Goal: Task Accomplishment & Management: Manage account settings

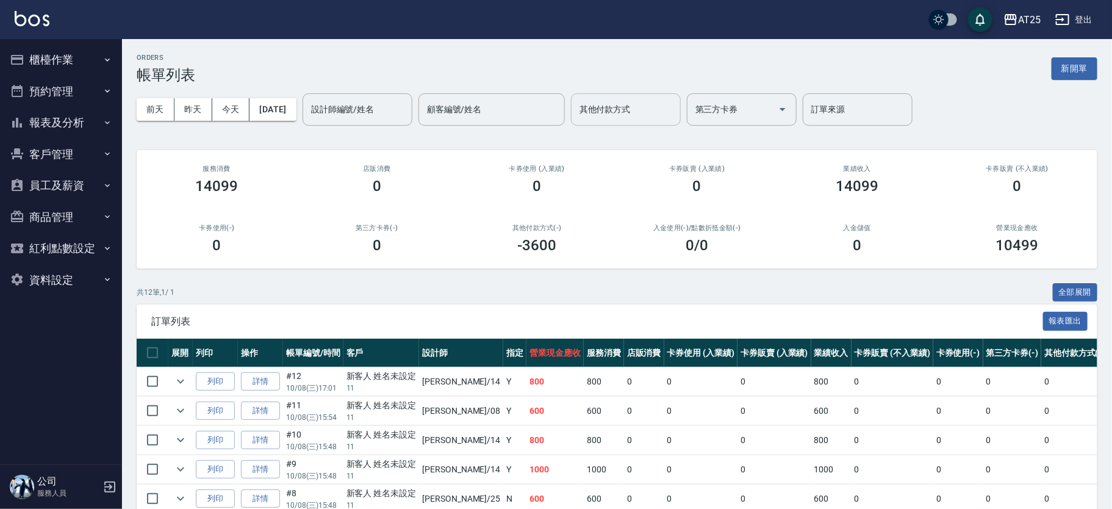
click at [653, 107] on input "其他付款方式" at bounding box center [625, 109] width 99 height 21
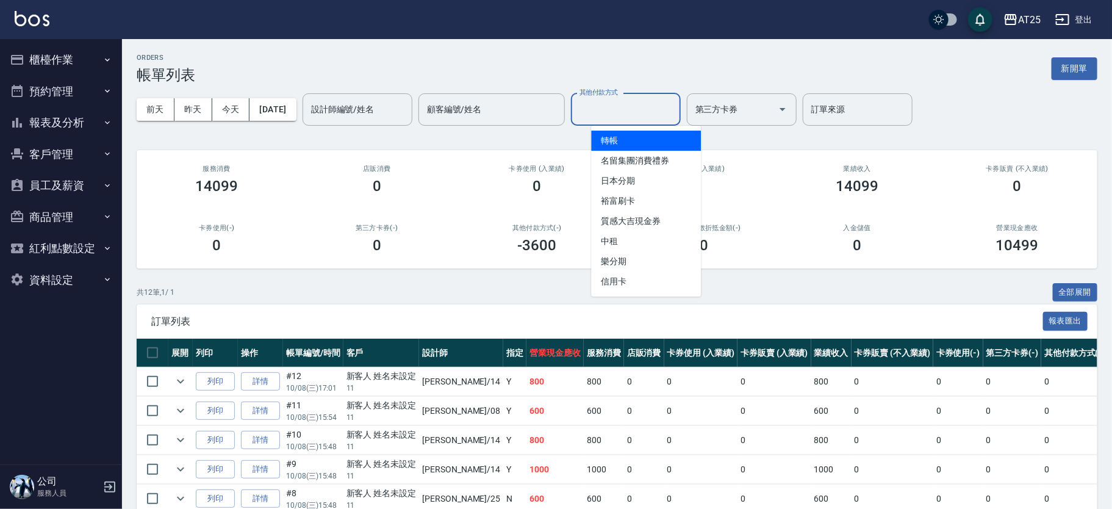
click at [648, 145] on span "轉帳" at bounding box center [646, 141] width 110 height 20
type input "轉帳"
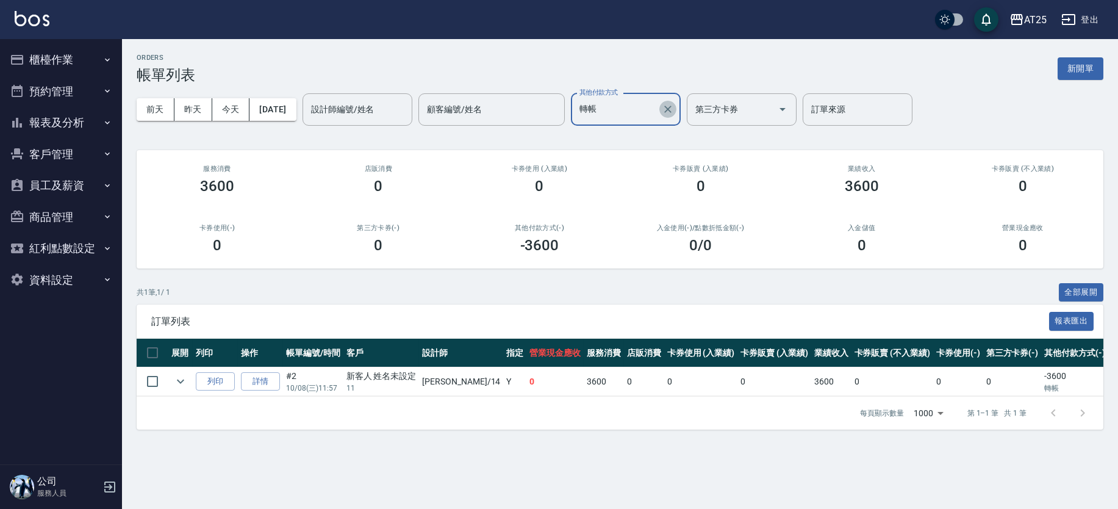
click at [674, 110] on icon "Clear" at bounding box center [668, 109] width 12 height 12
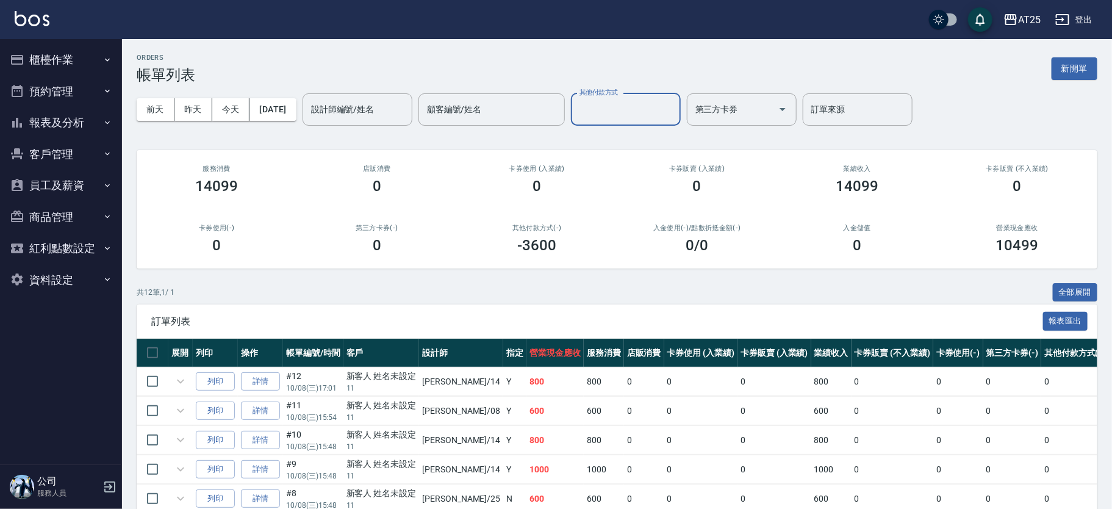
click at [661, 107] on input "其他付款方式" at bounding box center [625, 109] width 99 height 21
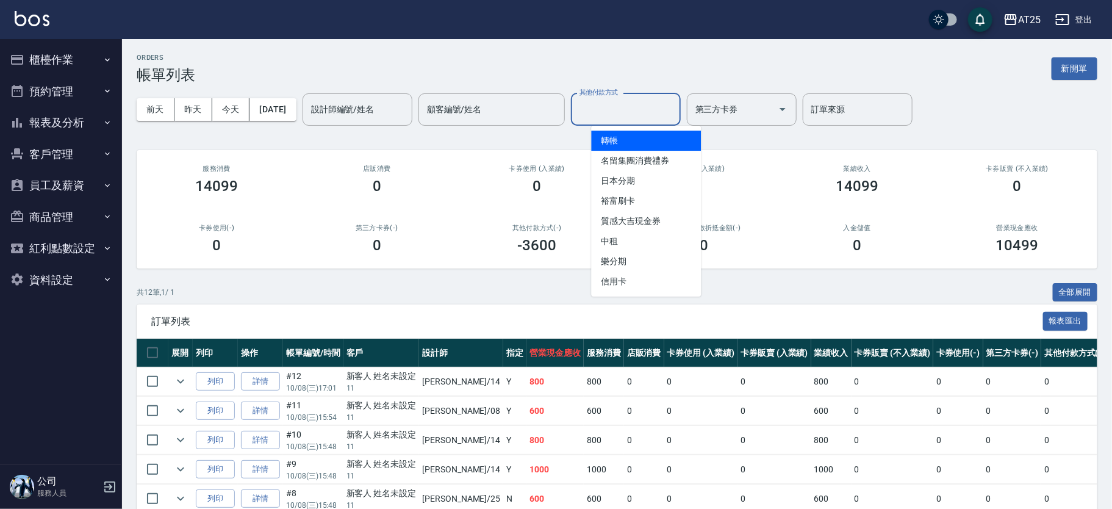
click at [661, 107] on input "其他付款方式" at bounding box center [625, 109] width 99 height 21
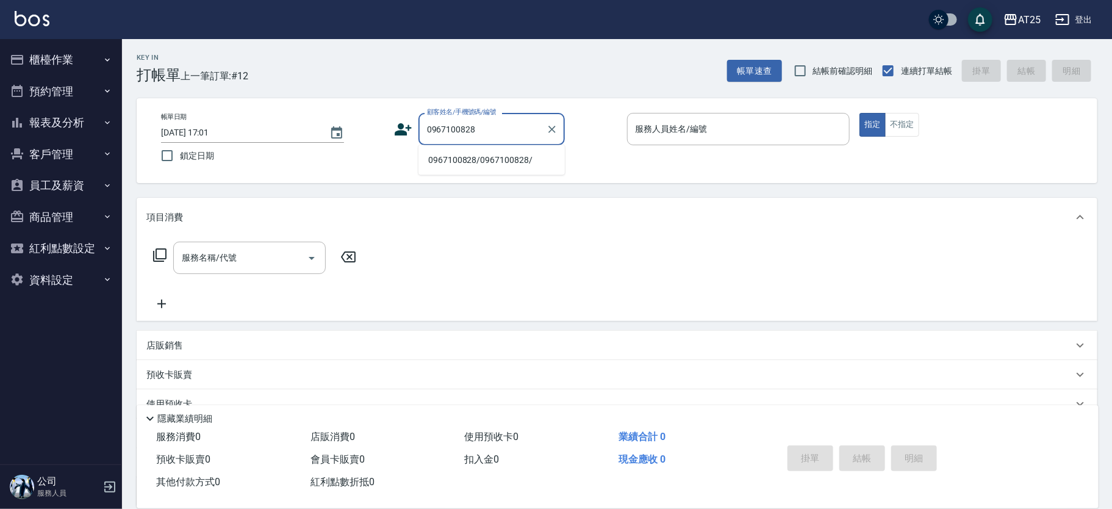
click at [514, 159] on li "0967100828/0967100828/" at bounding box center [491, 160] width 146 height 20
type input "0967100828/0967100828/"
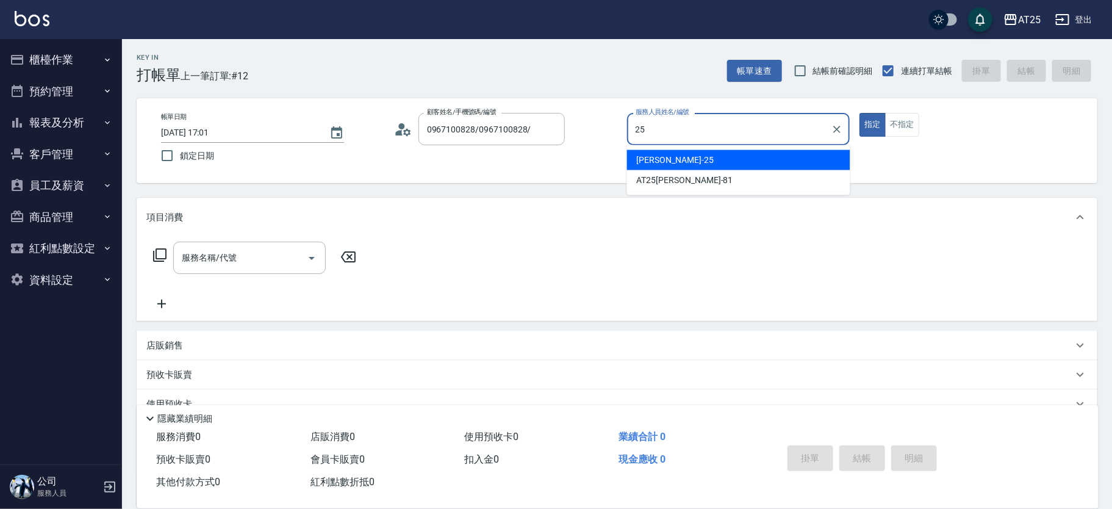
type input "Evan-25"
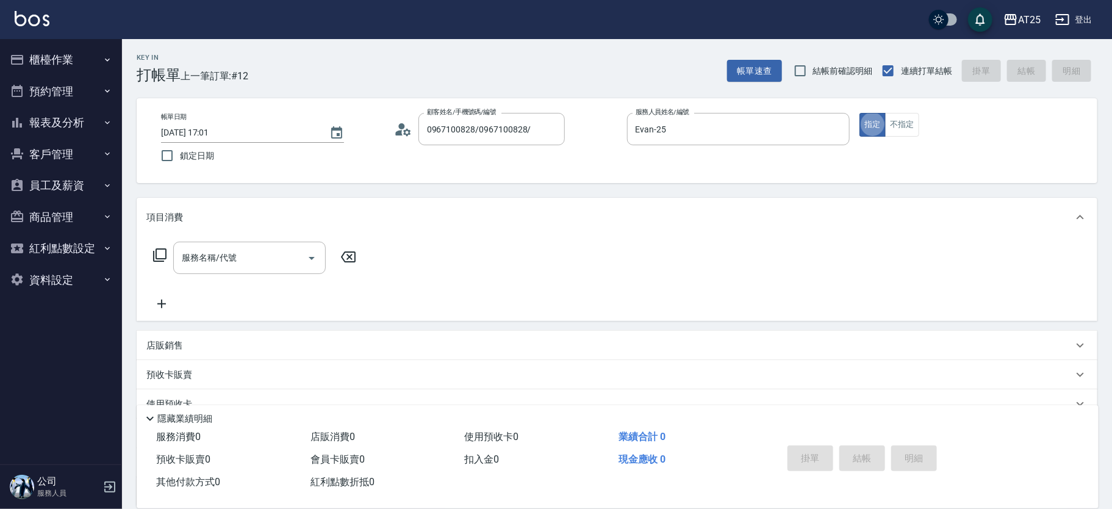
type button "true"
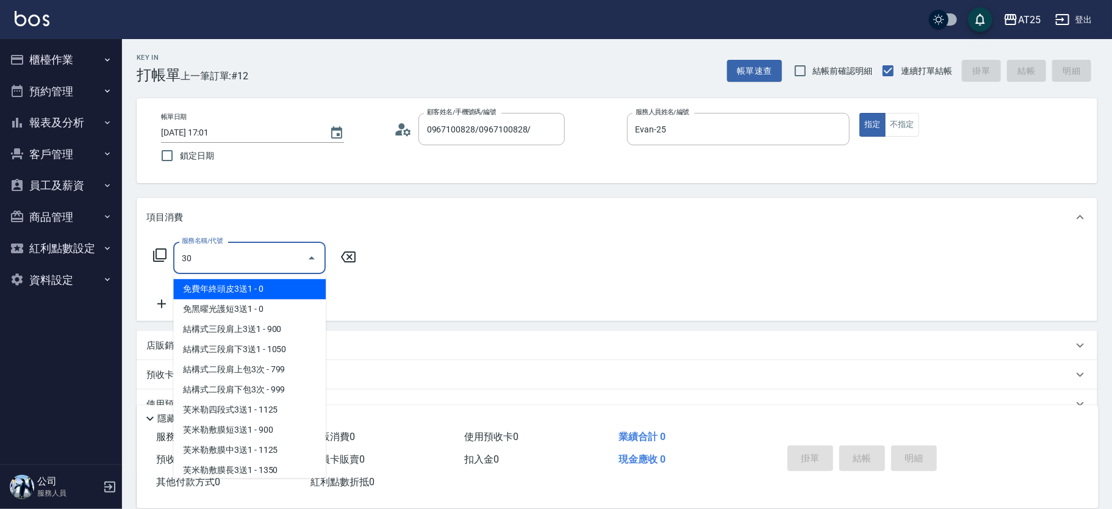
type input "306"
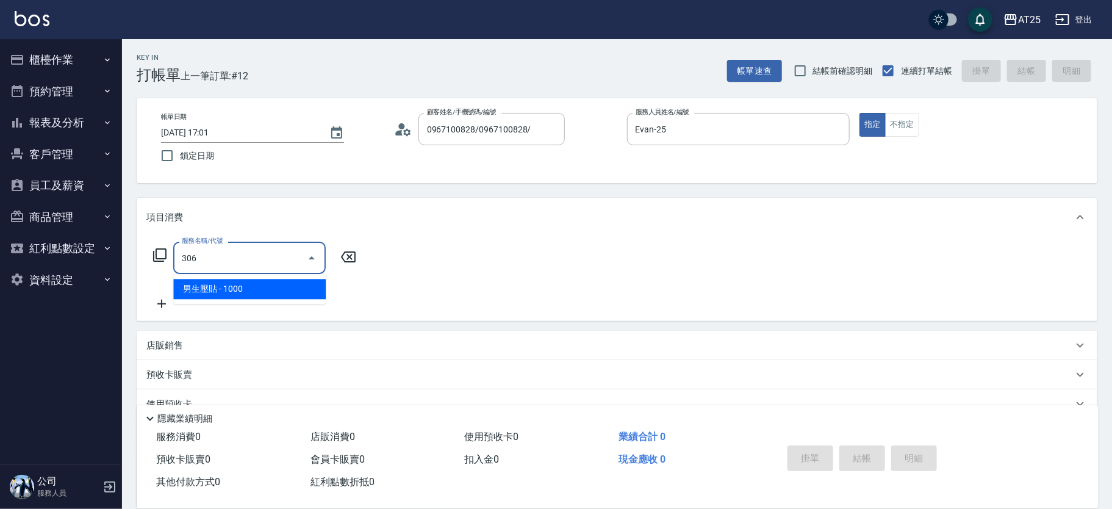
type input "100"
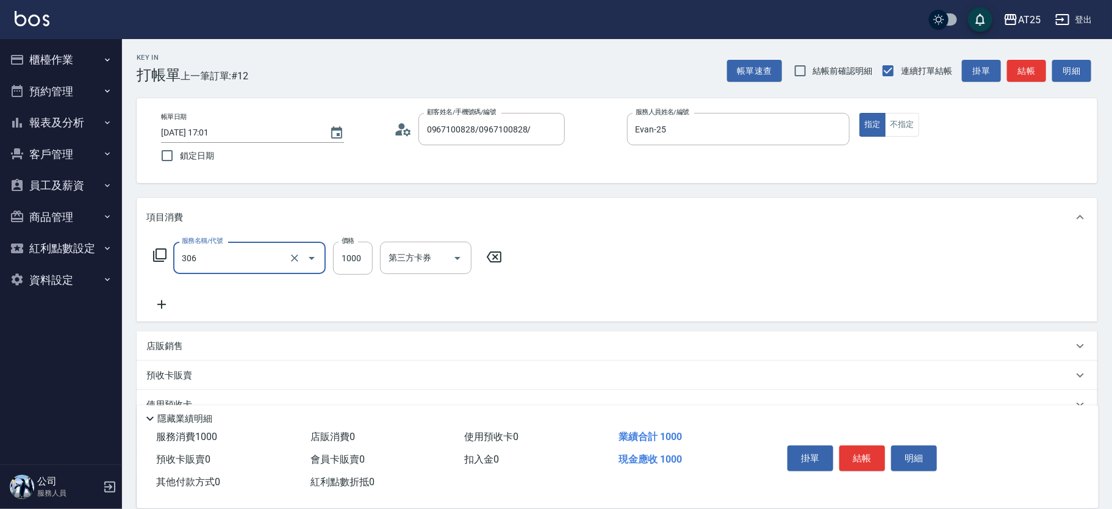
type input "男生壓貼(306)"
type input "0"
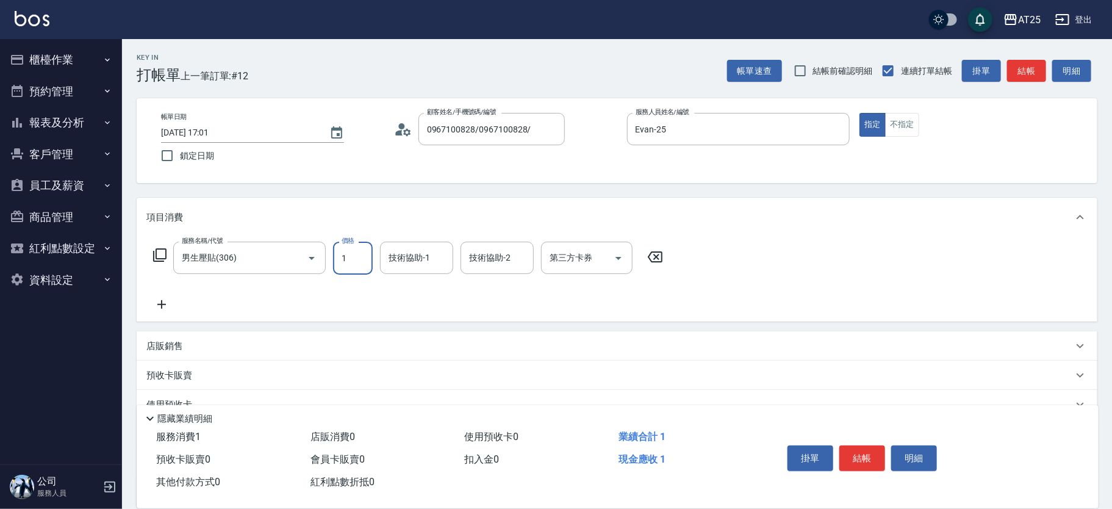
type input "16"
type input "10"
type input "160"
type input "1600"
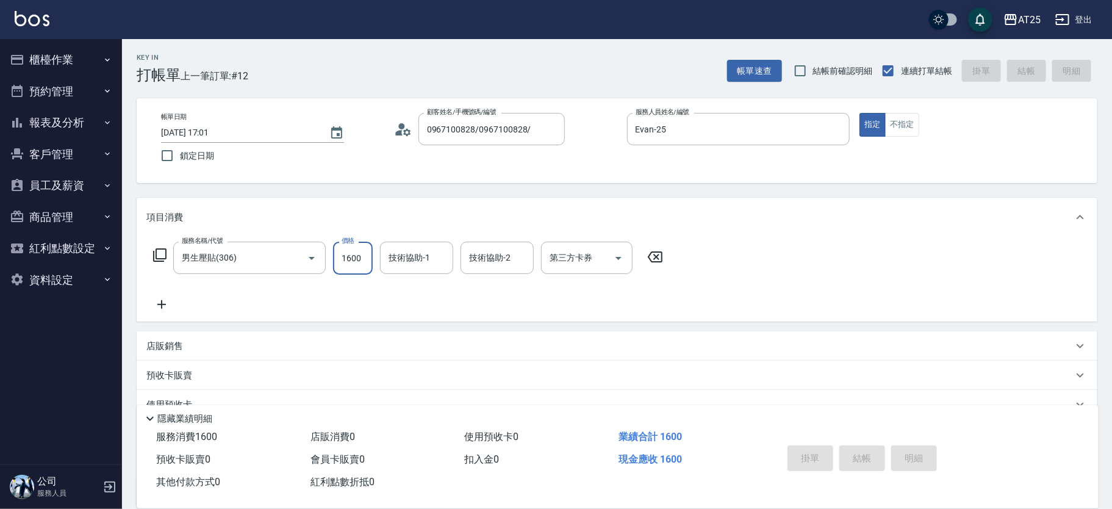
type input "2025/10/08 17:18"
type input "0"
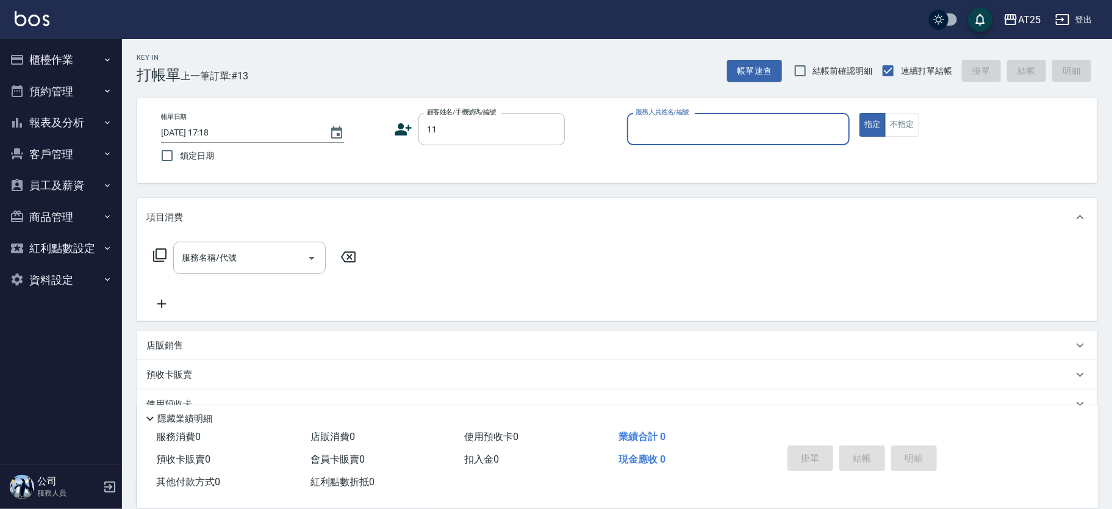
type input "11"
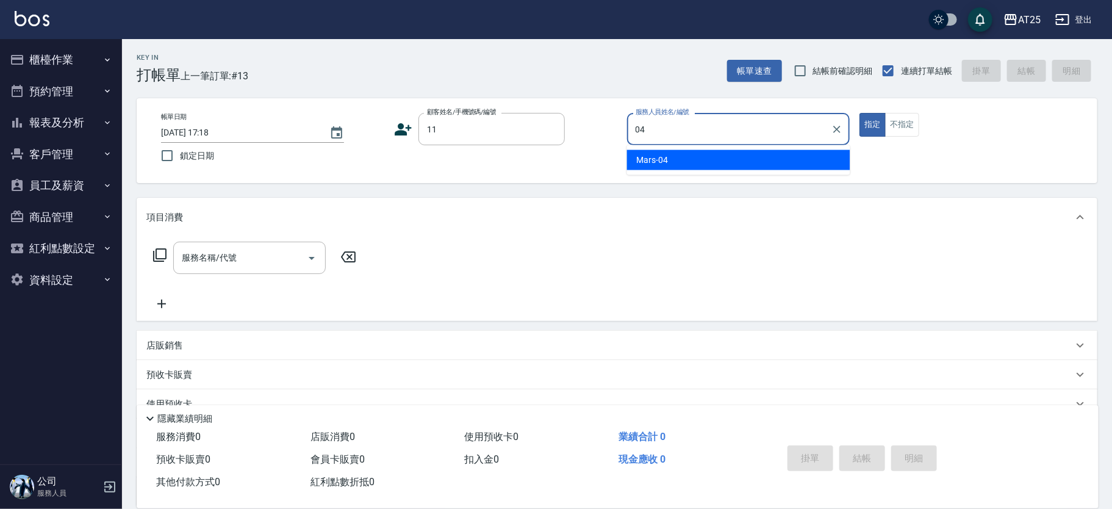
type input "Mars-04"
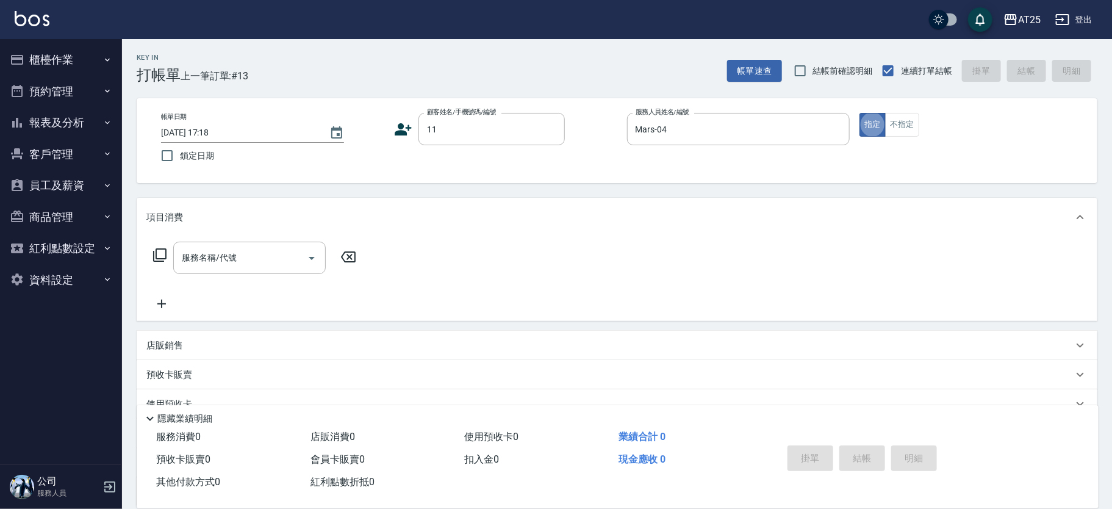
type input "新客人 姓名未設定/11/null"
type input "2"
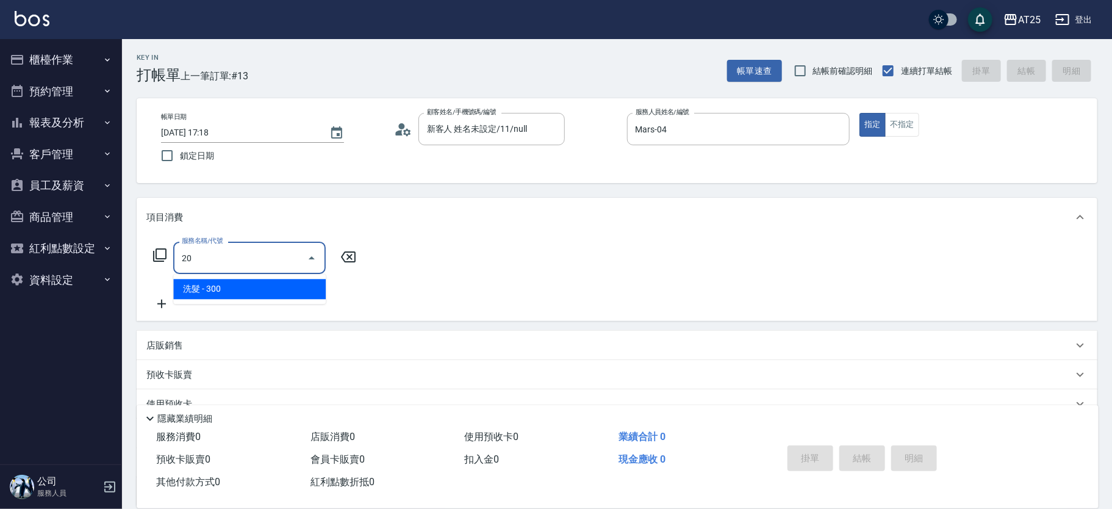
type input "201"
type input "30"
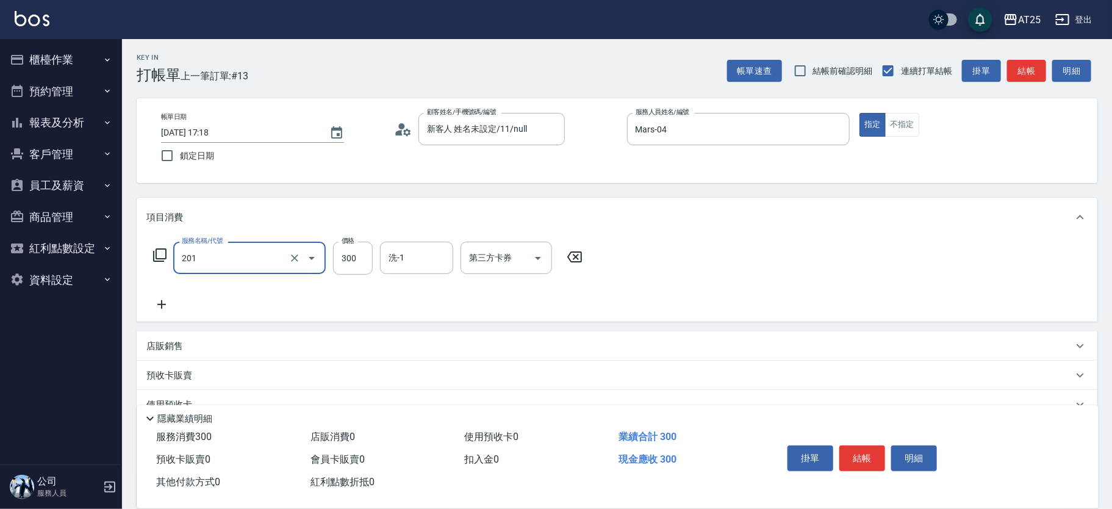
type input "洗髮(201)"
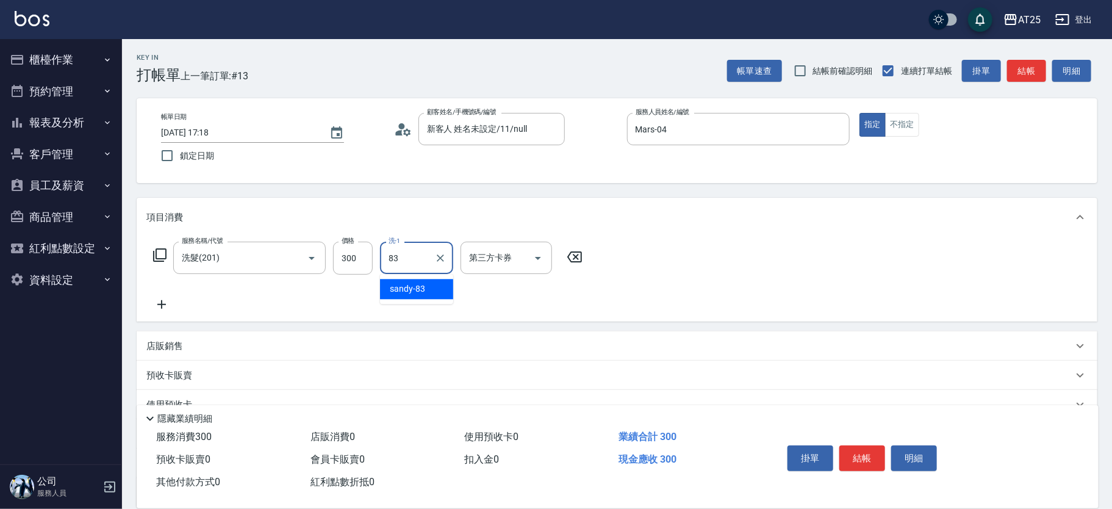
type input "sandy-83"
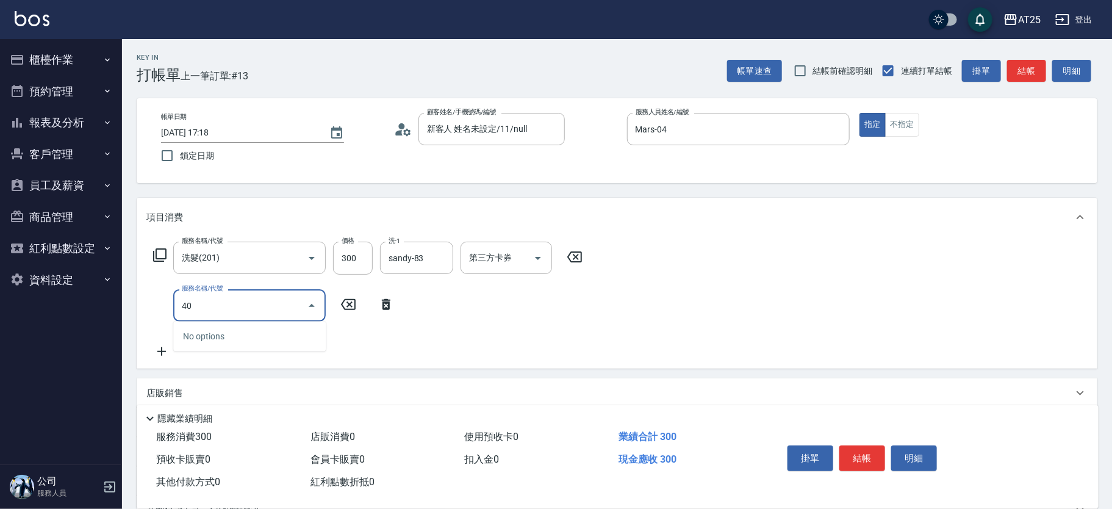
type input "401"
type input "60"
type input "剪髮(401)"
type input "30"
type input "20"
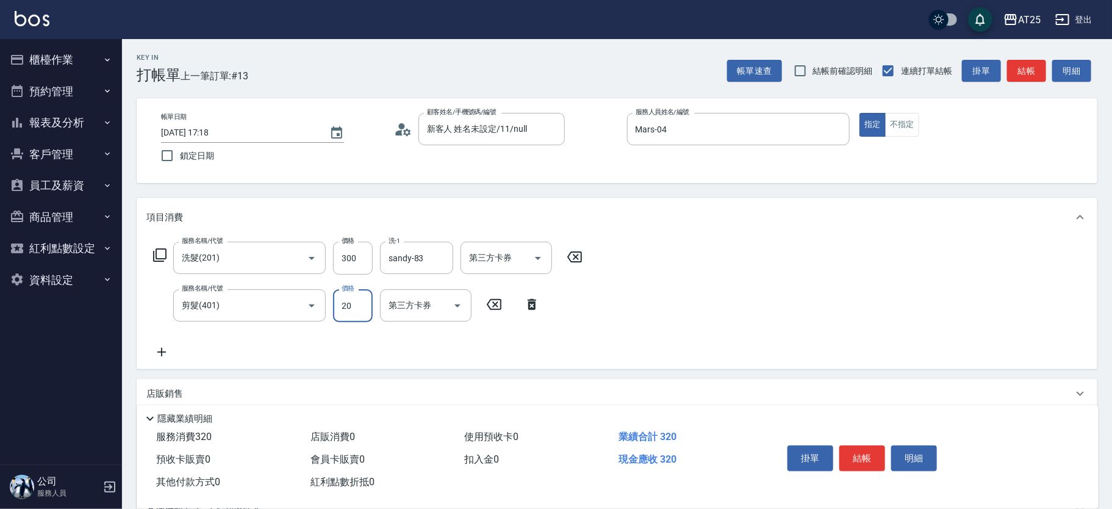
type input "50"
type input "200"
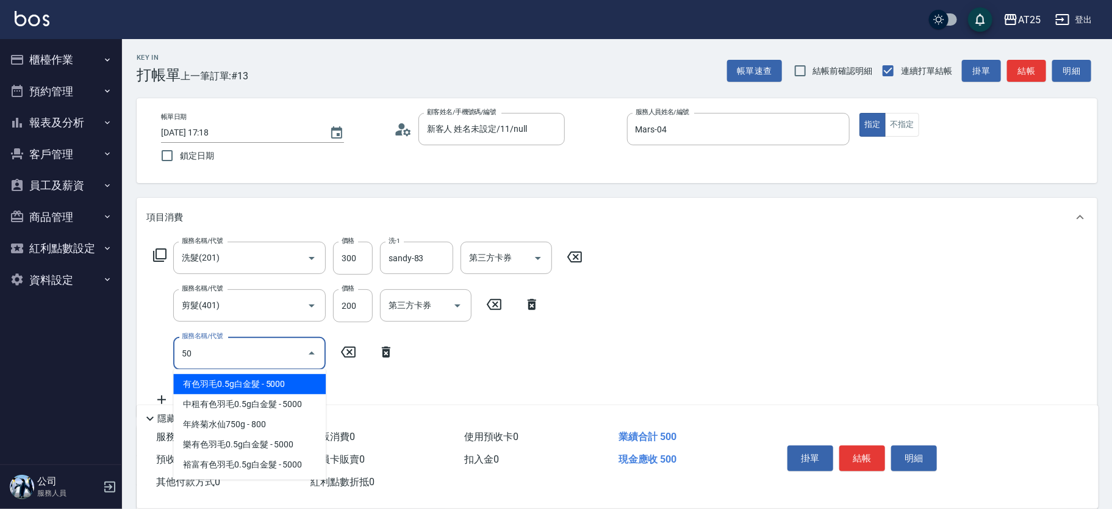
type input "501"
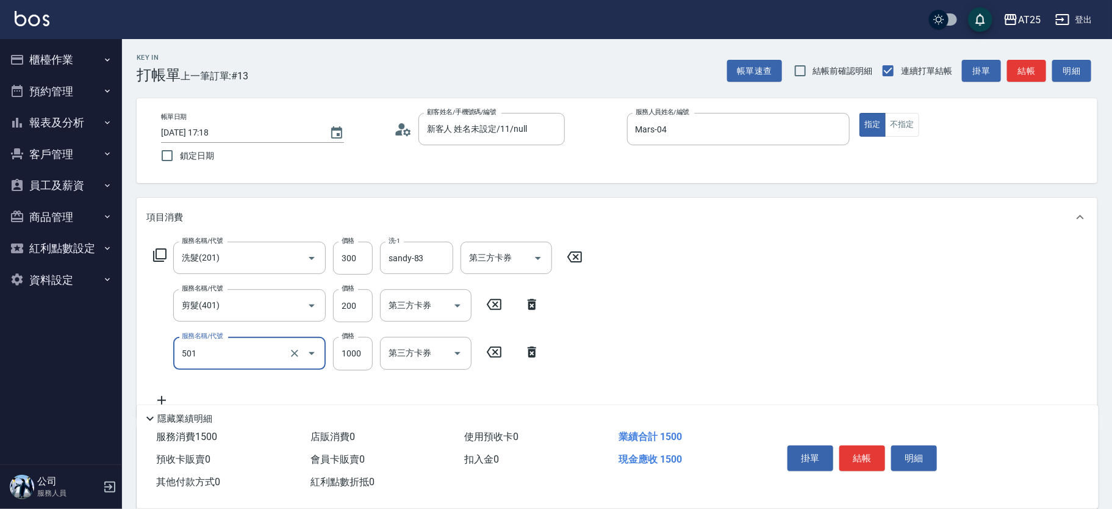
type input "150"
type input "染髮(501)"
type input "50"
type input "0"
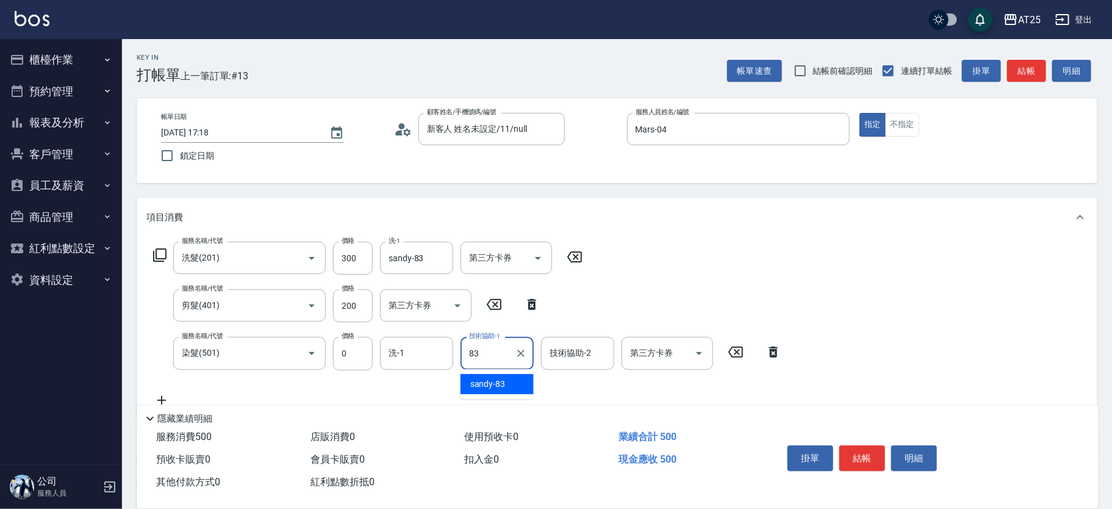
type input "sandy-83"
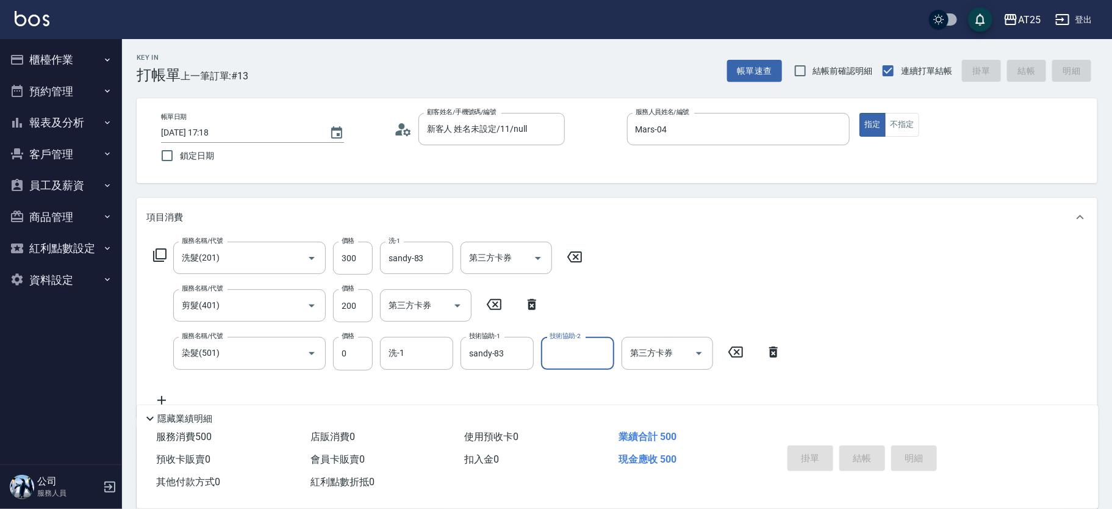
type input "0"
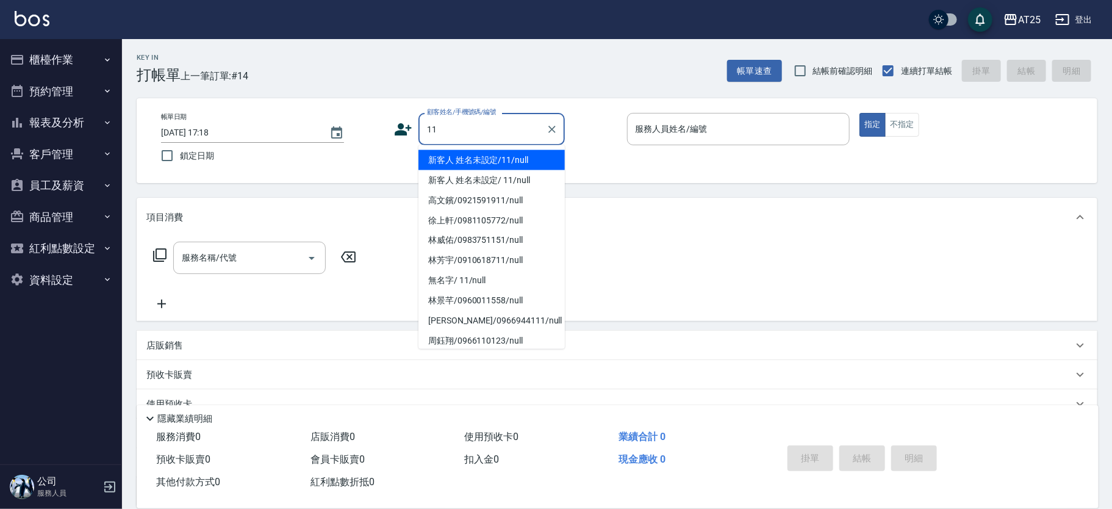
type input "新客人 姓名未設定/11/null"
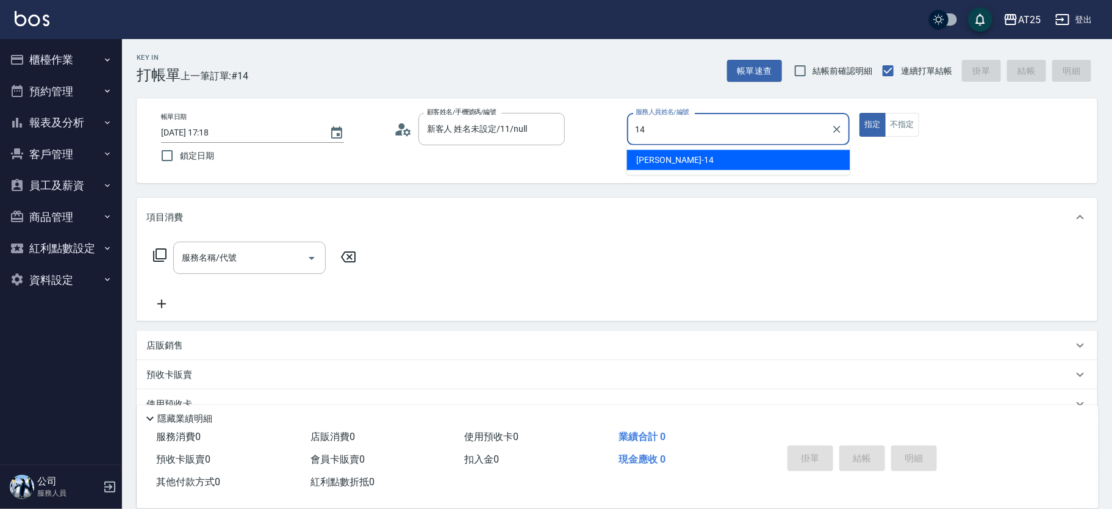
type input "[PERSON_NAME]-14"
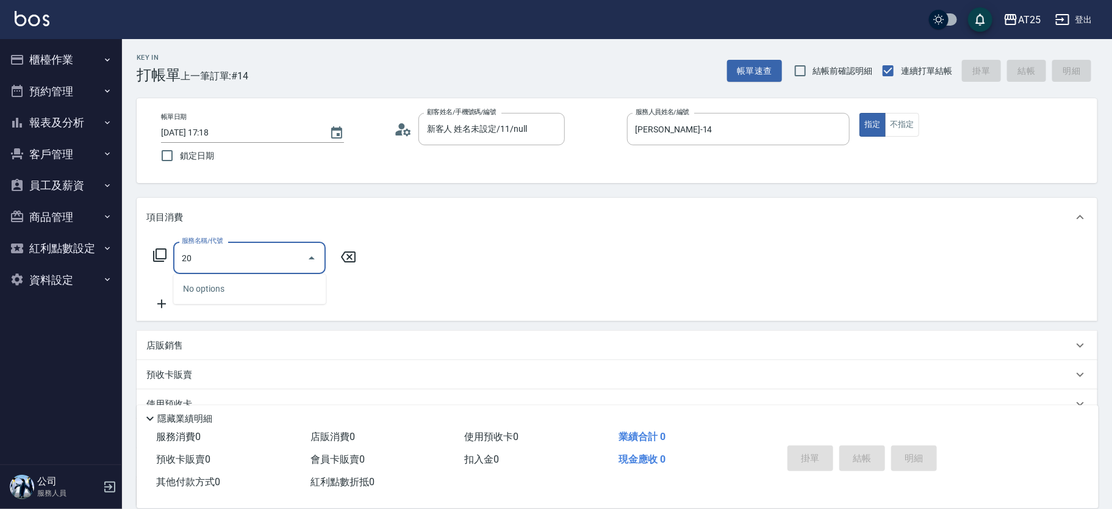
type input "201"
type input "30"
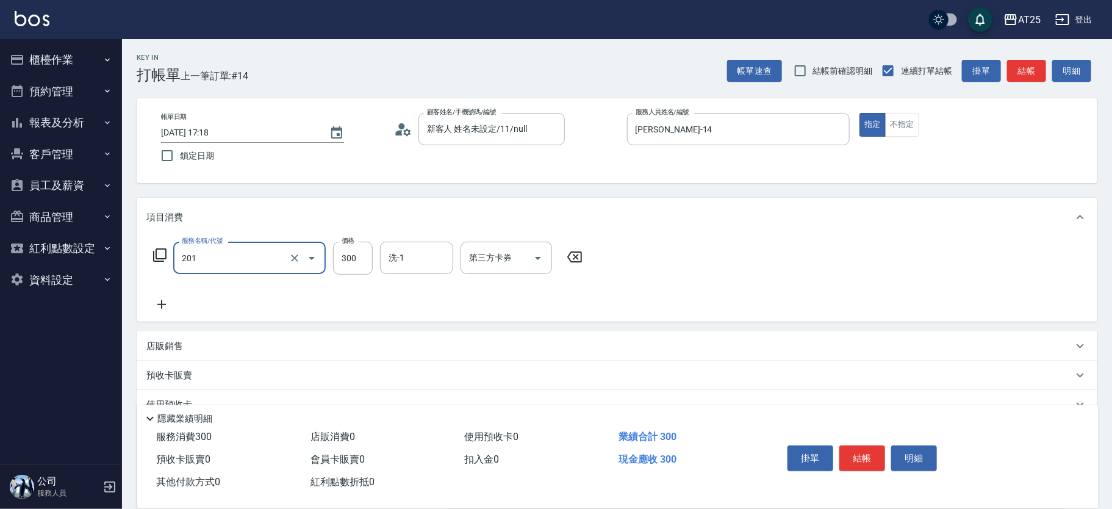
type input "洗髮(201)"
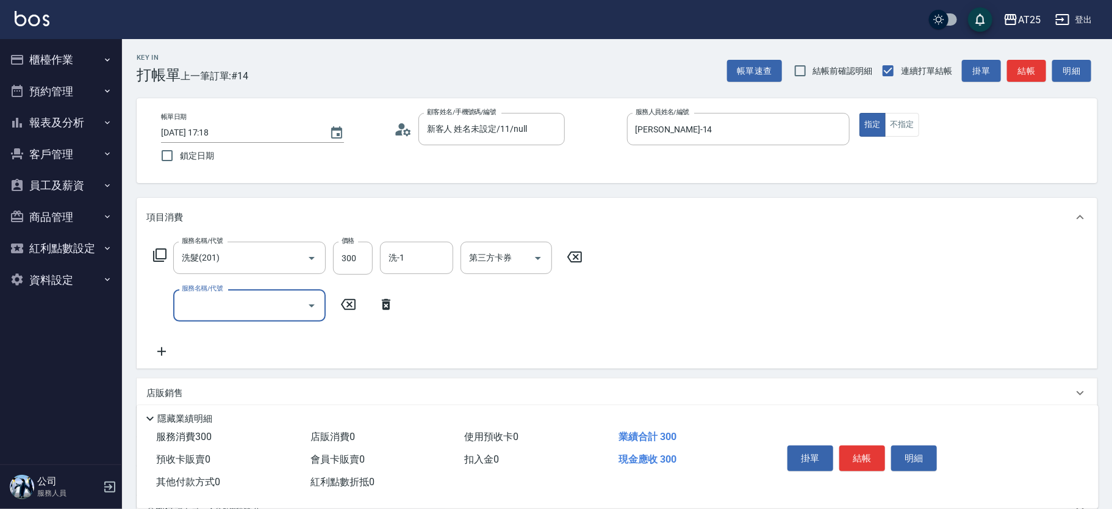
type input "0"
type input "401"
type input "60"
type input "剪髮(401)"
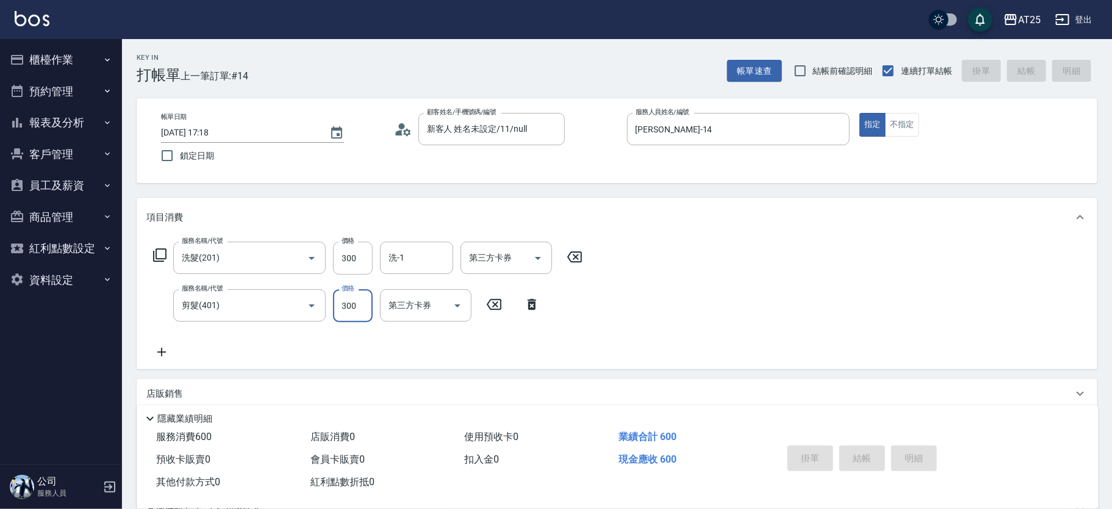
type input "2025/10/08 17:32"
type input "0"
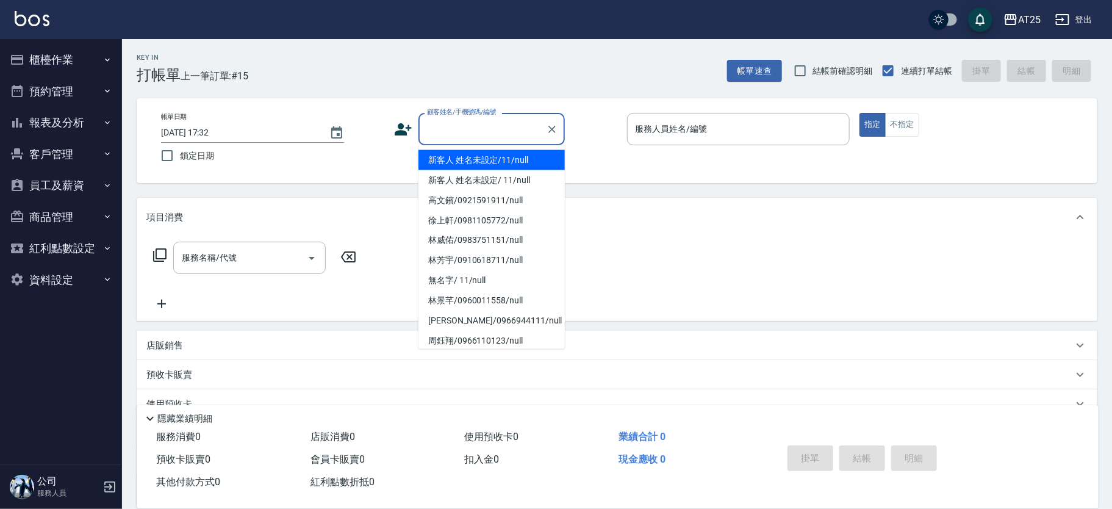
click at [441, 126] on input "顧客姓名/手機號碼/編號" at bounding box center [482, 128] width 117 height 21
click at [533, 166] on li "新客人 姓名未設定/11/null" at bounding box center [491, 160] width 146 height 20
type input "新客人 姓名未設定/11/null"
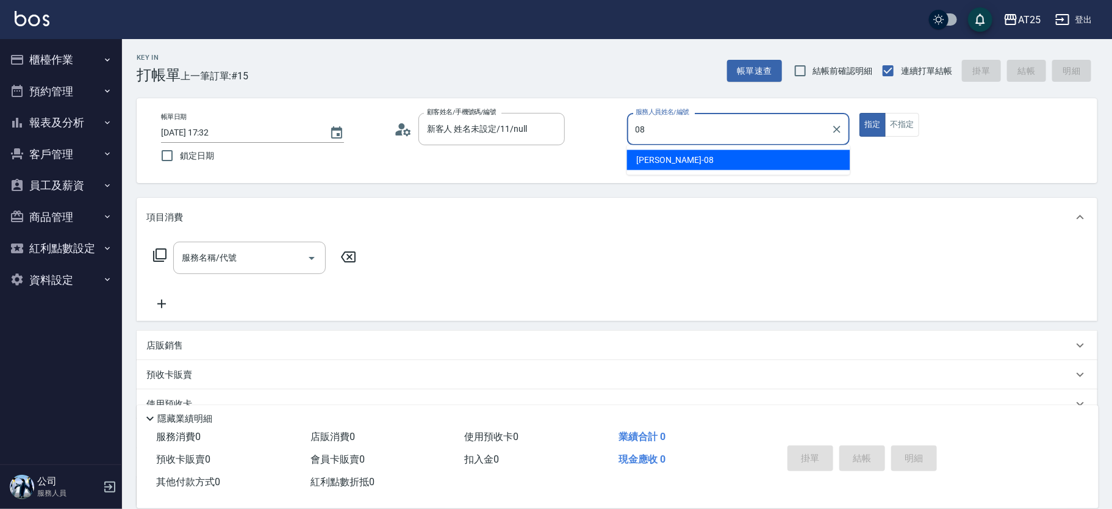
type input "Tony-08"
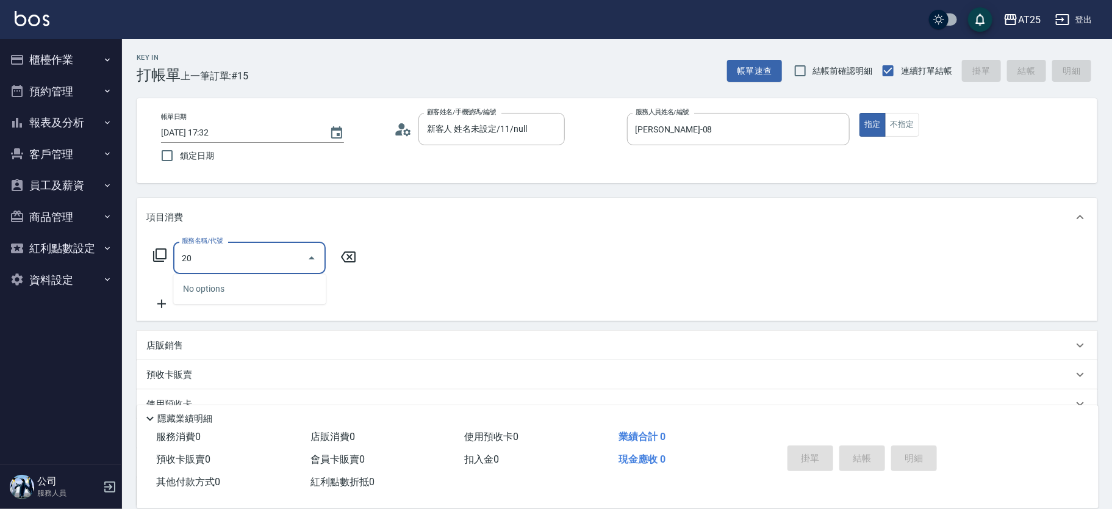
type input "201"
type input "30"
type input "洗髮(201)"
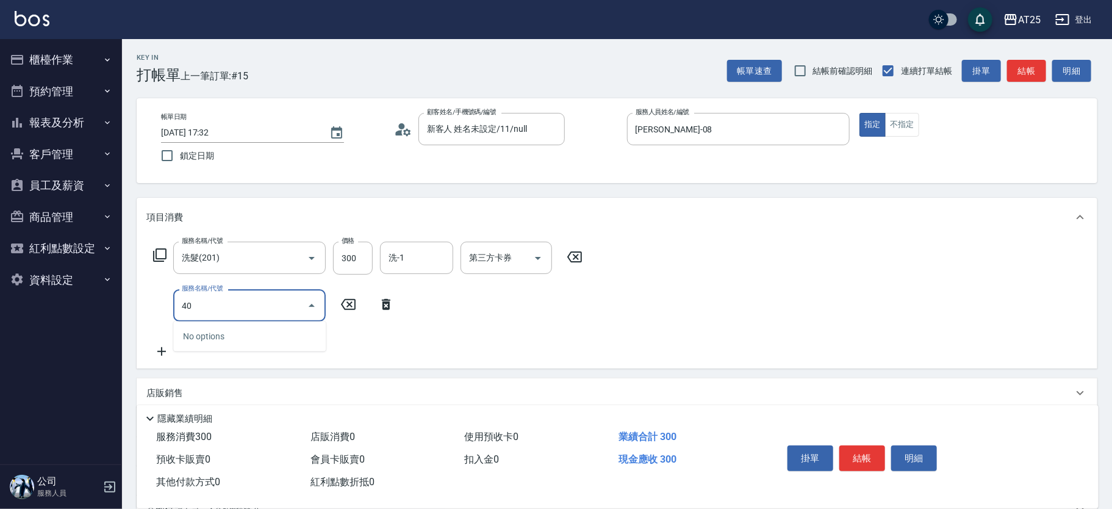
type input "401"
type input "60"
type input "剪髮(401)"
type input "30"
type input "20"
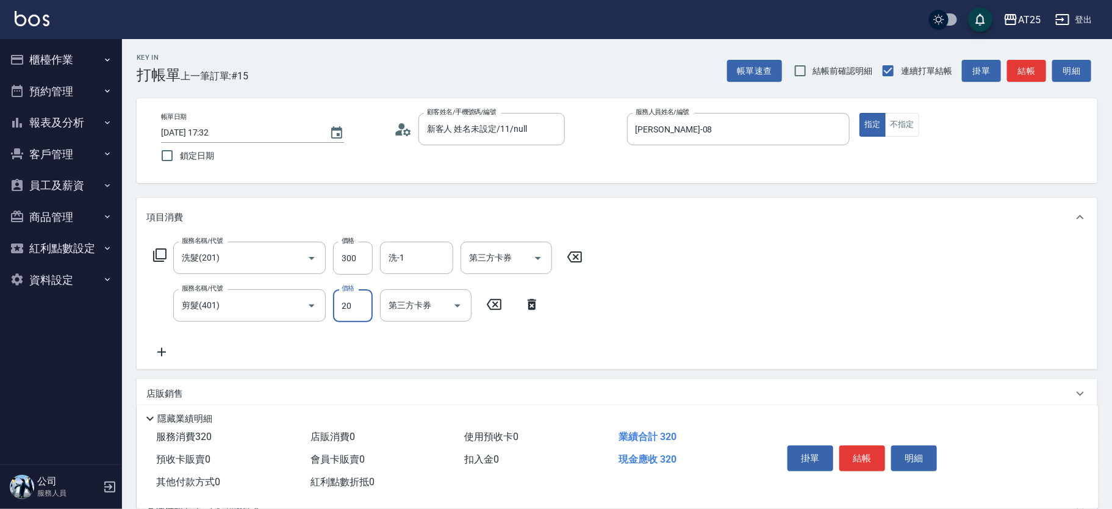
type input "50"
type input "200"
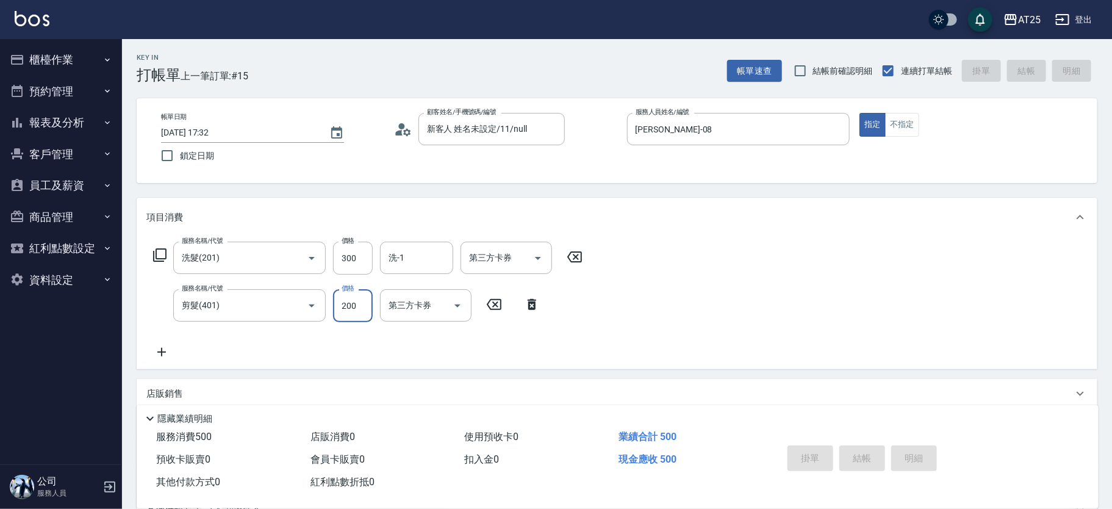
type input "2025/10/08 17:45"
type input "0"
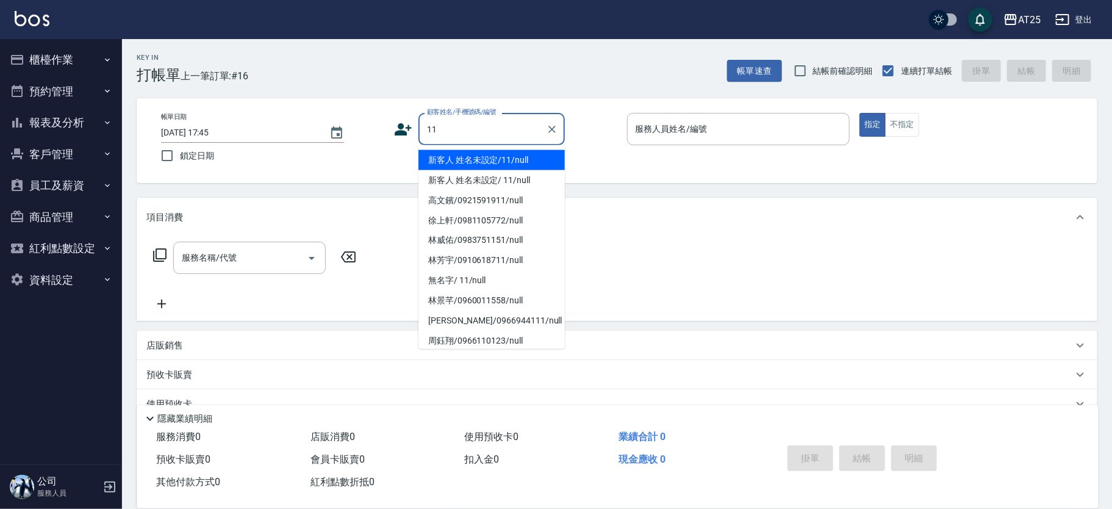
type input "新客人 姓名未設定/11/null"
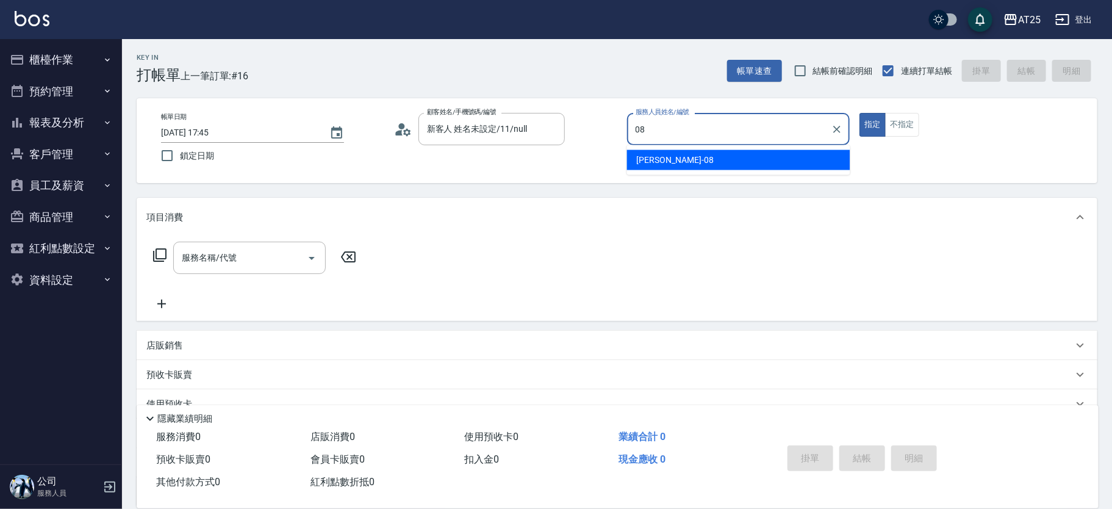
type input "Tony-08"
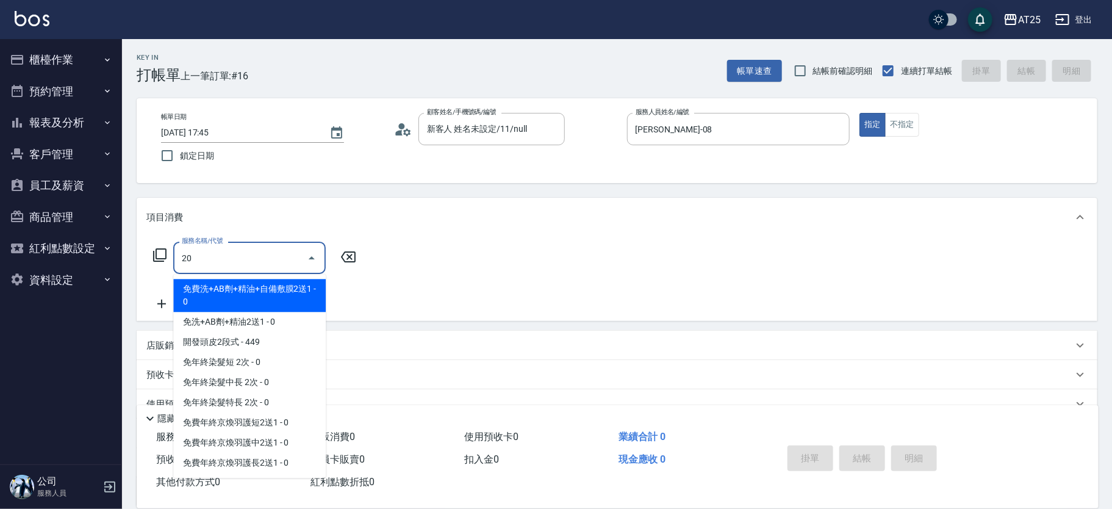
type input "201"
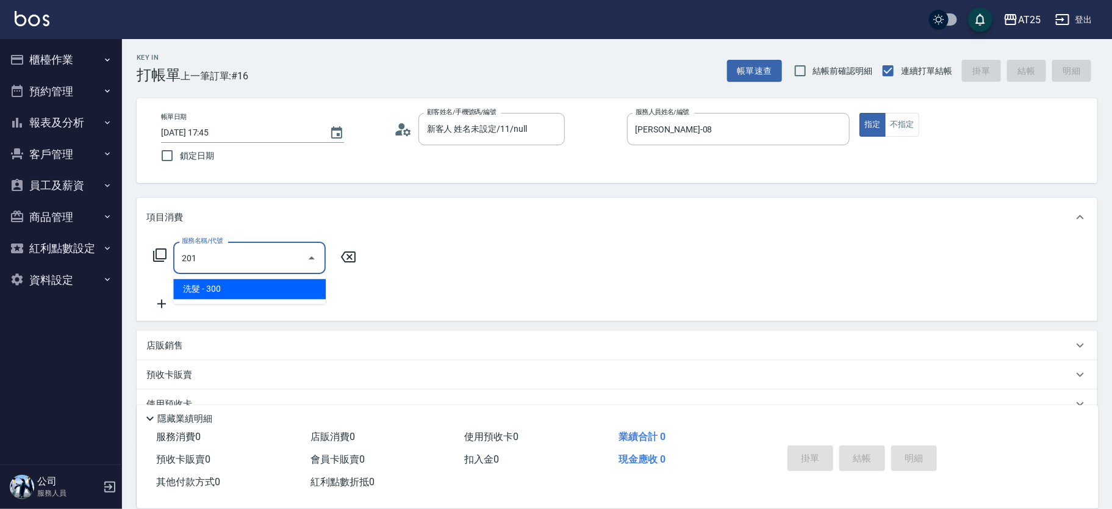
type input "30"
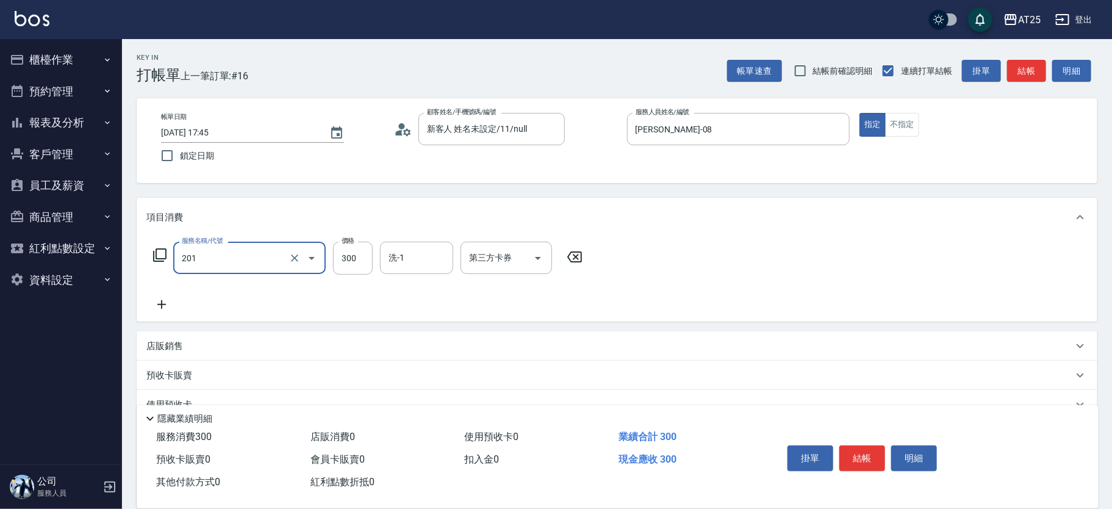
type input "洗髮(201)"
type input "0"
type input "50"
type input "500"
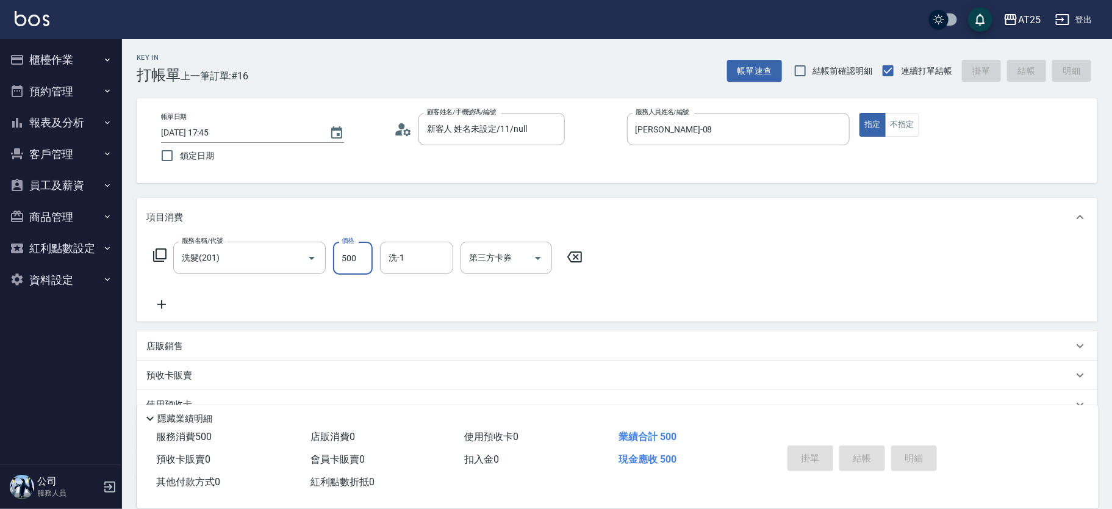
type input "0"
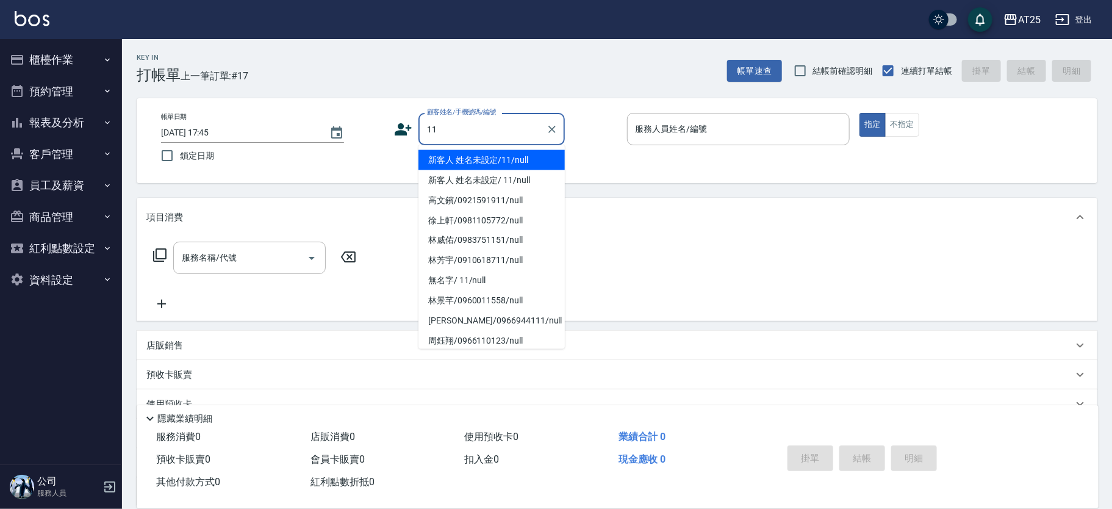
type input "新客人 姓名未設定/11/null"
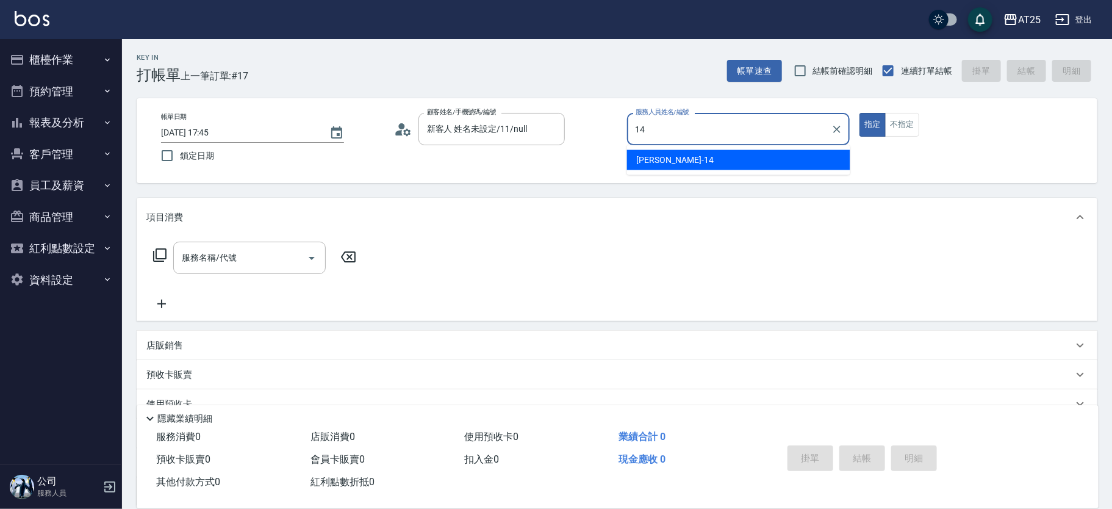
type input "Ken-14"
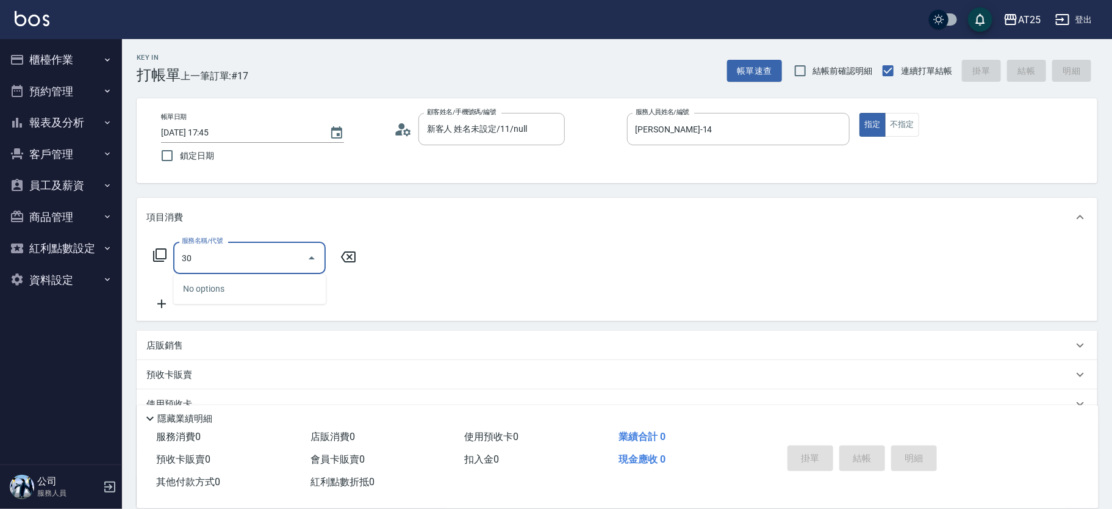
type input "301"
type input "150"
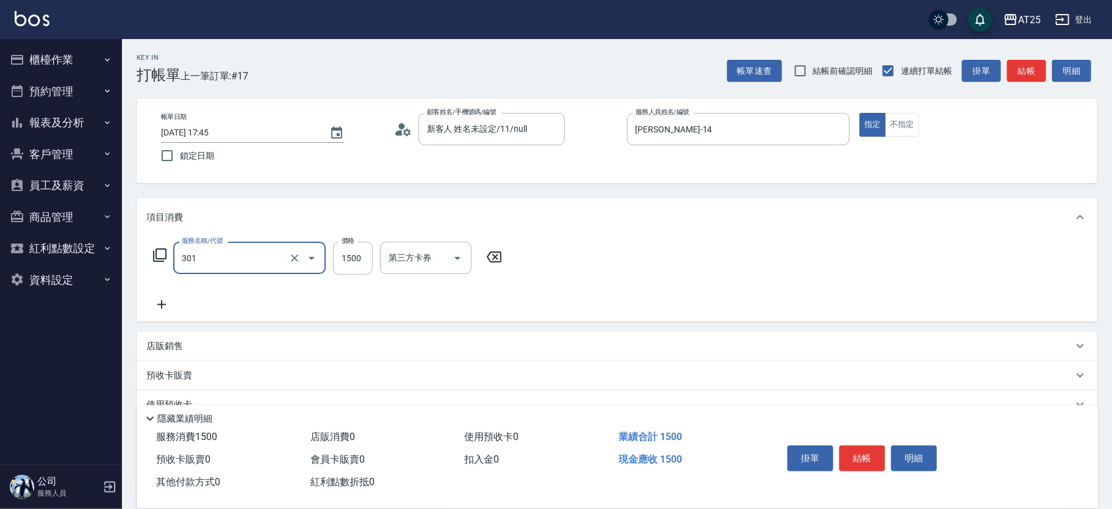
type input "燙髮(301)"
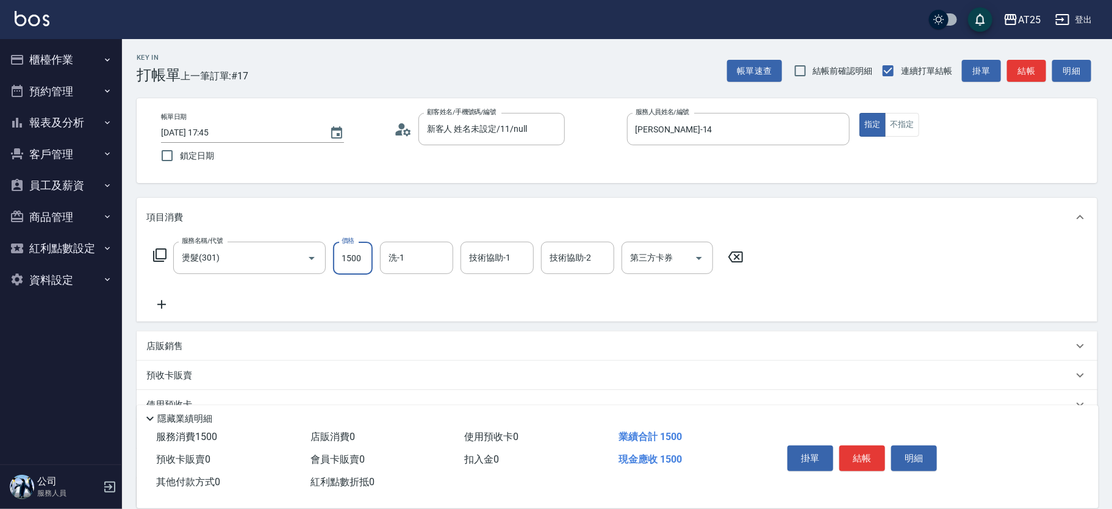
type input "0"
type input "10"
type input "100"
type input "0"
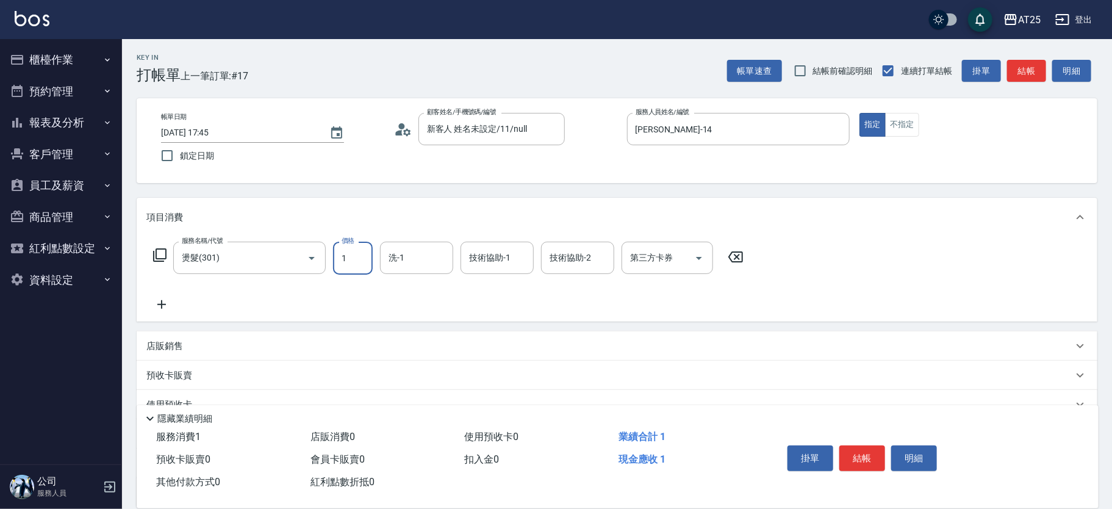
type input "12"
type input "10"
type input "120"
type input "1200"
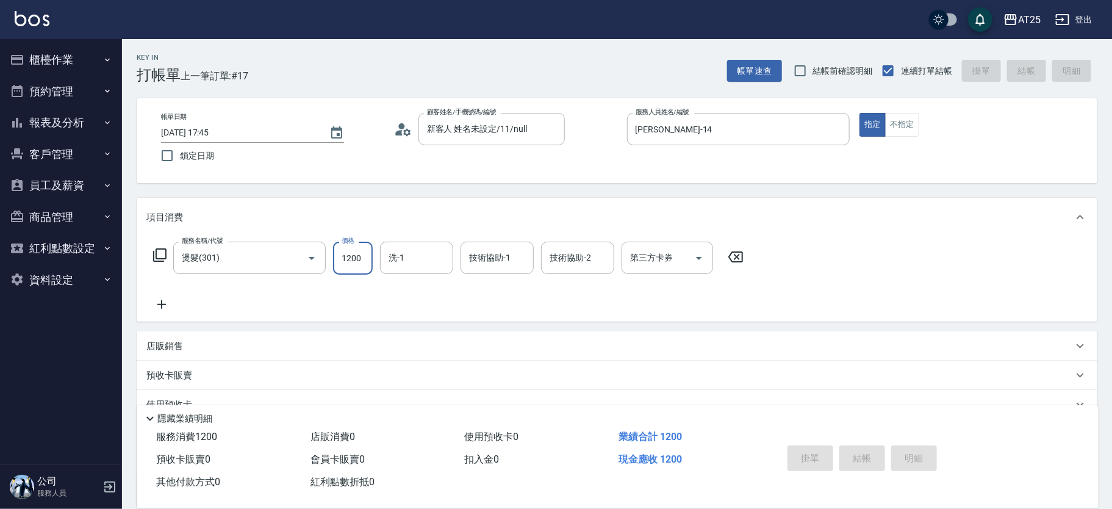
type input "2025/10/08 17:49"
type input "0"
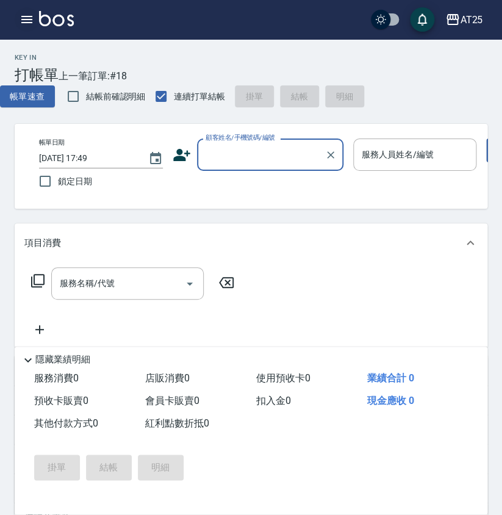
click at [27, 16] on icon "button" at bounding box center [27, 19] width 15 height 15
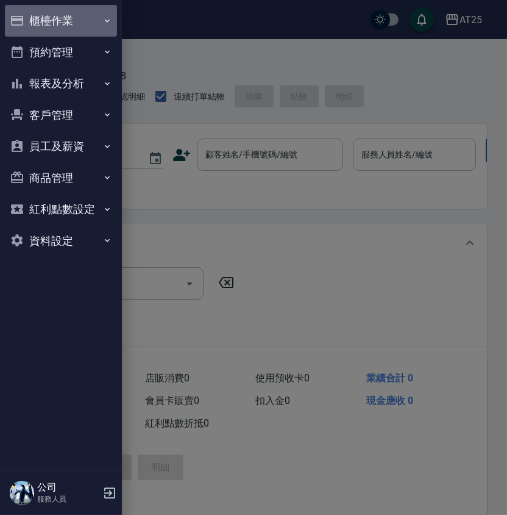
click at [67, 12] on button "櫃檯作業" at bounding box center [61, 21] width 112 height 32
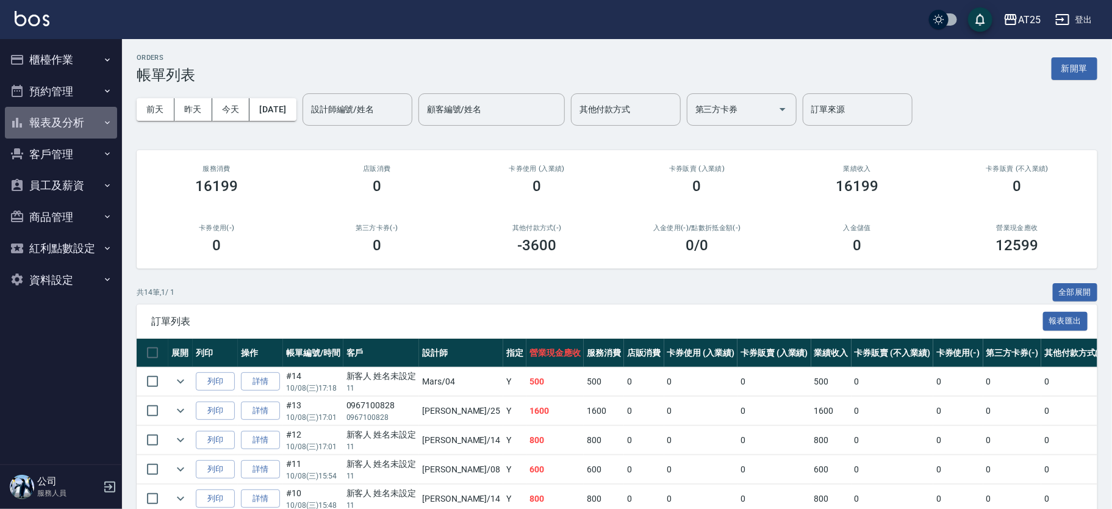
click at [90, 118] on button "報表及分析" at bounding box center [61, 123] width 112 height 32
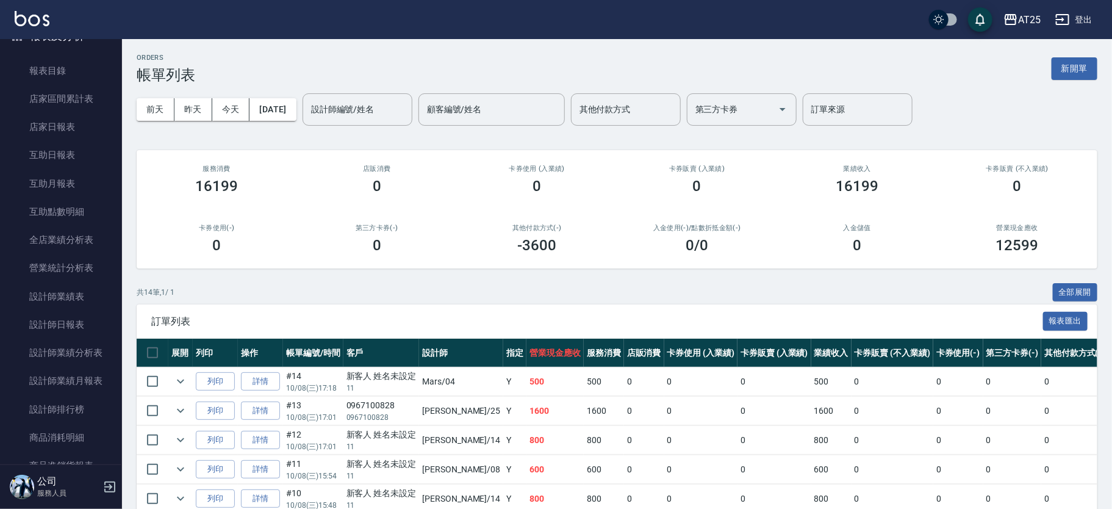
scroll to position [84, 0]
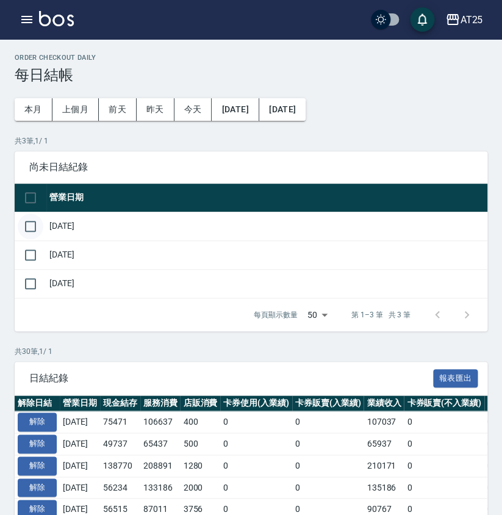
click at [37, 221] on input "checkbox" at bounding box center [31, 226] width 26 height 26
checkbox input "true"
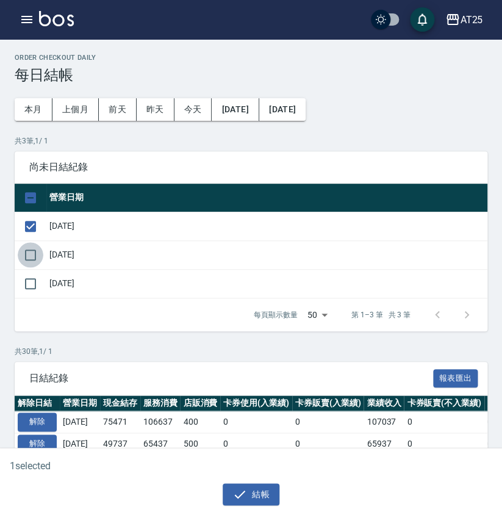
click at [37, 261] on input "checkbox" at bounding box center [31, 255] width 26 height 26
checkbox input "true"
click at [254, 484] on button "結帳" at bounding box center [251, 494] width 57 height 23
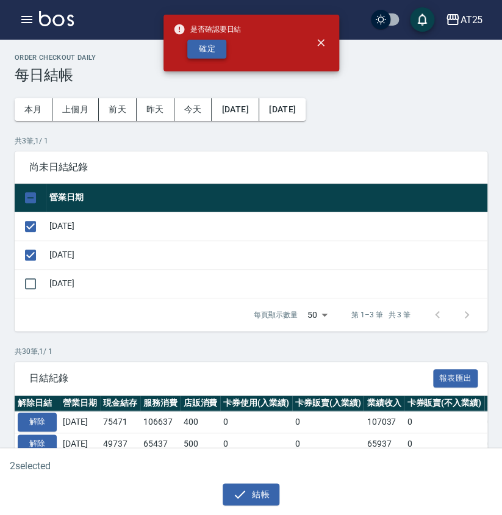
click at [198, 40] on button "確定" at bounding box center [206, 49] width 39 height 19
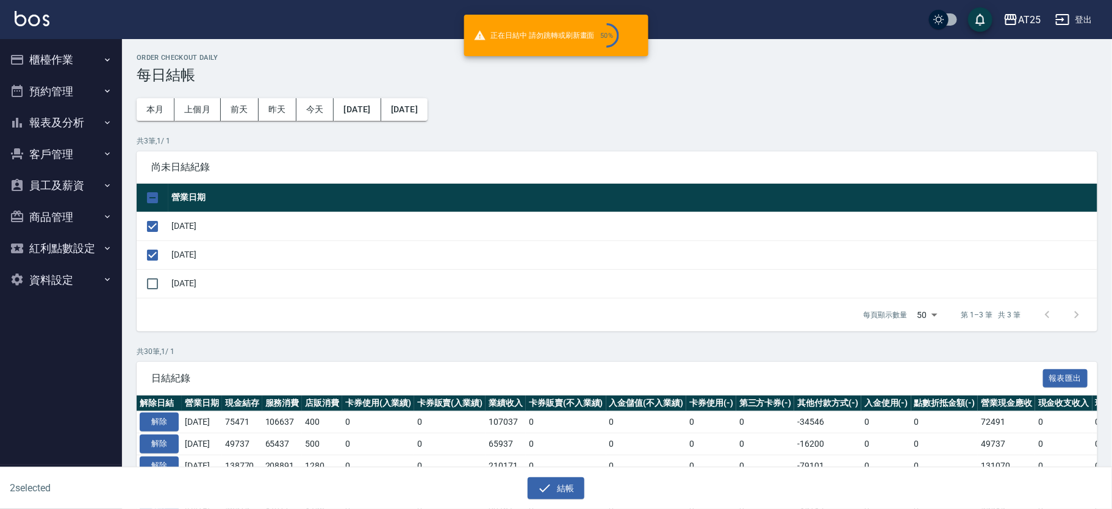
checkbox input "false"
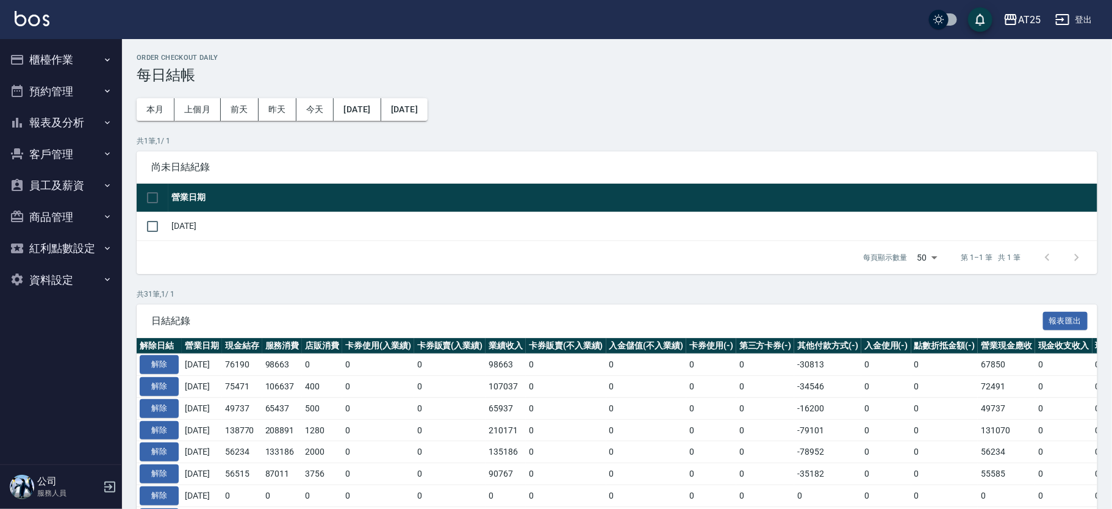
click at [80, 129] on button "報表及分析" at bounding box center [61, 123] width 112 height 32
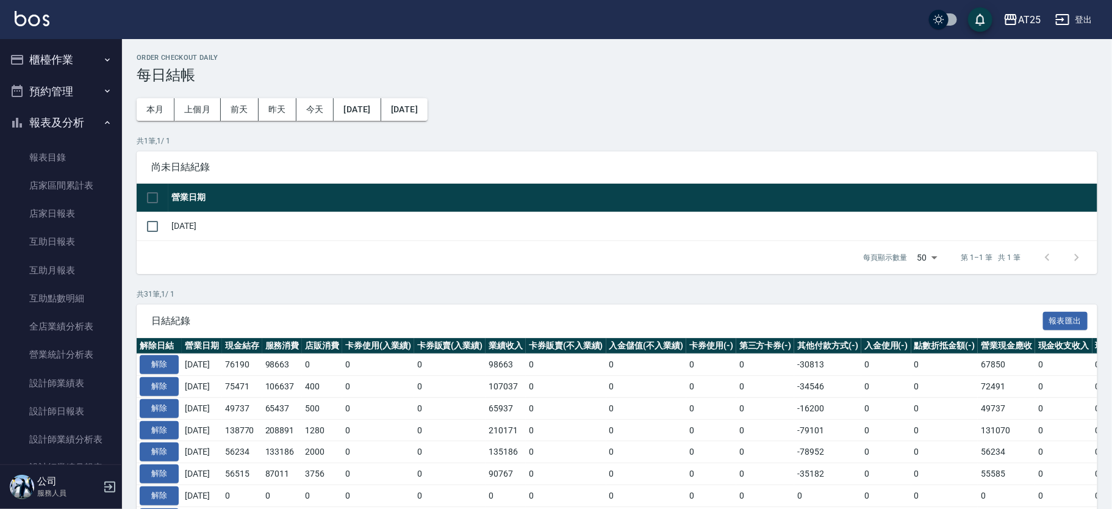
click at [84, 132] on button "報表及分析" at bounding box center [61, 123] width 112 height 32
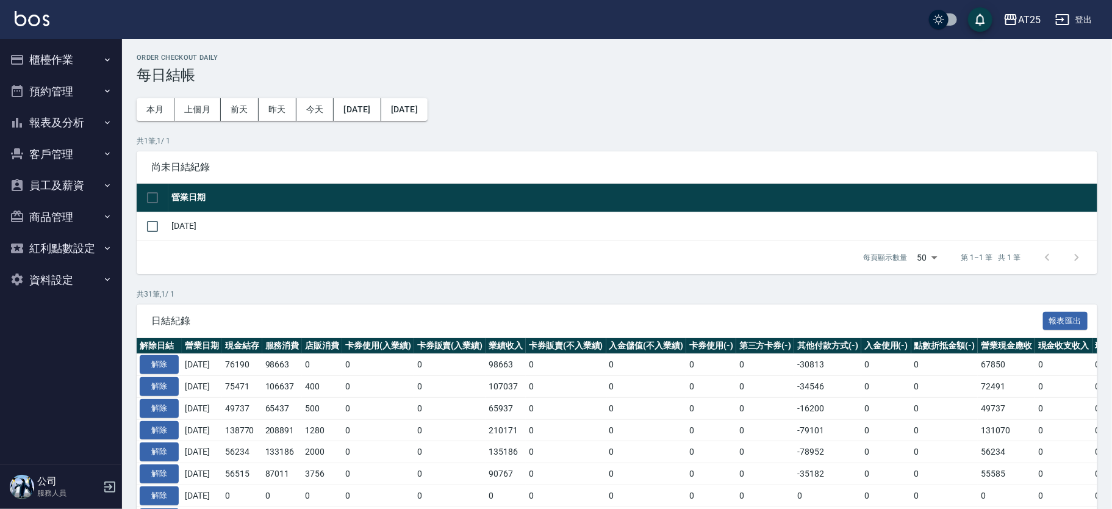
click at [82, 66] on button "櫃檯作業" at bounding box center [61, 60] width 112 height 32
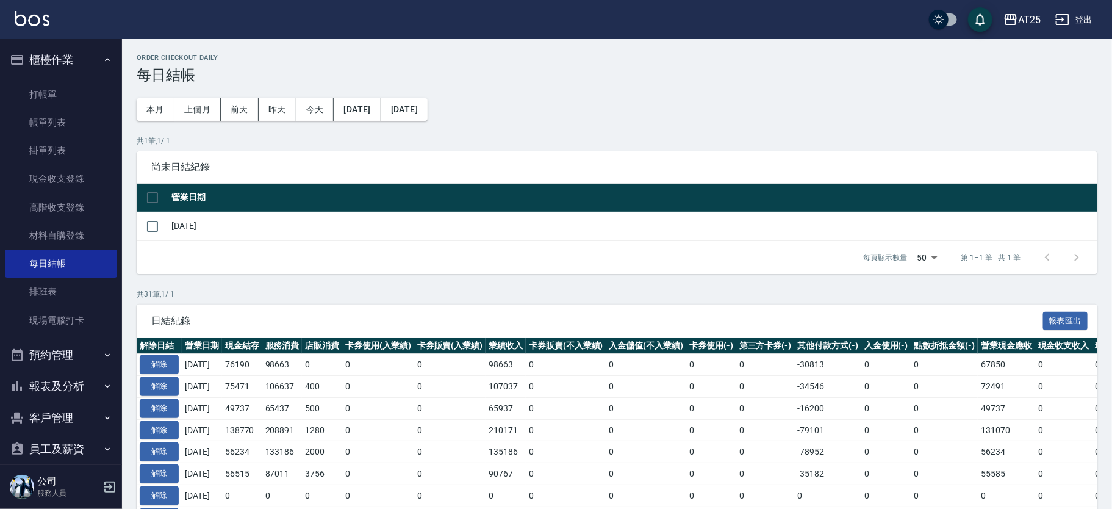
drag, startPoint x: 76, startPoint y: 263, endPoint x: 301, endPoint y: 283, distance: 226.5
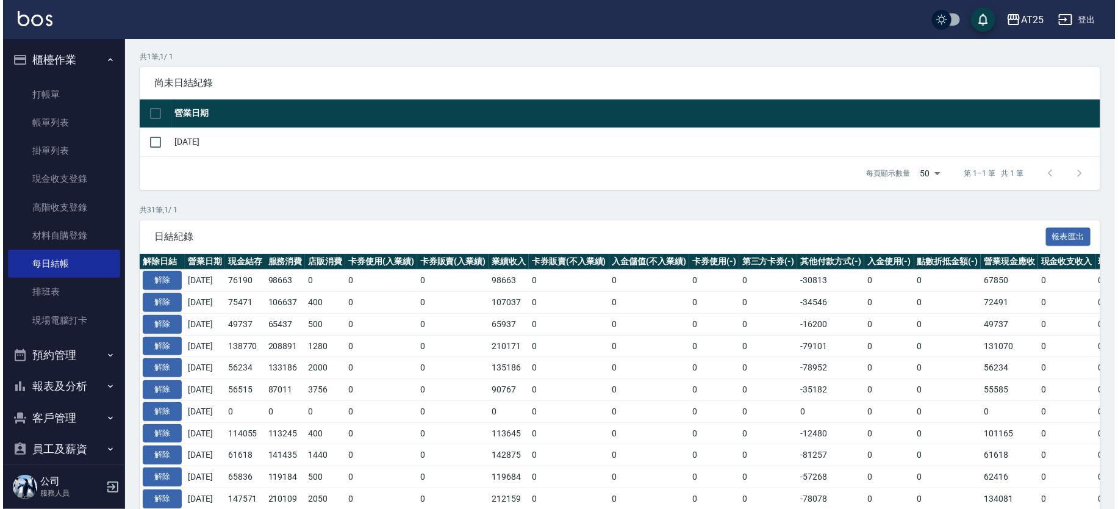
scroll to position [99, 0]
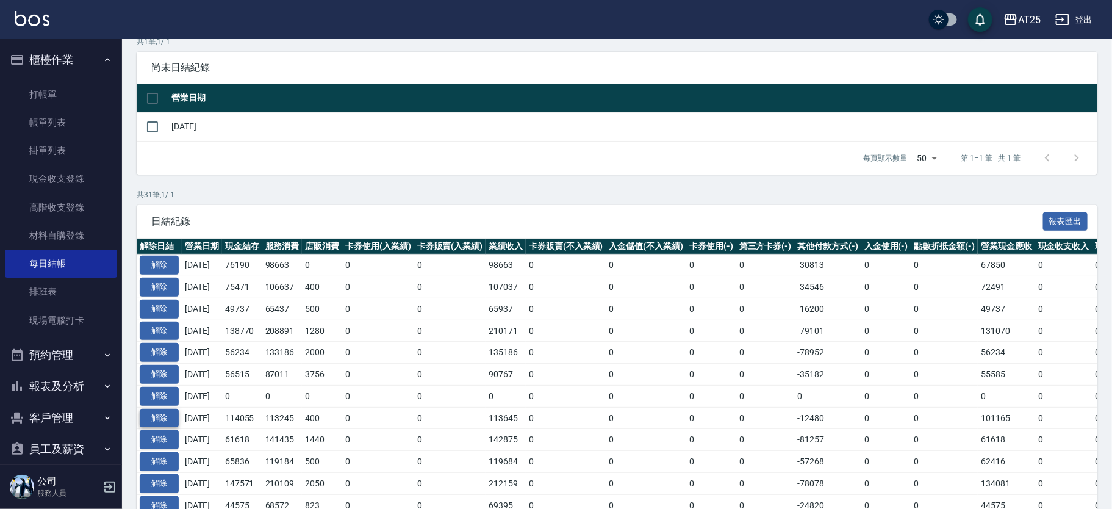
click at [160, 413] on button "解除" at bounding box center [159, 418] width 39 height 19
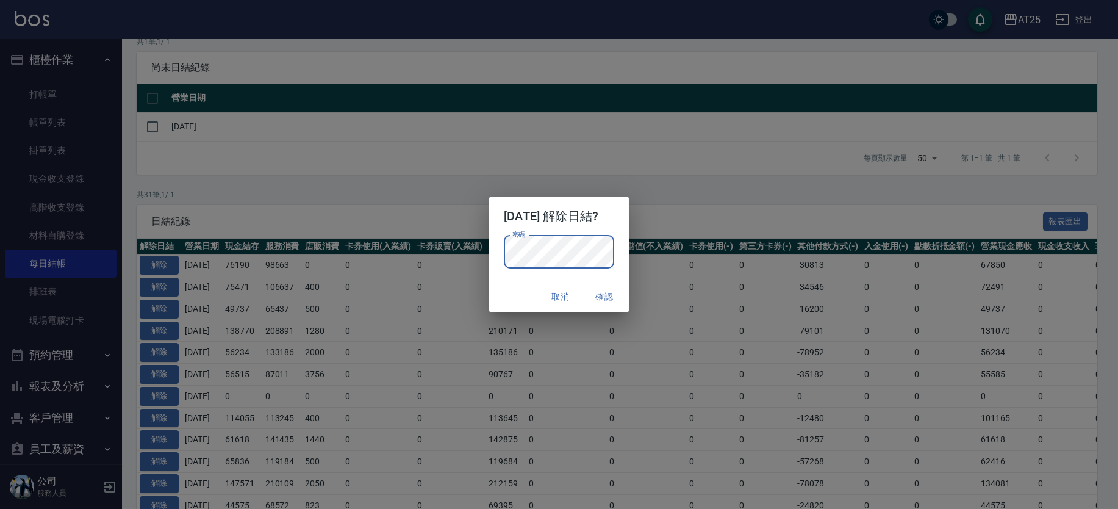
click at [614, 248] on p "密碼 密碼" at bounding box center [559, 251] width 110 height 33
click at [611, 295] on button "確認" at bounding box center [604, 296] width 39 height 23
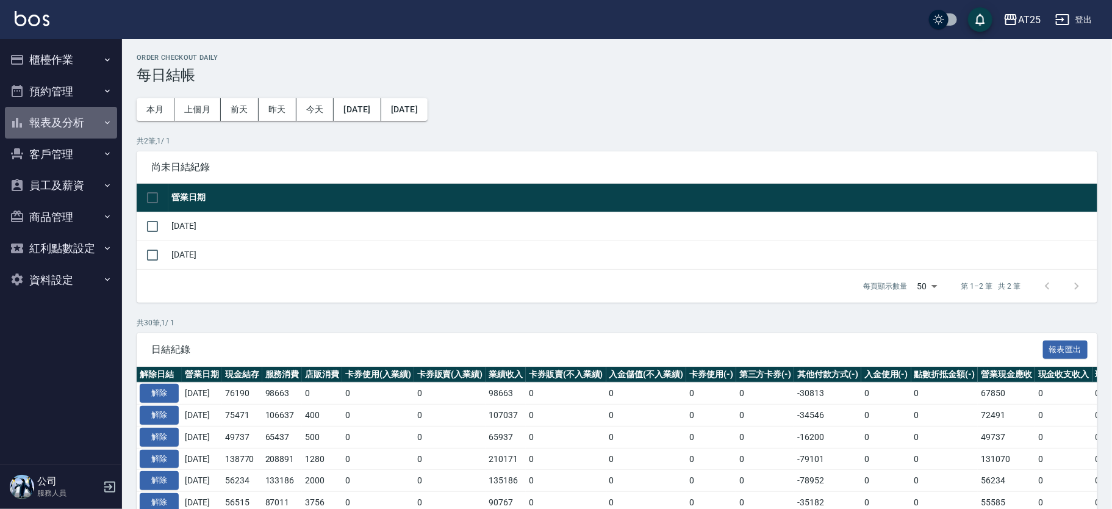
click at [81, 135] on button "報表及分析" at bounding box center [61, 123] width 112 height 32
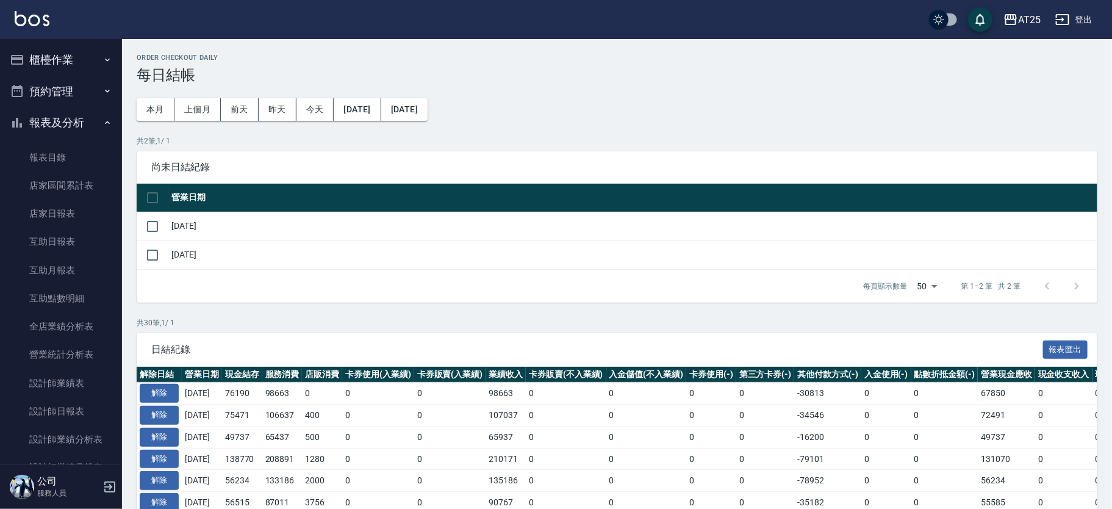
click at [89, 109] on button "報表及分析" at bounding box center [61, 123] width 112 height 32
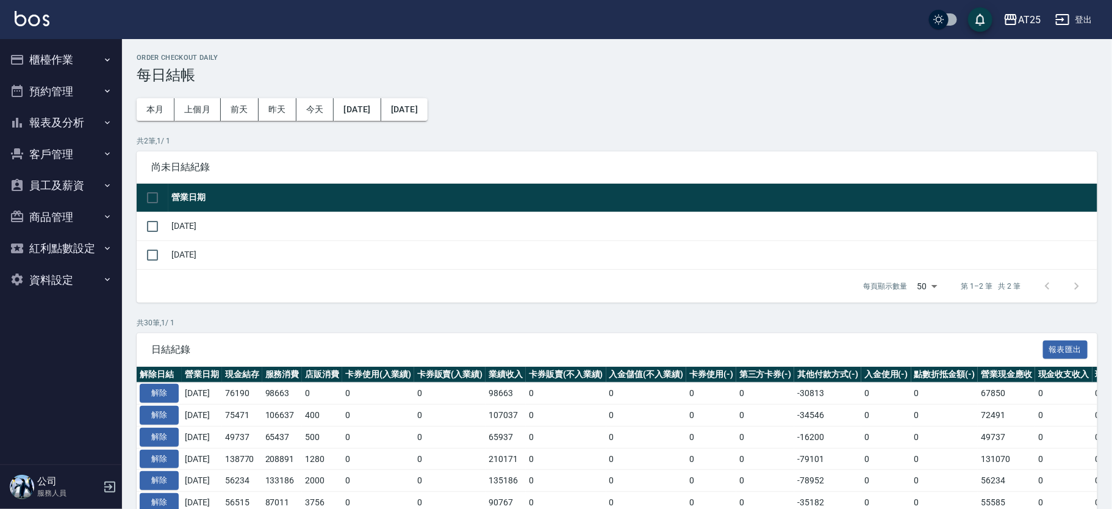
click at [76, 45] on button "櫃檯作業" at bounding box center [61, 60] width 112 height 32
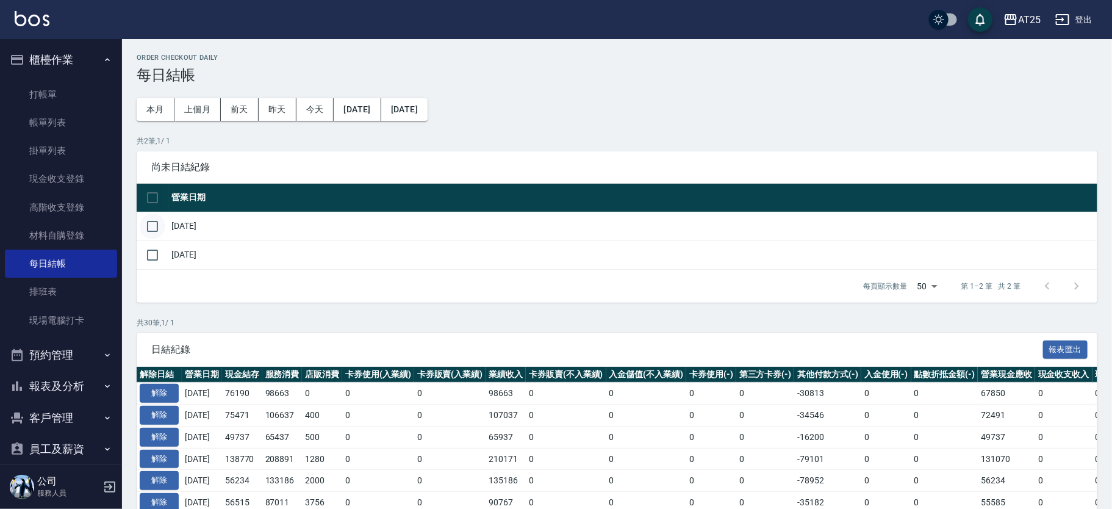
click at [156, 225] on input "checkbox" at bounding box center [153, 226] width 26 height 26
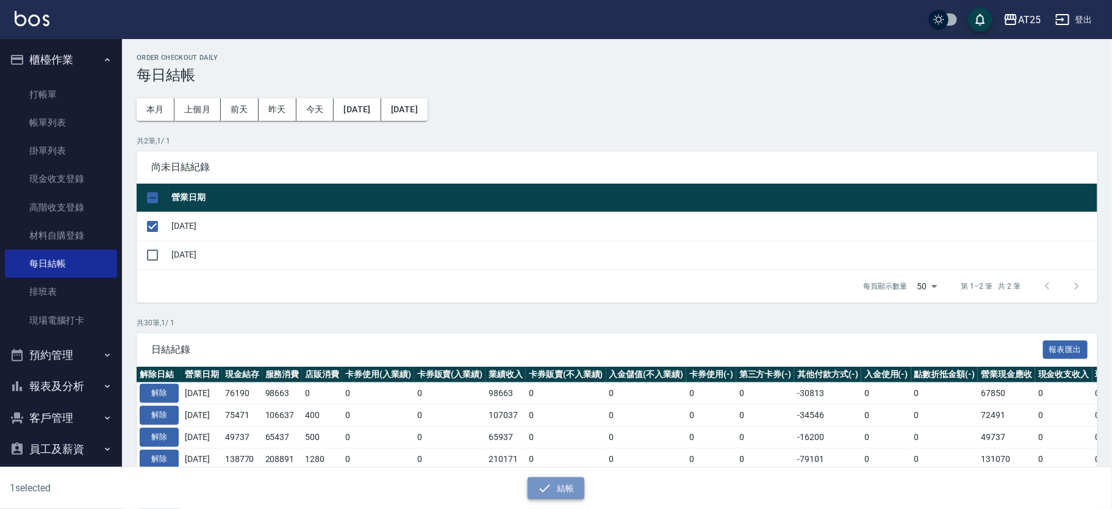
click at [560, 492] on button "結帳" at bounding box center [556, 488] width 57 height 23
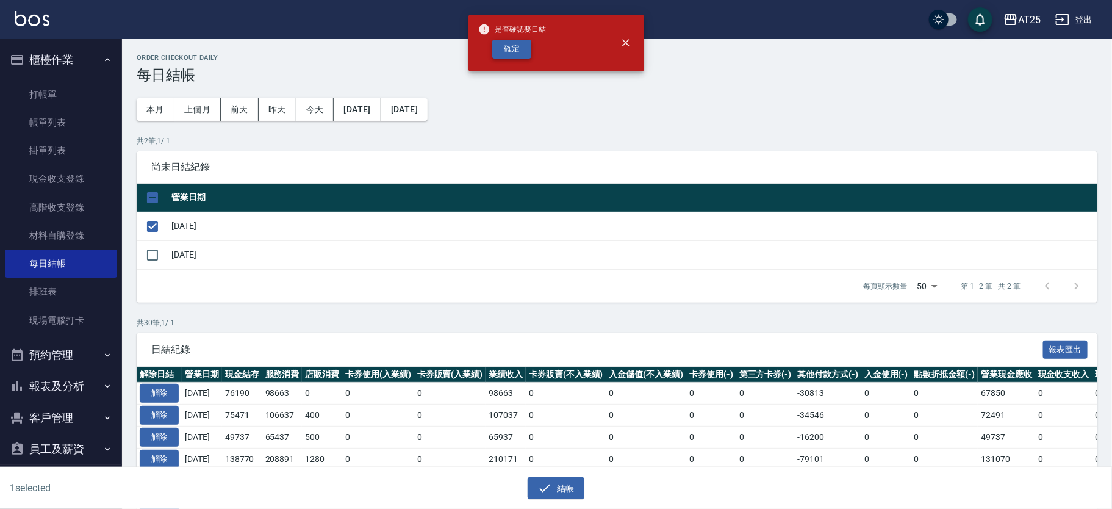
click at [513, 46] on button "確定" at bounding box center [511, 49] width 39 height 19
checkbox input "false"
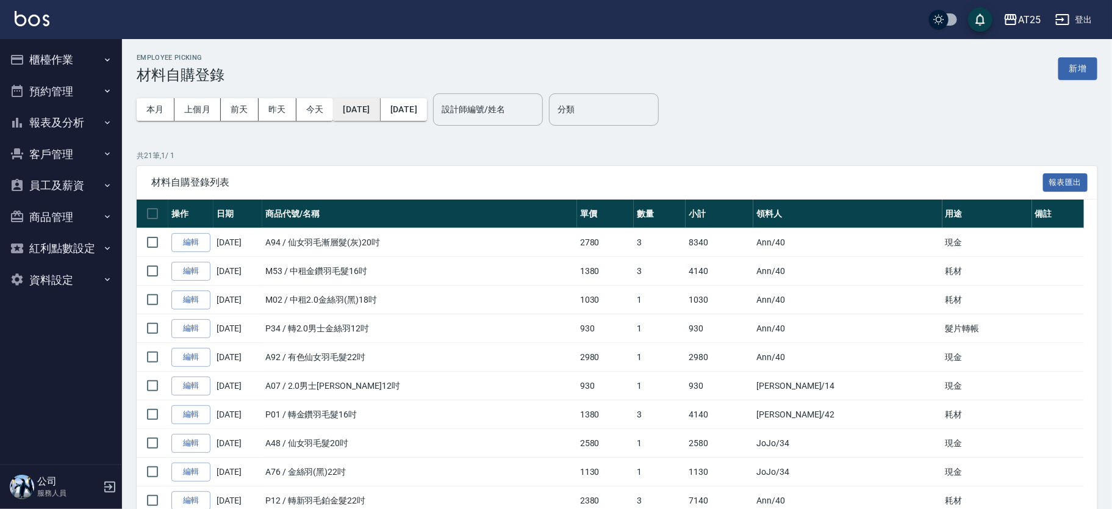
click at [372, 105] on button "[DATE]" at bounding box center [356, 109] width 47 height 23
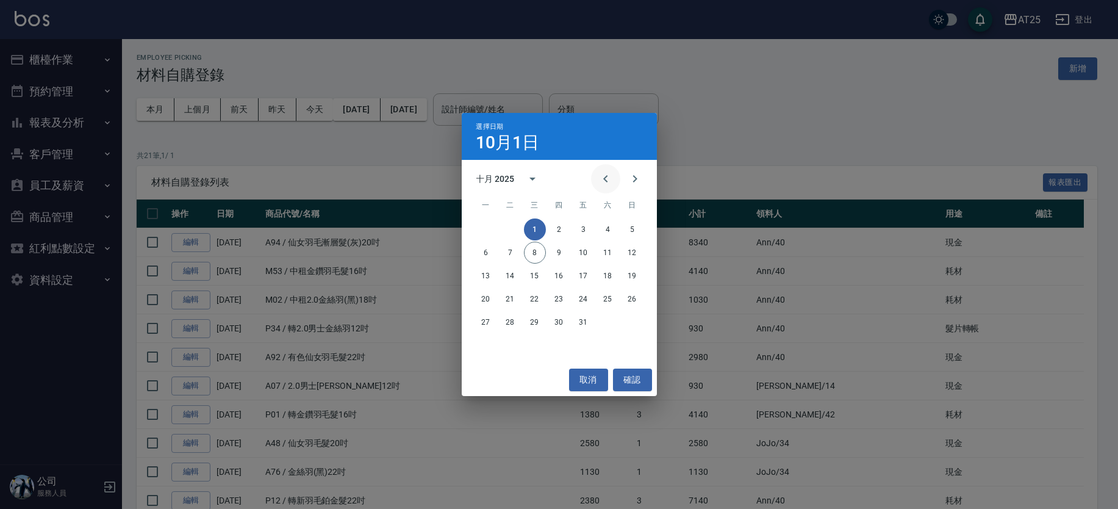
click at [599, 174] on icon "Previous month" at bounding box center [605, 178] width 15 height 15
click at [509, 321] on button "30" at bounding box center [510, 322] width 22 height 22
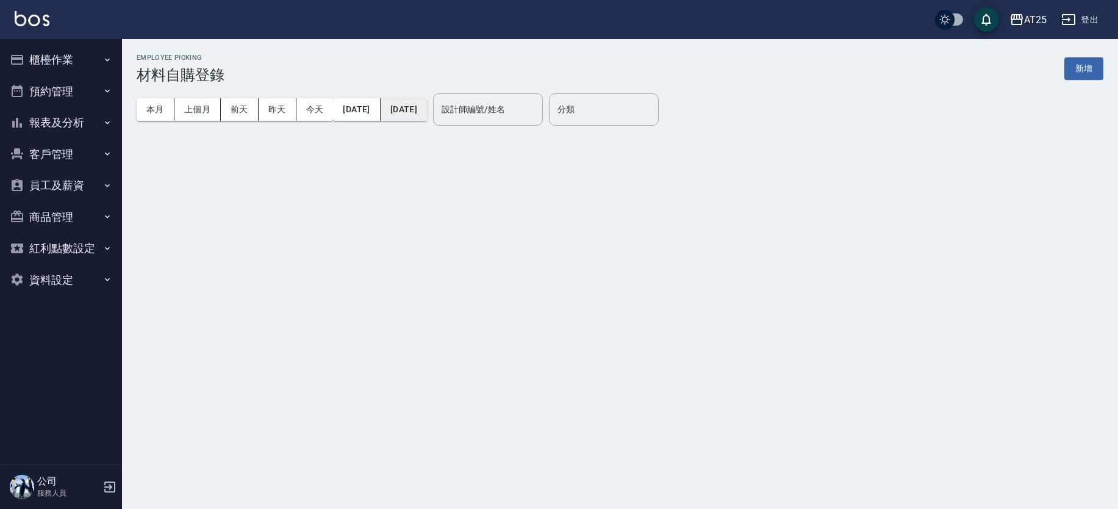
click at [427, 110] on button "[DATE]" at bounding box center [404, 109] width 46 height 23
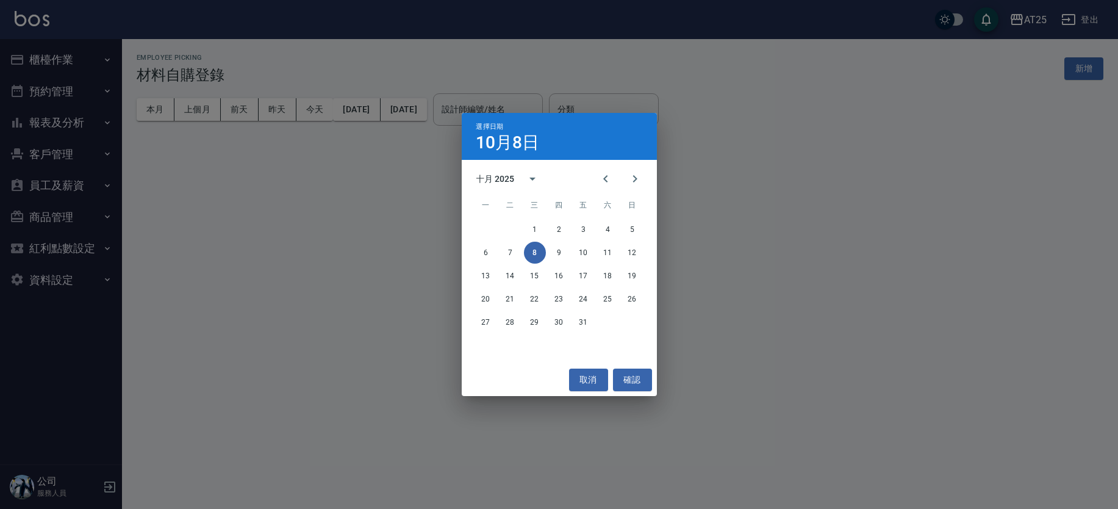
click at [609, 184] on icon "Previous month" at bounding box center [605, 178] width 15 height 15
click at [507, 321] on button "30" at bounding box center [510, 322] width 22 height 22
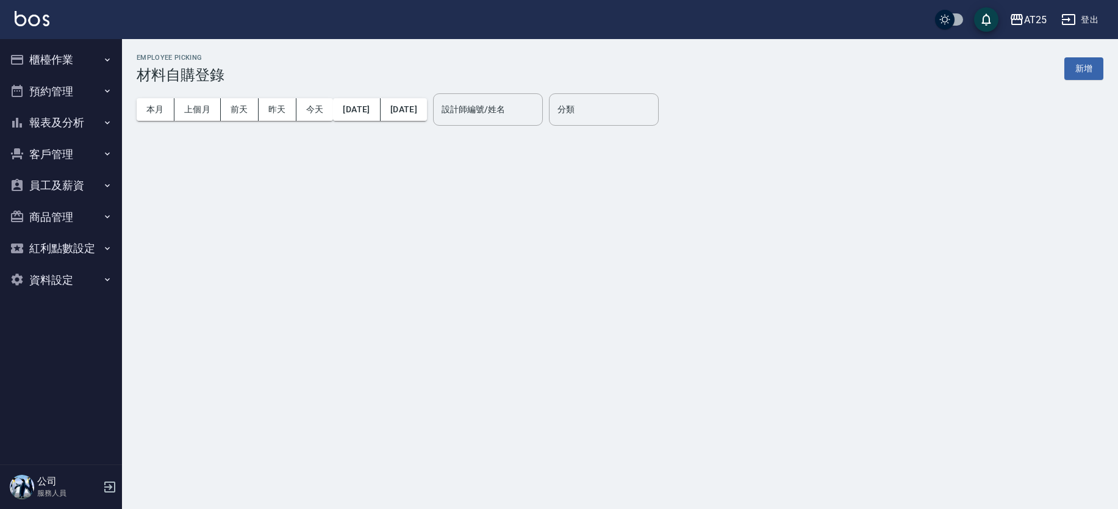
click at [519, 110] on input "設計師編號/姓名" at bounding box center [487, 109] width 99 height 21
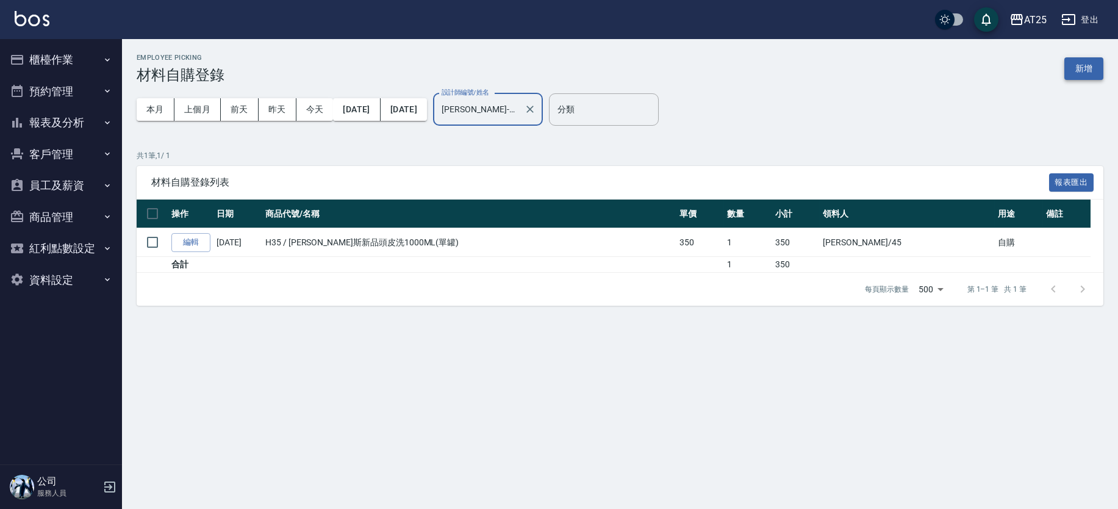
type input "[PERSON_NAME]-45"
click at [1086, 62] on button "新增" at bounding box center [1083, 68] width 39 height 23
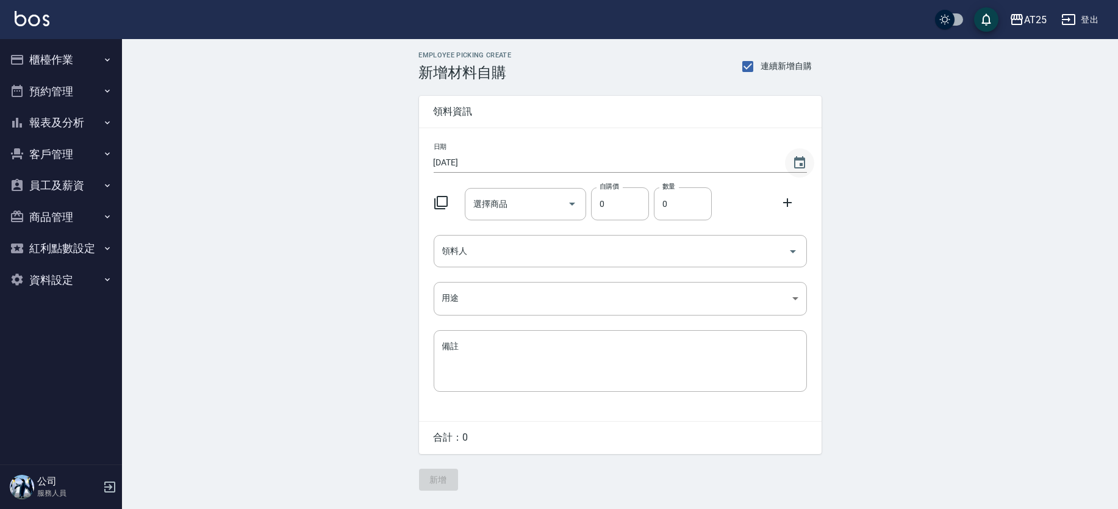
click at [799, 156] on icon "Choose date, selected date is 2025-10-08" at bounding box center [799, 163] width 15 height 15
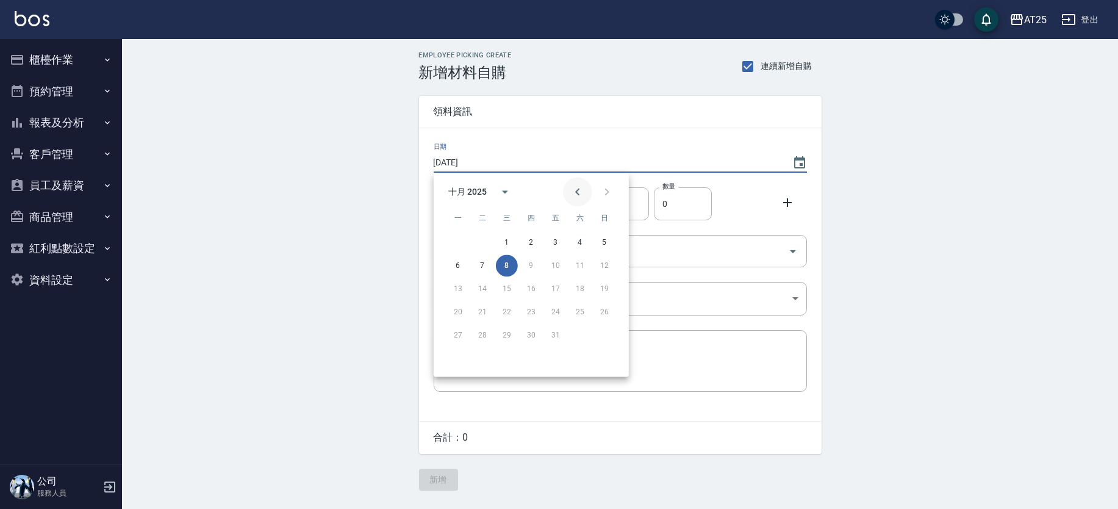
click at [577, 184] on icon "Previous month" at bounding box center [577, 191] width 15 height 15
click at [489, 336] on button "30" at bounding box center [482, 335] width 22 height 22
type input "[DATE]"
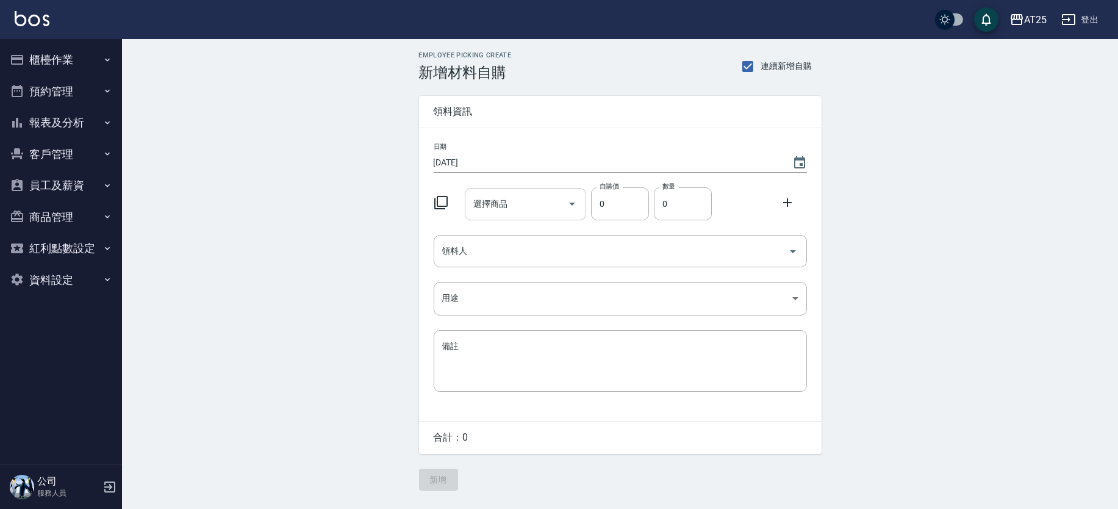
click at [505, 213] on input "選擇商品" at bounding box center [516, 203] width 92 height 21
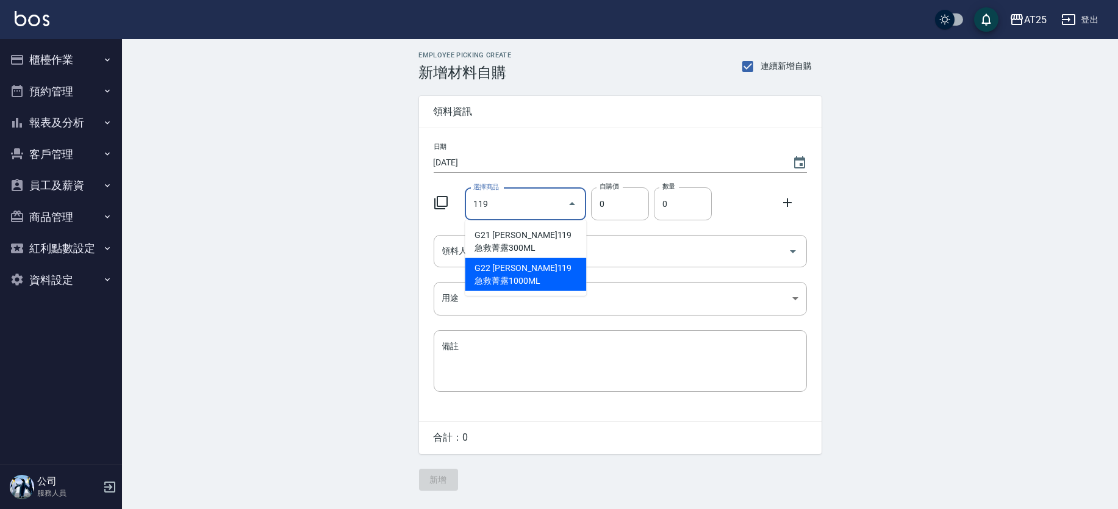
click at [530, 270] on li "G22 [PERSON_NAME]119急救菁露1000ML" at bounding box center [525, 274] width 121 height 33
type input "[PERSON_NAME]119急救菁露1000ML"
type input "630"
type input "1"
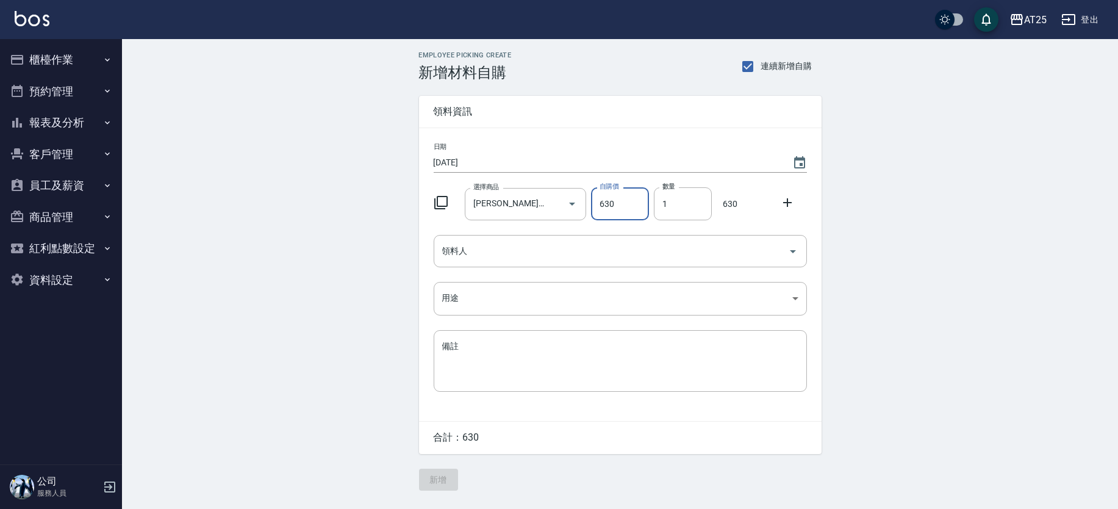
click at [984, 256] on div "Employee Picking Create 新增材料自購 連續新增自購 領料資訊 日期 [DATE] 選擇商品 [PERSON_NAME]119急救菁露1…" at bounding box center [620, 270] width 996 height 463
click at [521, 249] on input "領料人" at bounding box center [611, 250] width 344 height 21
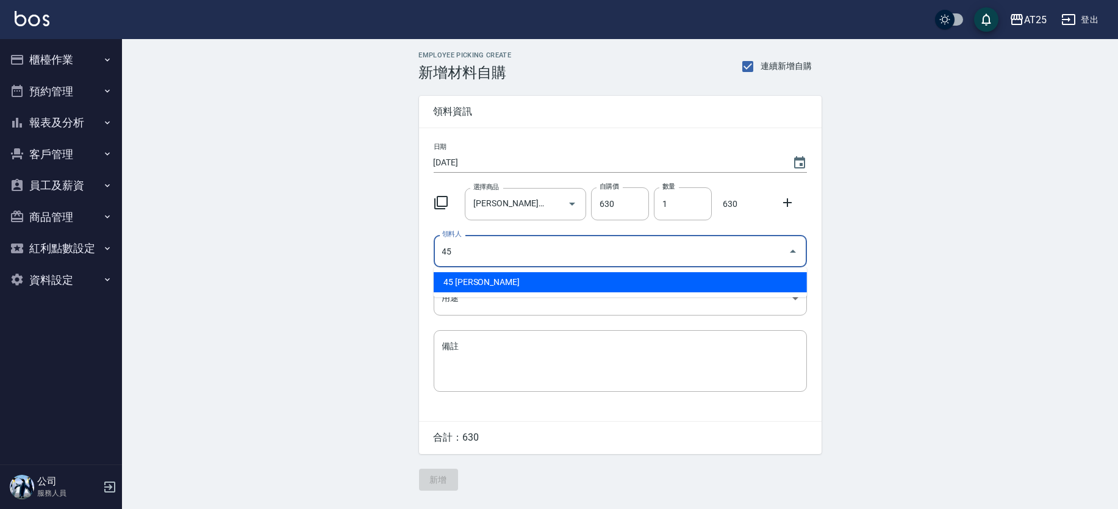
type input "45 [PERSON_NAME]"
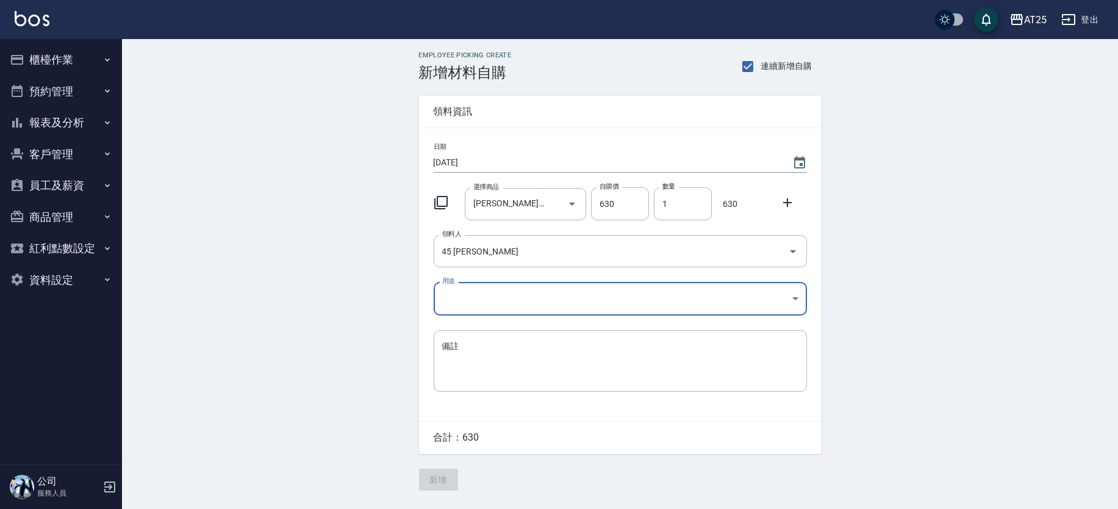
click at [497, 299] on body "AT25 登出 櫃檯作業 打帳單 帳單列表 掛單列表 現金收支登錄 高階收支登錄 材料自購登錄 每日結帳 排班表 現場電腦打卡 預約管理 預約管理 單日預約紀…" at bounding box center [559, 254] width 1118 height 509
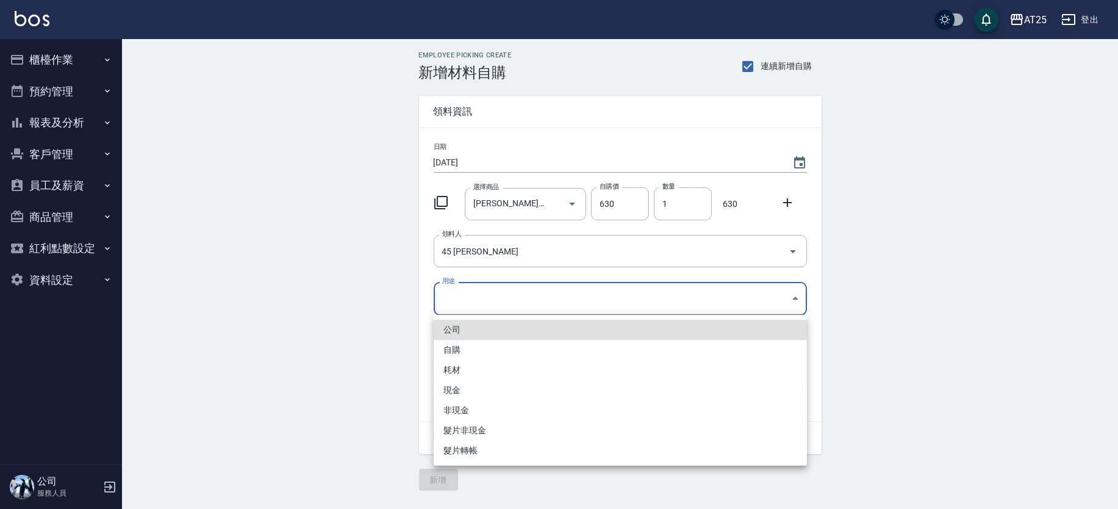
click at [476, 350] on li "自購" at bounding box center [620, 350] width 373 height 20
type input "自購"
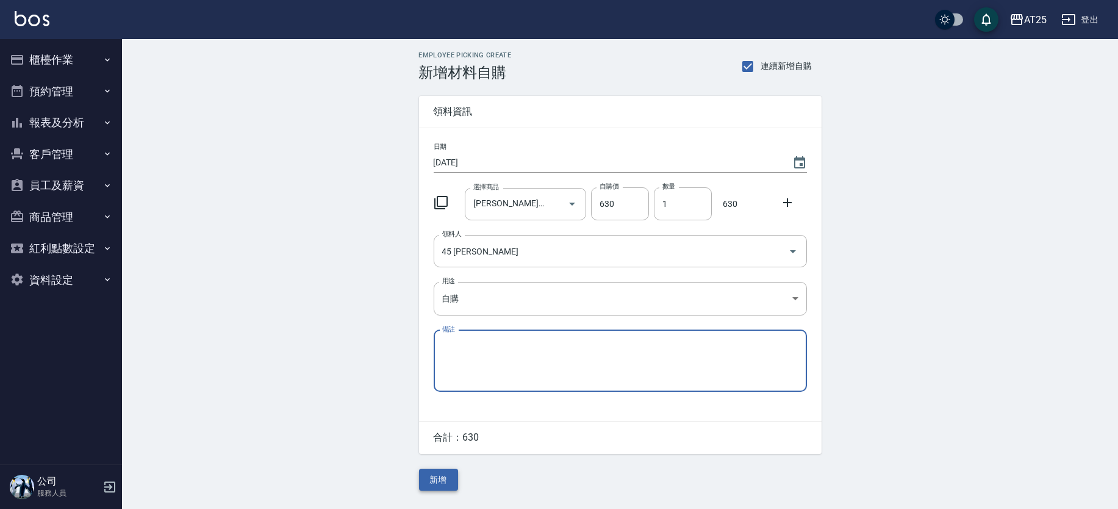
click at [443, 482] on button "新增" at bounding box center [438, 479] width 39 height 23
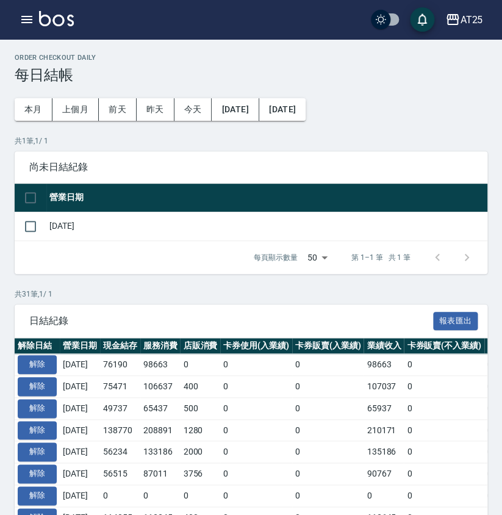
click at [397, 73] on h3 "每日結帳" at bounding box center [251, 74] width 473 height 17
click at [27, 18] on icon "button" at bounding box center [27, 19] width 15 height 15
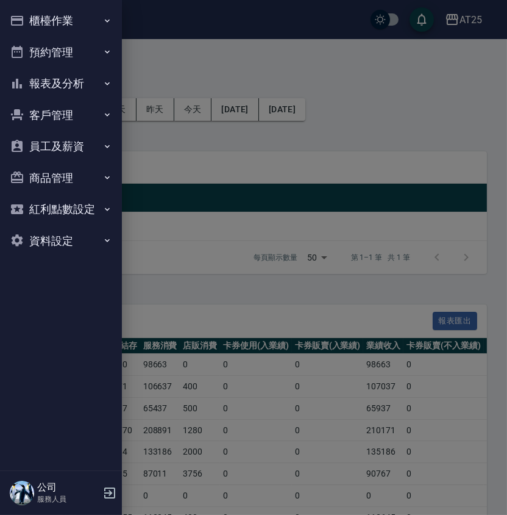
click at [101, 85] on button "報表及分析" at bounding box center [61, 84] width 112 height 32
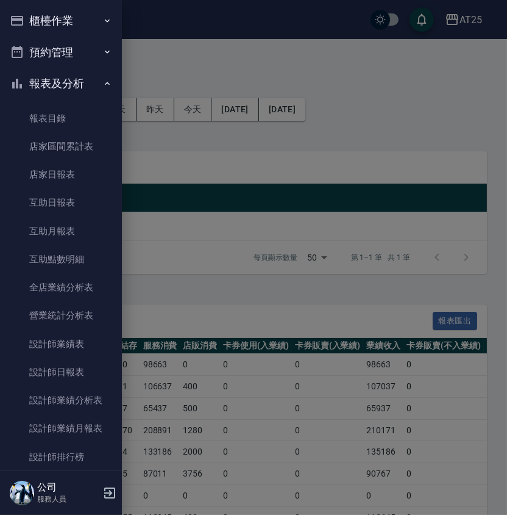
drag, startPoint x: 123, startPoint y: 48, endPoint x: 123, endPoint y: 67, distance: 19.5
click at [123, 67] on div at bounding box center [253, 257] width 507 height 515
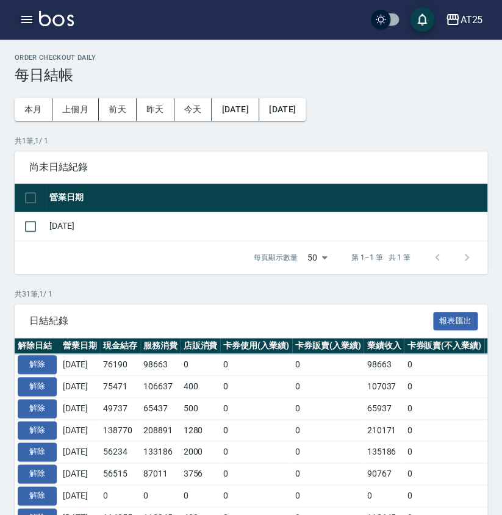
click at [21, 20] on icon "button" at bounding box center [27, 19] width 15 height 15
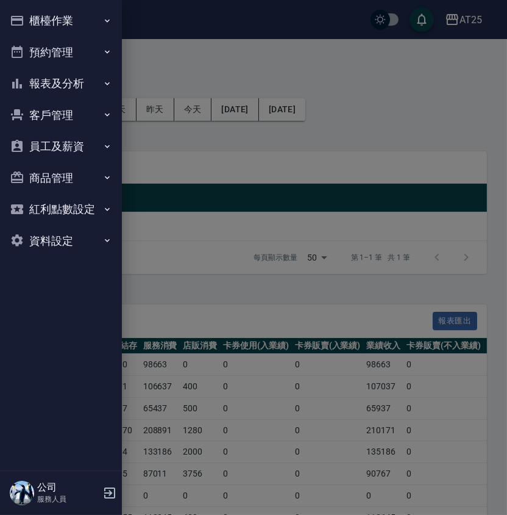
click at [85, 86] on button "報表及分析" at bounding box center [61, 84] width 112 height 32
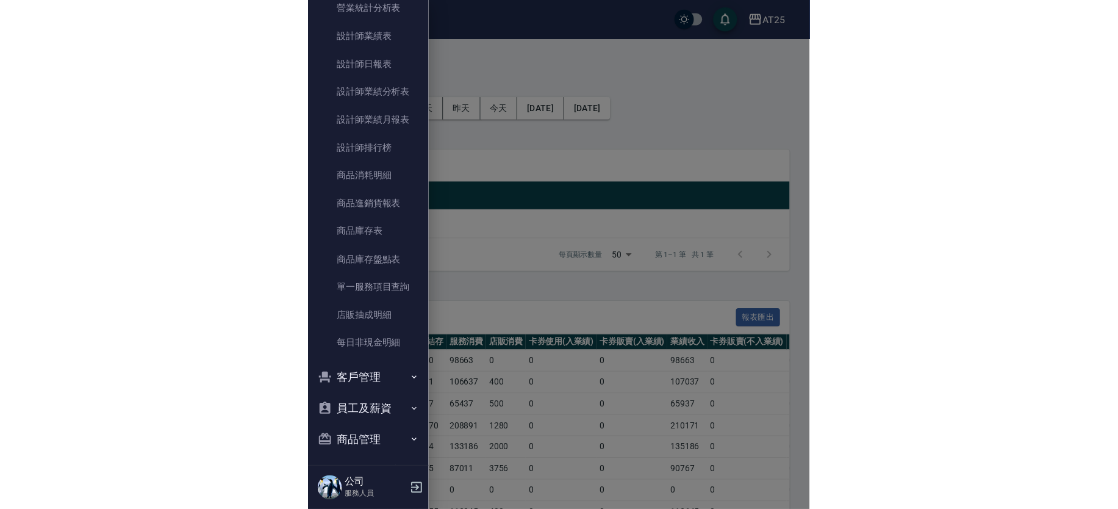
scroll to position [373, 0]
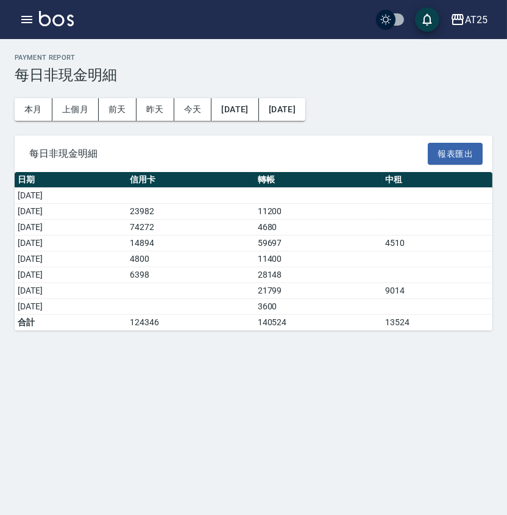
drag, startPoint x: 90, startPoint y: 290, endPoint x: 426, endPoint y: 285, distance: 336.7
click at [426, 285] on tr "[DATE] 21799 9014" at bounding box center [254, 291] width 478 height 16
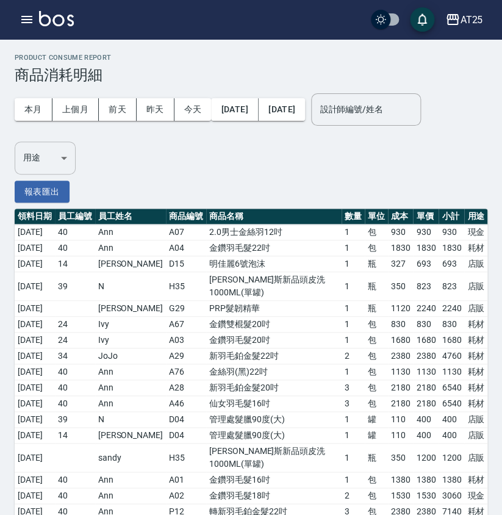
click at [59, 159] on body "AT25 登出 櫃檯作業 打帳單 帳單列表 掛單列表 現金收支登錄 高階收支登錄 材料自購登錄 每日結帳 排班表 現場電腦打卡 預約管理 預約管理 單日預約紀…" at bounding box center [251, 432] width 502 height 864
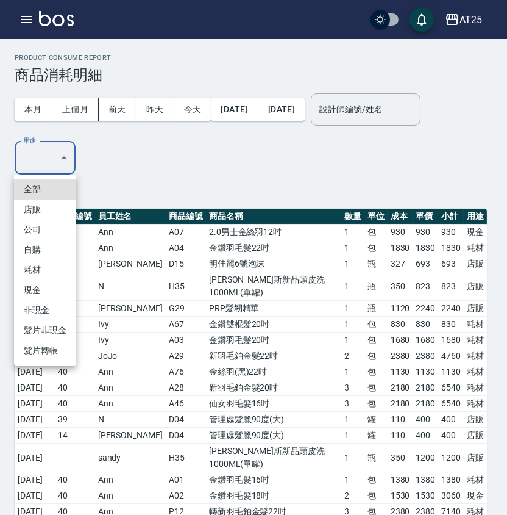
click at [52, 273] on li "耗材" at bounding box center [45, 270] width 62 height 20
type input "耗材"
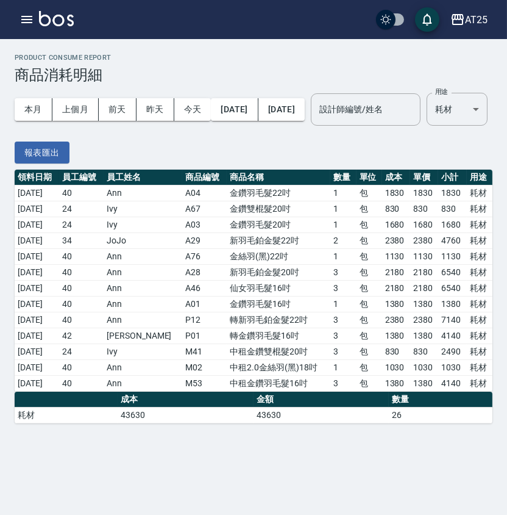
click at [404, 249] on td "2380" at bounding box center [396, 241] width 28 height 16
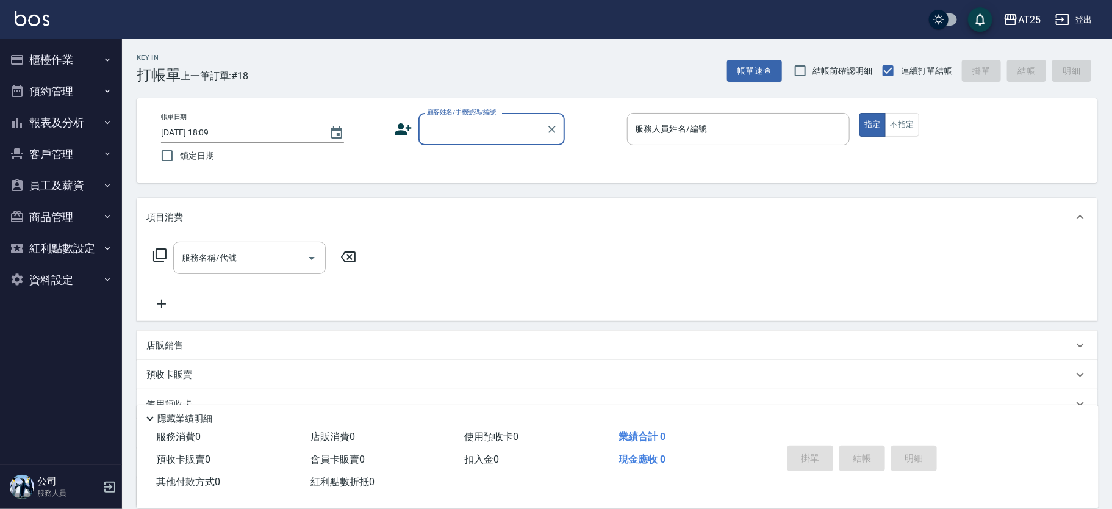
click at [505, 120] on input "顧客姓名/手機號碼/編號" at bounding box center [482, 128] width 117 height 21
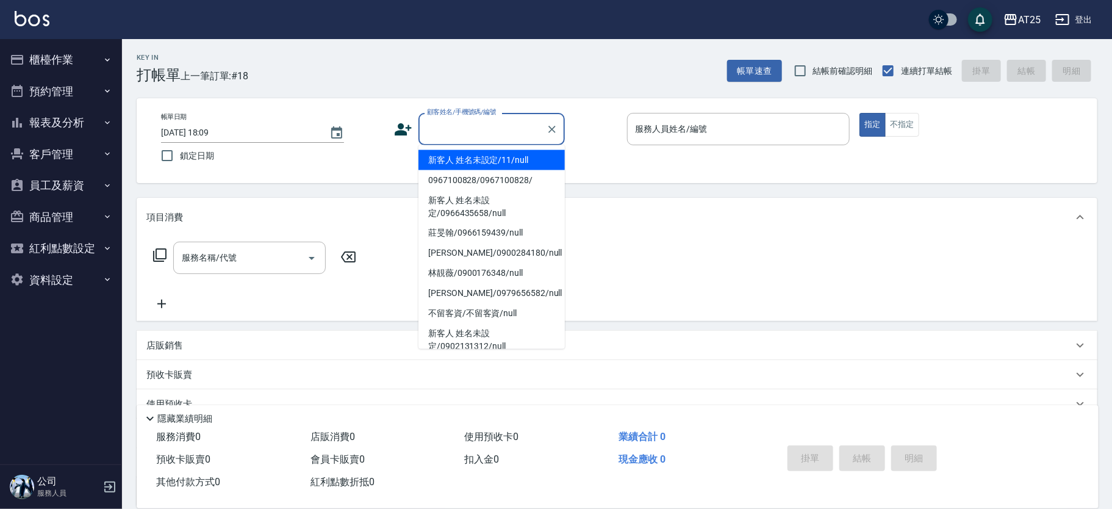
click at [513, 159] on li "新客人 姓名未設定/11/null" at bounding box center [491, 160] width 146 height 20
type input "新客人 姓名未設定/11/null"
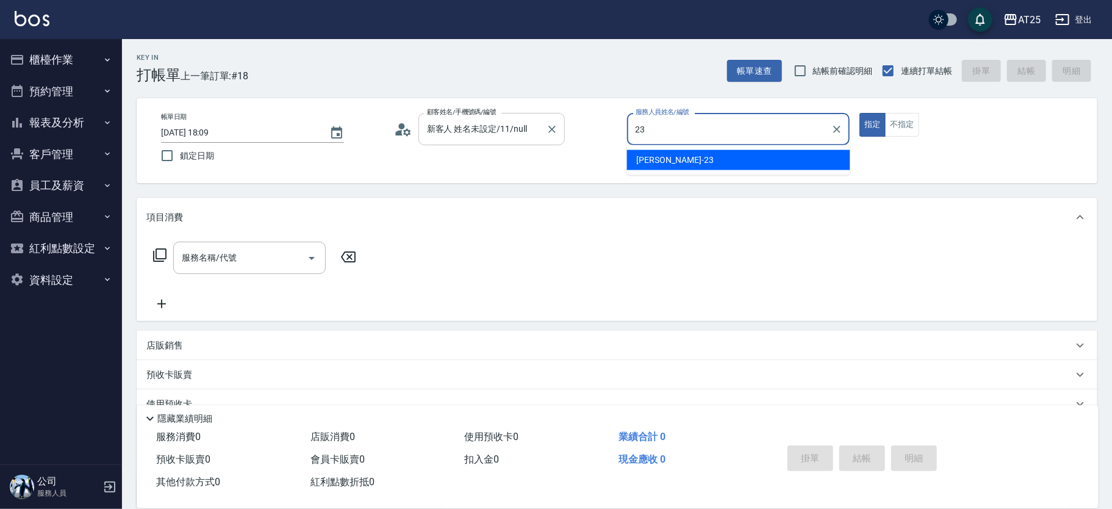
type input "[PERSON_NAME]-23"
type button "true"
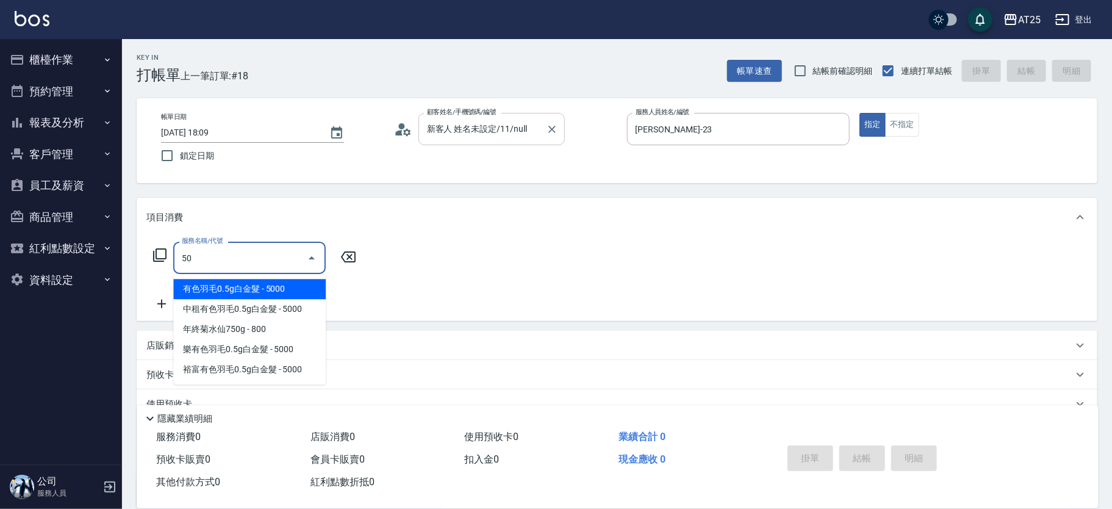
type input "501"
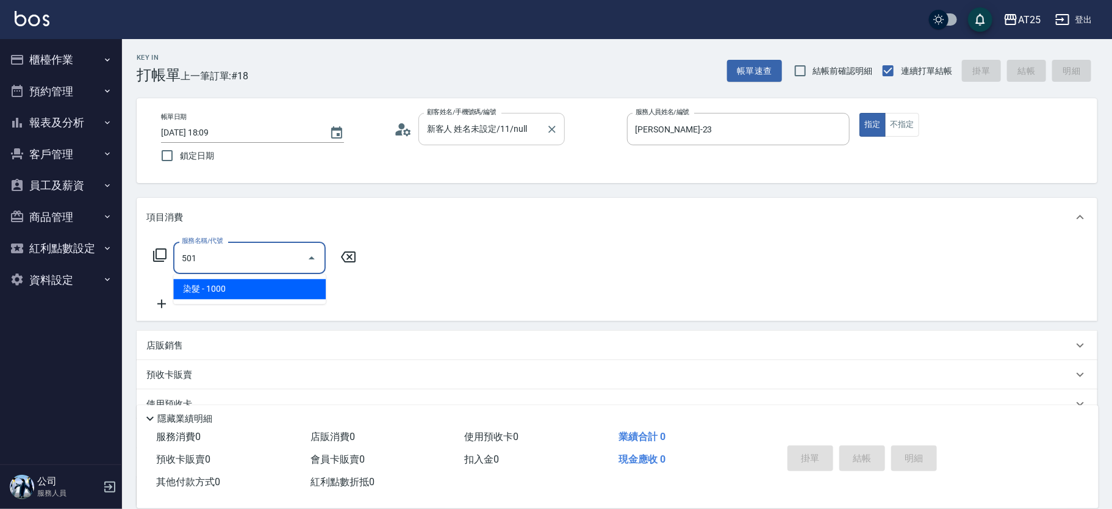
type input "100"
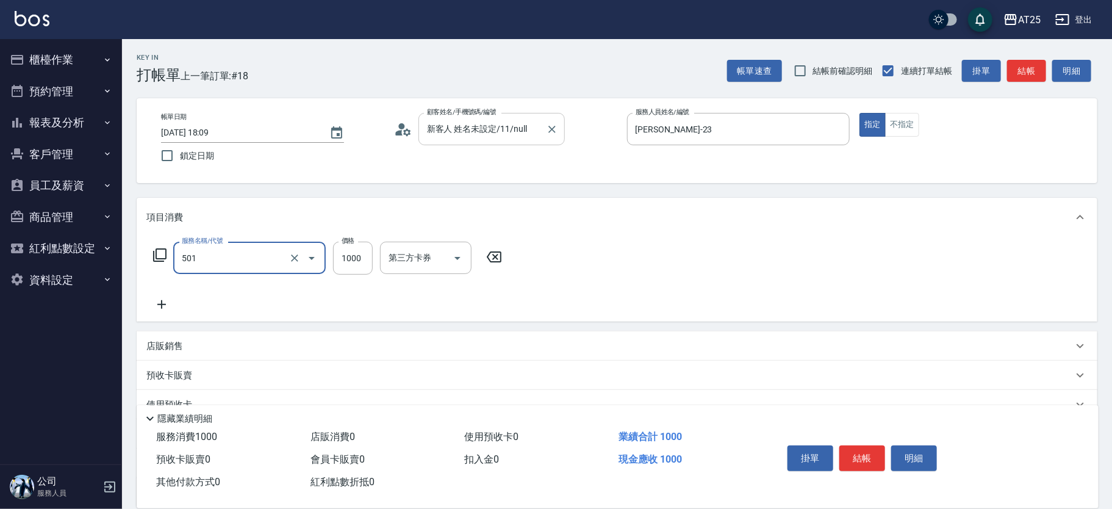
type input "染髮(501)"
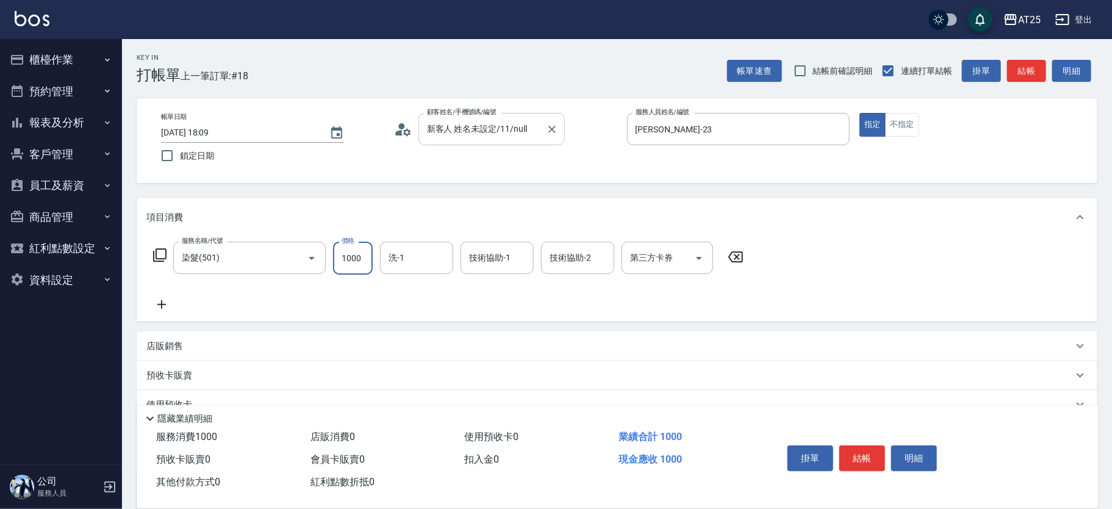
type input "0"
type input "11"
type input "10"
type input "110"
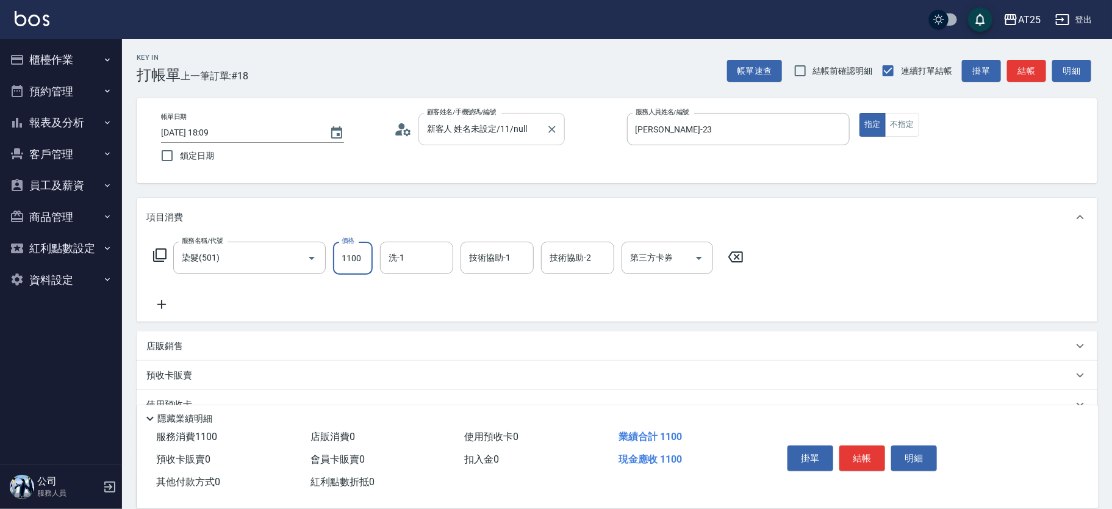
type input "1100"
type input "[PERSON_NAME]-61"
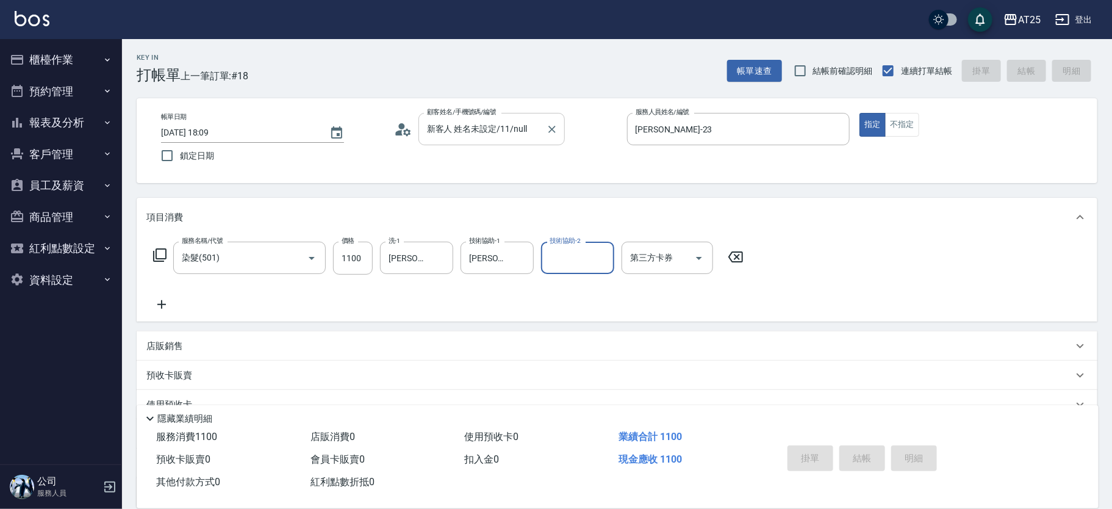
type input "[DATE] 18:41"
type input "0"
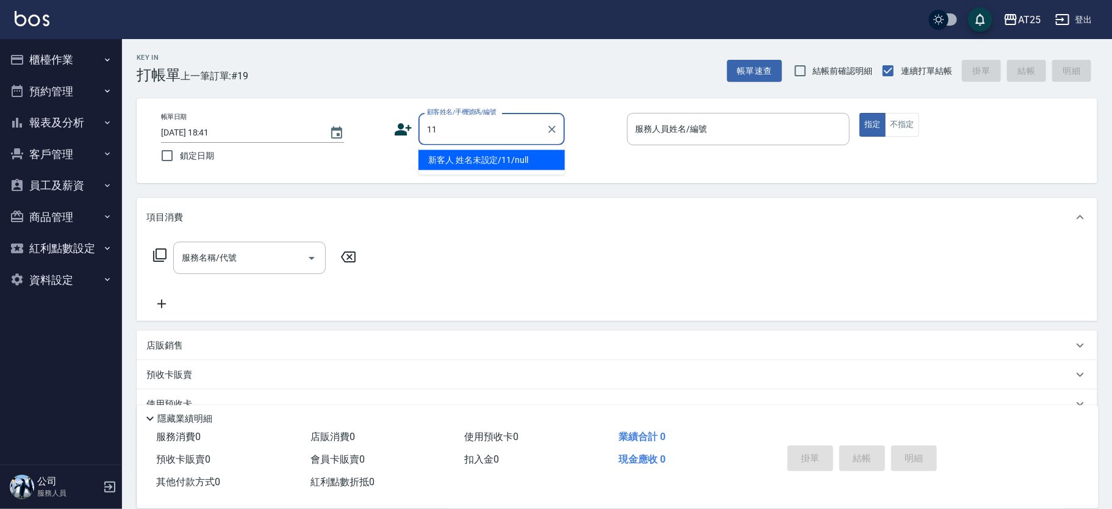
type input "新客人 姓名未設定/11/null"
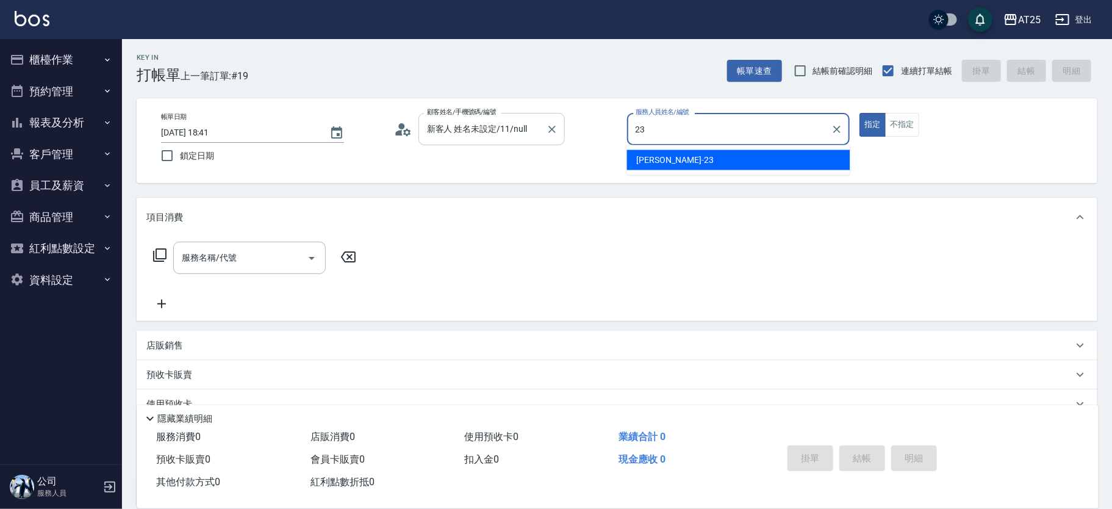
type input "[PERSON_NAME]-23"
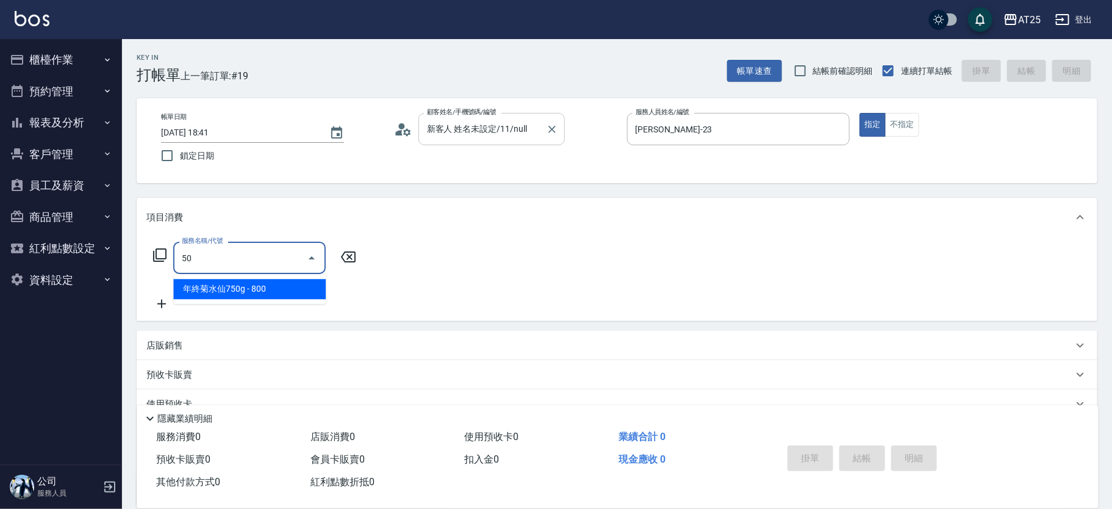
type input "501"
type input "100"
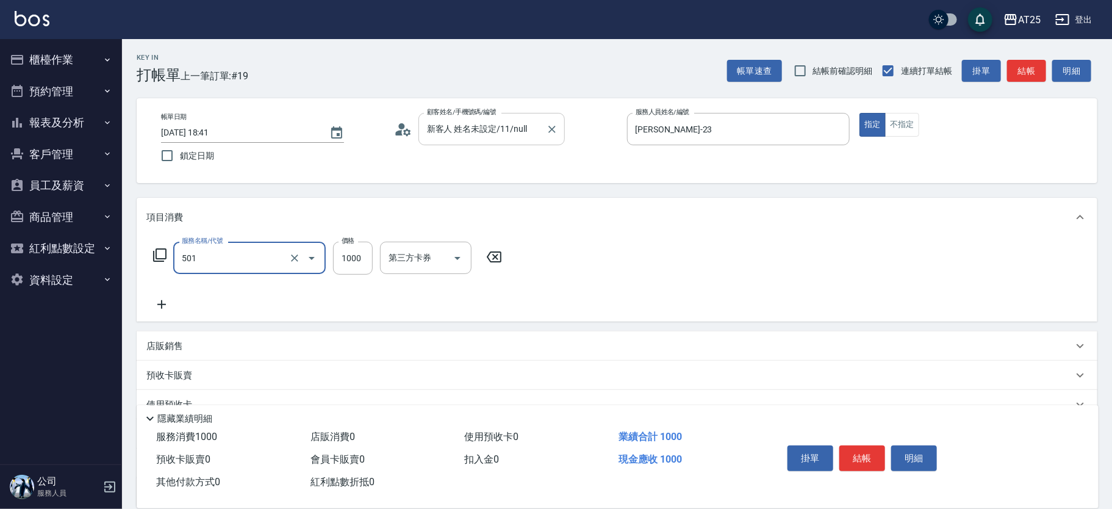
type input "染髮(501)"
type input "0"
type input "20"
type input "209"
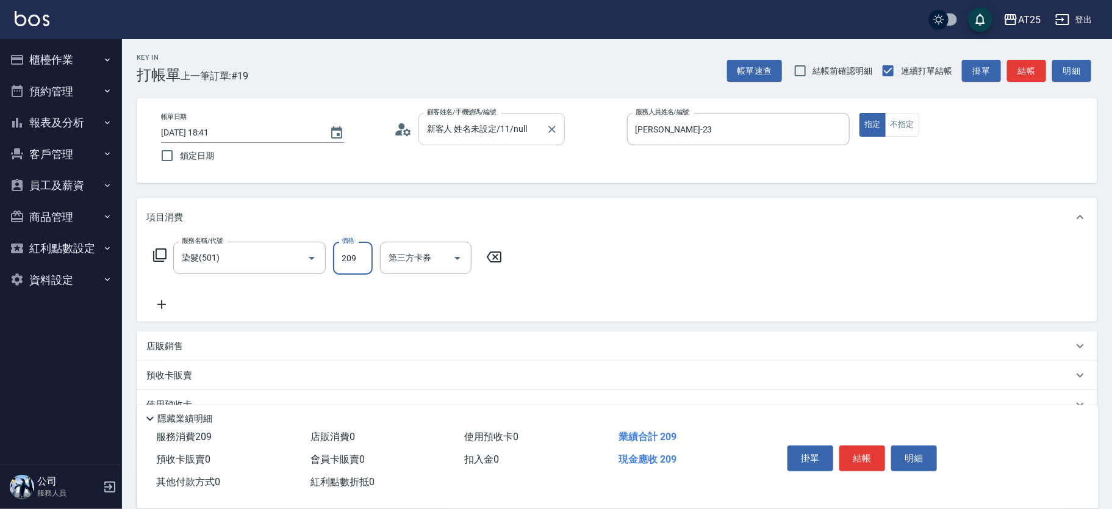
type input "200"
type input "2099"
type input "[PERSON_NAME]-61"
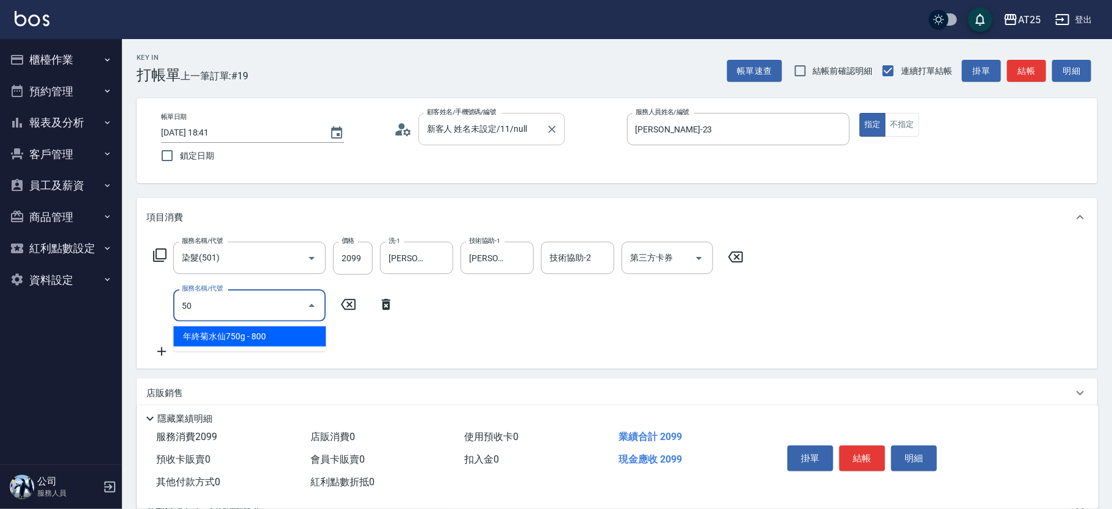
type input "502"
type input "250"
type input "漂髮(502)"
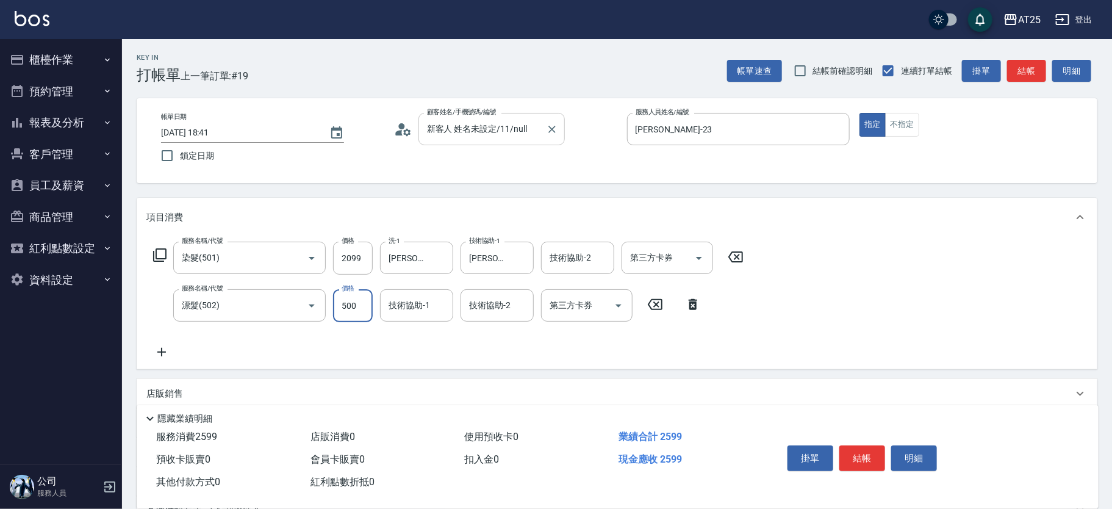
type input "200"
type input "0"
type input "[PERSON_NAME]-61"
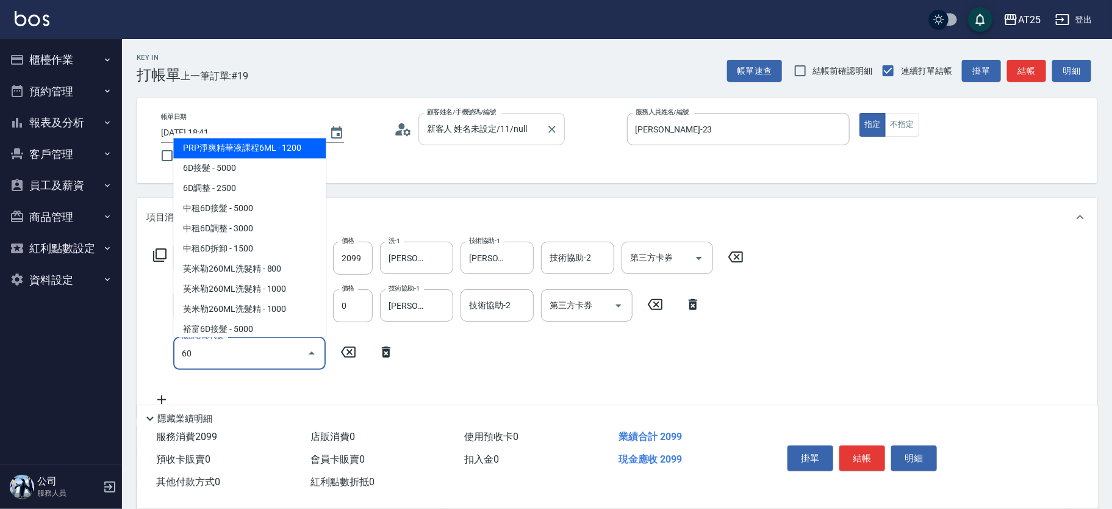
type input "601"
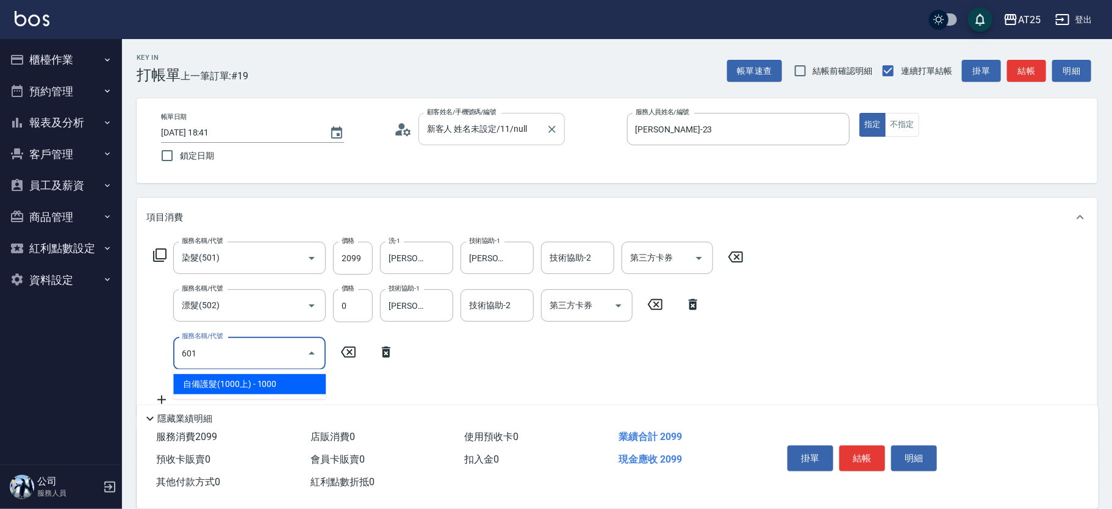
type input "300"
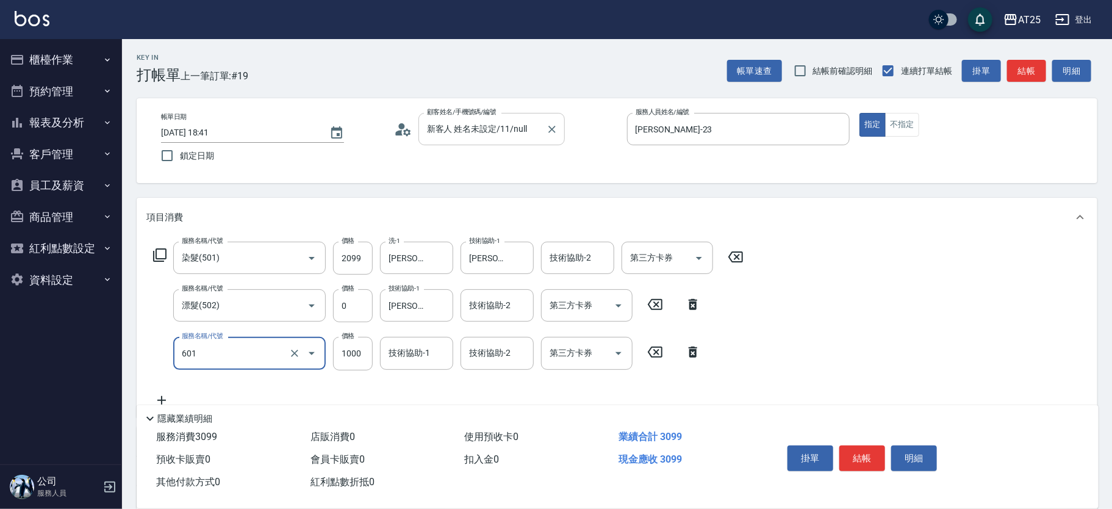
type input "自備護髮(1000上)(601)"
type input "210"
type input "22"
type input "230"
type input "220"
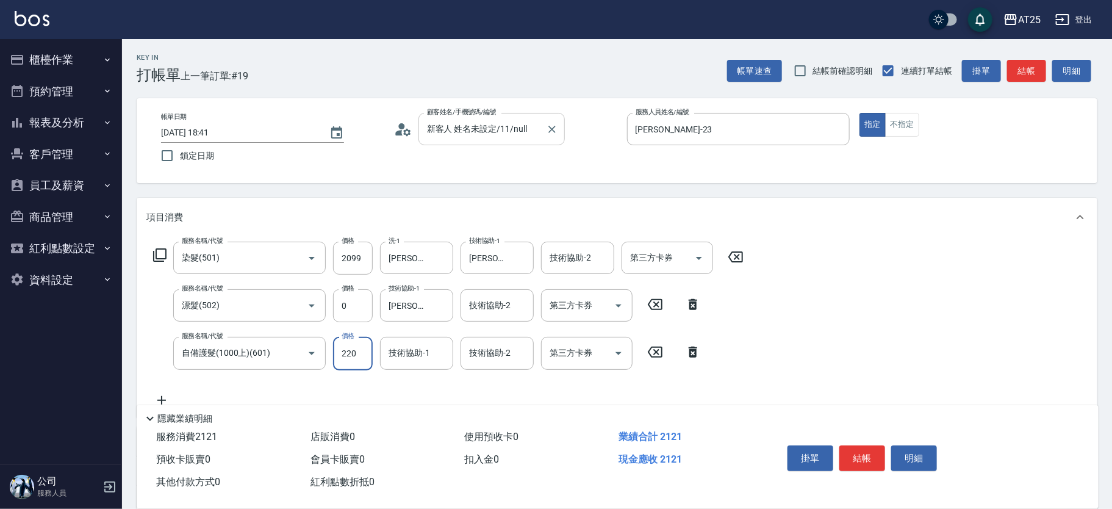
type input "420"
type input "2200"
type input "[PERSON_NAME]-61"
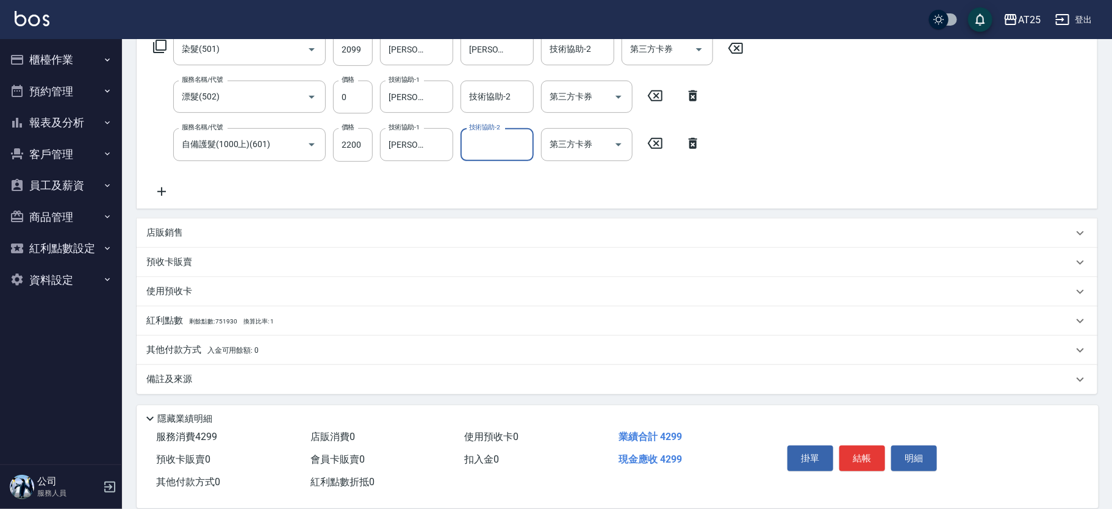
click at [277, 348] on div "其他付款方式 入金可用餘額: 0" at bounding box center [609, 349] width 926 height 13
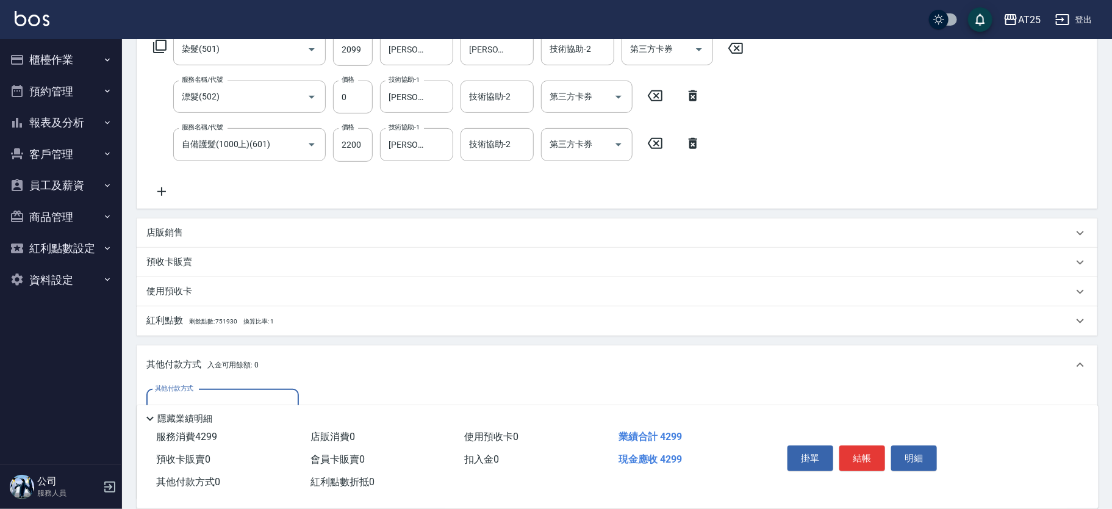
scroll to position [352, 0]
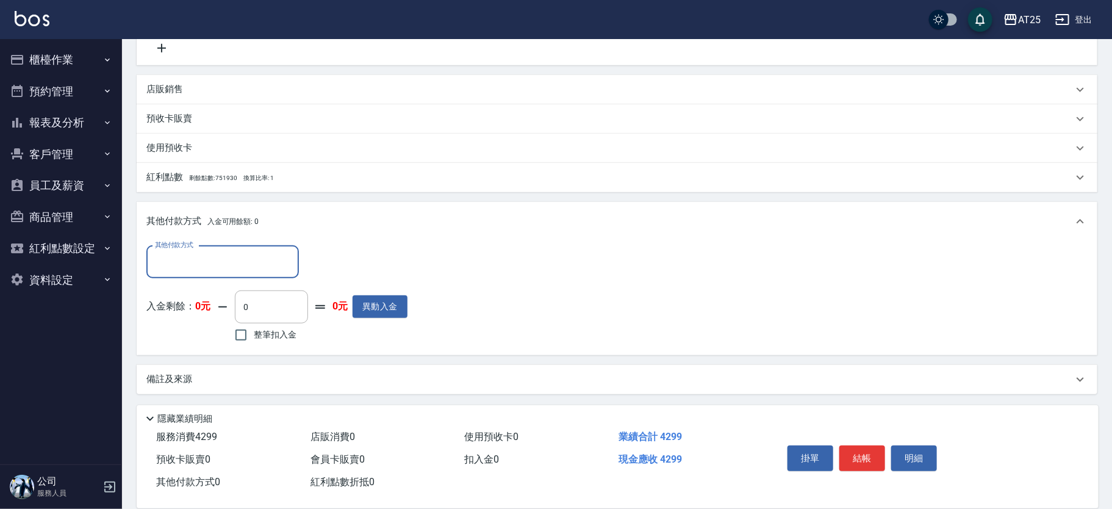
click at [198, 257] on input "其他付款方式" at bounding box center [222, 261] width 141 height 21
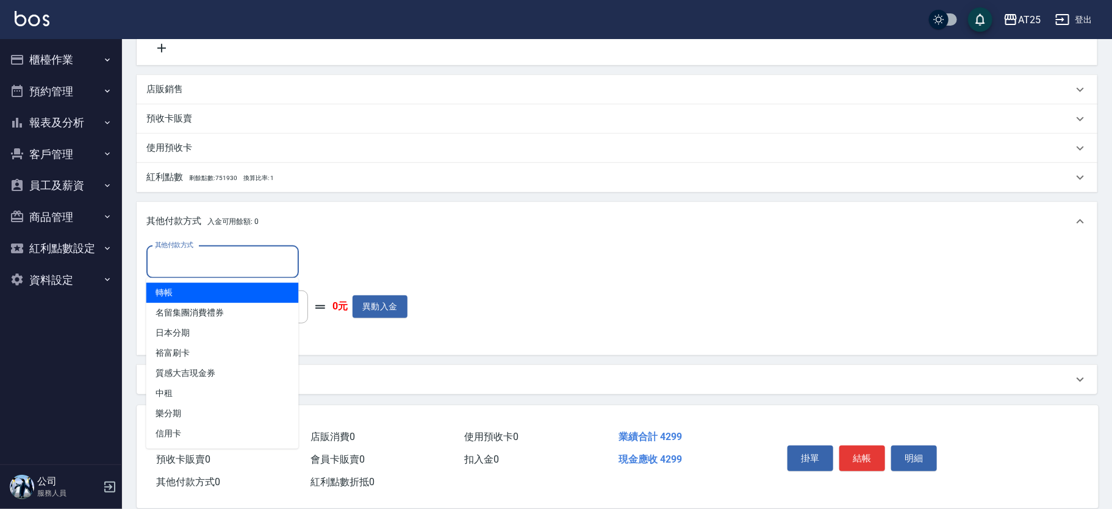
click at [198, 299] on span "轉帳" at bounding box center [222, 292] width 152 height 20
type input "轉帳"
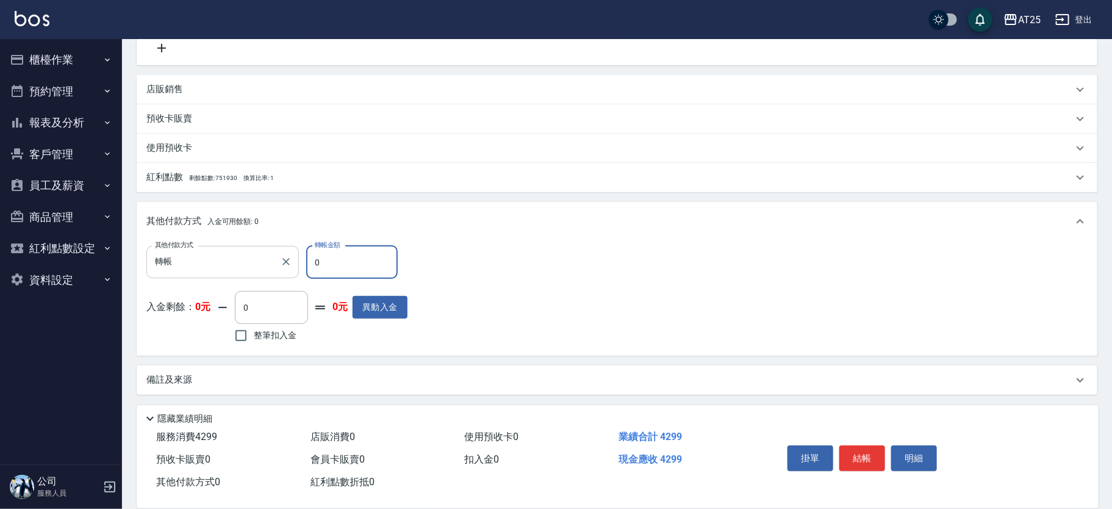
drag, startPoint x: 343, startPoint y: 263, endPoint x: 268, endPoint y: 266, distance: 75.7
click at [268, 266] on div "其他付款方式 轉帳 其他付款方式 轉帳金額 0 轉帳金額" at bounding box center [276, 262] width 261 height 33
type input "42"
type input "380"
type input "429"
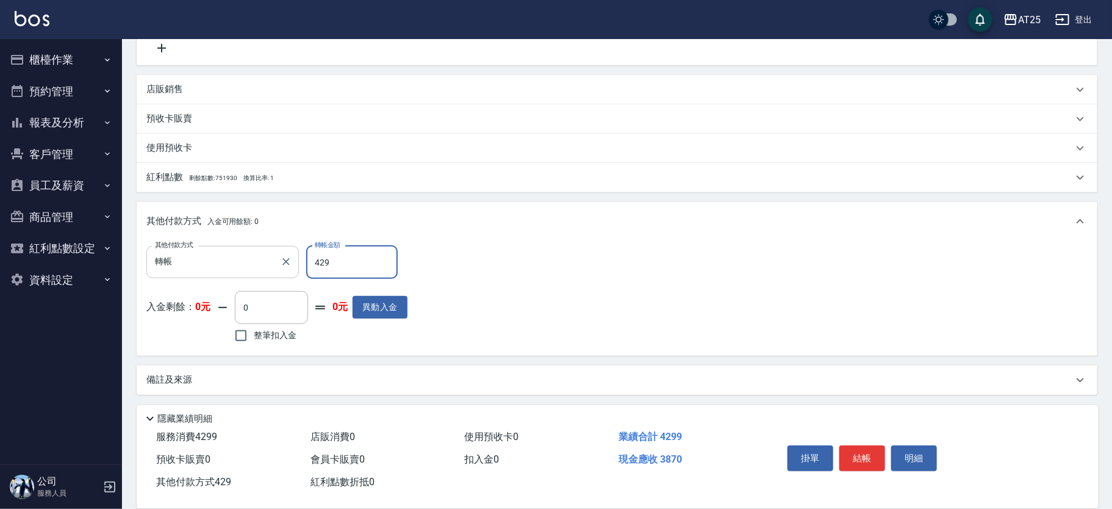
type input "0"
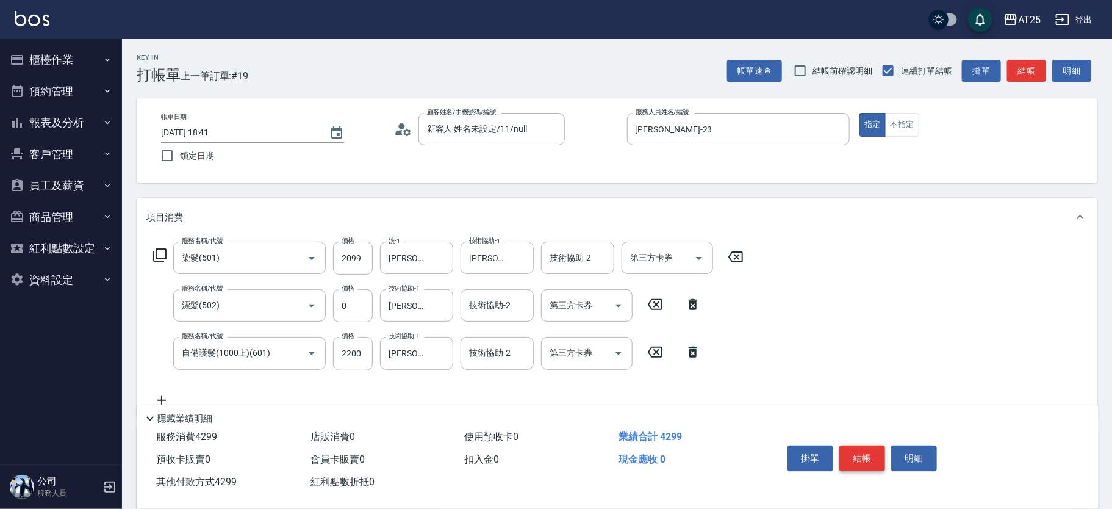
type input "4299"
click at [864, 453] on button "結帳" at bounding box center [862, 458] width 46 height 26
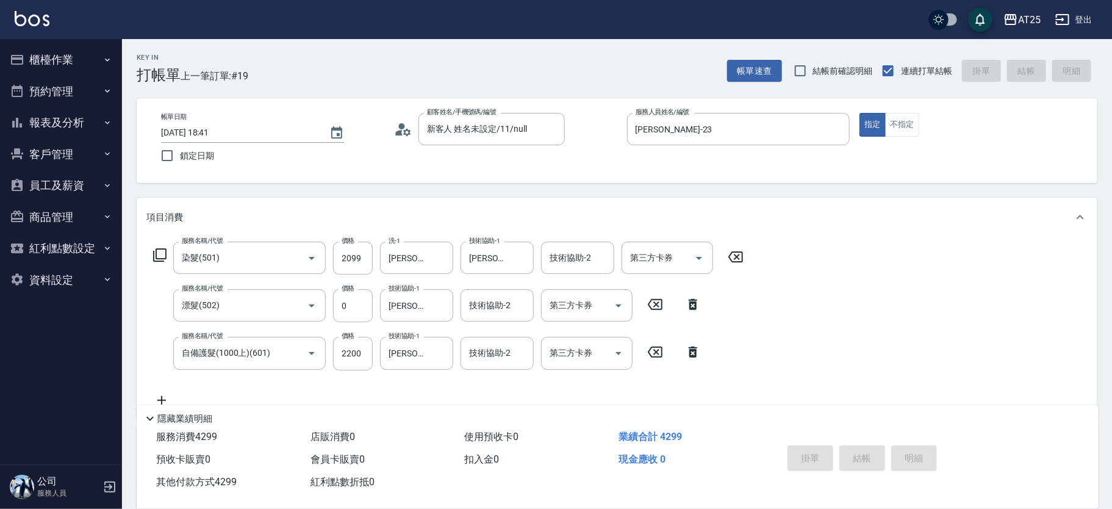
type input "[DATE] 18:42"
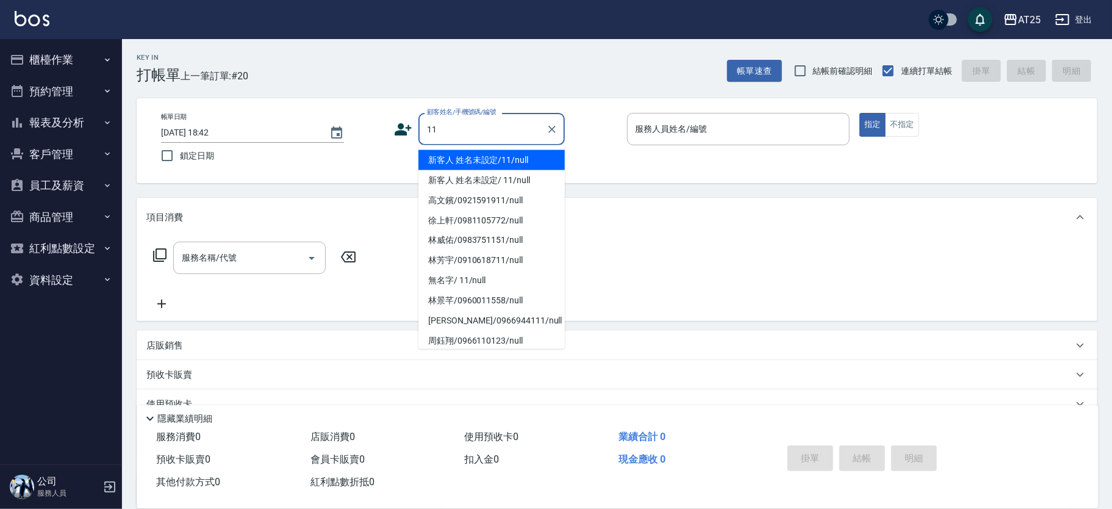
type input "新客人 姓名未設定/11/null"
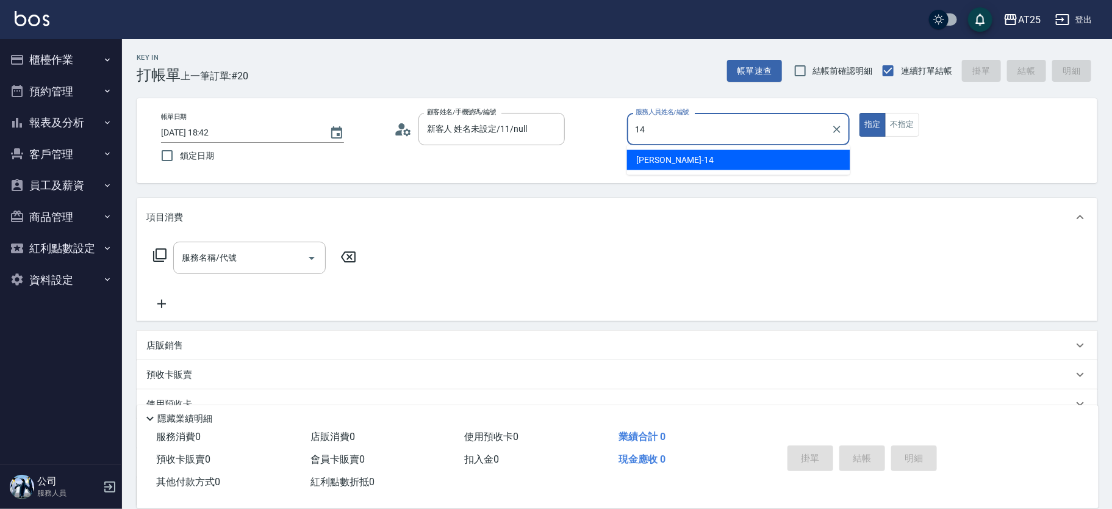
type input "Ken-14"
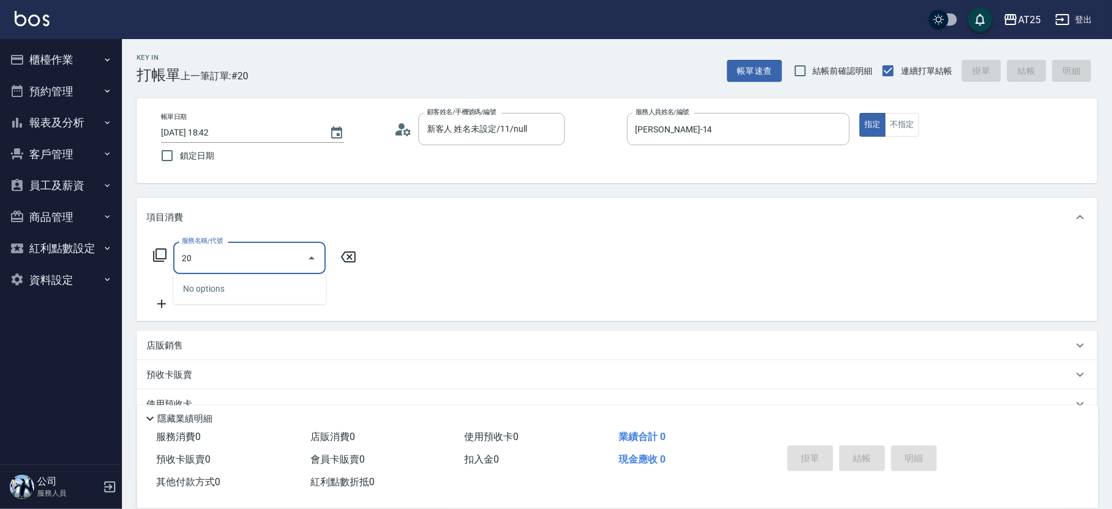
type input "201"
type input "30"
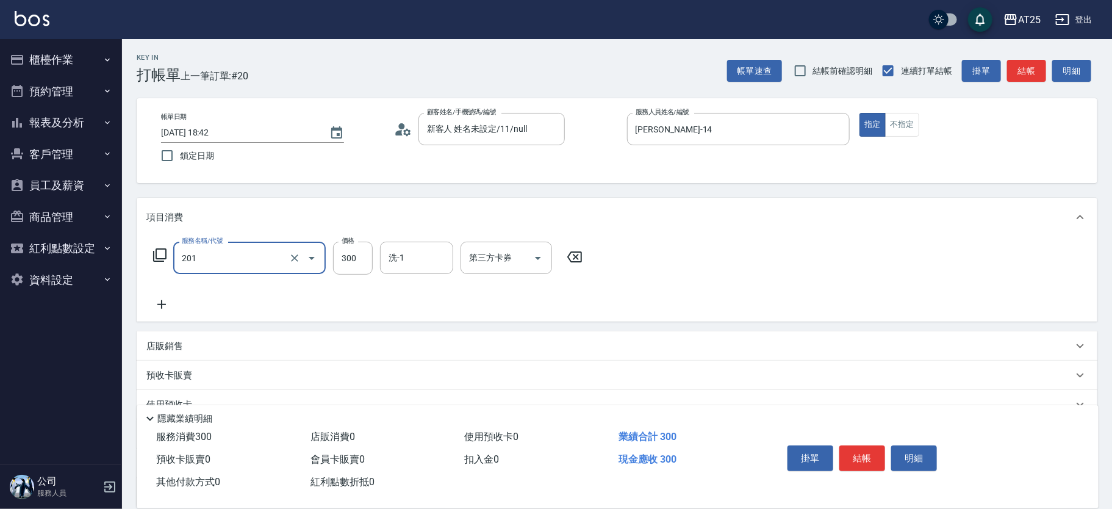
type input "洗髮(201)"
type input "0"
type input "50"
type input "500"
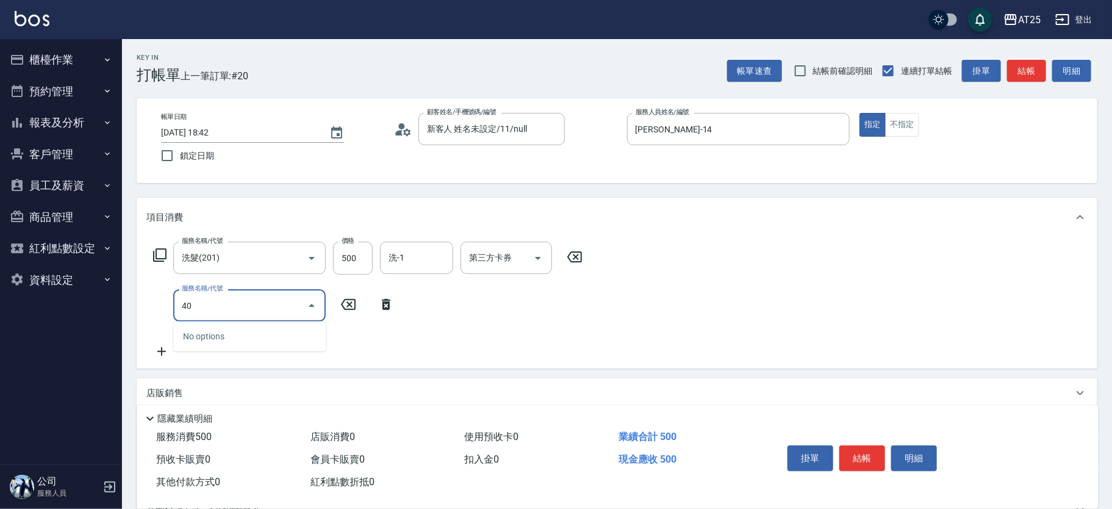
type input "401"
type input "80"
type input "剪髮(401)"
type input "50"
type input "100"
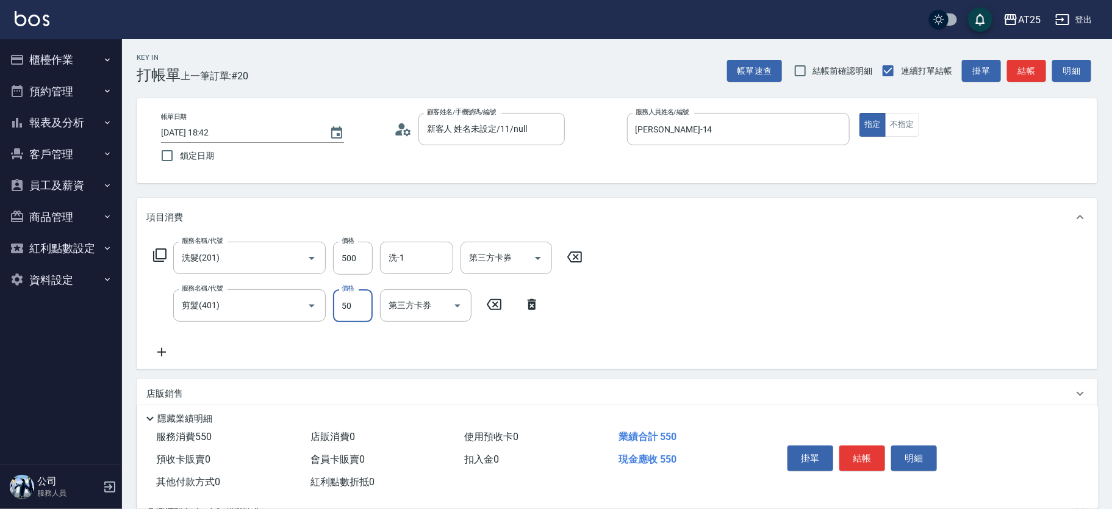
type input "500"
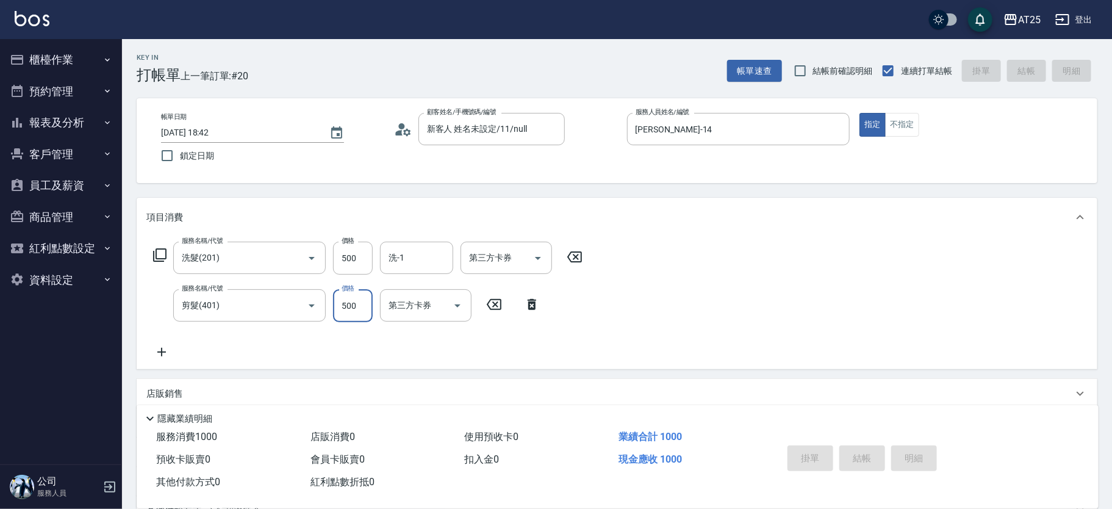
type input "2025/10/08 18:55"
type input "0"
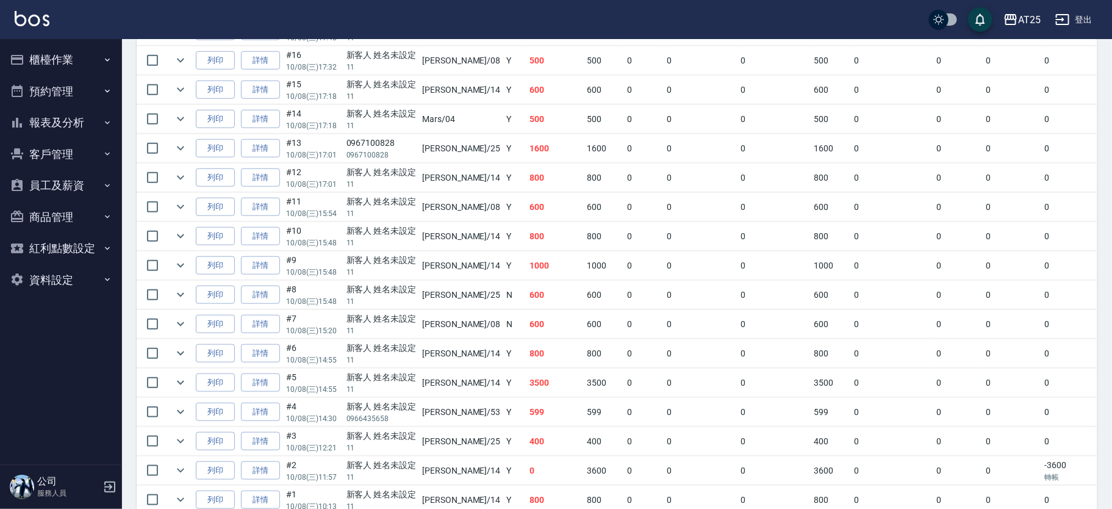
scroll to position [479, 0]
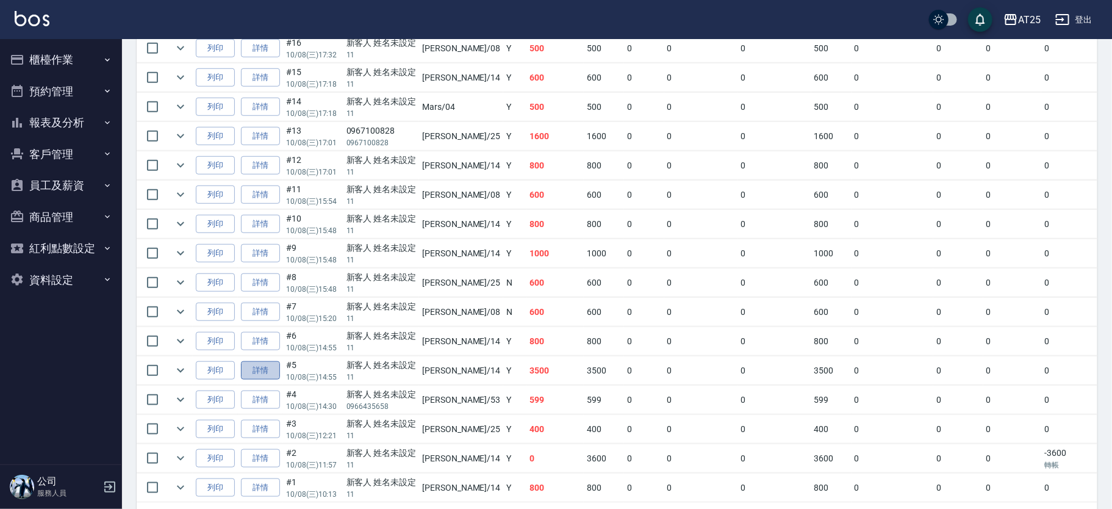
click at [263, 374] on link "詳情" at bounding box center [260, 370] width 39 height 19
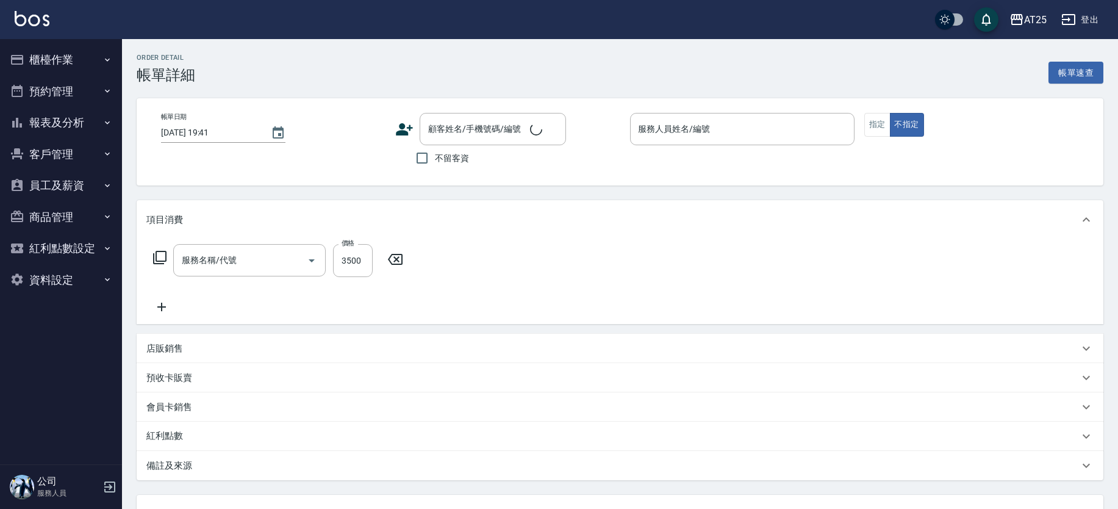
type input "2025/10/08 14:55"
type input "[PERSON_NAME]-14"
type input "350"
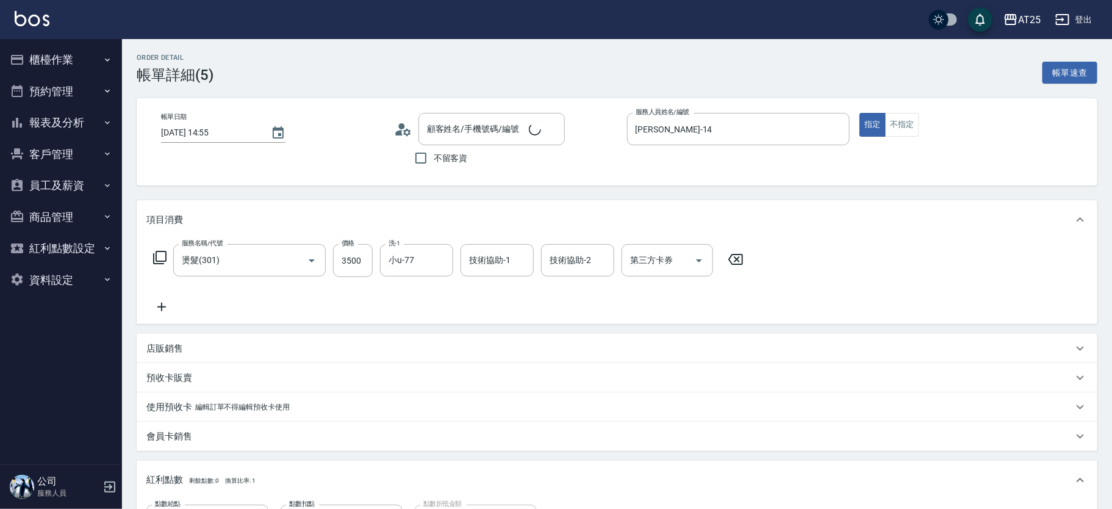
type input "燙髮(301)"
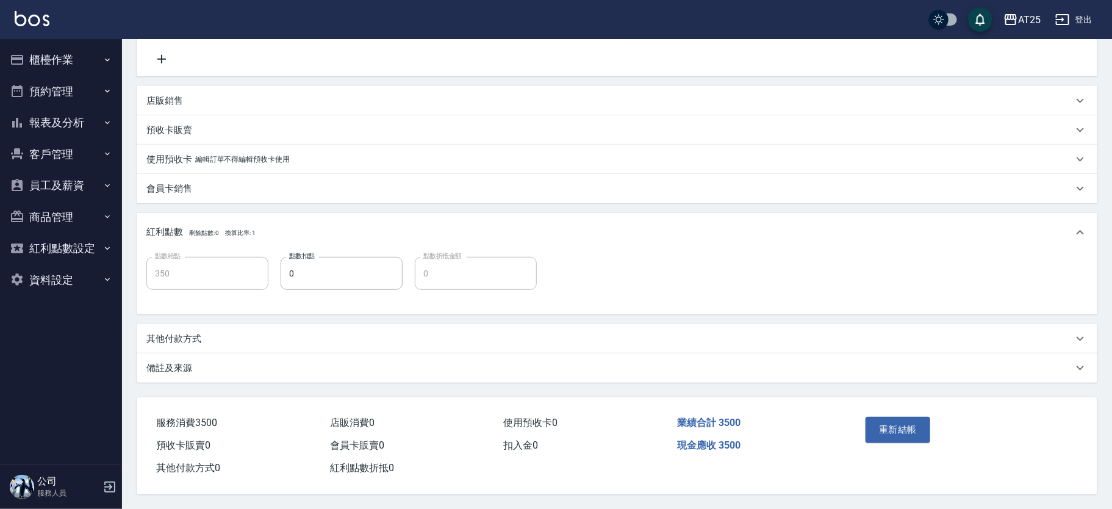
type input "新客人 姓名未設定/11/null"
click at [181, 335] on p "其他付款方式" at bounding box center [173, 338] width 55 height 13
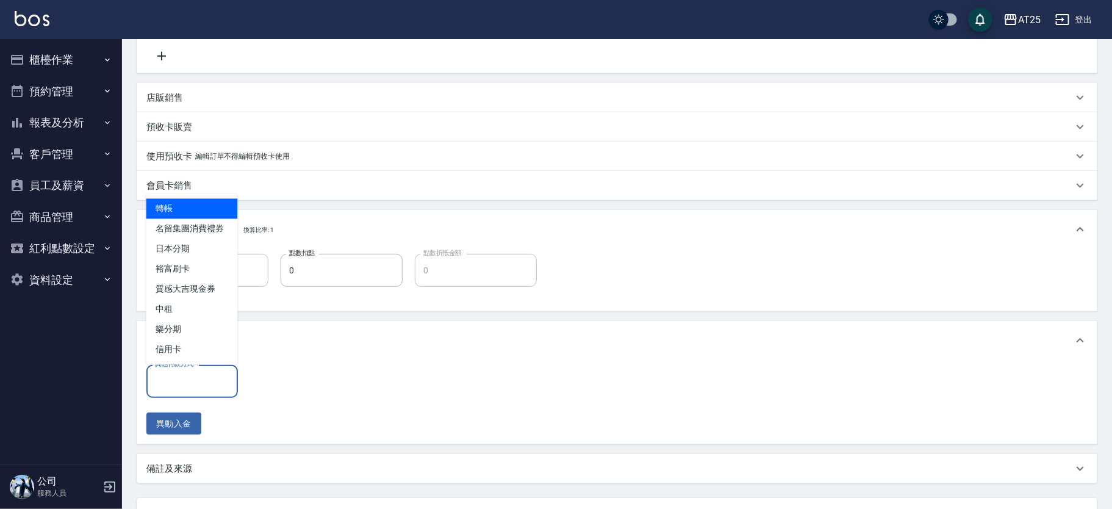
click at [187, 378] on div "其他付款方式 其他付款方式" at bounding box center [191, 381] width 91 height 32
click at [193, 207] on span "轉帳" at bounding box center [191, 209] width 91 height 20
type input "轉帳"
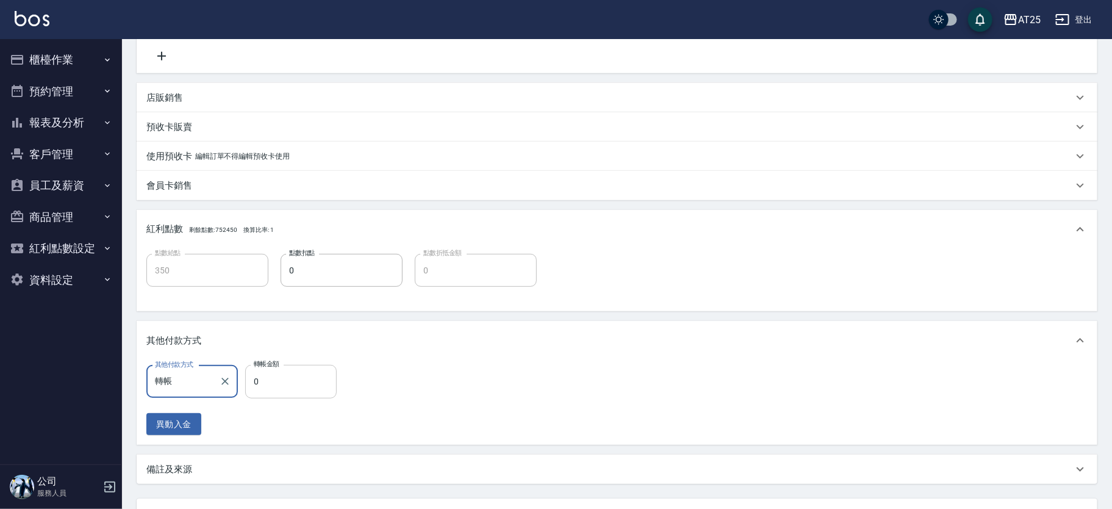
click at [316, 378] on input "0" at bounding box center [290, 381] width 91 height 33
type input "340"
type input "35"
type input "310"
type input "350"
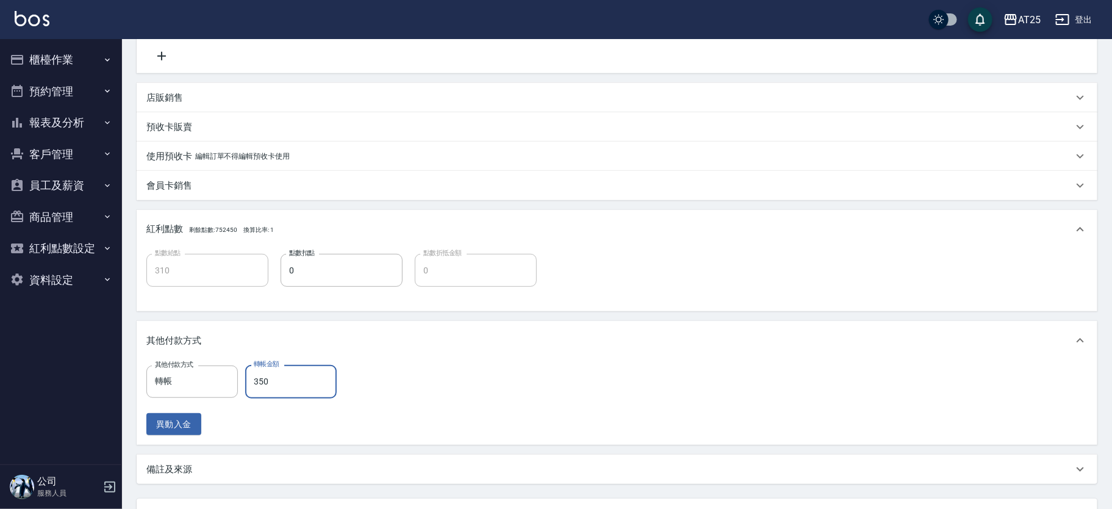
type input "0"
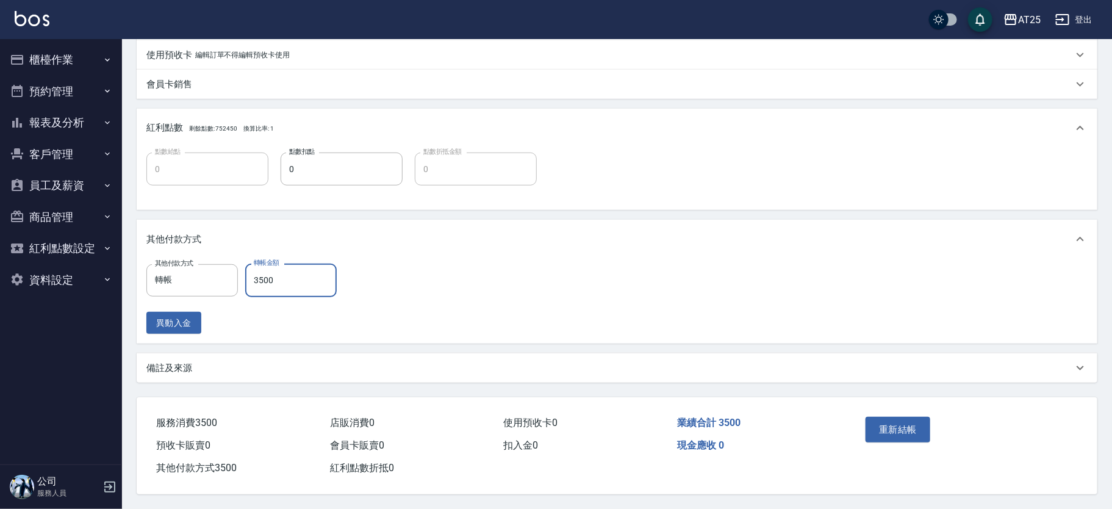
type input "3500"
click at [898, 421] on button "重新結帳" at bounding box center [897, 430] width 65 height 26
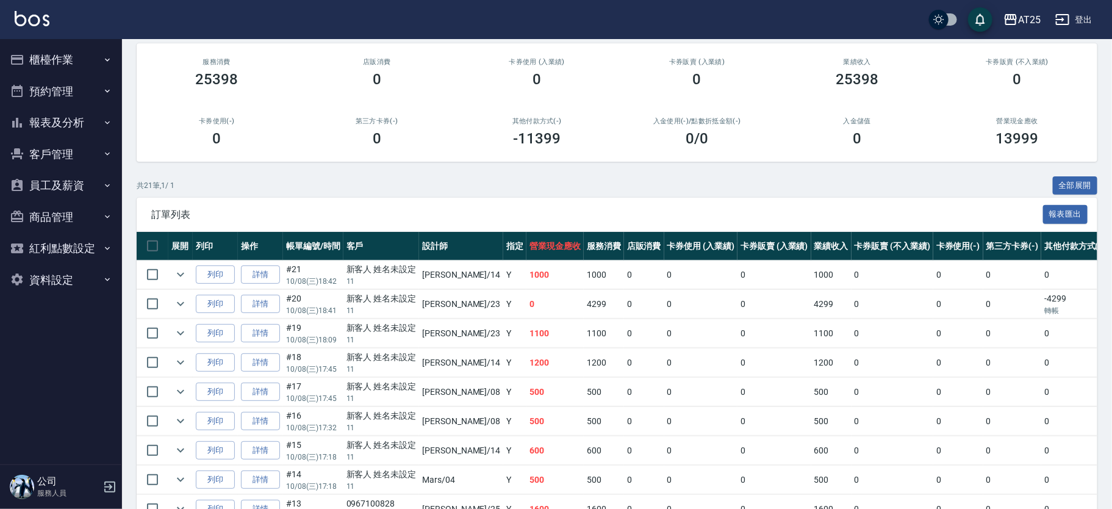
scroll to position [7, 0]
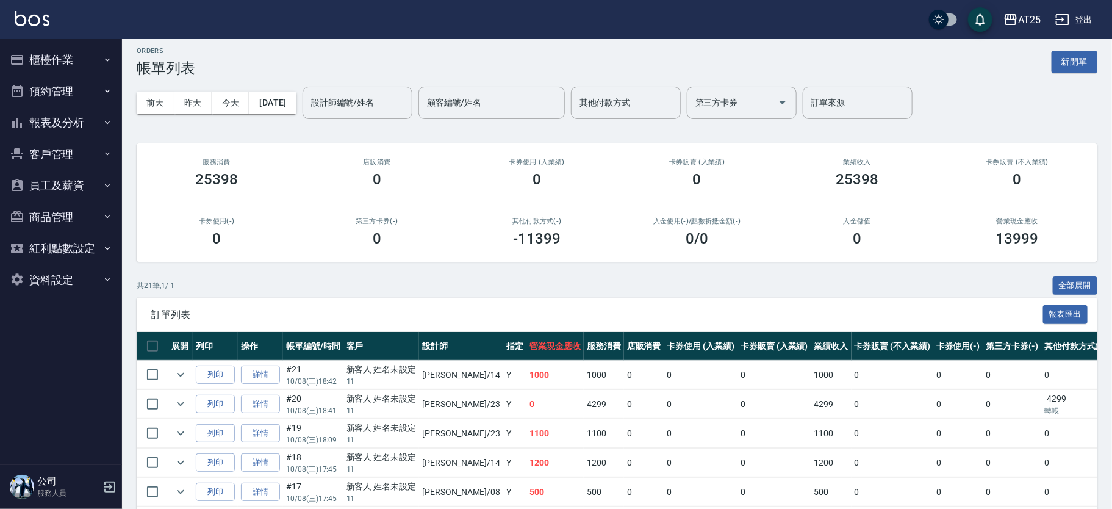
click at [632, 97] on div "其他付款方式 其他付款方式" at bounding box center [626, 103] width 110 height 32
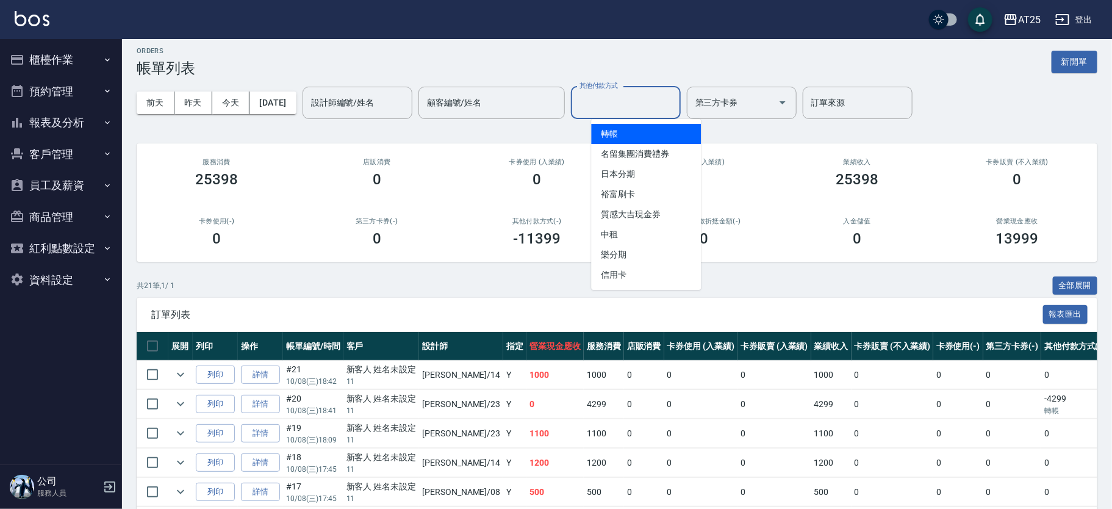
click at [645, 131] on span "轉帳" at bounding box center [646, 134] width 110 height 20
type input "轉帳"
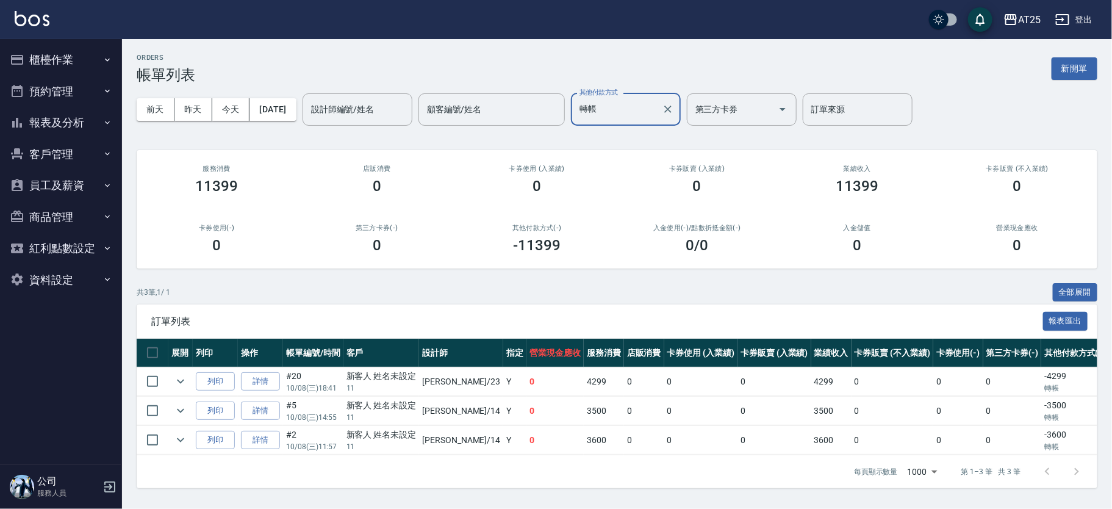
scroll to position [5, 0]
click at [674, 103] on icon "Clear" at bounding box center [668, 109] width 12 height 12
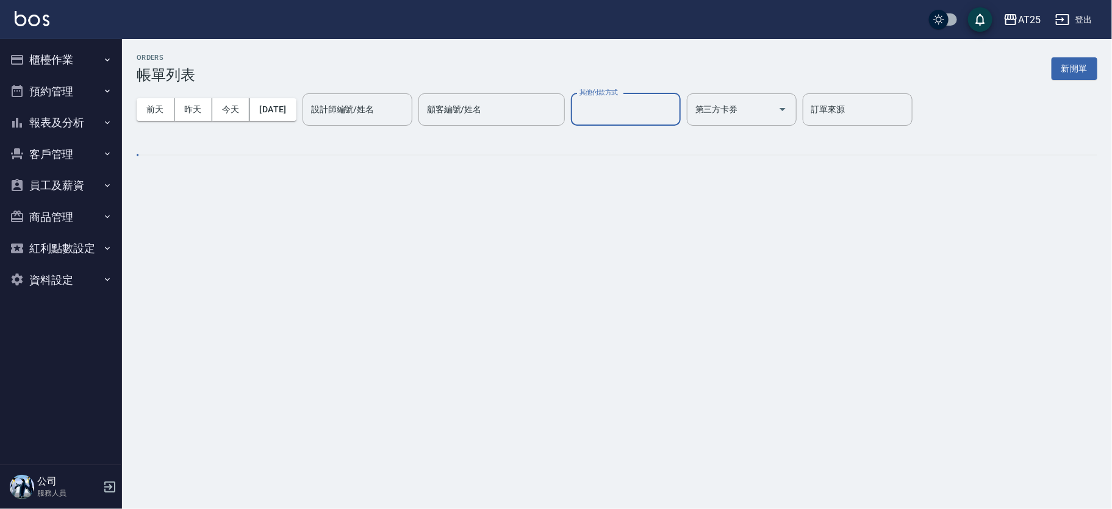
scroll to position [0, 0]
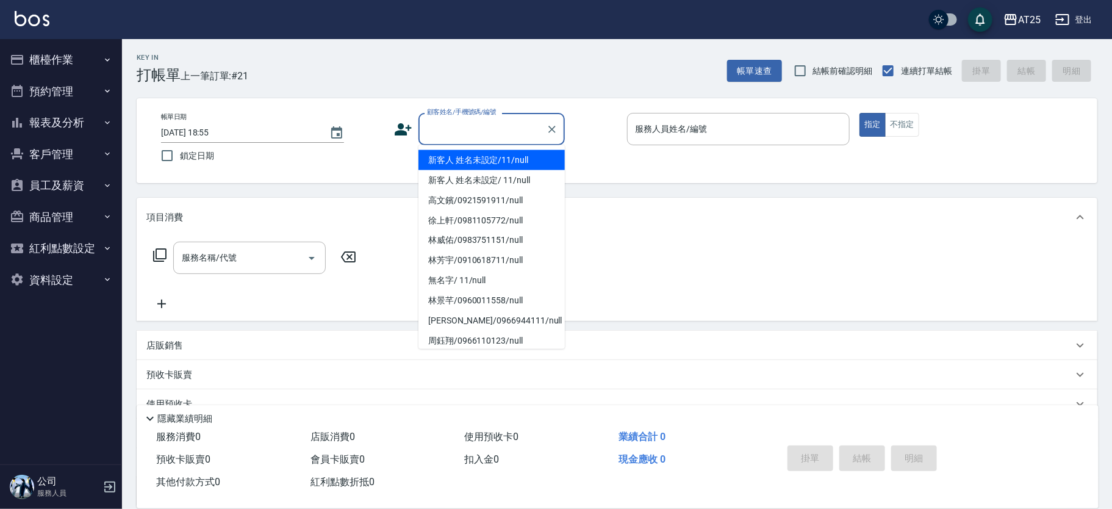
click at [501, 134] on input "顧客姓名/手機號碼/編號" at bounding box center [482, 128] width 117 height 21
click at [521, 159] on li "新客人 姓名未設定/11/null" at bounding box center [491, 160] width 146 height 20
type input "新客人 姓名未設定/11/null"
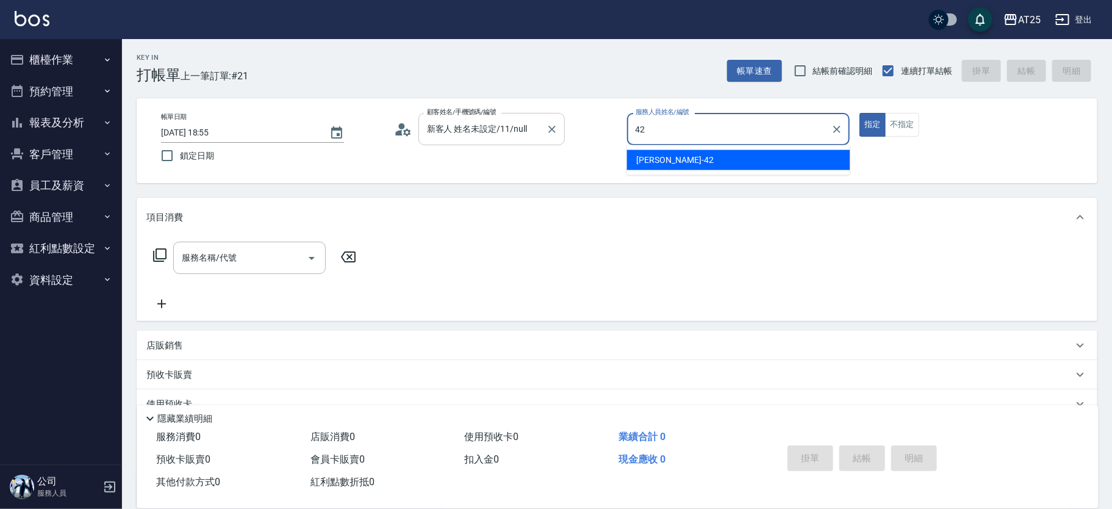
type input "[PERSON_NAME]-42"
type button "true"
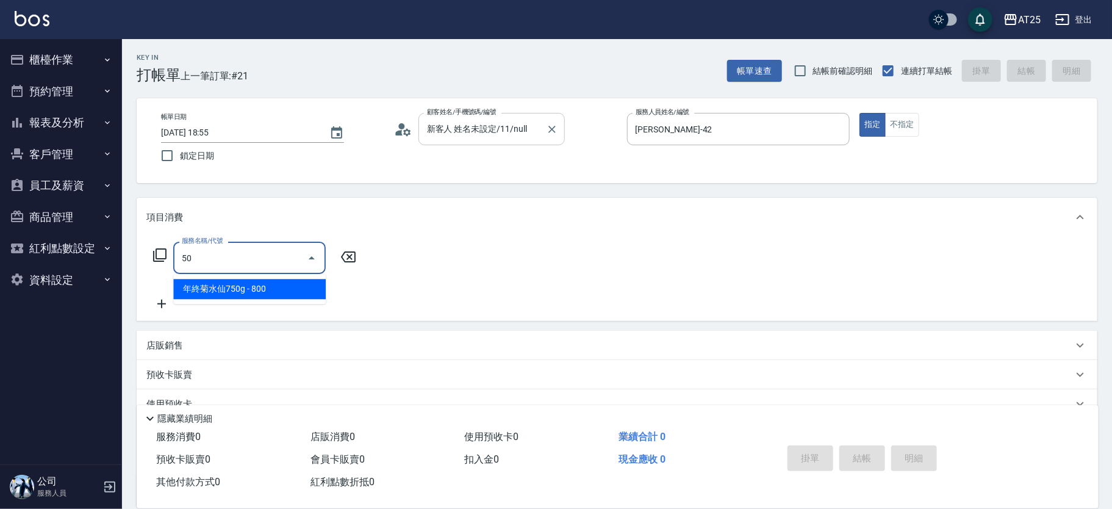
type input "501"
type input "100"
type input "染髮(501)"
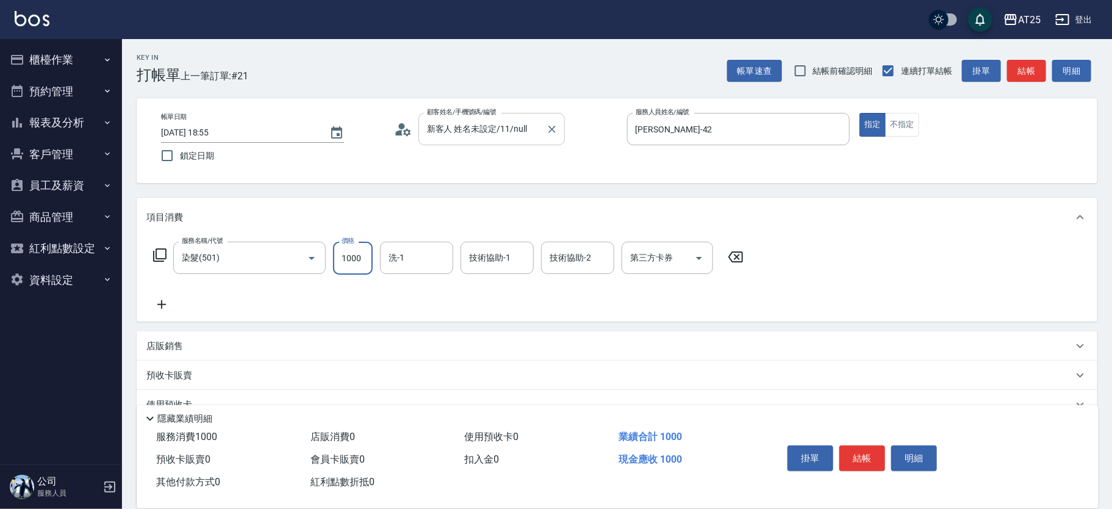
type input "0"
type input "250"
type input "2500"
type input "AT25小伶-81"
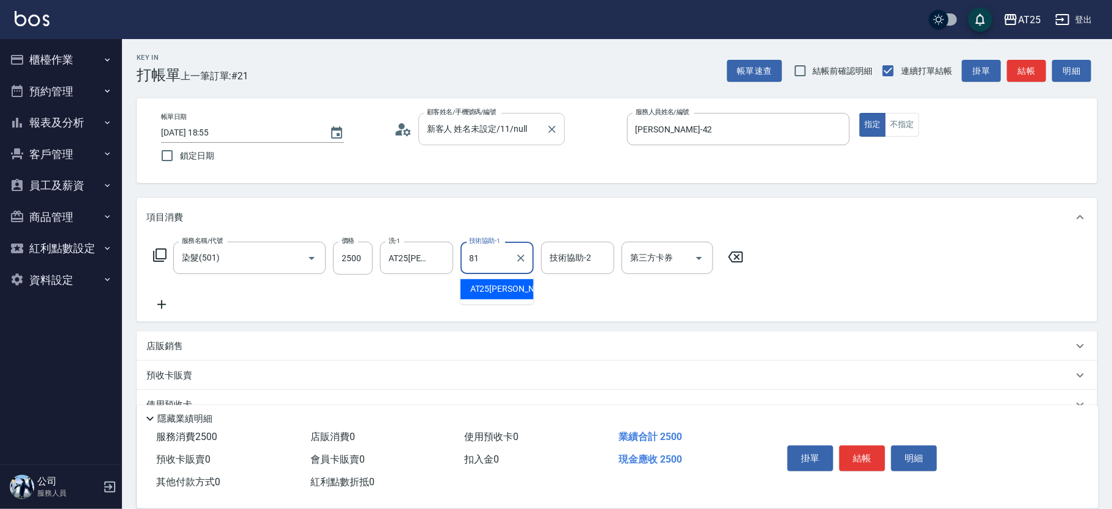
type input "AT25小伶-81"
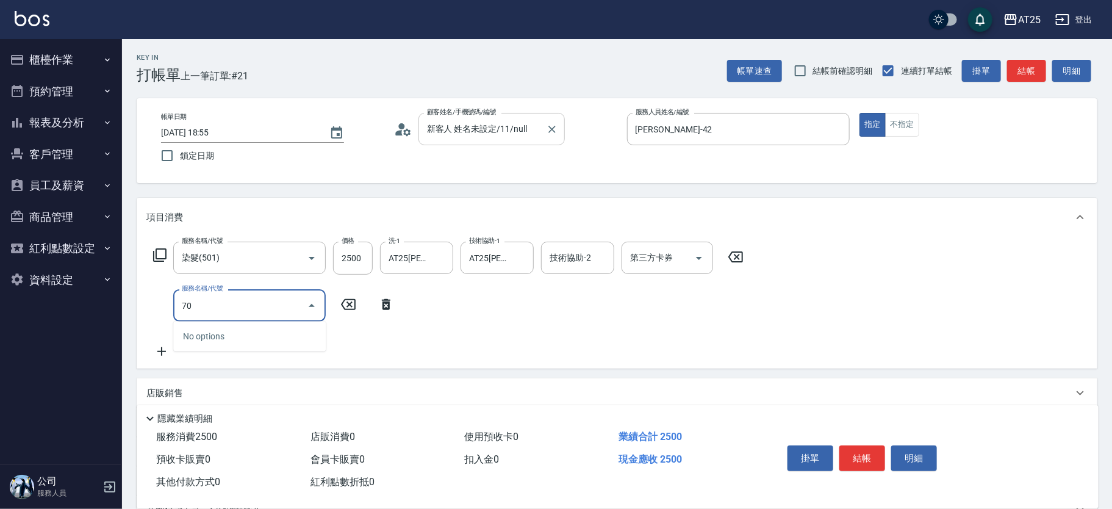
type input "705"
type input "750"
type input "新羽毛鉑金接髮調整(705)"
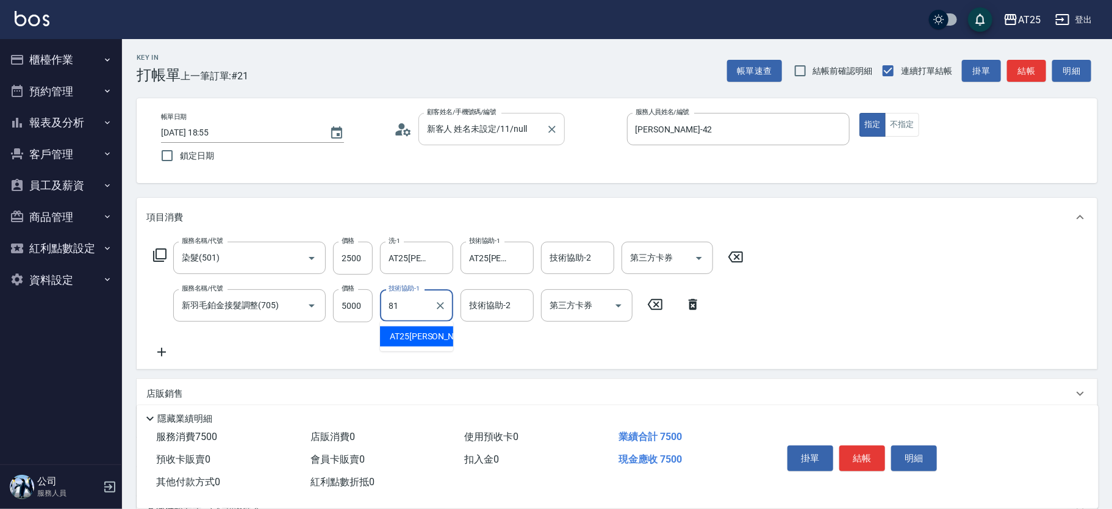
type input "AT25小伶-81"
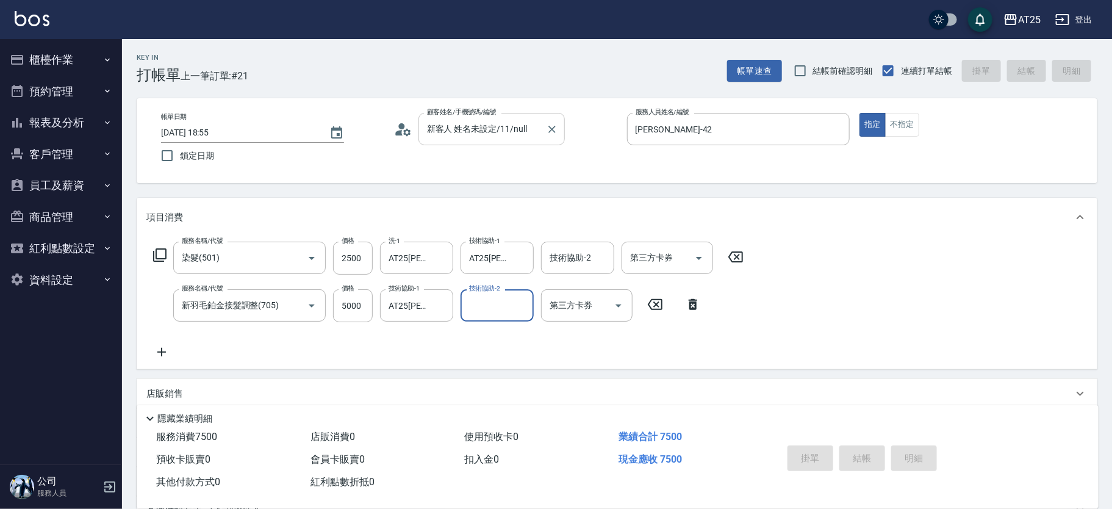
type input "2025/10/08 19:52"
type input "0"
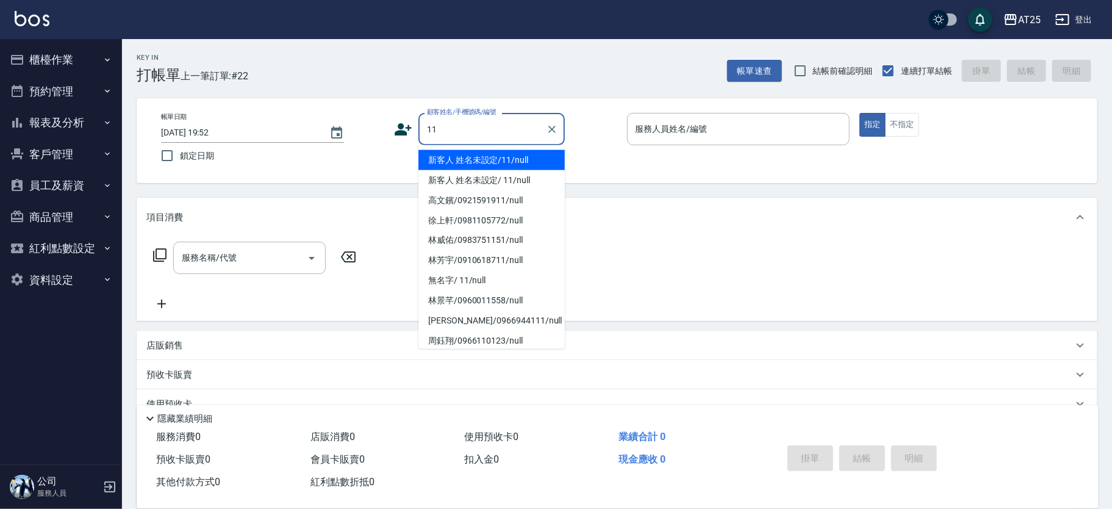
type input "新客人 姓名未設定/11/null"
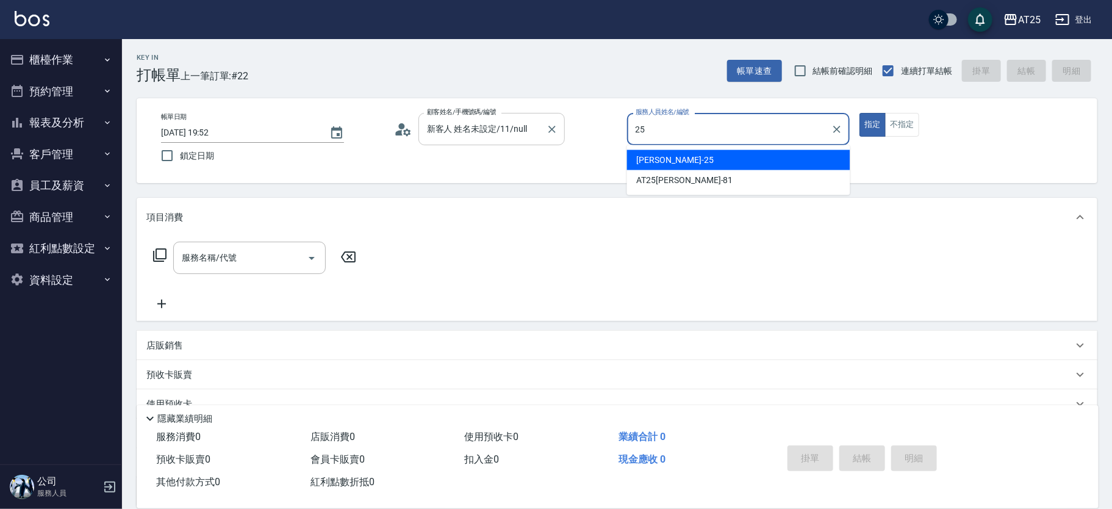
type input "Evan-25"
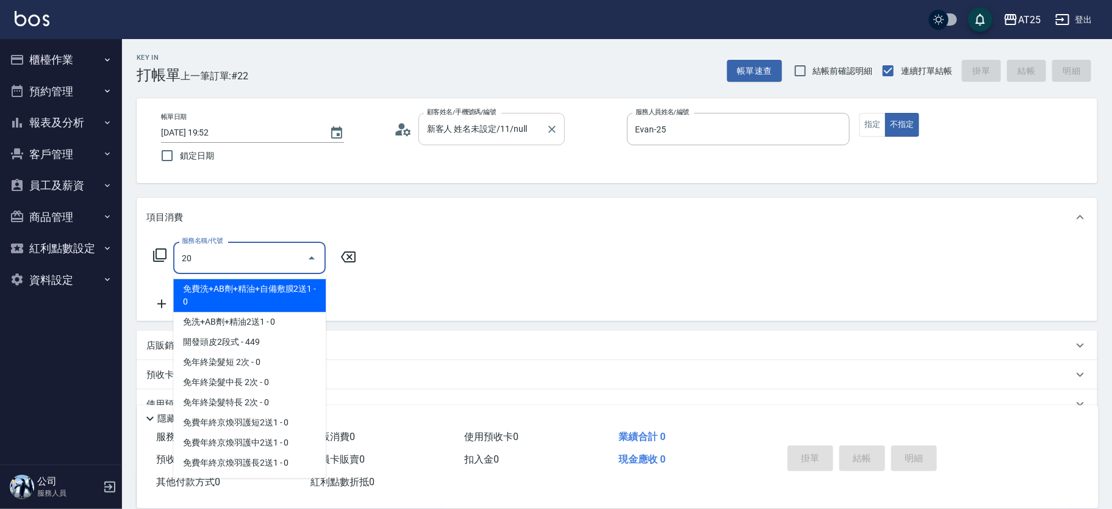
type input "201"
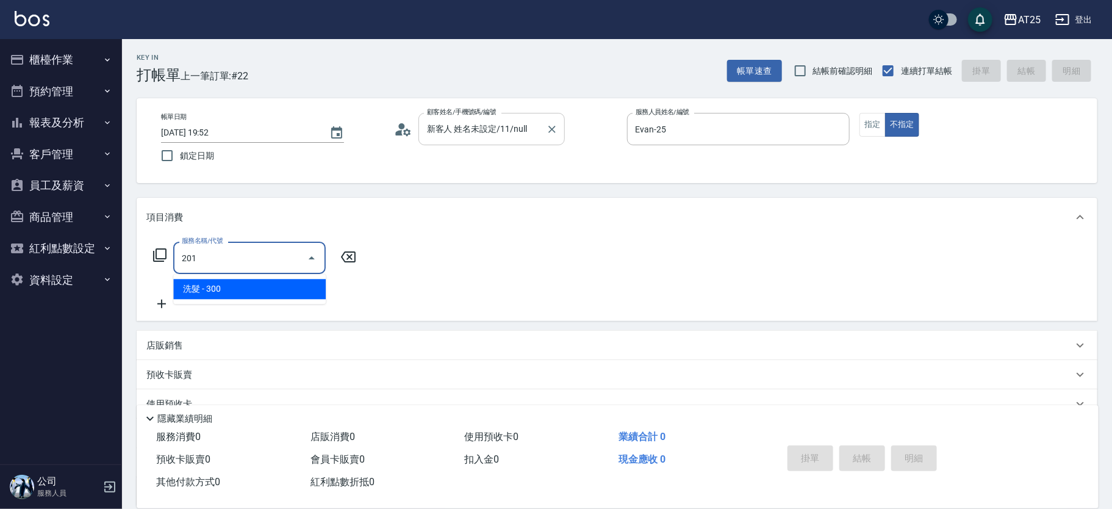
type input "30"
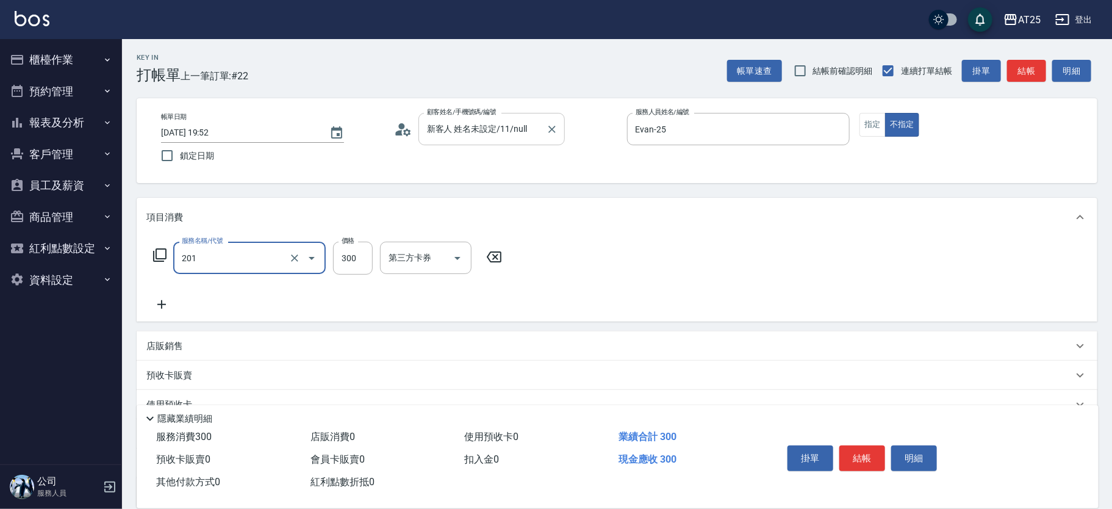
type input "洗髮(201)"
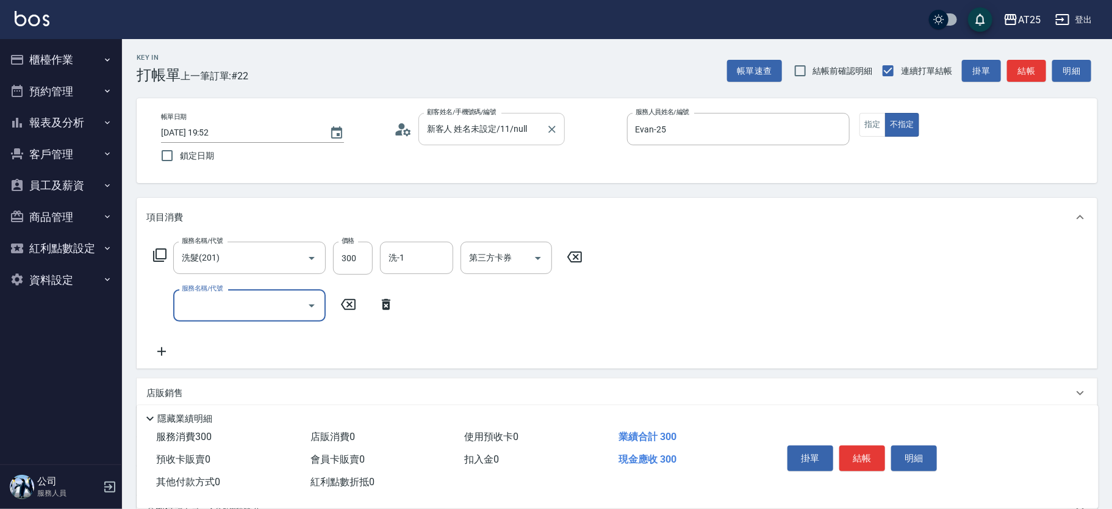
type input "0"
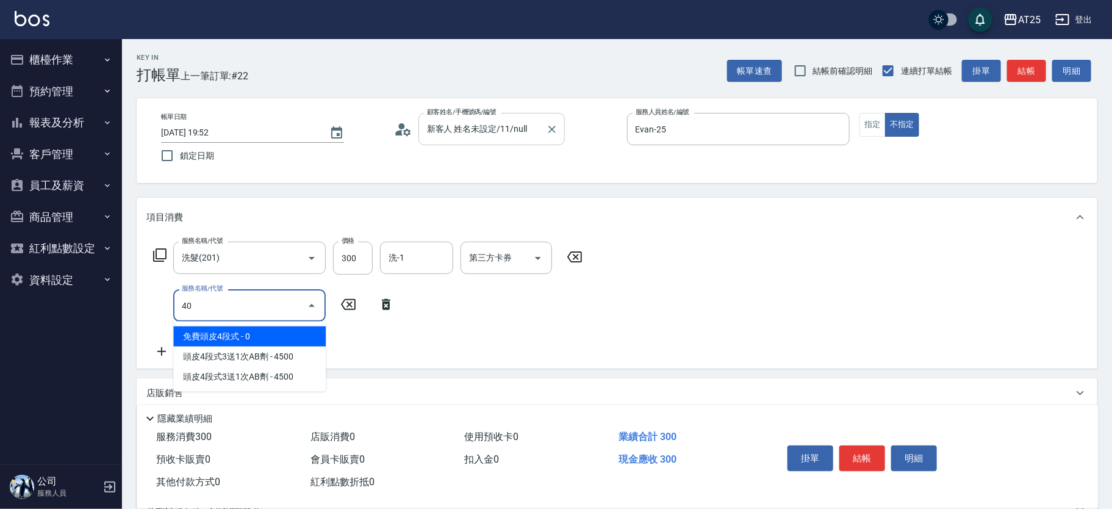
type input "401"
type input "60"
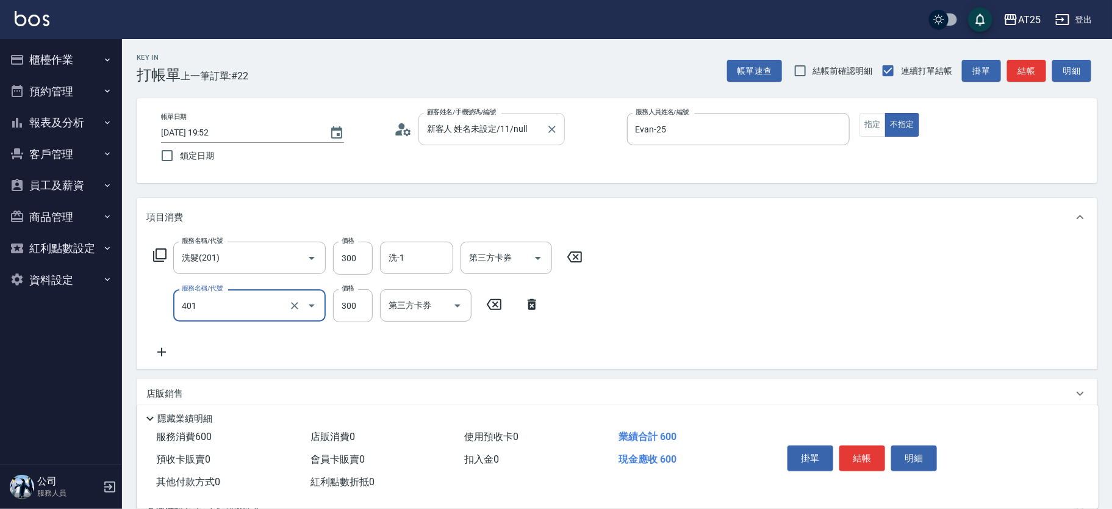
type input "剪髮(401)"
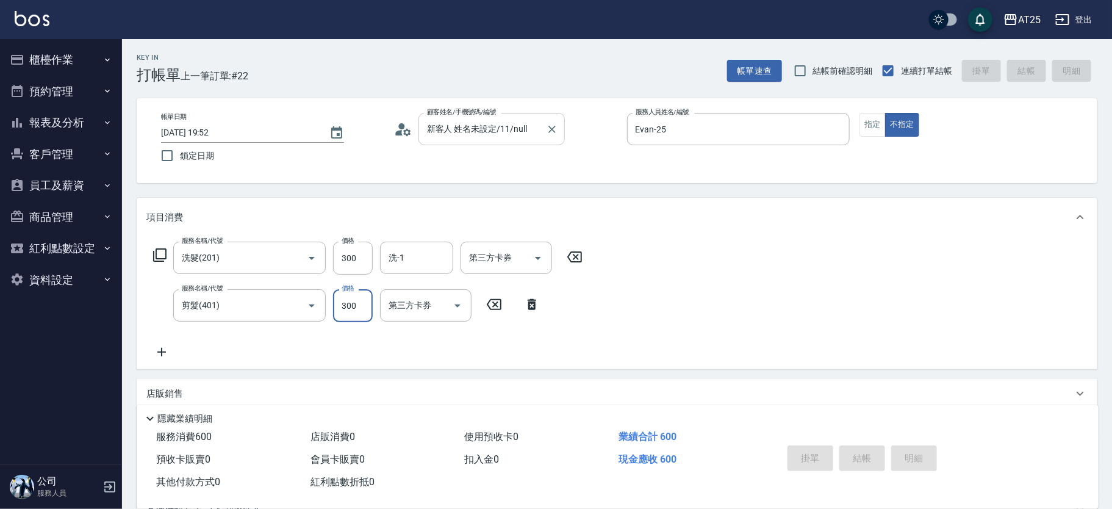
type input "2025/10/08 19:55"
type input "0"
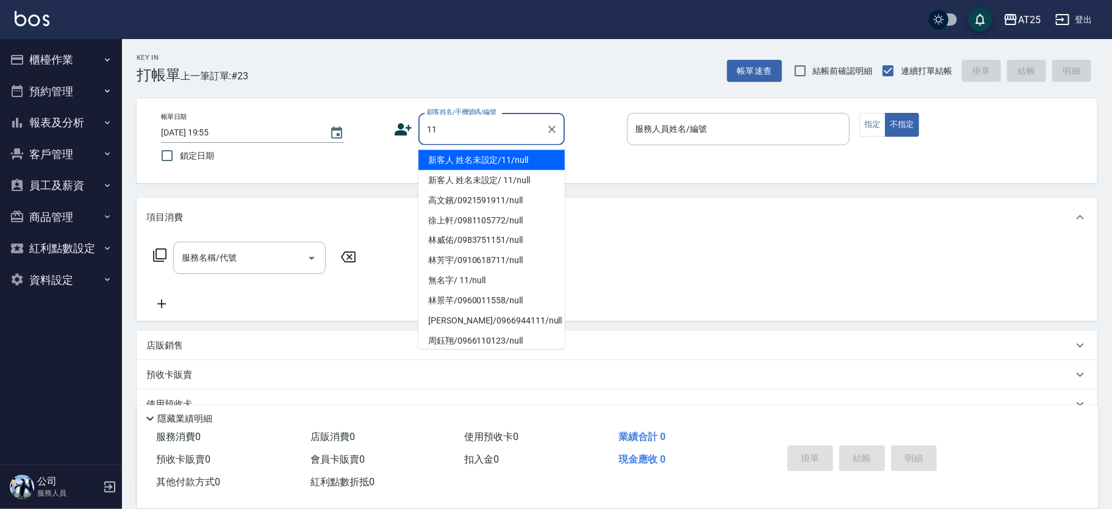
type input "新客人 姓名未設定/11/null"
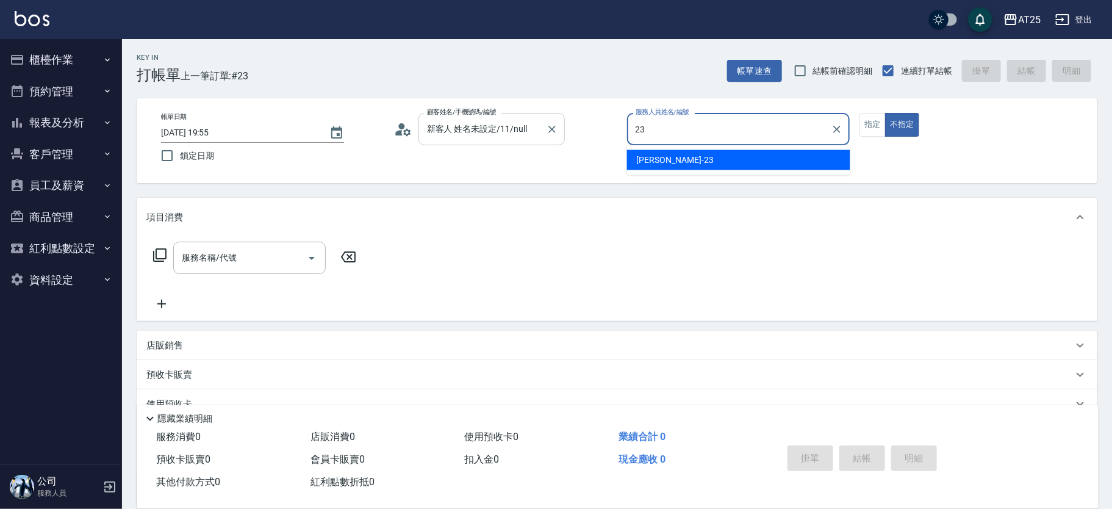
type input "Emma-23"
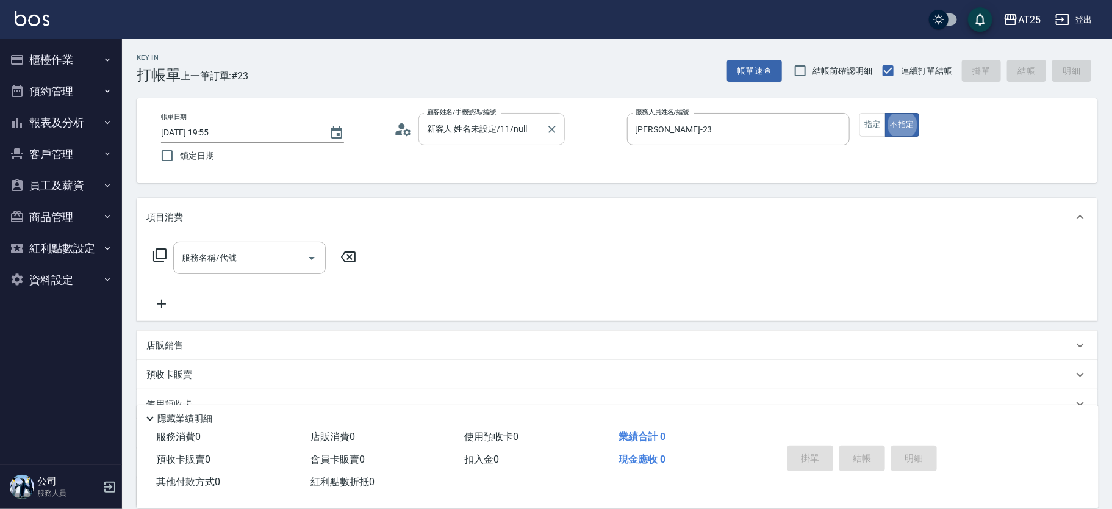
type button "false"
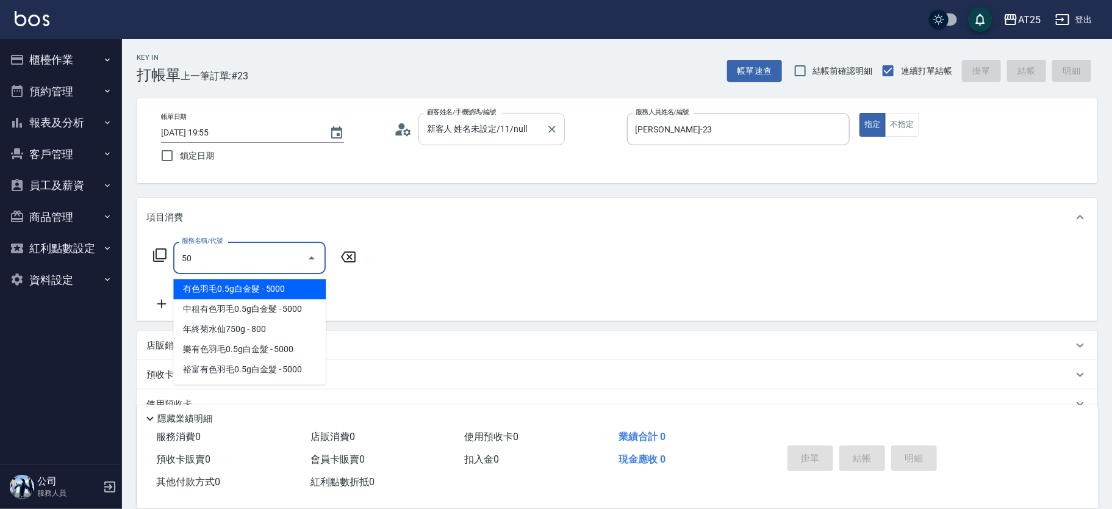
type input "501"
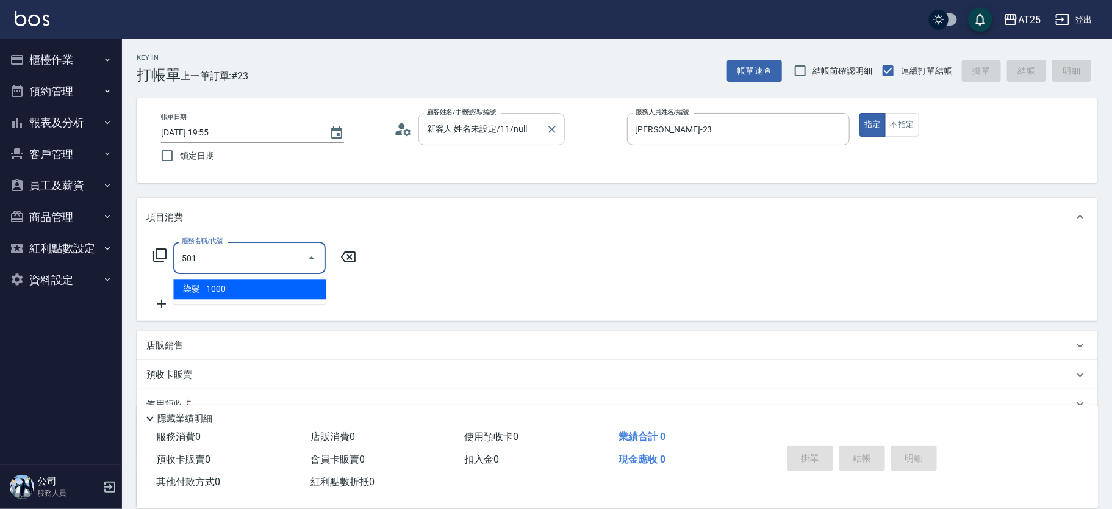
type input "100"
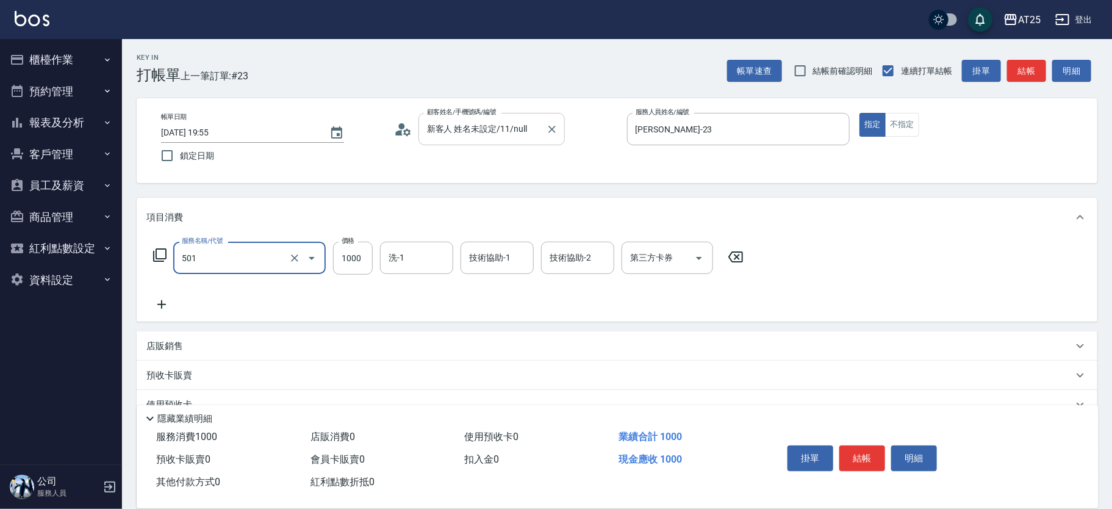
type input "染髮(501)"
type input "0"
type input "22"
type input "20"
type input "220"
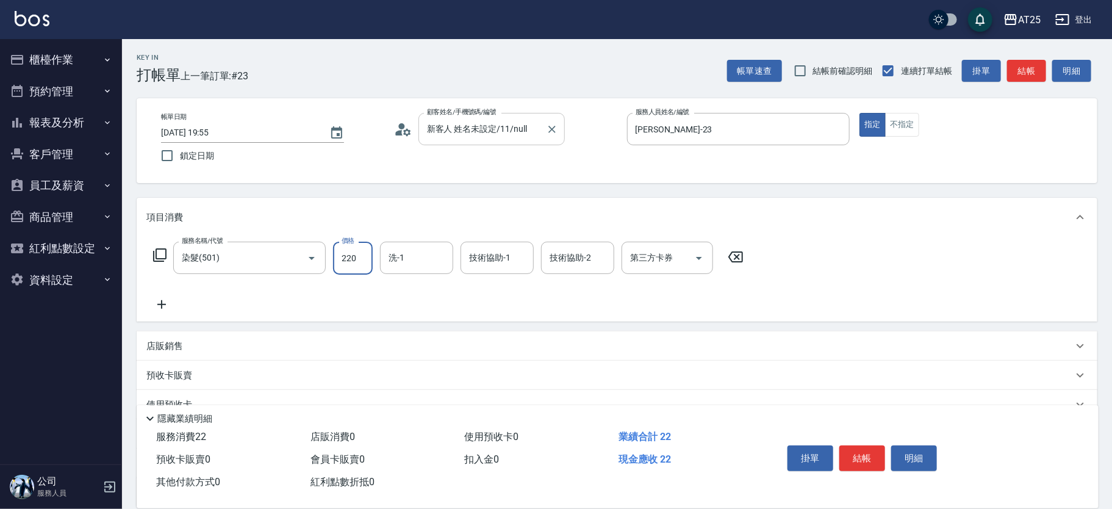
type input "220"
type input "2200"
type input "游惠文-61"
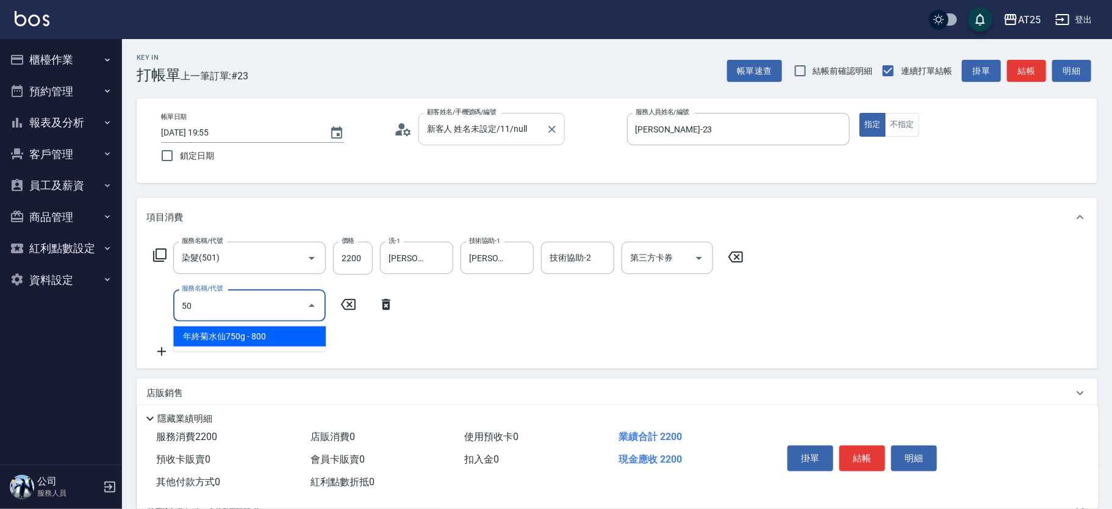
type input "502"
type input "270"
type input "漂髮(502)"
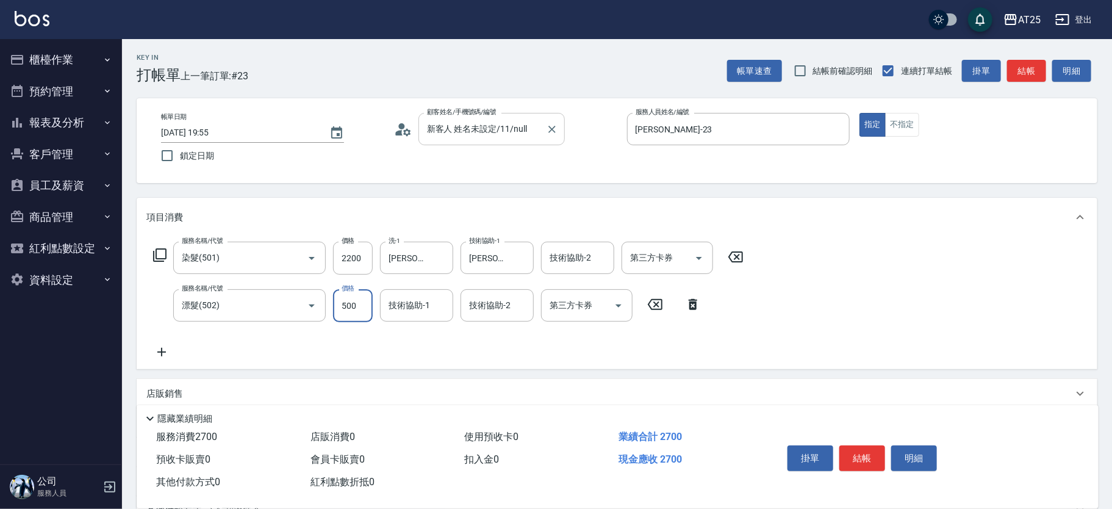
type input "220"
type input "0"
type input "游惠文-61"
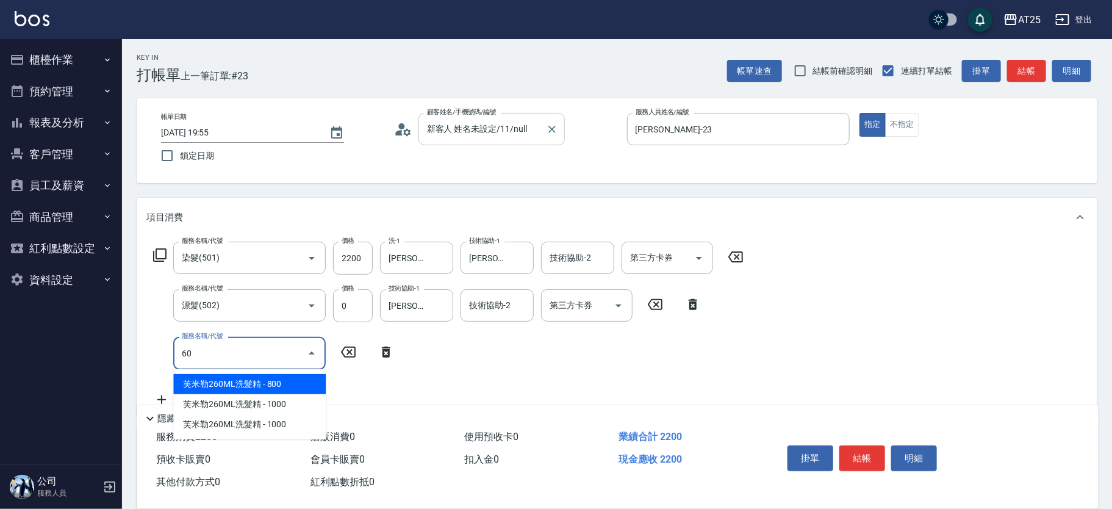
type input "601"
type input "320"
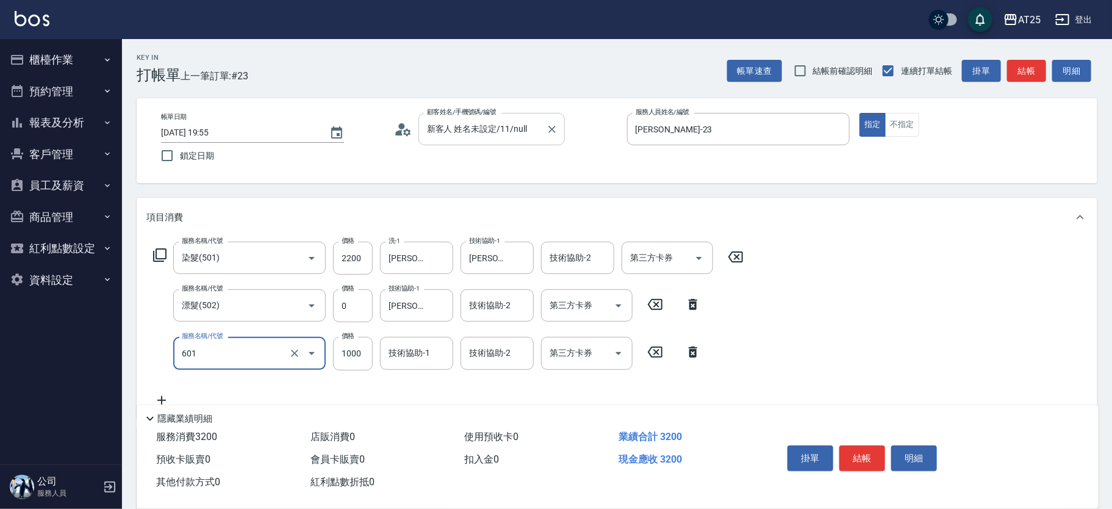
type input "1"
type input "220"
type input "1"
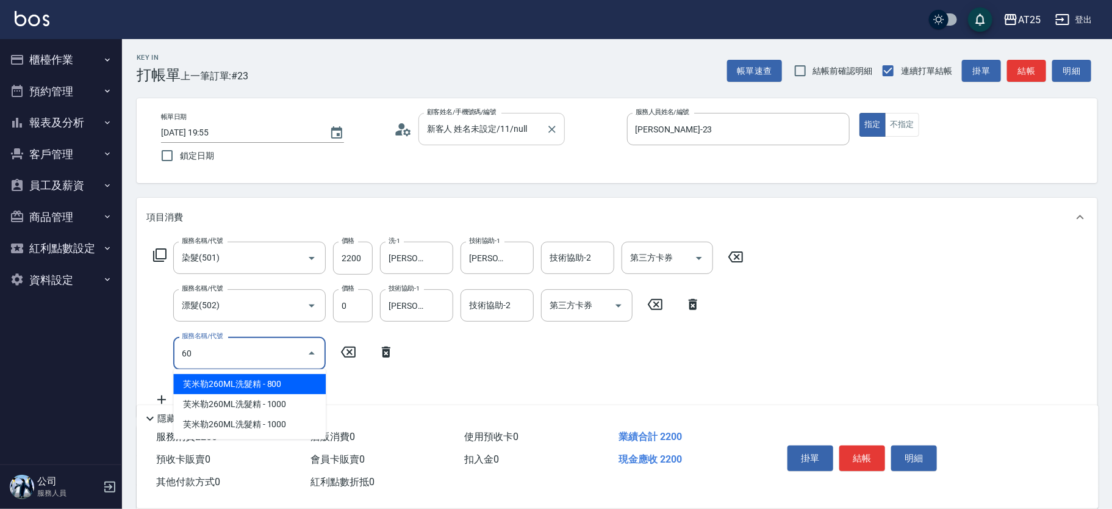
type input "601"
type input "320"
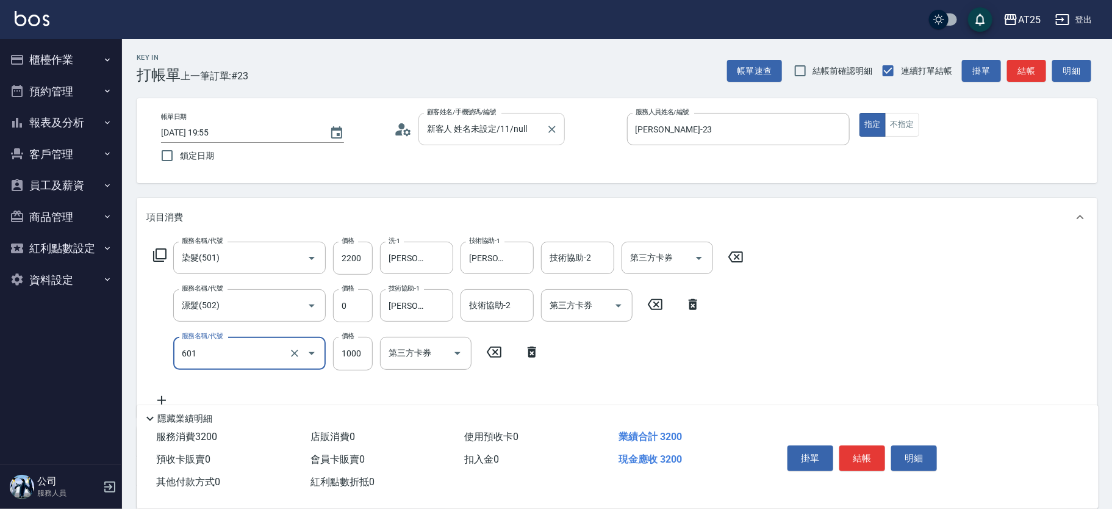
type input "自備護髮(1000上)(601)"
type input "220"
type input "19"
type input "230"
type input "190"
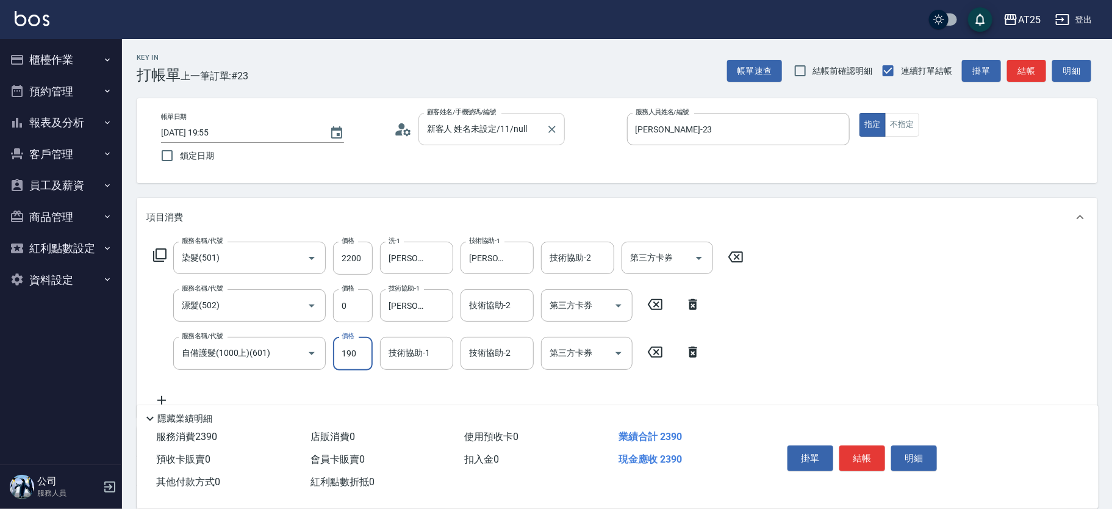
type input "410"
type input "1900"
type input "230"
type input "19"
type input "220"
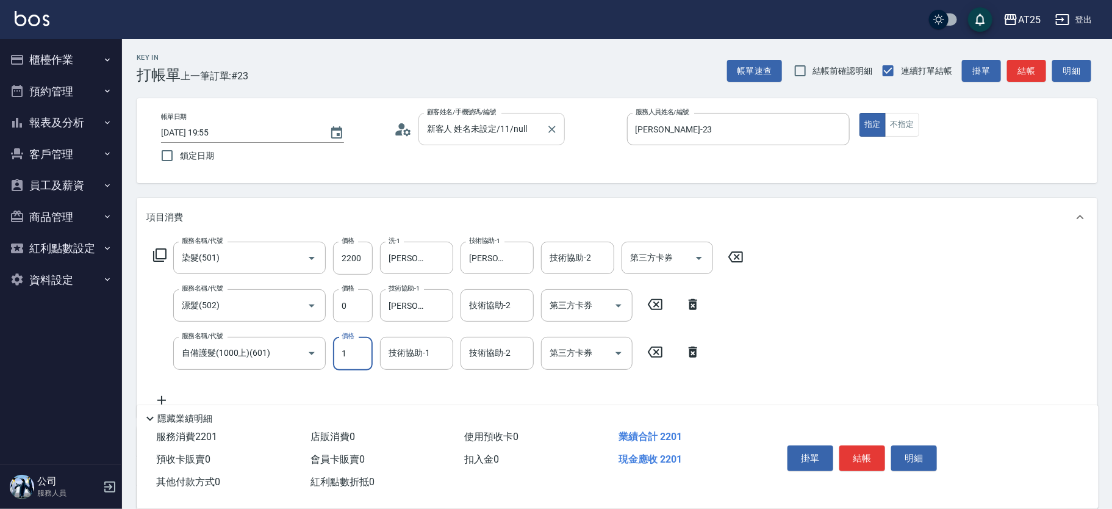
type input "18"
type input "230"
type input "180"
type input "400"
type input "1800"
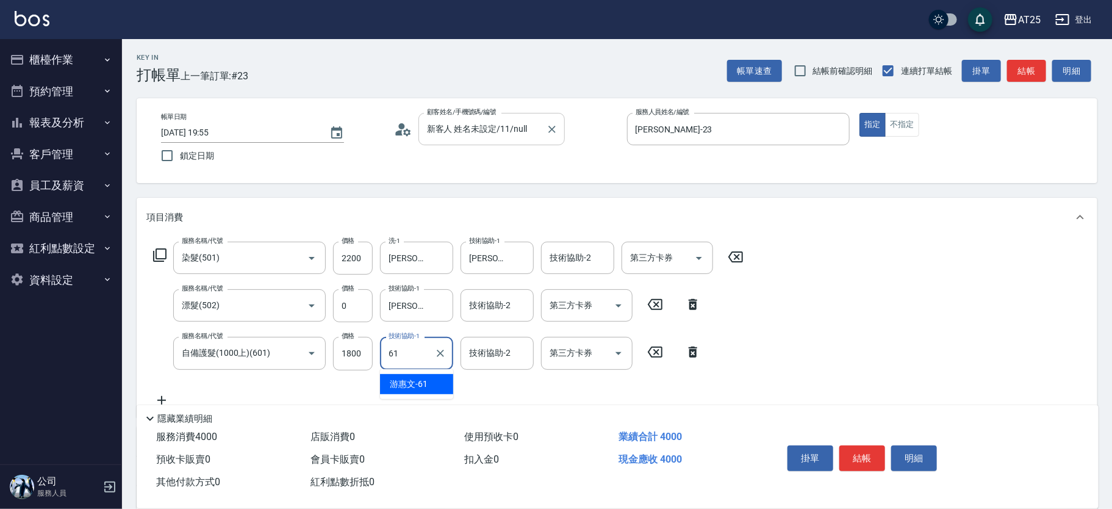
type input "游惠文-61"
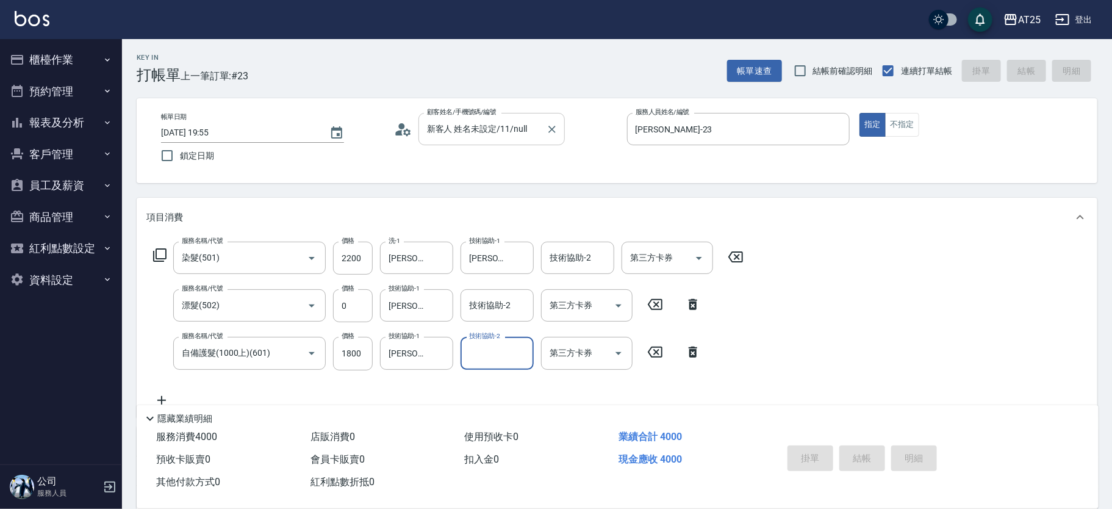
type input "2025/10/08 20:07"
type input "0"
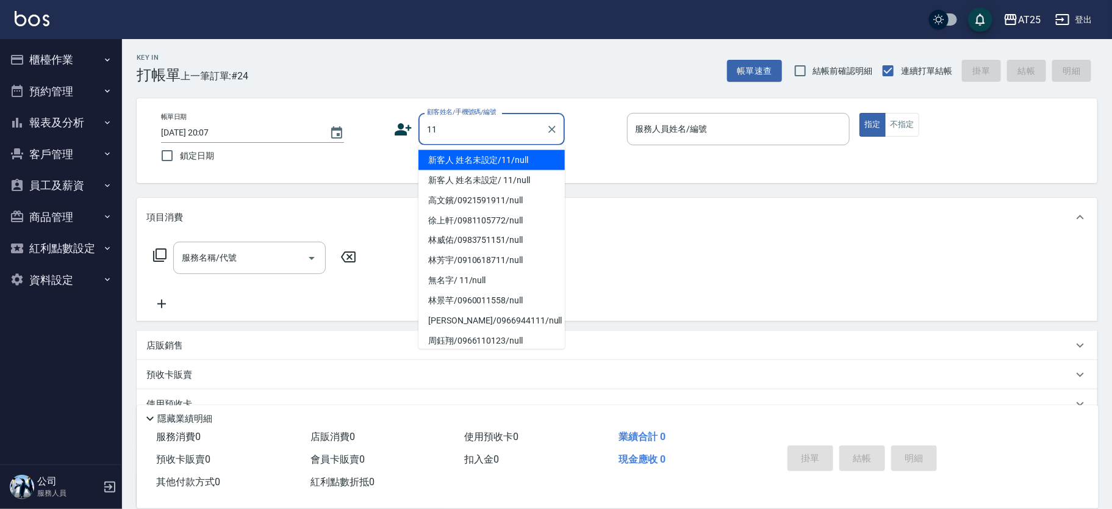
type input "新客人 姓名未設定/11/null"
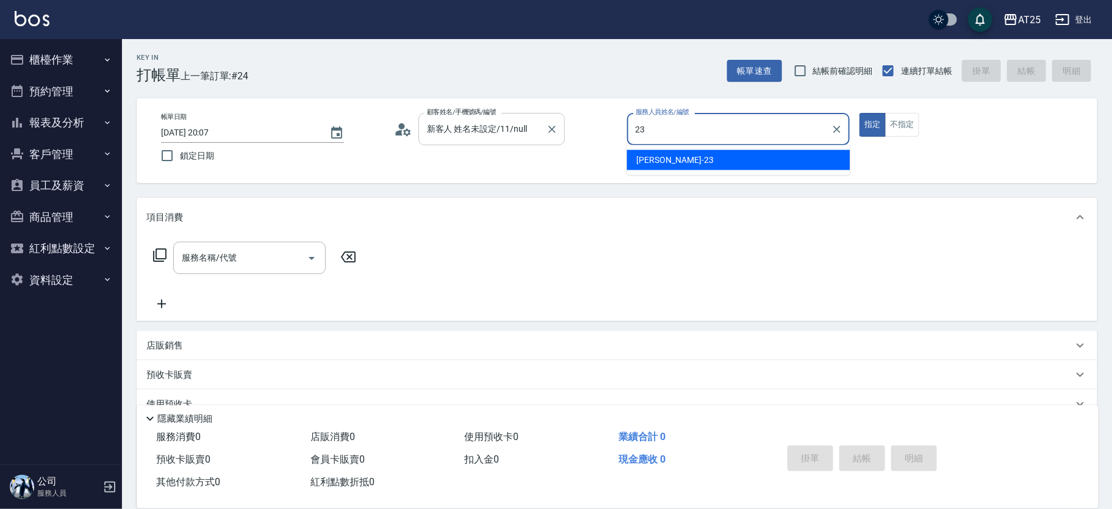
type input "Emma-23"
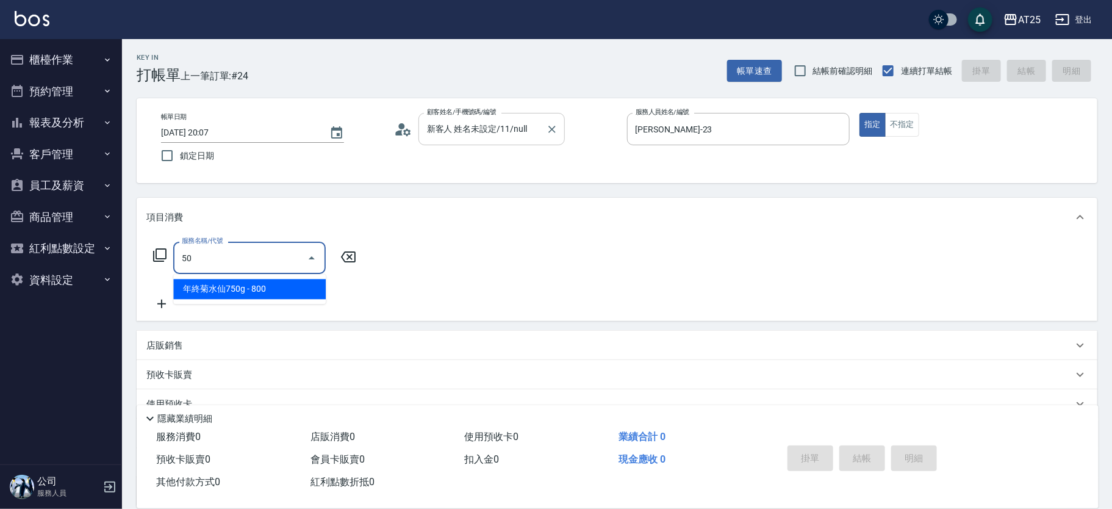
type input "501"
type input "100"
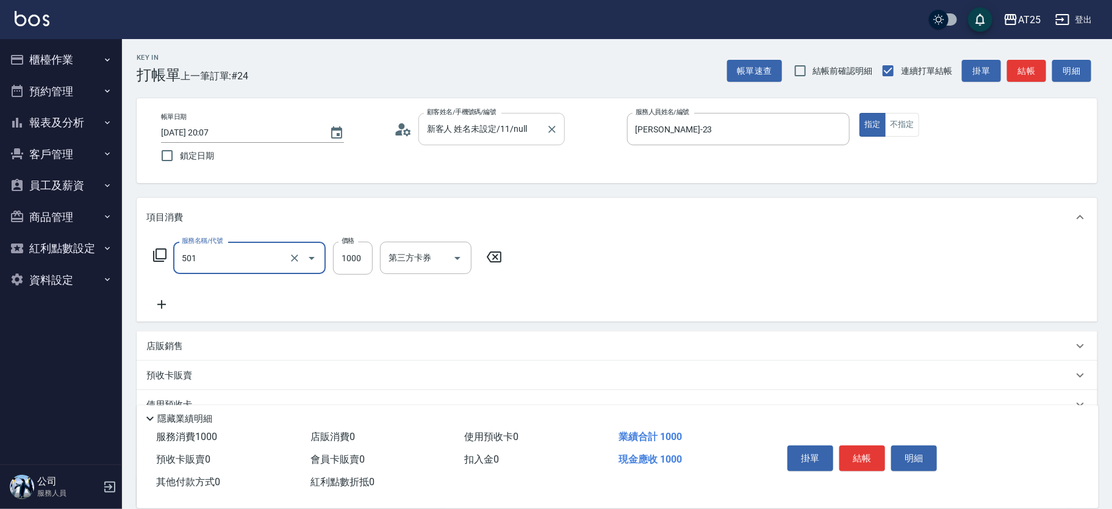
type input "染髮(501)"
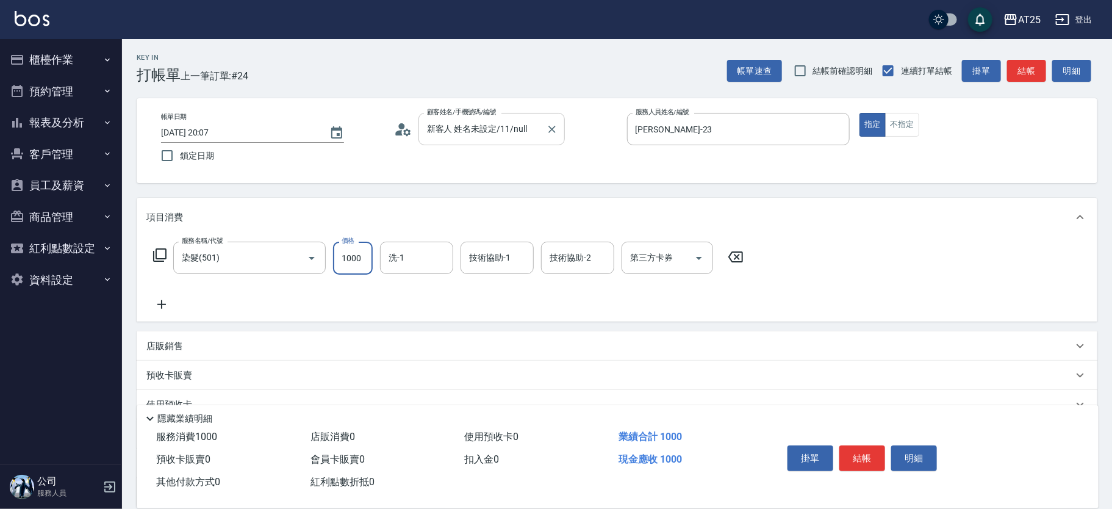
type input "0"
type input "17"
type input "10"
type input "1780"
type input "170"
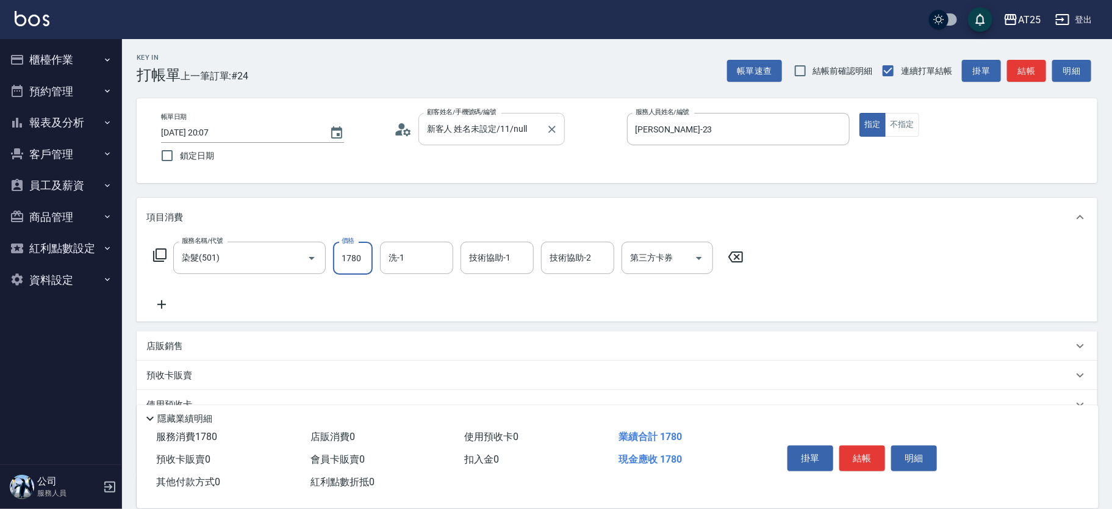
type input "1780"
type input "游惠文-61"
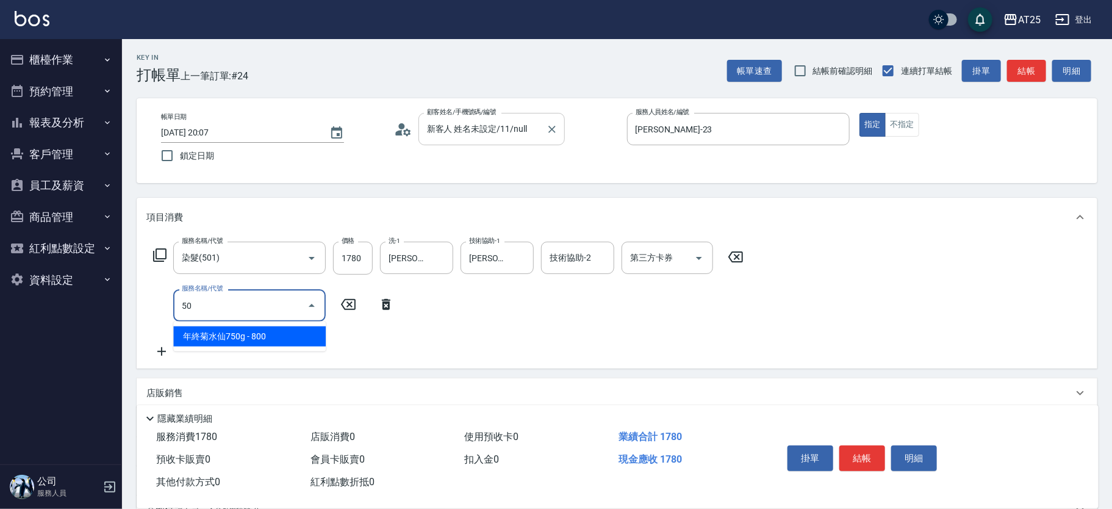
type input "502"
type input "220"
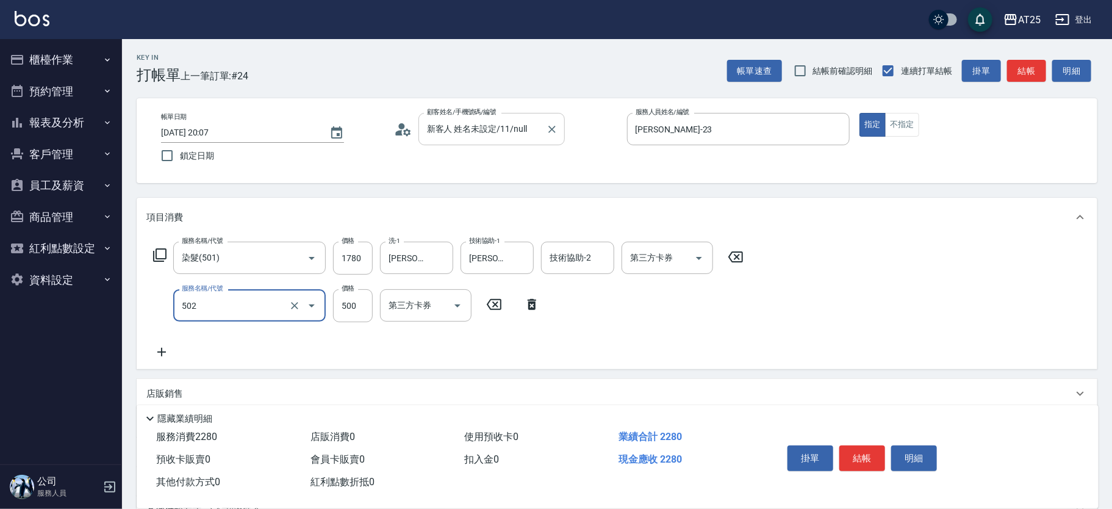
type input "漂髮(502)"
type input "170"
type input "0"
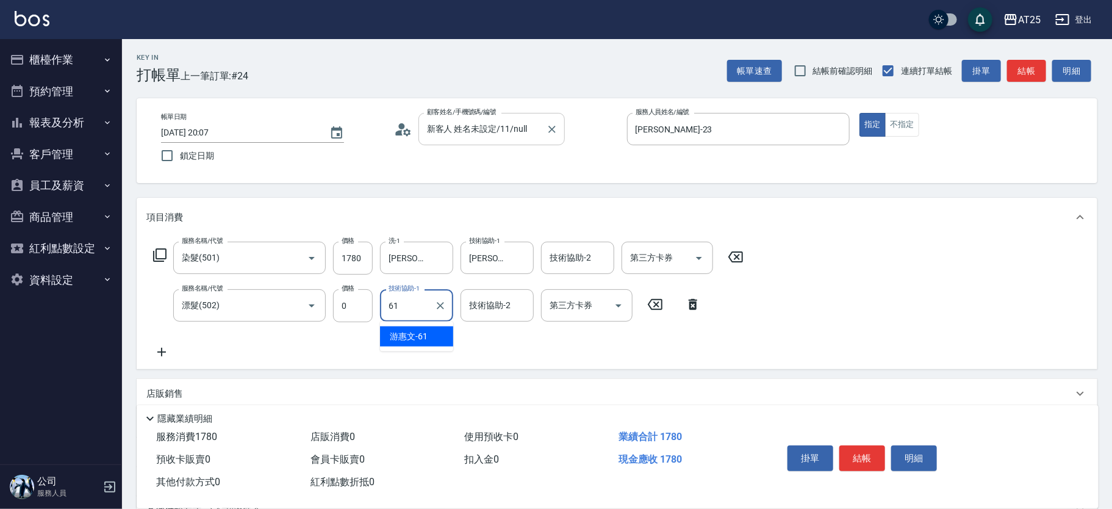
type input "游惠文-61"
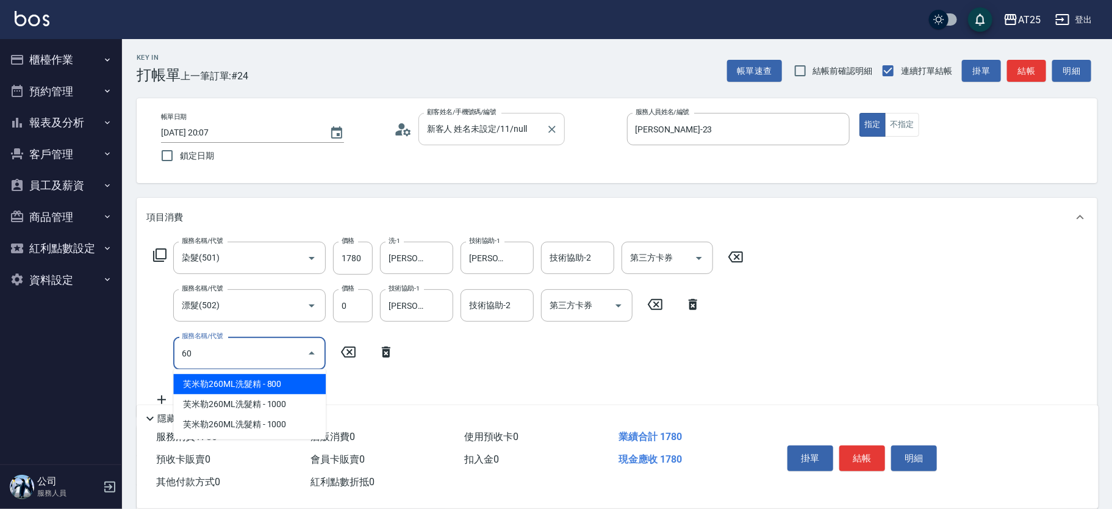
type input "601"
type input "270"
type input "自備護髮(1000上)(601)"
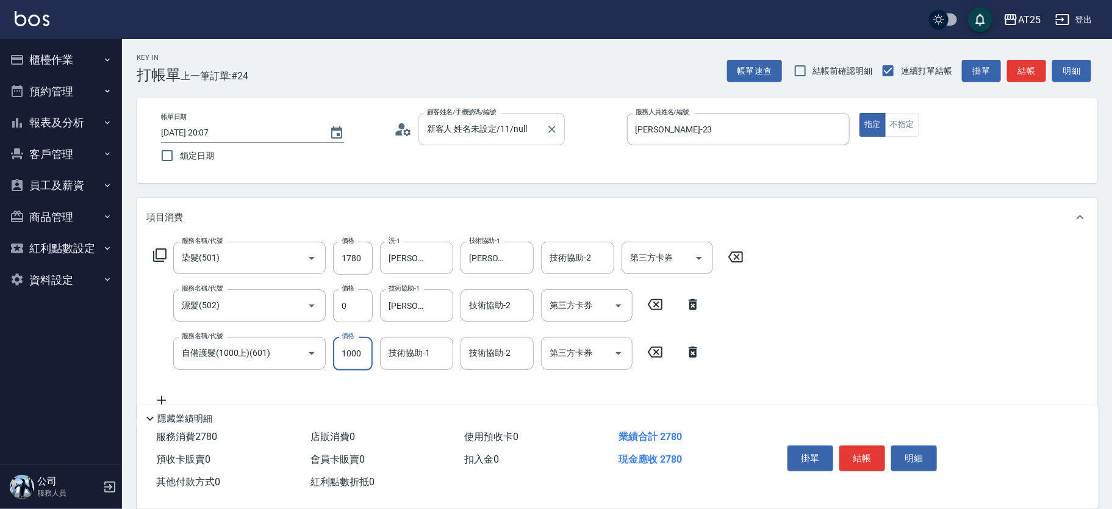
type input "170"
type input "0"
type input "游惠文-61"
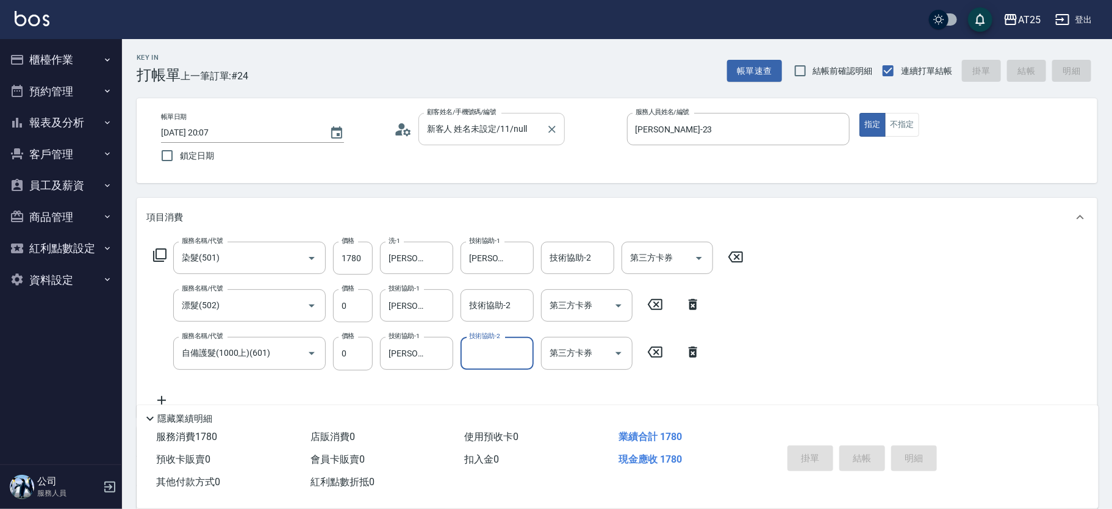
type input "2025/10/08 20:08"
type input "0"
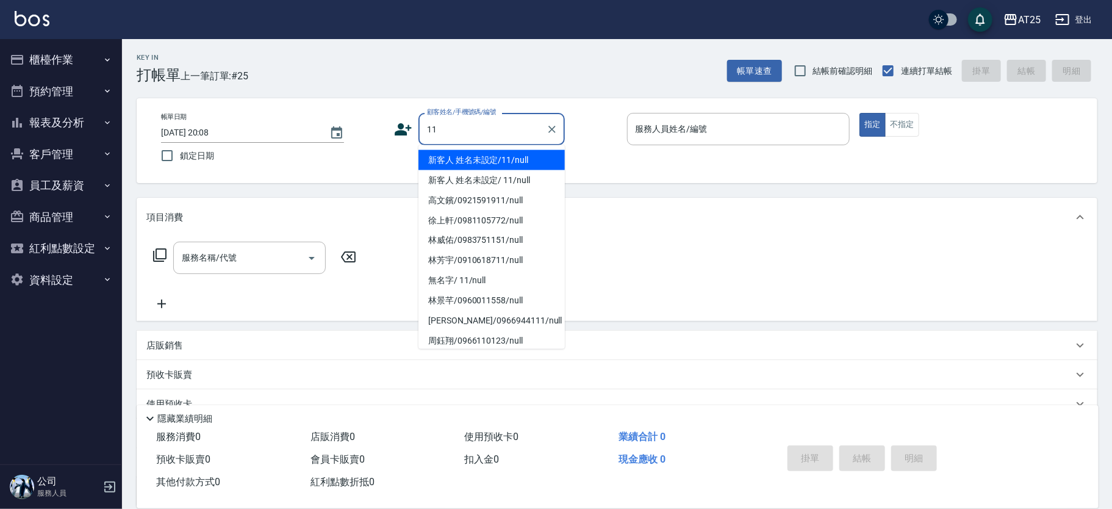
type input "新客人 姓名未設定/11/null"
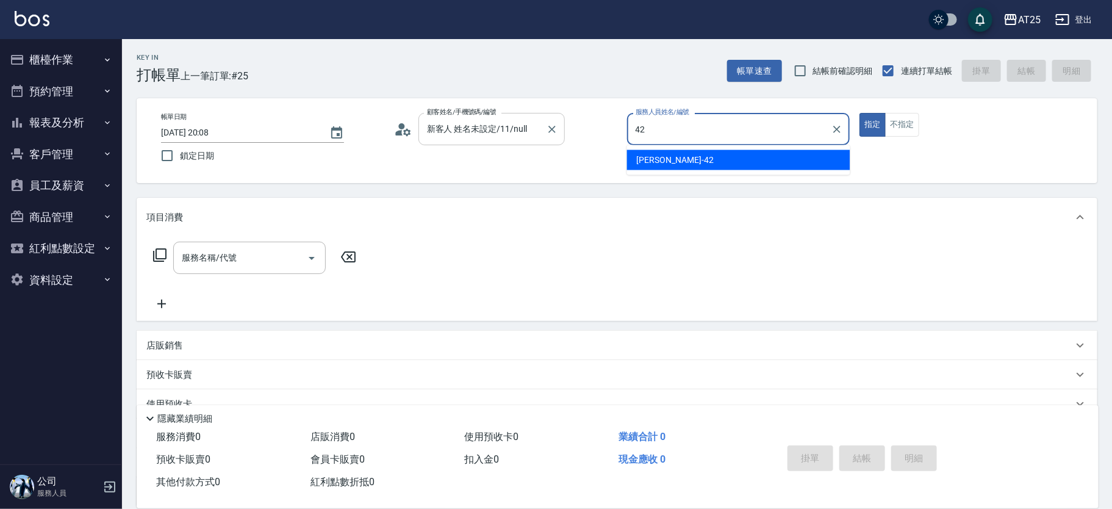
type input "韓Han-42"
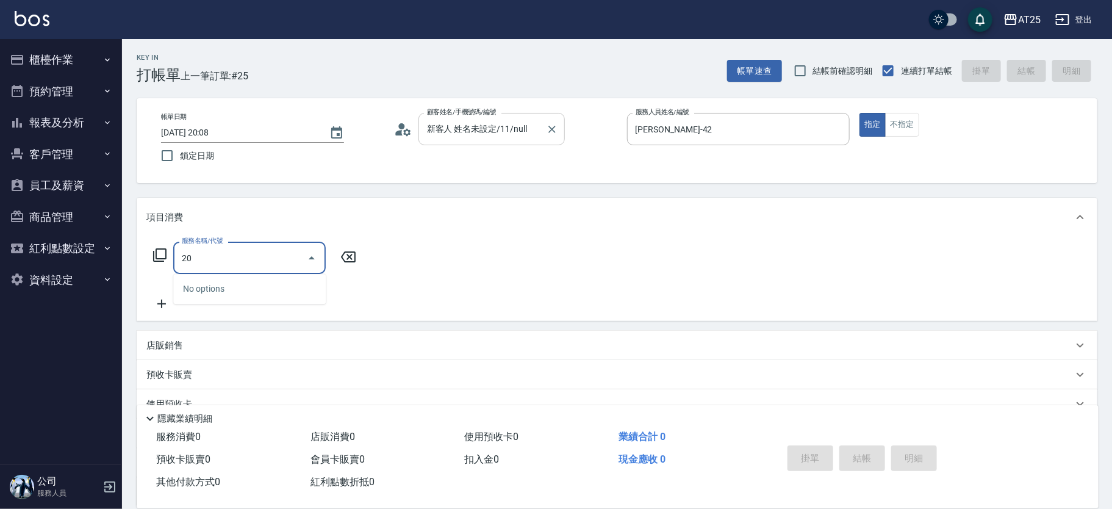
type input "201"
type input "30"
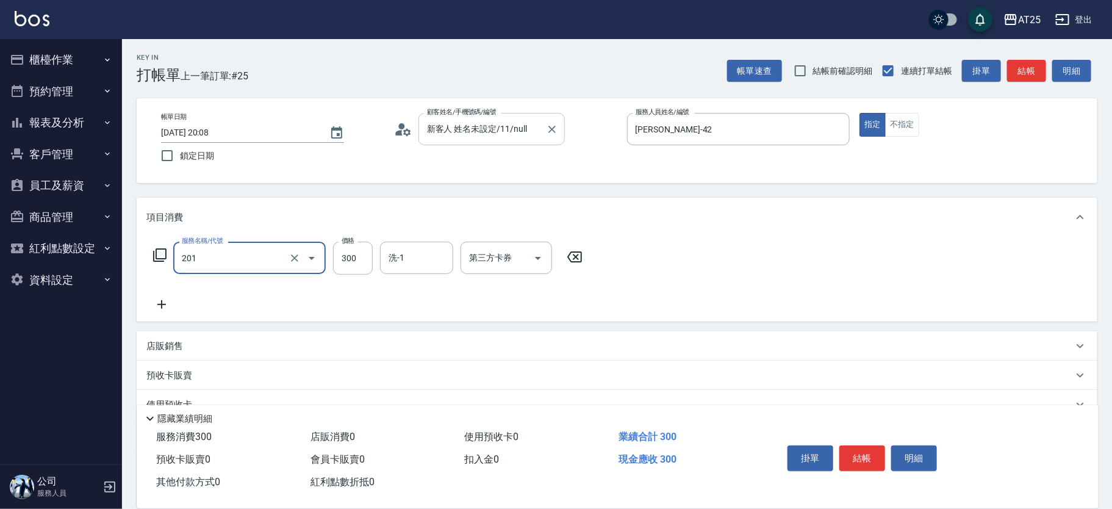
type input "洗髮(201)"
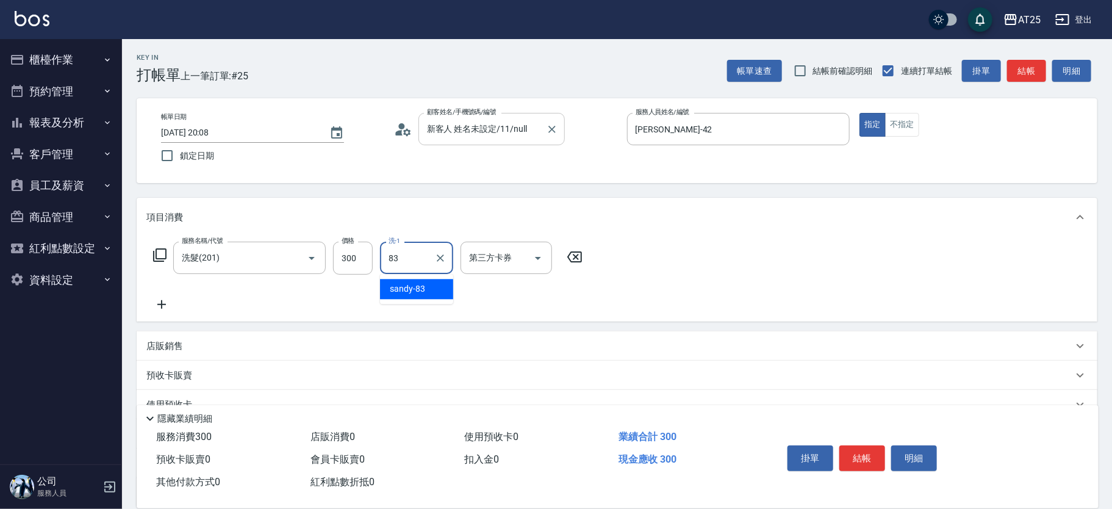
type input "sandy-83"
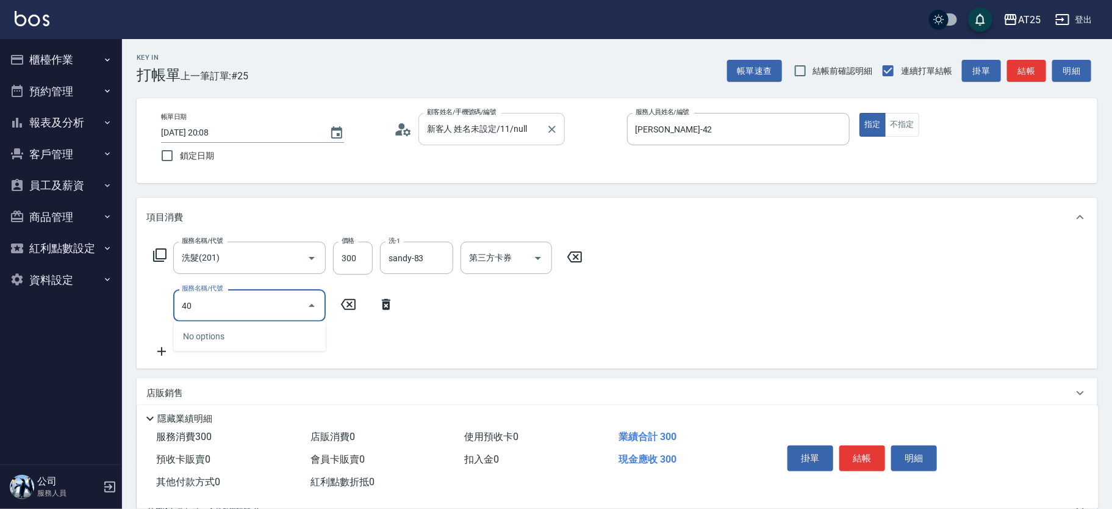
type input "401"
type input "60"
type input "剪髮(401)"
type input "30"
type input "20"
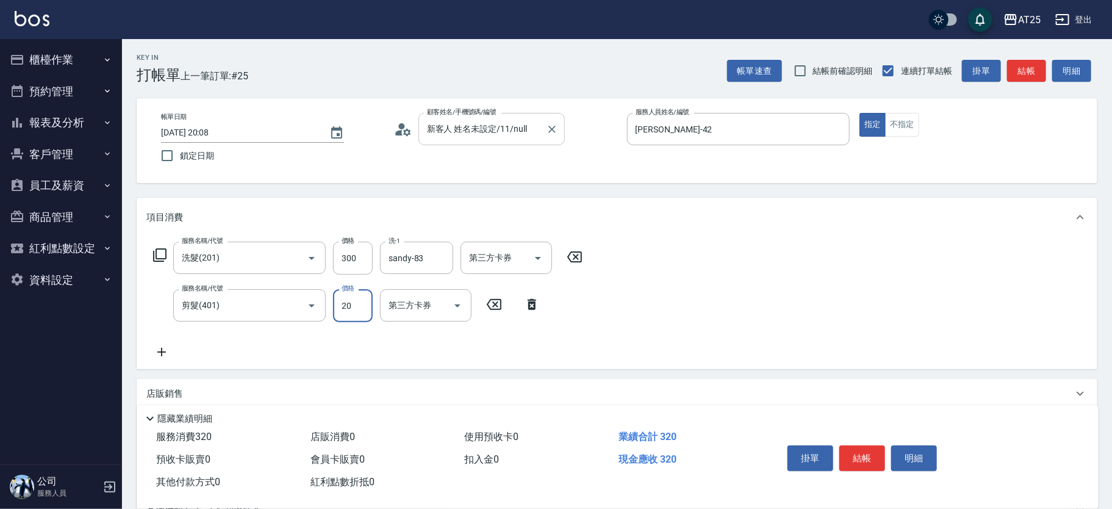
type input "50"
type input "200"
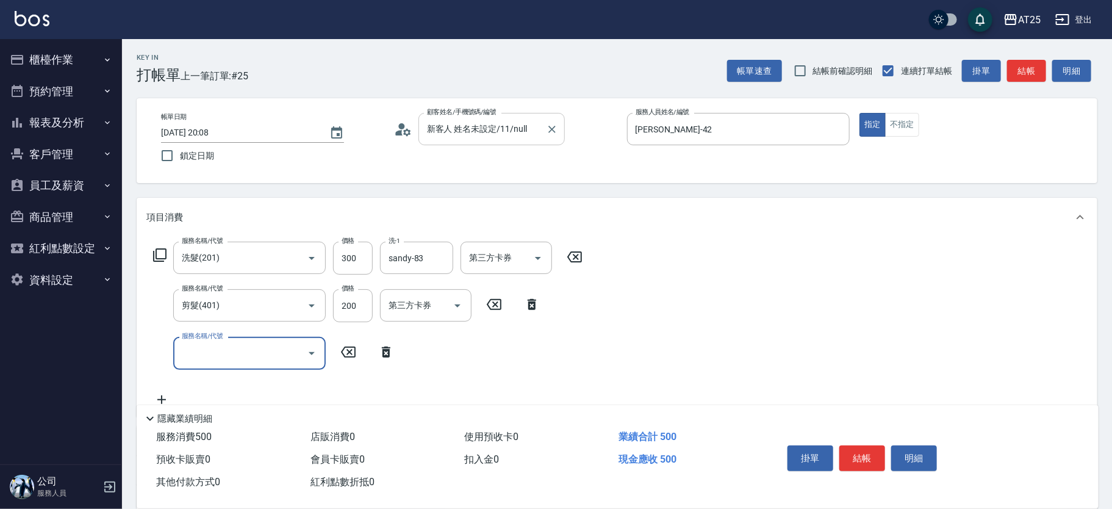
type input "5"
type input "301"
type input "200"
type input "燙髮(301)"
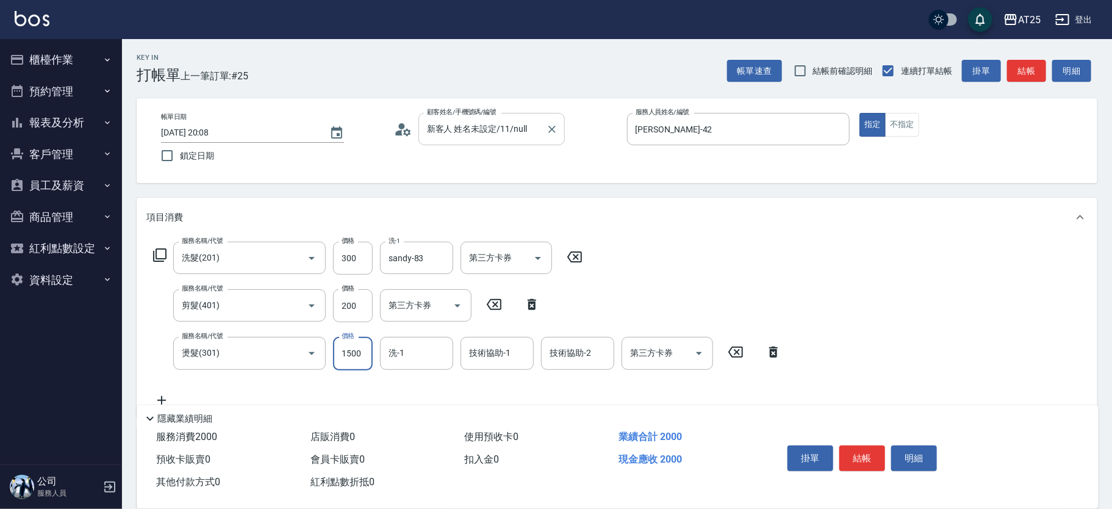
type input "50"
type input "36"
type input "80"
type input "3680"
type input "410"
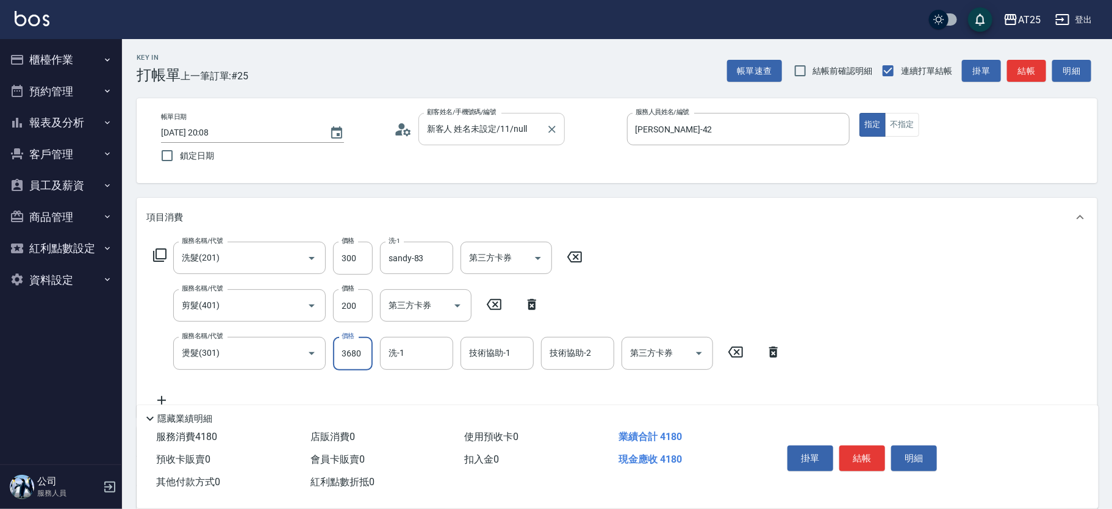
type input "3680"
type input "sandy-83"
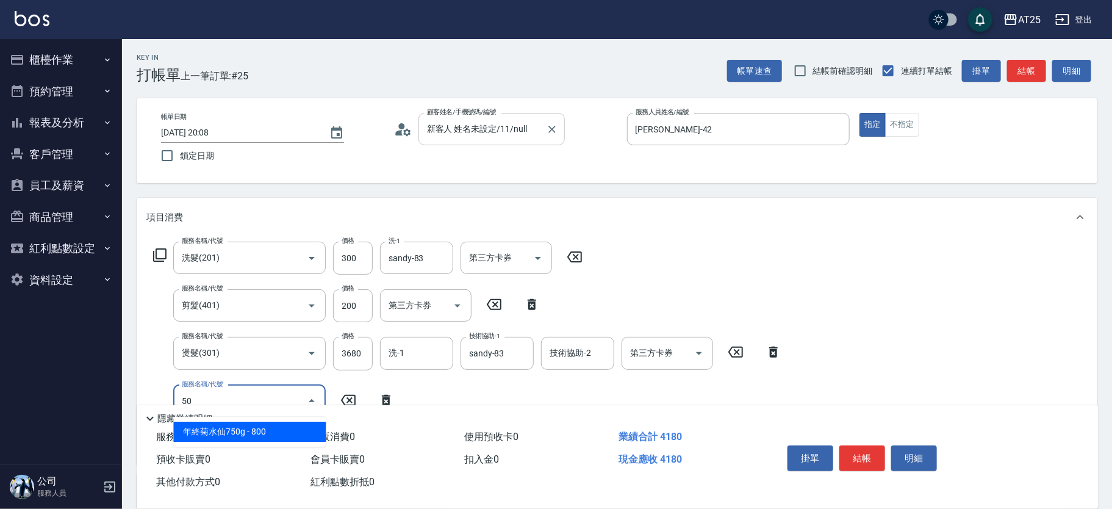
type input "501"
type input "510"
type input "染髮(501)"
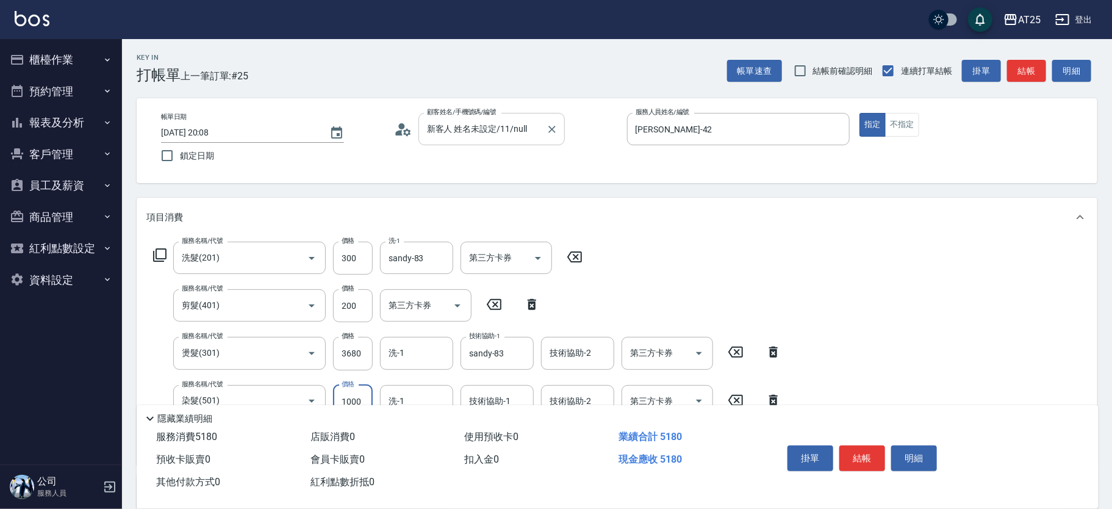
type input "410"
type input "0"
type input "sandy-83"
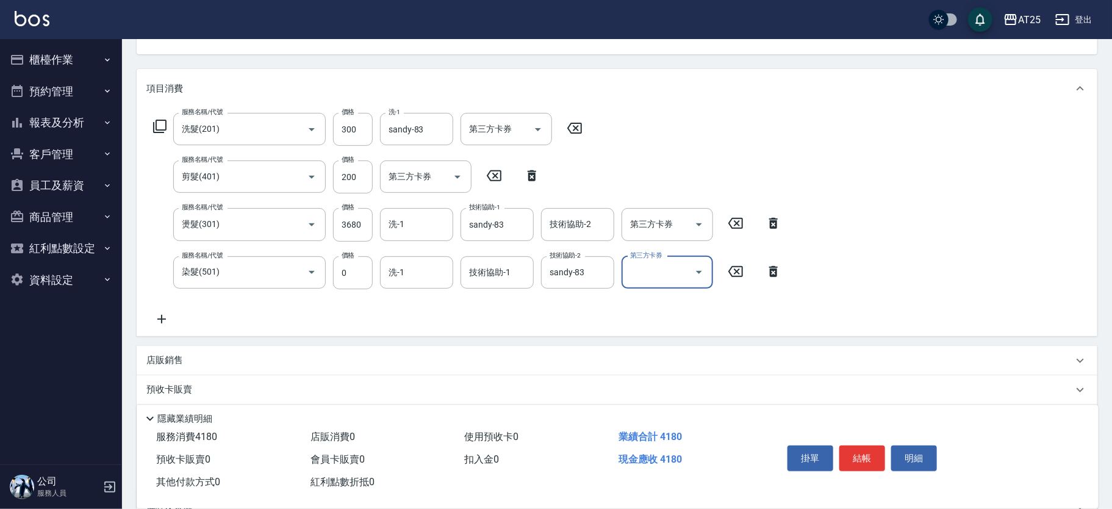
scroll to position [116, 0]
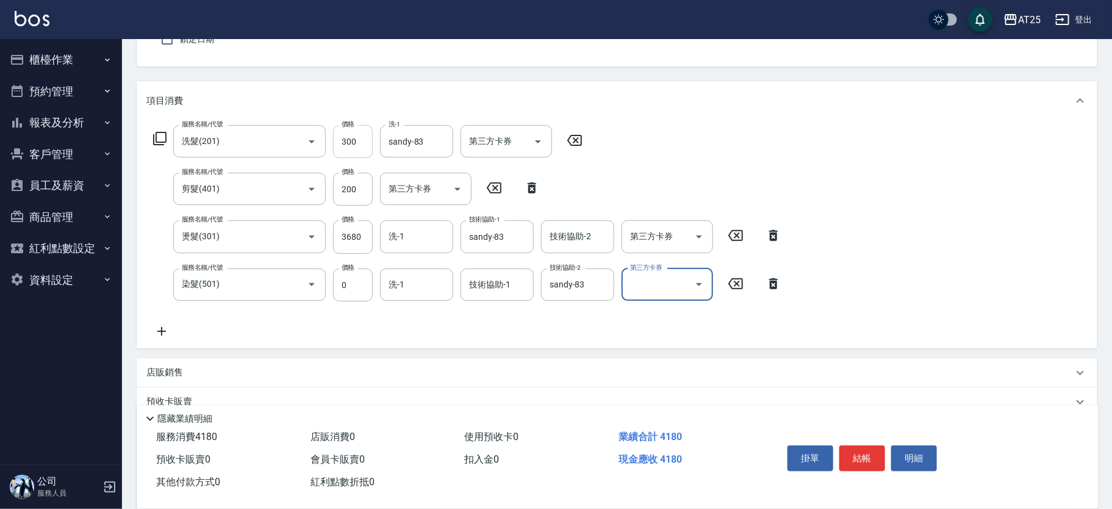
click at [335, 137] on input "300" at bounding box center [353, 141] width 40 height 33
click at [342, 135] on input "300" at bounding box center [353, 141] width 40 height 33
type input "0"
type input "380"
type input "0"
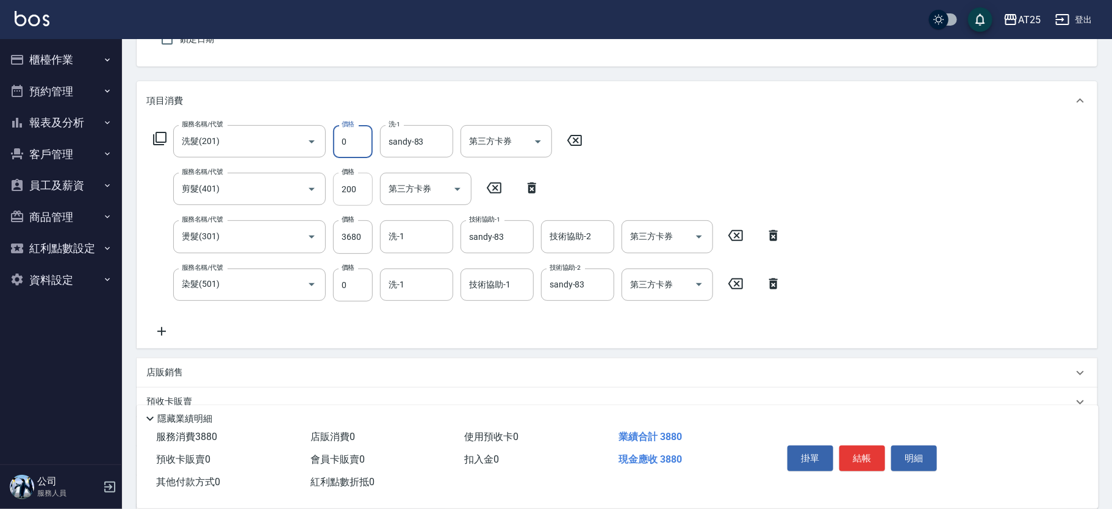
drag, startPoint x: 360, startPoint y: 185, endPoint x: 386, endPoint y: 184, distance: 25.6
click at [360, 185] on input "200" at bounding box center [353, 189] width 40 height 33
type input "360"
type input "0"
click at [1084, 229] on div "服務名稱/代號 洗髮(201) 服務名稱/代號 價格 0 價格 洗-1 sandy-83 洗-1 第三方卡券 第三方卡券 服務名稱/代號 剪髮(401) 服務…" at bounding box center [617, 234] width 961 height 228
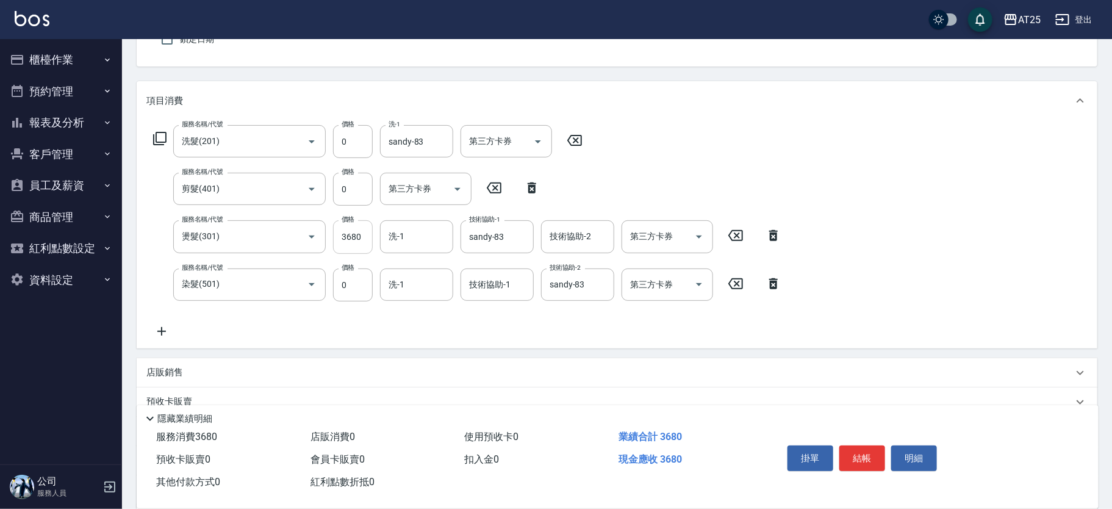
click at [360, 233] on input "3680" at bounding box center [353, 236] width 40 height 33
type input "0"
type input "31"
type input "30"
type input "3180"
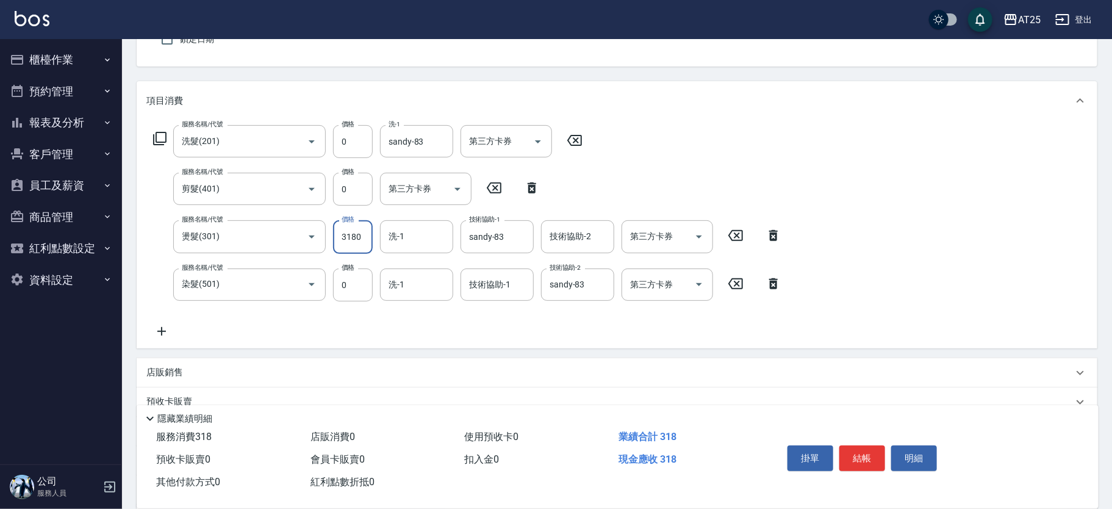
type input "310"
type input "3180"
click at [360, 149] on input "0" at bounding box center [353, 141] width 40 height 33
type input "30"
type input "320"
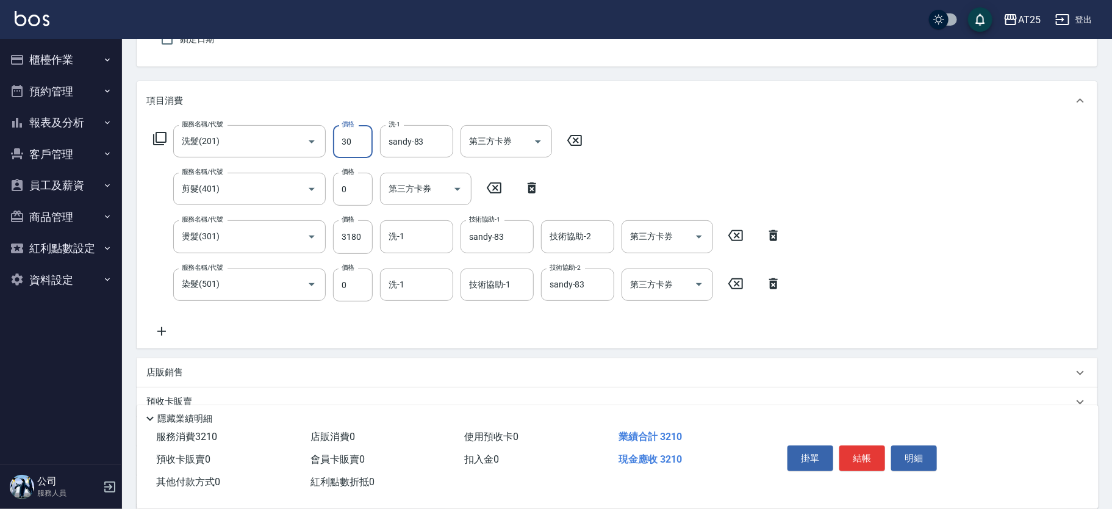
type input "300"
type input "340"
type input "300"
drag, startPoint x: 590, startPoint y: 184, endPoint x: 545, endPoint y: 184, distance: 45.1
click at [590, 184] on div "服務名稱/代號 洗髮(201) 服務名稱/代號 價格 300 價格 洗-1 sandy-83 洗-1 第三方卡券 第三方卡券 服務名稱/代號 剪髮(401) …" at bounding box center [467, 231] width 642 height 213
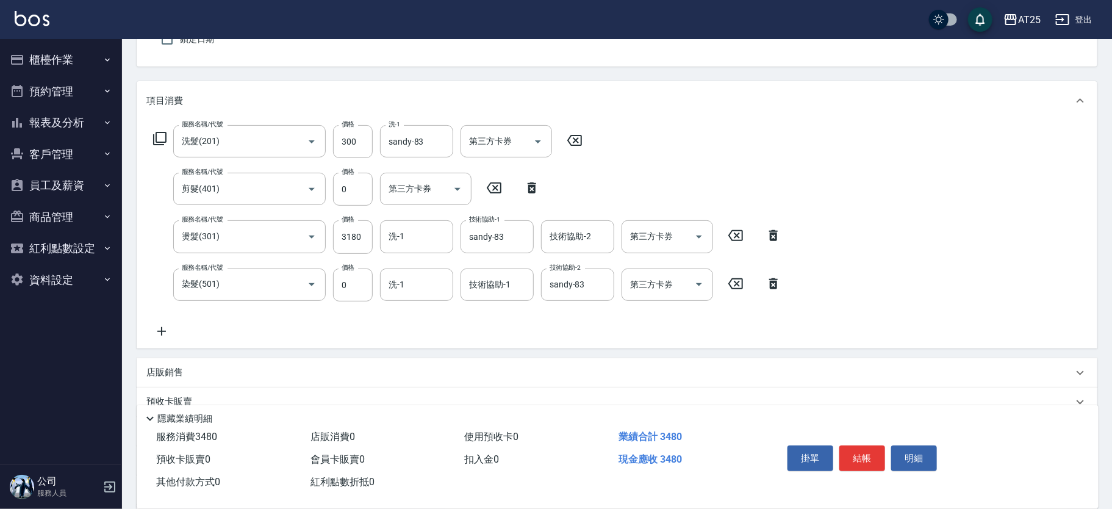
click at [381, 188] on div "第三方卡券" at bounding box center [425, 189] width 91 height 32
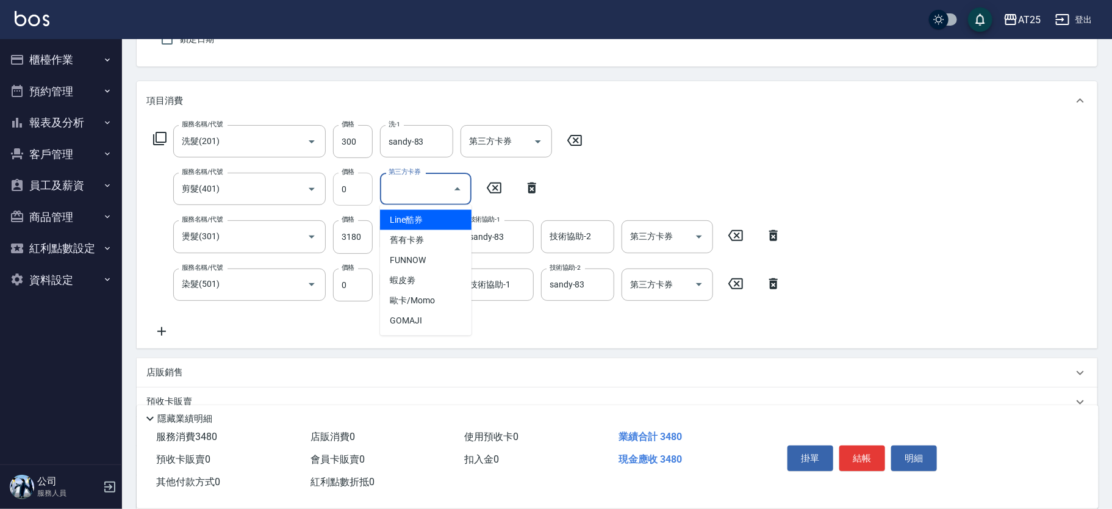
click at [360, 182] on input "0" at bounding box center [353, 189] width 40 height 33
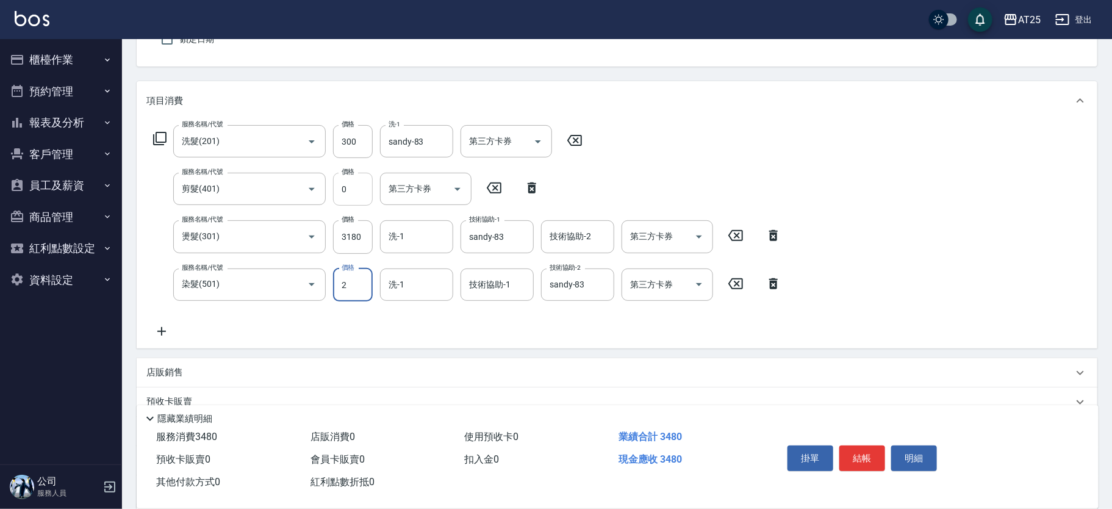
type input "20"
type input "360"
type input "200"
drag, startPoint x: 366, startPoint y: 298, endPoint x: 363, endPoint y: 292, distance: 7.1
click at [365, 298] on input "200" at bounding box center [353, 284] width 40 height 33
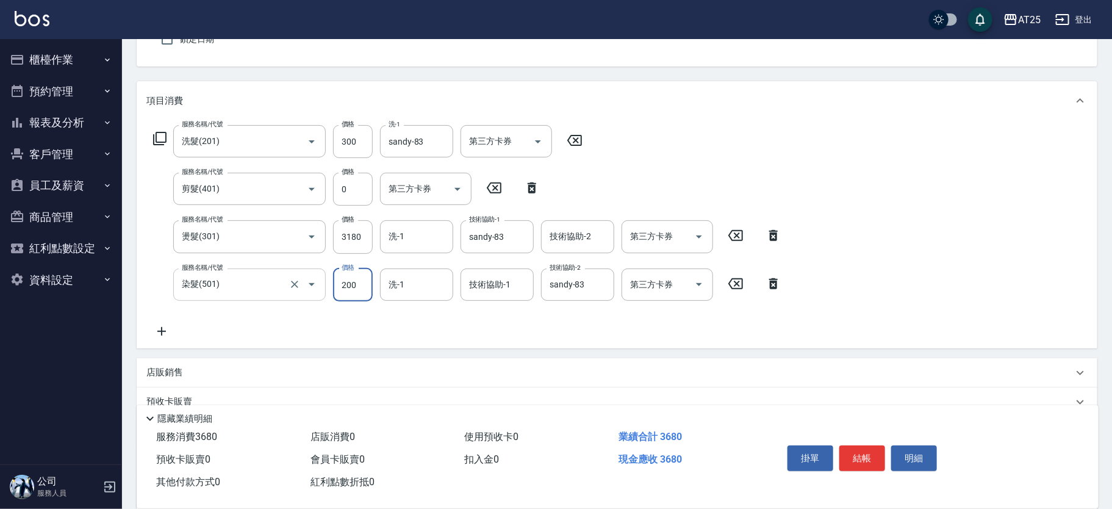
drag, startPoint x: 363, startPoint y: 289, endPoint x: 290, endPoint y: 269, distance: 75.9
click at [290, 269] on div "服務名稱/代號 染髮(501) 服務名稱/代號 價格 200 價格 洗-1 洗-1 技術協助-1 技術協助-1 技術協助-2 sandy-83 技術協助-2 …" at bounding box center [467, 284] width 642 height 33
type input "340"
type input "0"
click at [355, 190] on input "0" at bounding box center [353, 189] width 40 height 33
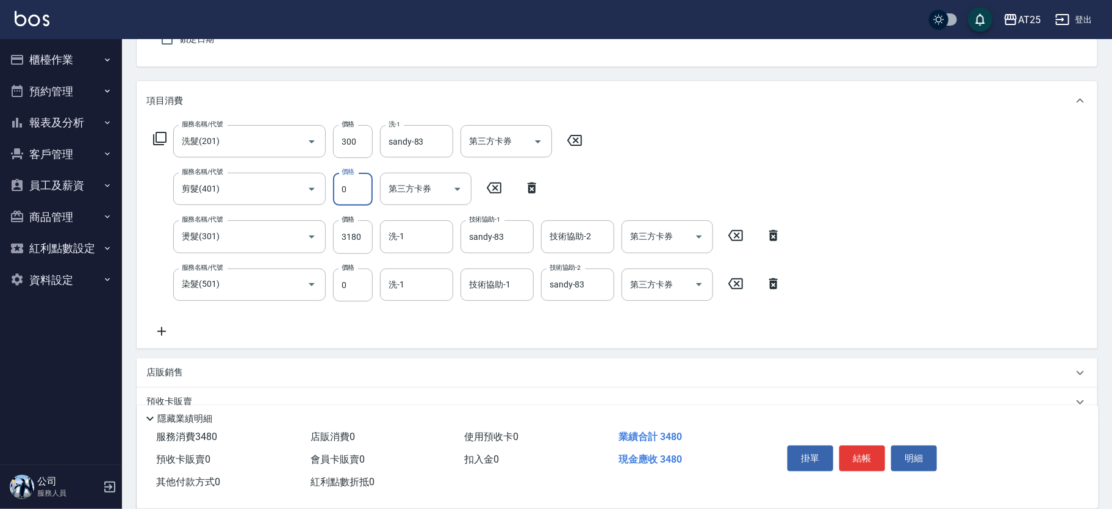
type input "2"
type input "350"
type input "200"
type input "360"
type input "200"
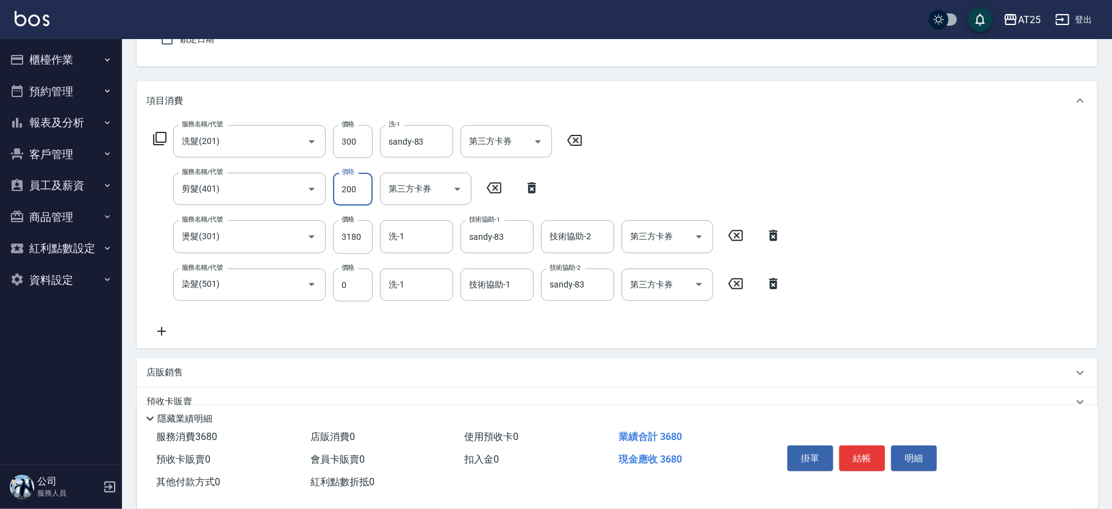
click at [595, 187] on div "服務名稱/代號 洗髮(201) 服務名稱/代號 價格 300 價格 洗-1 sandy-83 洗-1 第三方卡券 第三方卡券 服務名稱/代號 剪髮(401) …" at bounding box center [467, 231] width 642 height 213
click at [429, 223] on div "洗-1" at bounding box center [416, 236] width 73 height 32
type input "AT25小伶-81"
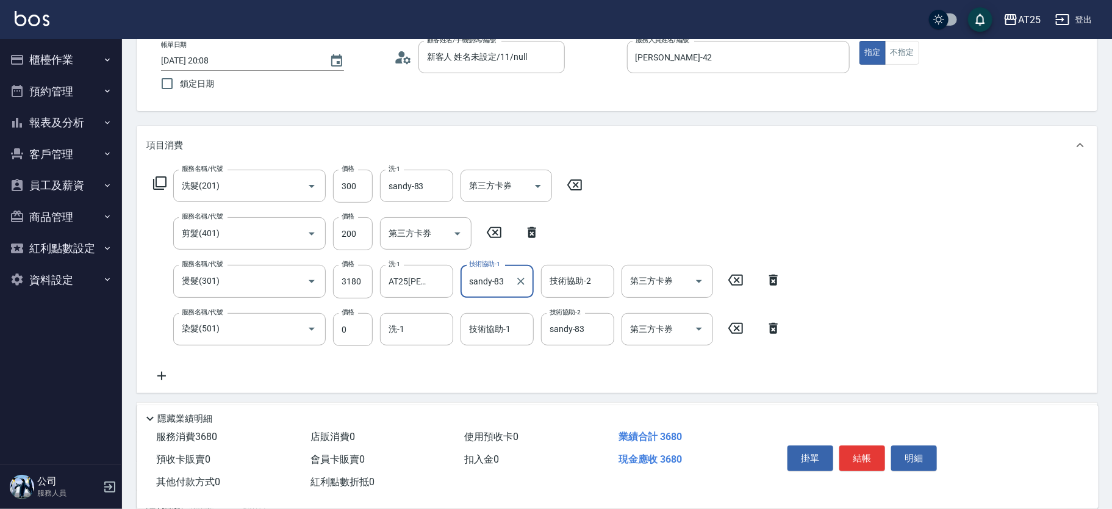
scroll to position [0, 0]
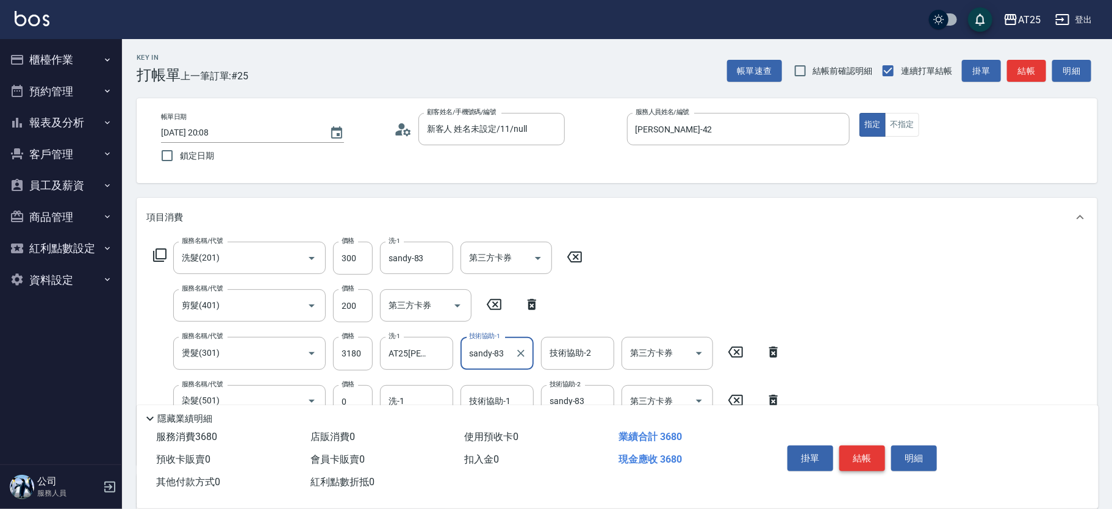
click at [871, 456] on button "結帳" at bounding box center [862, 458] width 46 height 26
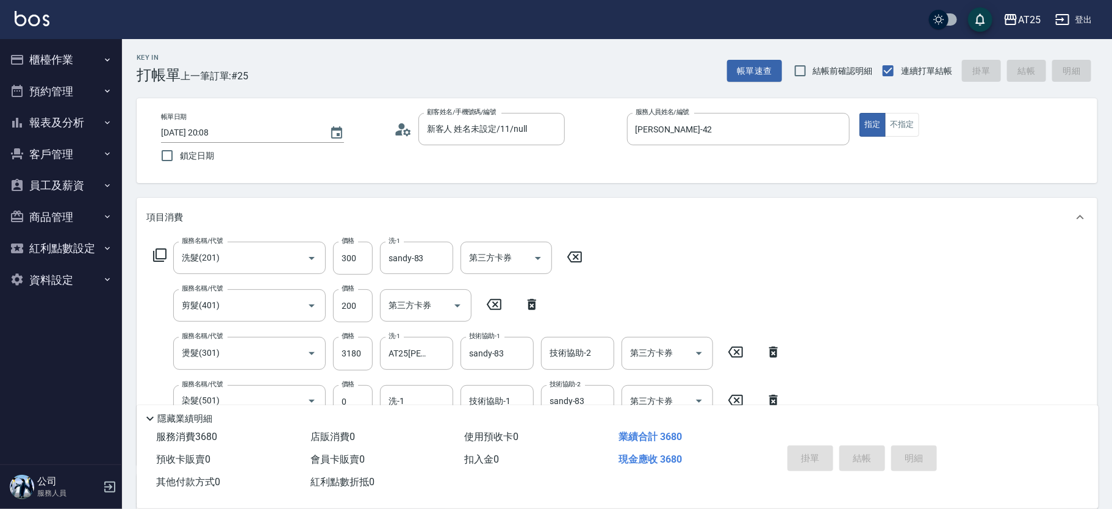
type input "2025/10/08 20:16"
type input "0"
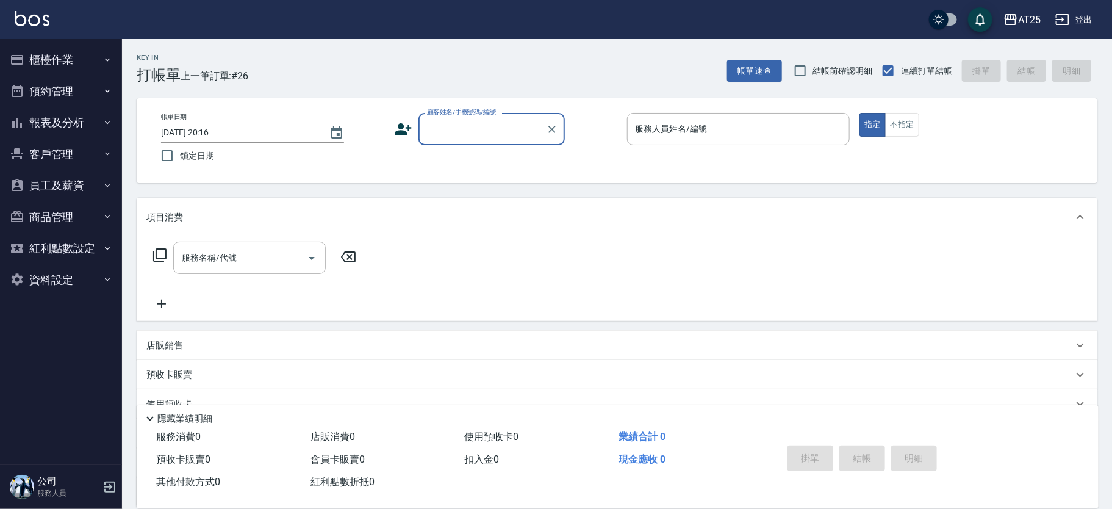
click at [446, 130] on input "顧客姓名/手機號碼/編號" at bounding box center [482, 128] width 117 height 21
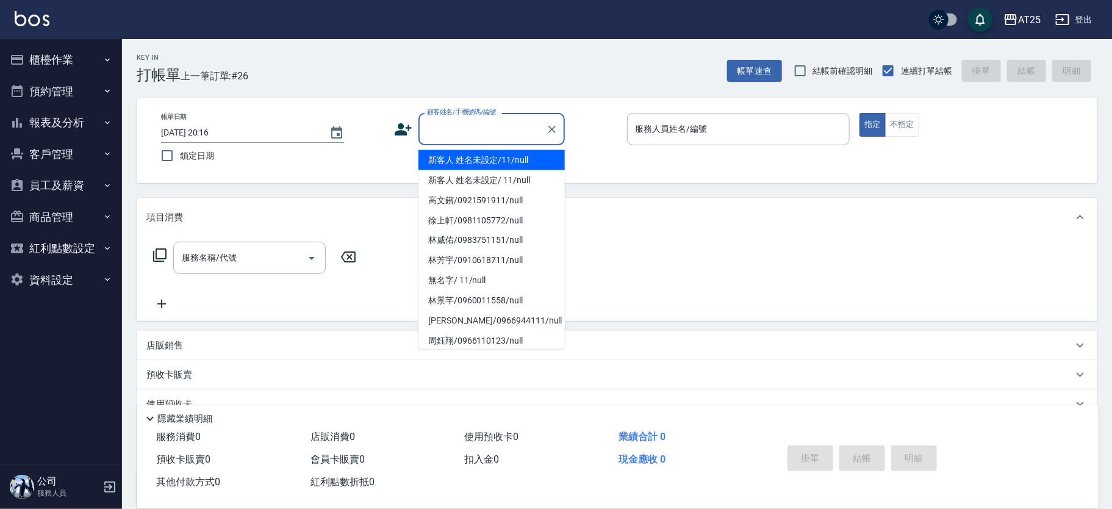
click at [483, 154] on li "新客人 姓名未設定/11/null" at bounding box center [491, 160] width 146 height 20
type input "新客人 姓名未設定/11/null"
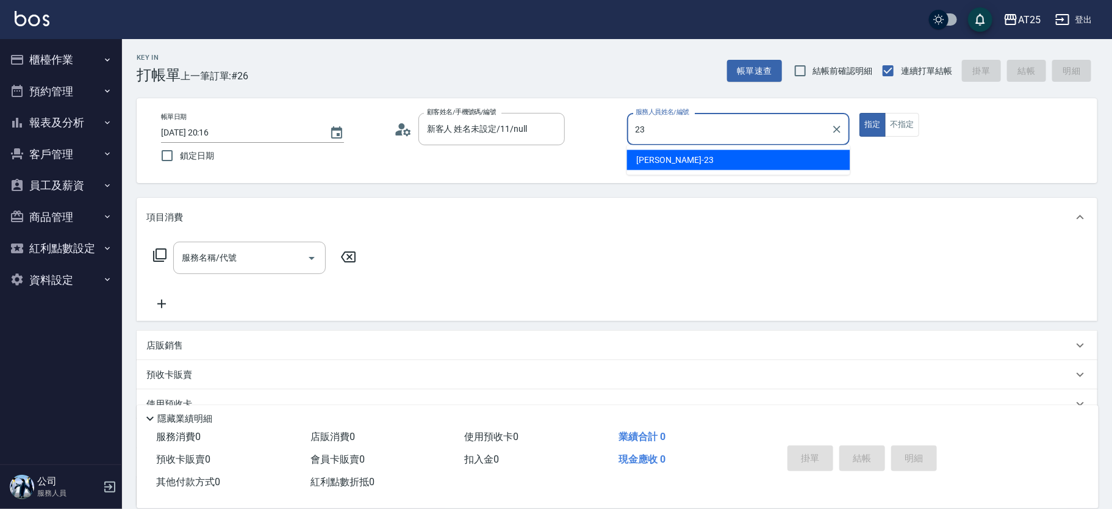
type input "Emma-23"
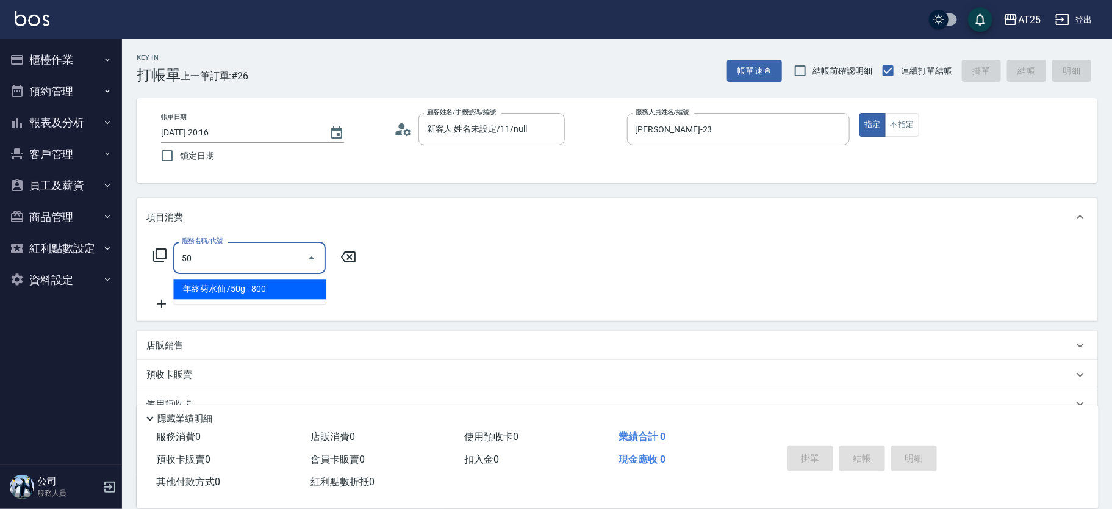
type input "501"
type input "100"
type input "染髮(501)"
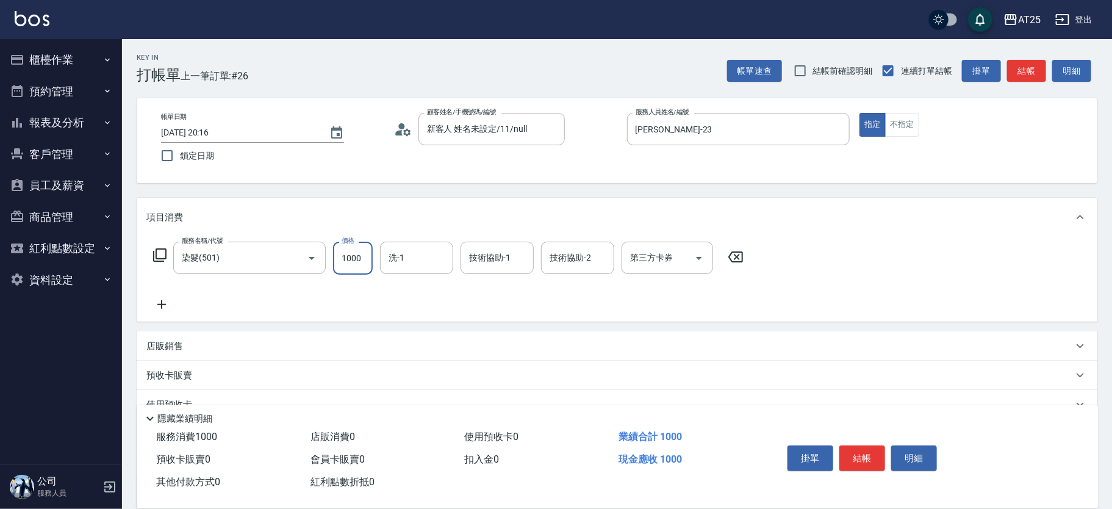
type input "0"
type input "23"
type input "20"
type input "239"
type input "230"
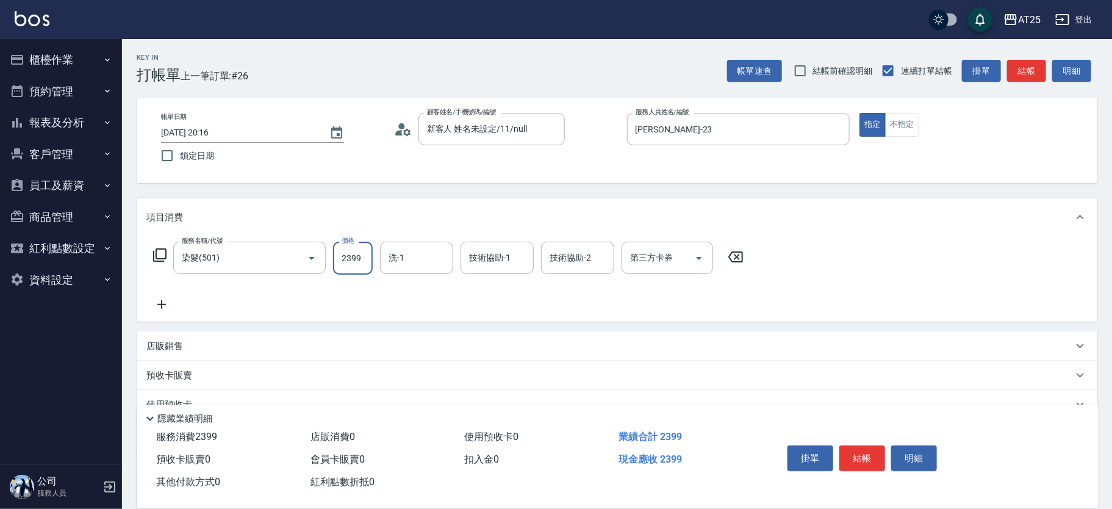
type input "2399"
type input "小u-77"
type input "游惠文-61"
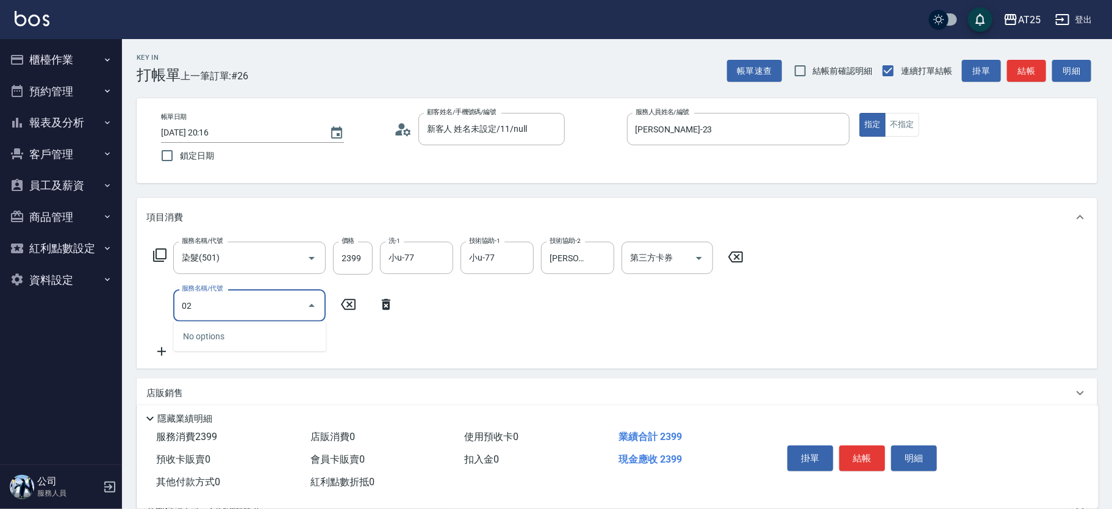
type input "0"
type input "502"
type input "280"
type input "漂髮(502)"
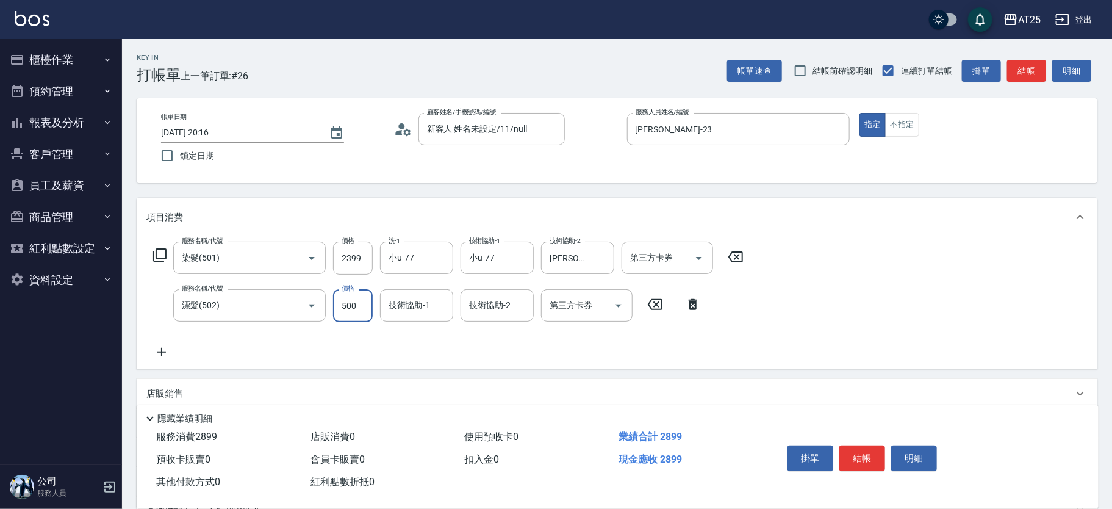
type input "230"
type input "0"
type input "小u-77"
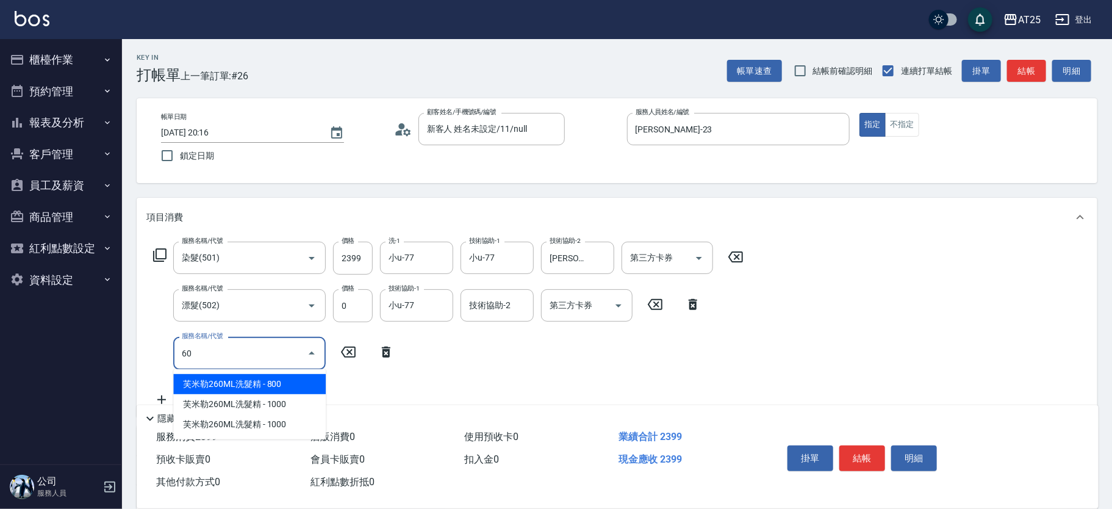
type input "601"
type input "330"
type input "自備護髮(1000上)(601)"
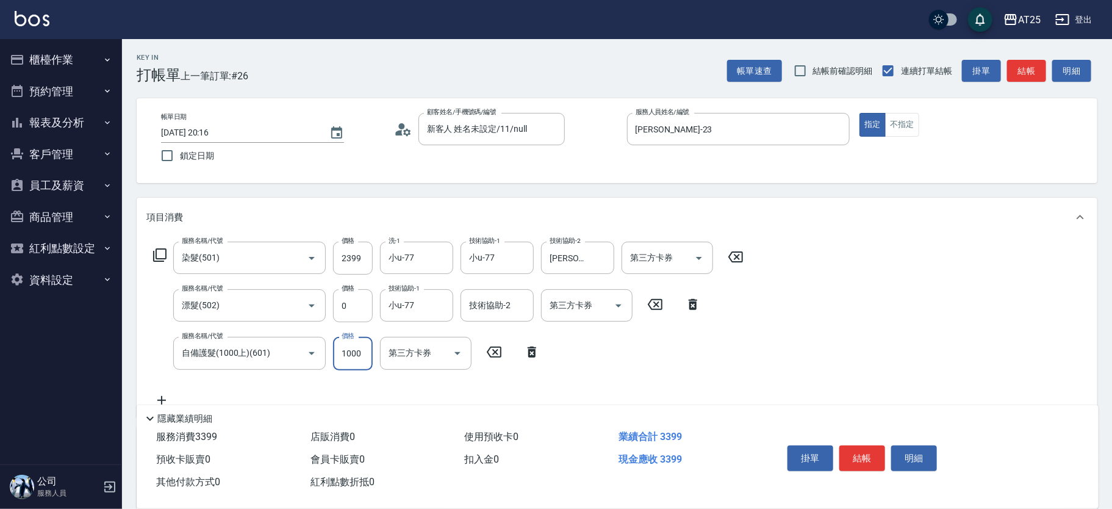
type input "240"
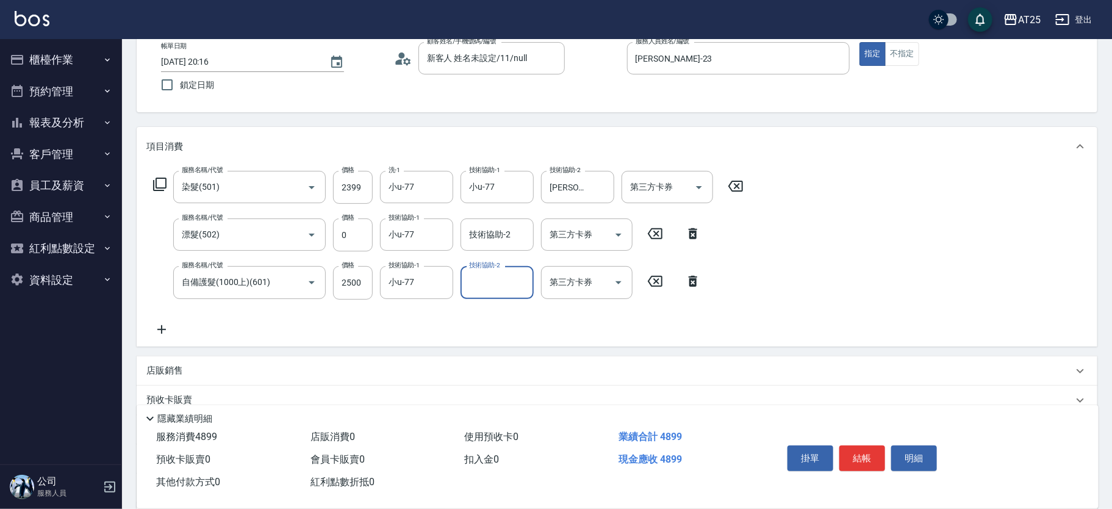
scroll to position [209, 0]
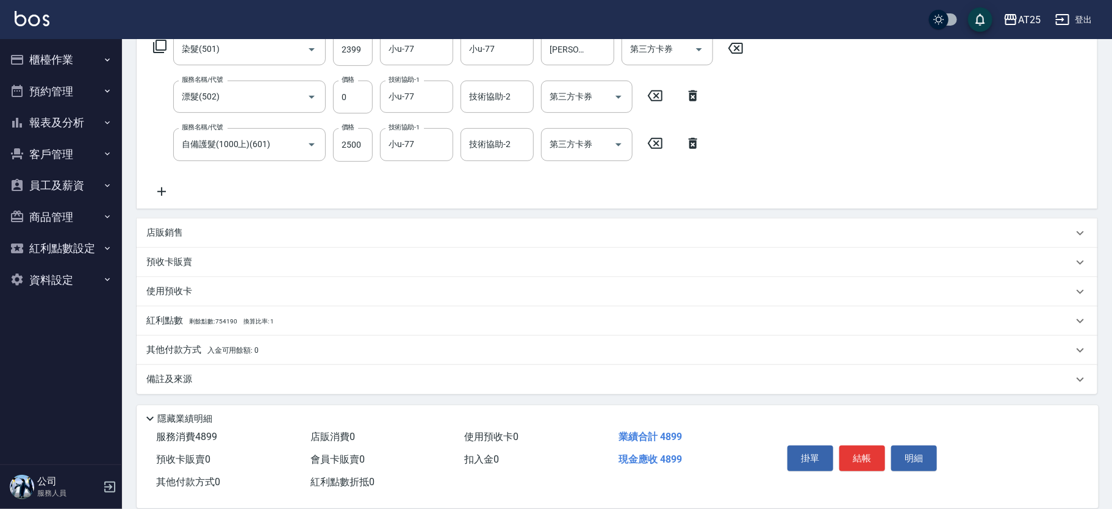
click at [374, 352] on div "其他付款方式 入金可用餘額: 0" at bounding box center [609, 349] width 926 height 13
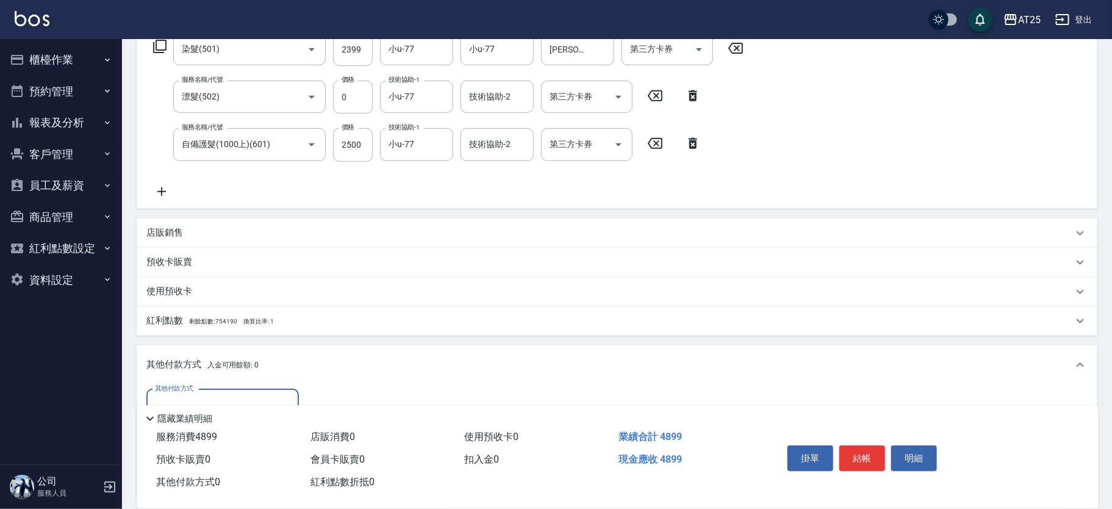
scroll to position [329, 0]
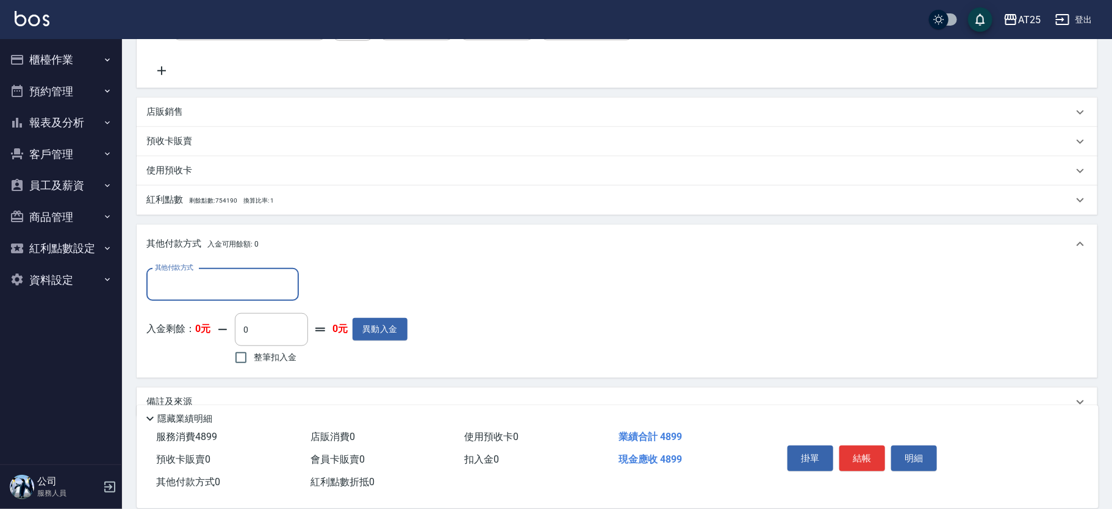
click at [168, 288] on input "其他付款方式" at bounding box center [222, 284] width 141 height 21
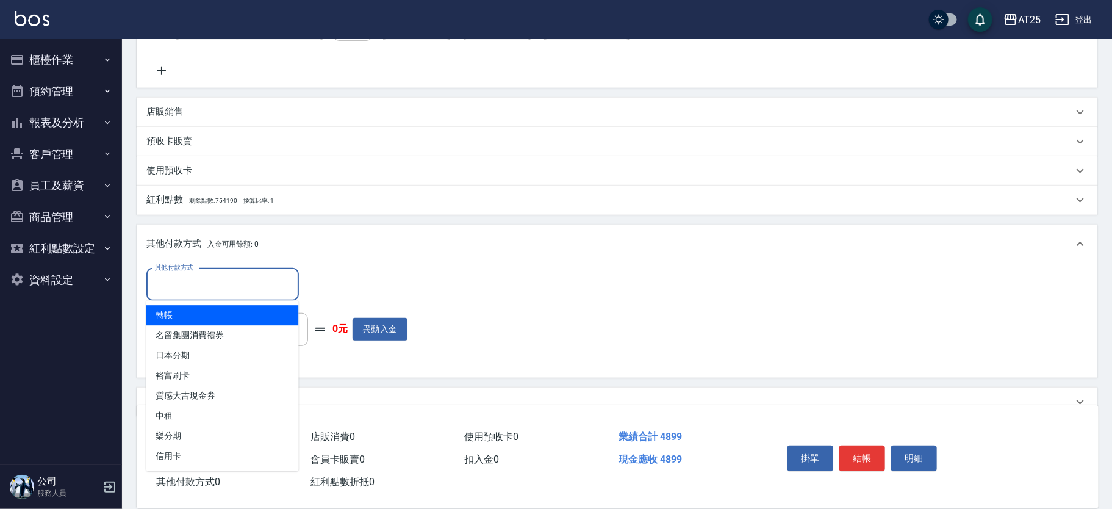
click at [181, 310] on span "轉帳" at bounding box center [222, 315] width 152 height 20
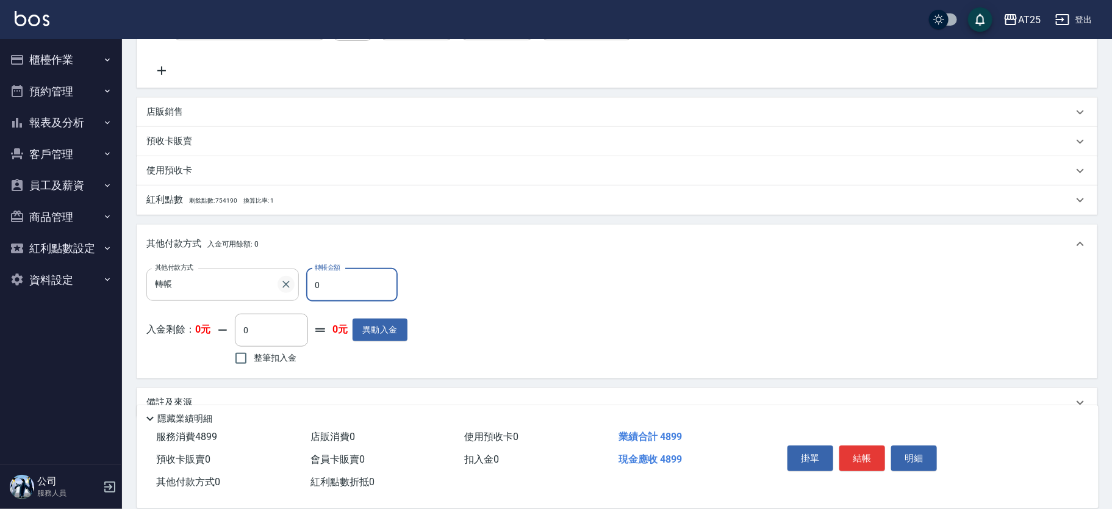
drag, startPoint x: 348, startPoint y: 287, endPoint x: 290, endPoint y: 288, distance: 58.5
click at [286, 282] on div "其他付款方式 轉帳 其他付款方式 轉帳金額 0 轉帳金額" at bounding box center [276, 284] width 261 height 33
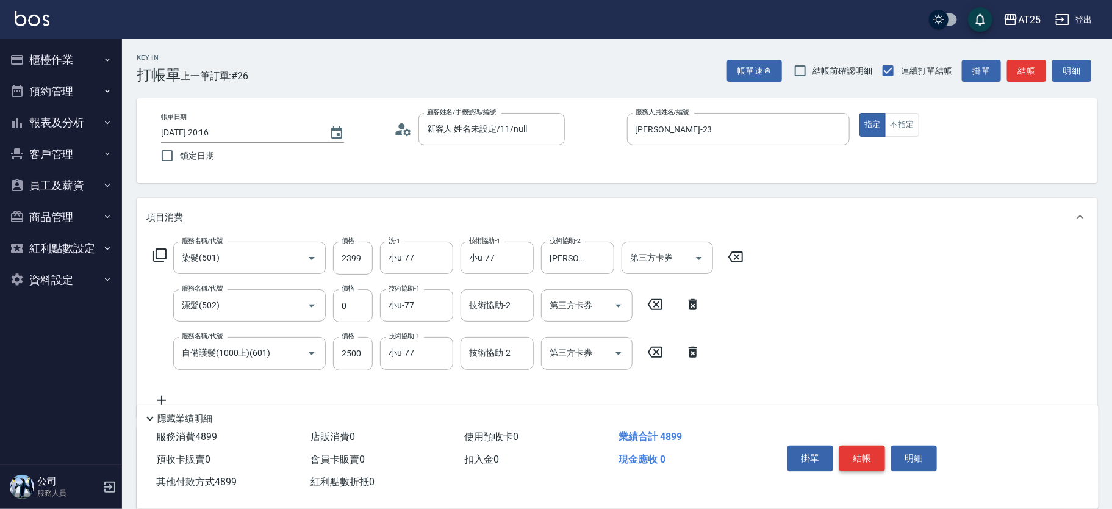
click at [867, 454] on button "結帳" at bounding box center [862, 458] width 46 height 26
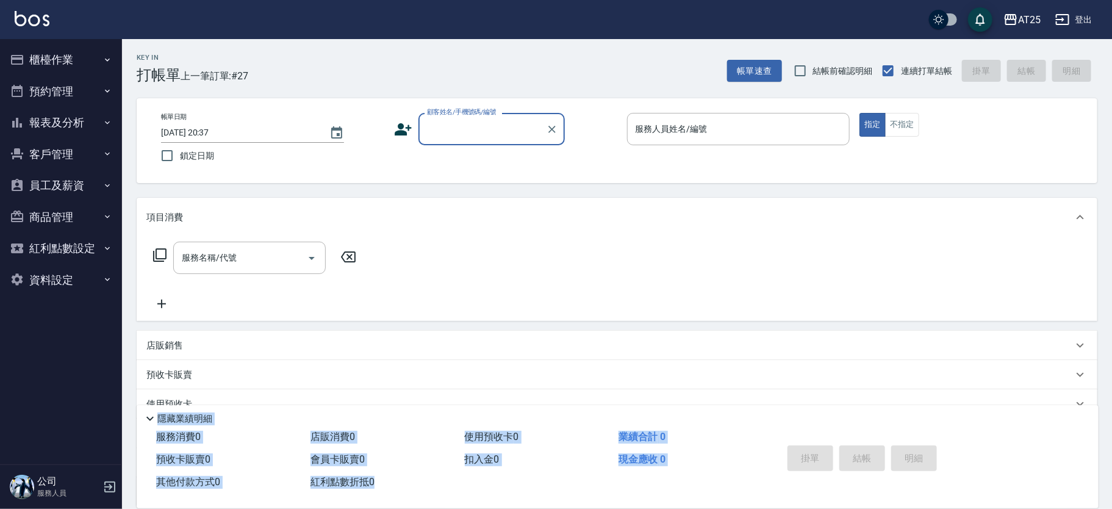
click at [1101, 508] on html "AT25 登出 櫃檯作業 打帳單 帳單列表 掛單列表 現金收支登錄 高階收支登錄 材料自購登錄 每日結帳 排班表 現場電腦打卡 預約管理 預約管理 單日預約紀…" at bounding box center [556, 310] width 1112 height 621
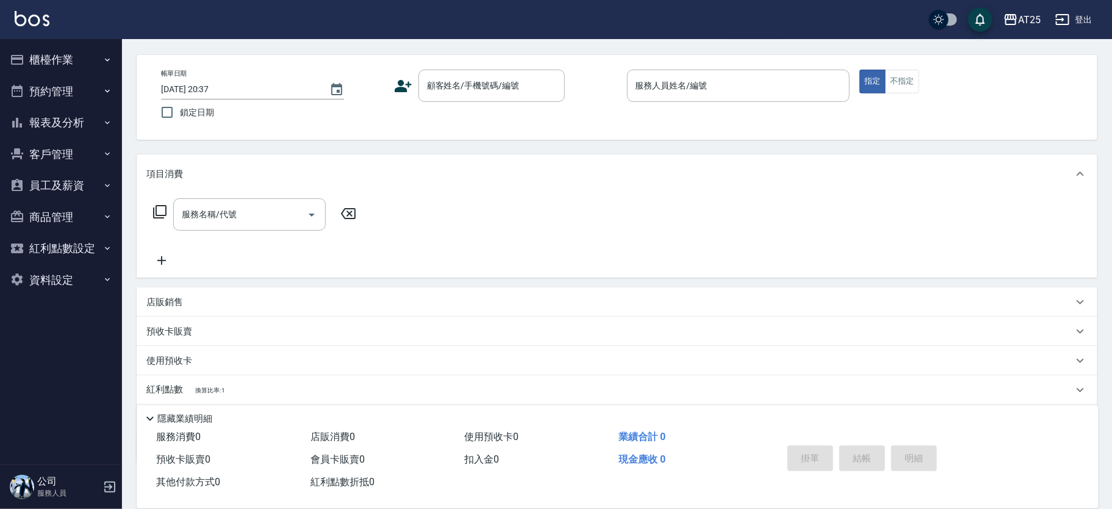
click at [762, 260] on div "服務名稱/代號 服務名稱/代號" at bounding box center [617, 235] width 961 height 84
click at [445, 79] on div "顧客姓名/手機號碼/編號 顧客姓名/手機號碼/編號" at bounding box center [491, 86] width 146 height 32
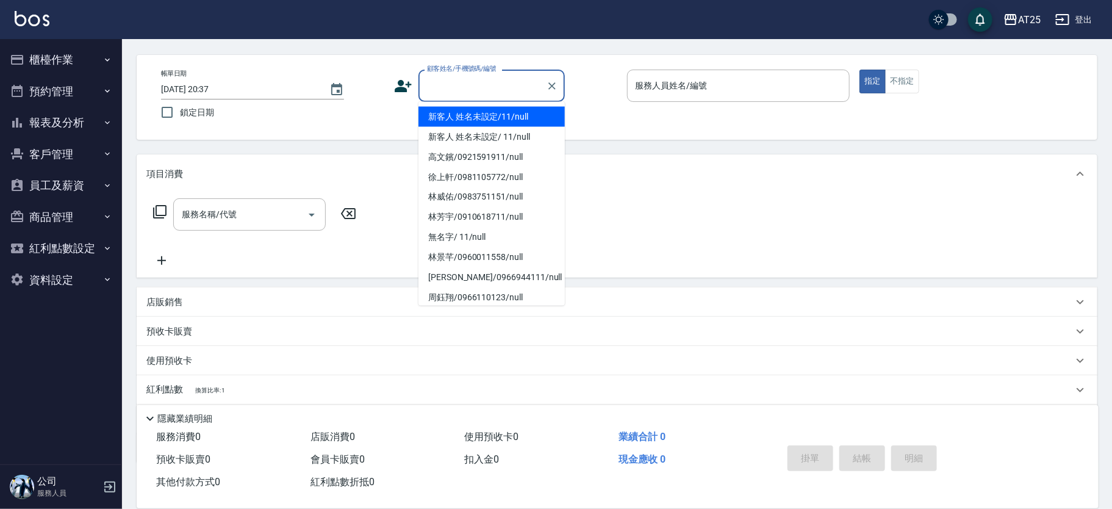
click at [496, 118] on li "新客人 姓名未設定/11/null" at bounding box center [491, 117] width 146 height 20
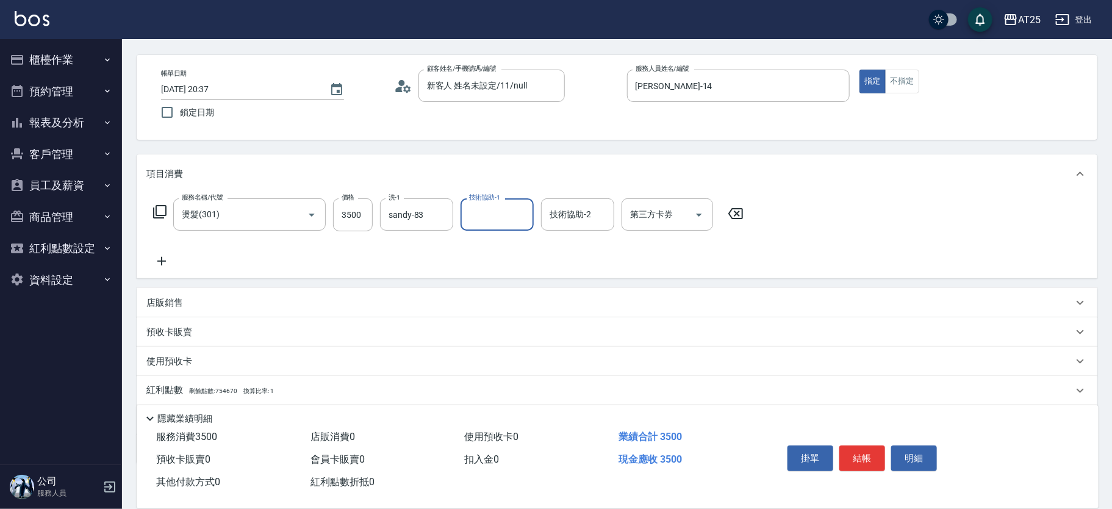
scroll to position [113, 0]
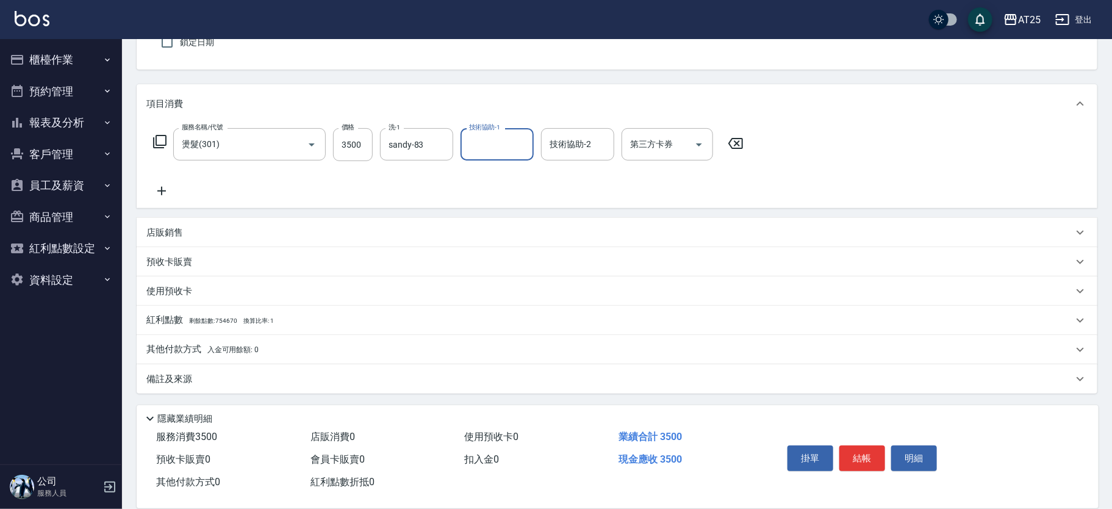
click at [233, 347] on span "入金可用餘額: 0" at bounding box center [233, 349] width 52 height 9
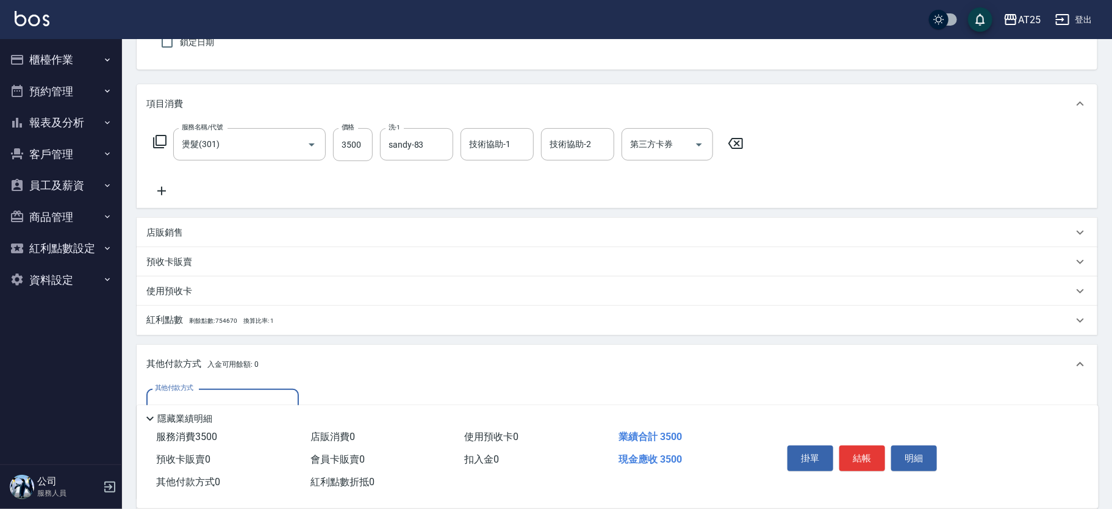
scroll to position [206, 0]
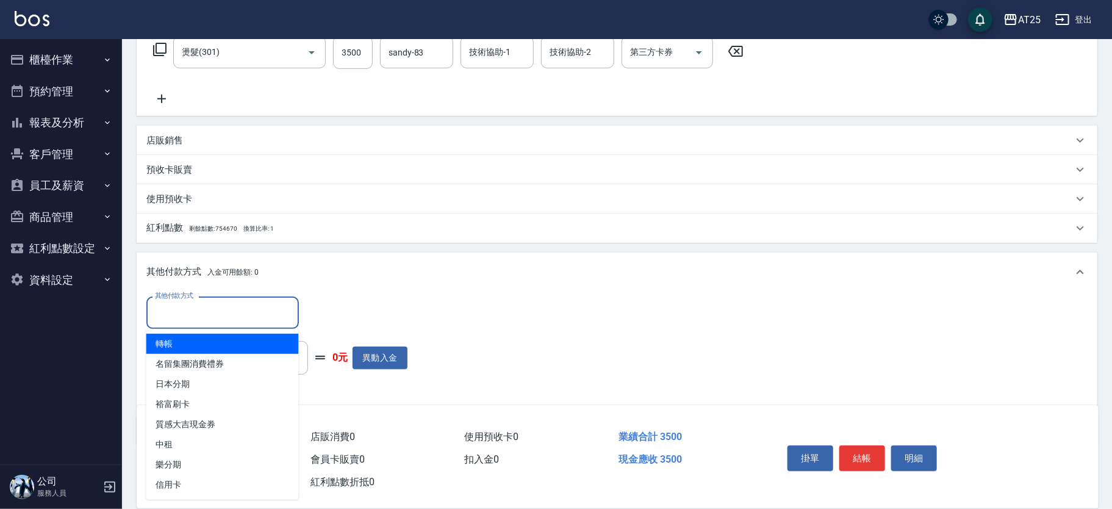
click at [227, 317] on input "其他付款方式" at bounding box center [222, 312] width 141 height 21
click at [220, 336] on span "轉帳" at bounding box center [222, 344] width 152 height 20
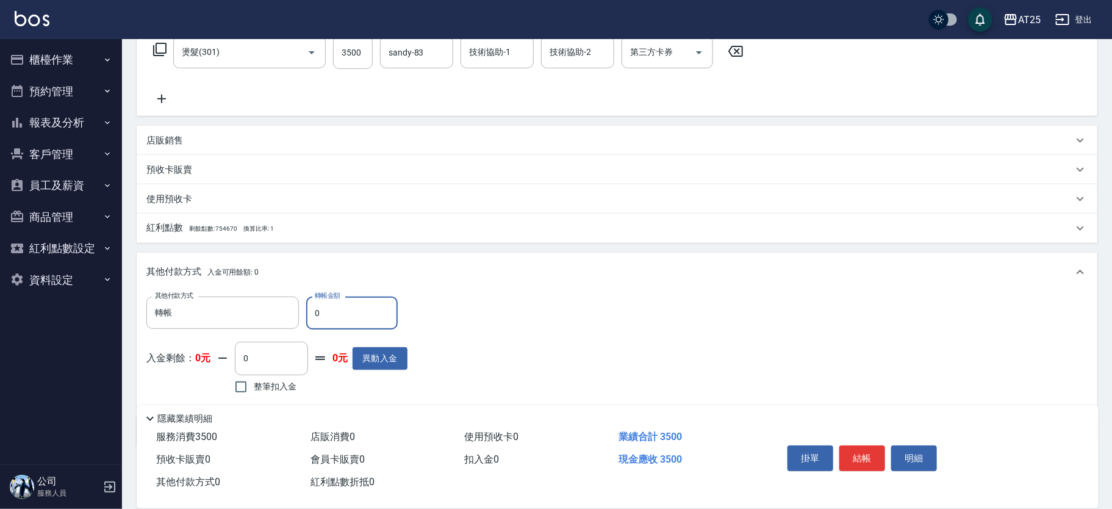
drag, startPoint x: 357, startPoint y: 307, endPoint x: 299, endPoint y: 297, distance: 58.2
click at [300, 298] on div "其他付款方式 轉帳 其他付款方式 轉帳金額 0 轉帳金額" at bounding box center [276, 312] width 261 height 33
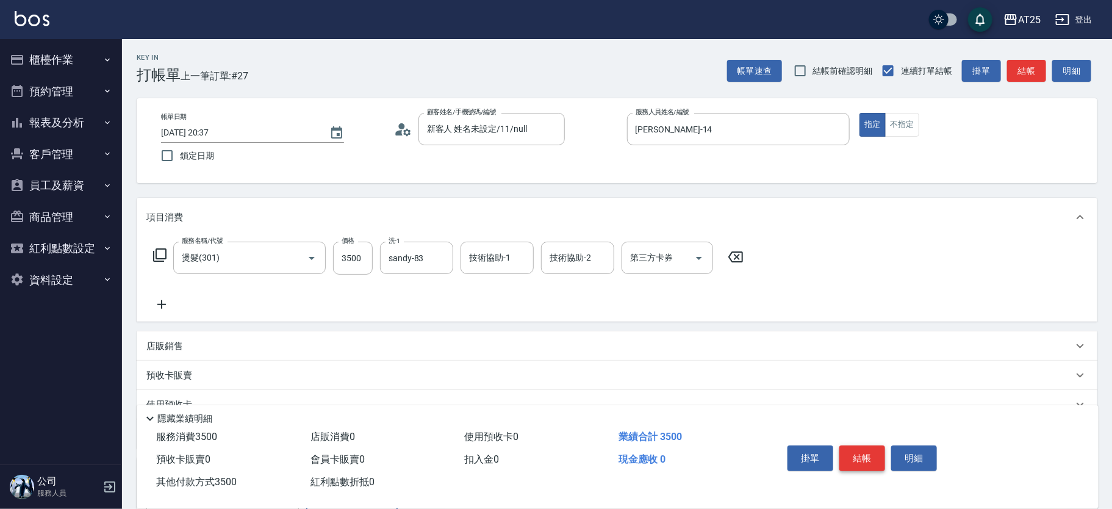
click at [867, 464] on button "結帳" at bounding box center [862, 458] width 46 height 26
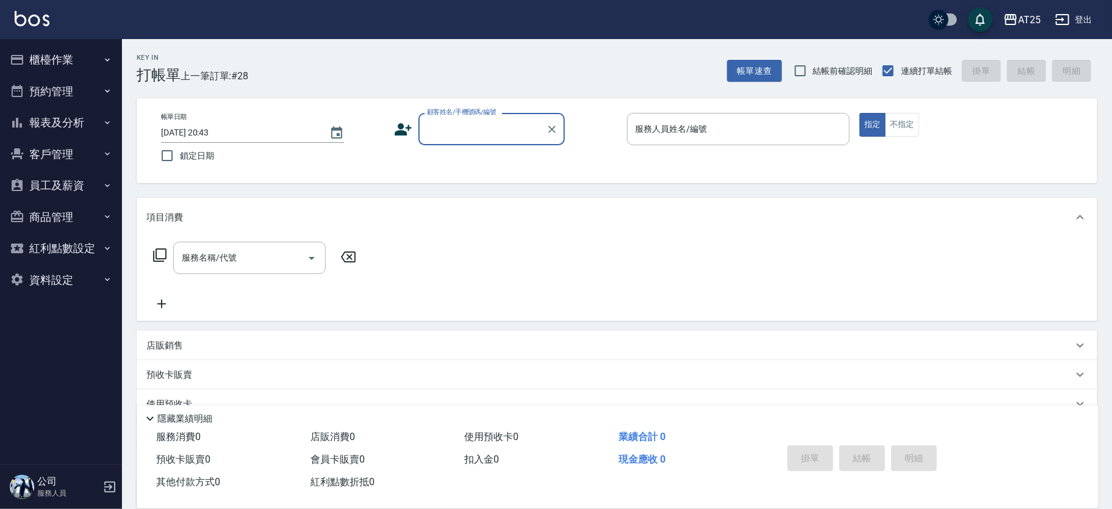
click at [481, 129] on input "顧客姓名/手機號碼/編號" at bounding box center [482, 128] width 117 height 21
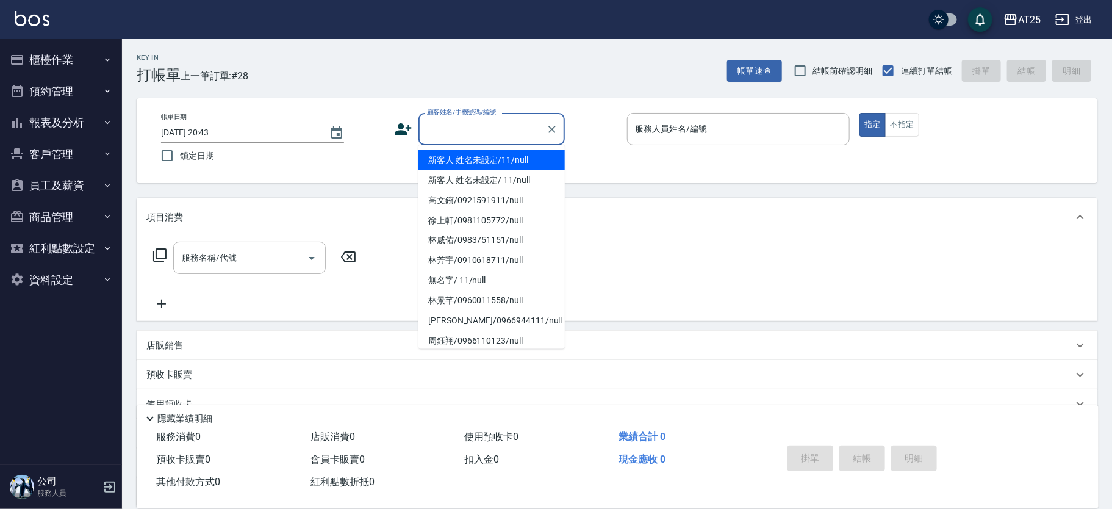
click at [532, 160] on li "新客人 姓名未設定/11/null" at bounding box center [491, 160] width 146 height 20
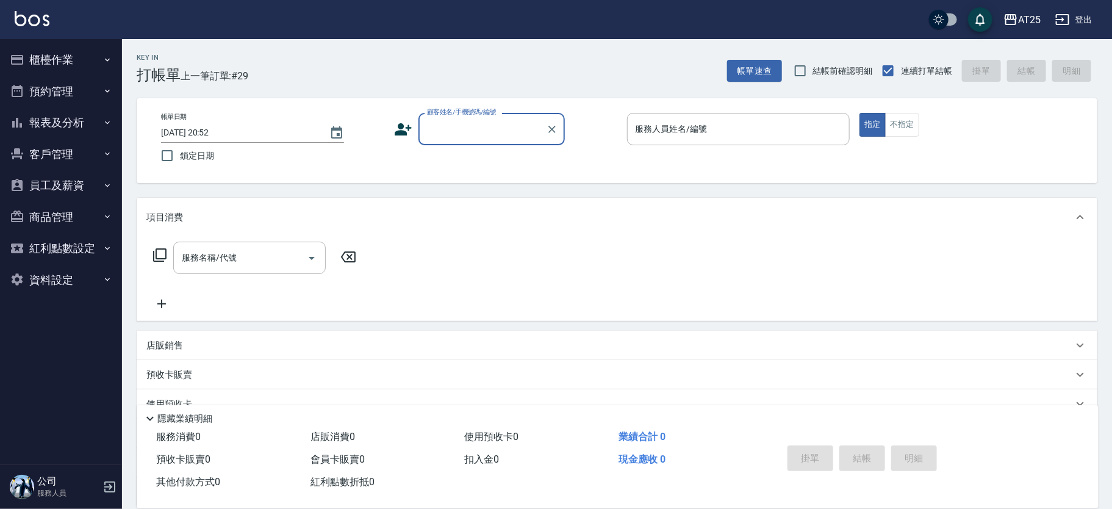
click at [487, 141] on div "顧客姓名/手機號碼/編號" at bounding box center [491, 129] width 146 height 32
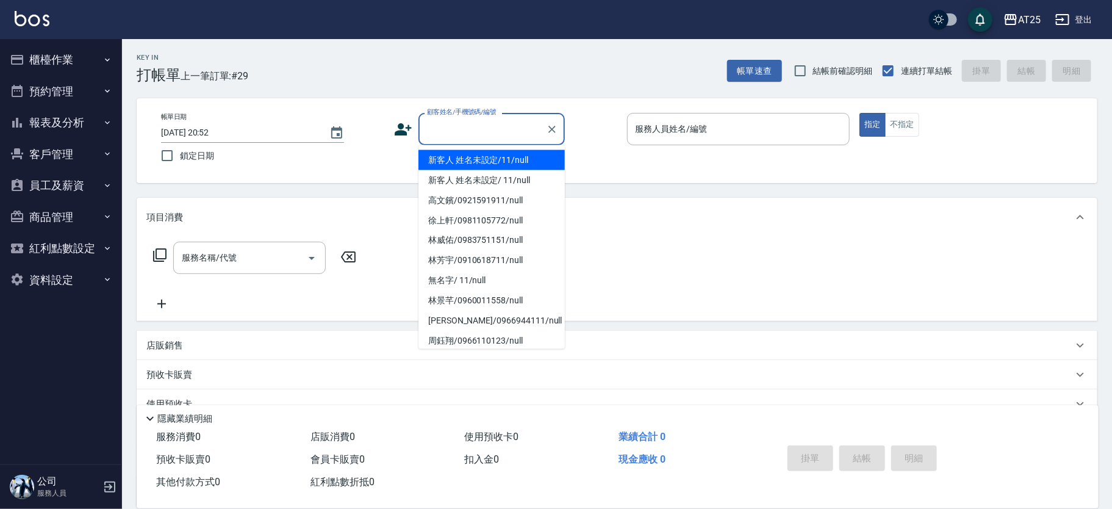
click at [499, 158] on li "新客人 姓名未設定/11/null" at bounding box center [491, 160] width 146 height 20
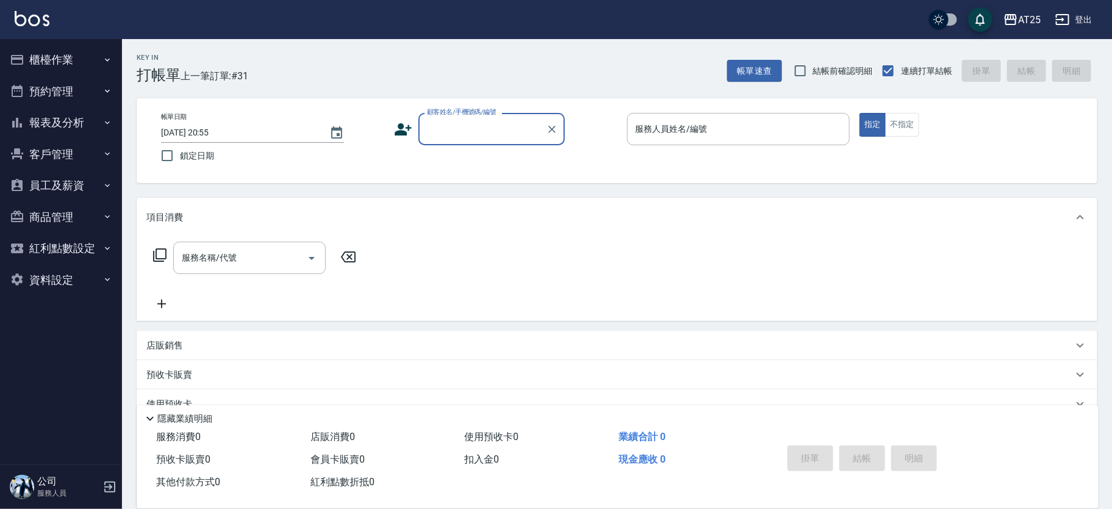
click at [94, 66] on button "櫃檯作業" at bounding box center [61, 60] width 112 height 32
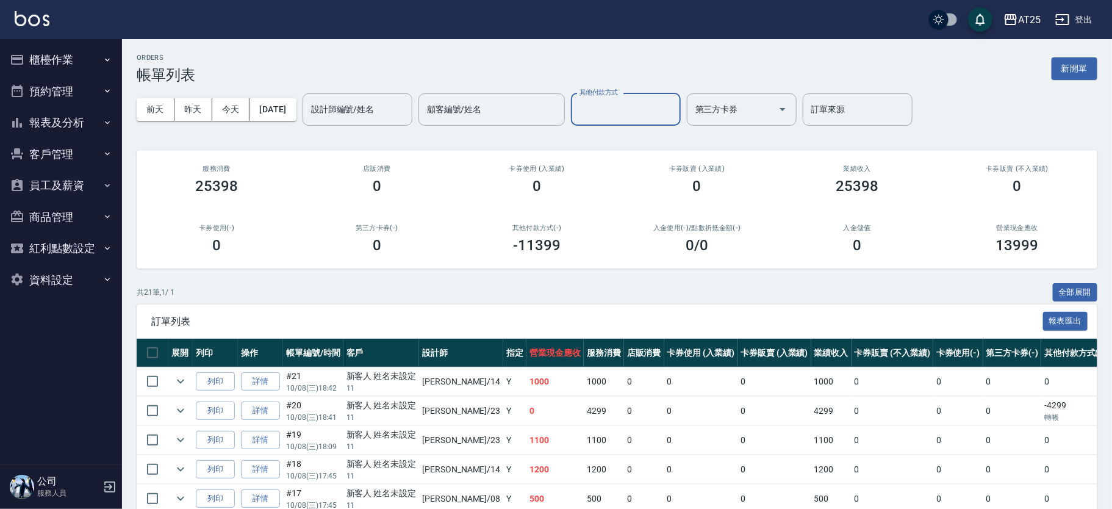
click at [82, 134] on button "報表及分析" at bounding box center [61, 123] width 112 height 32
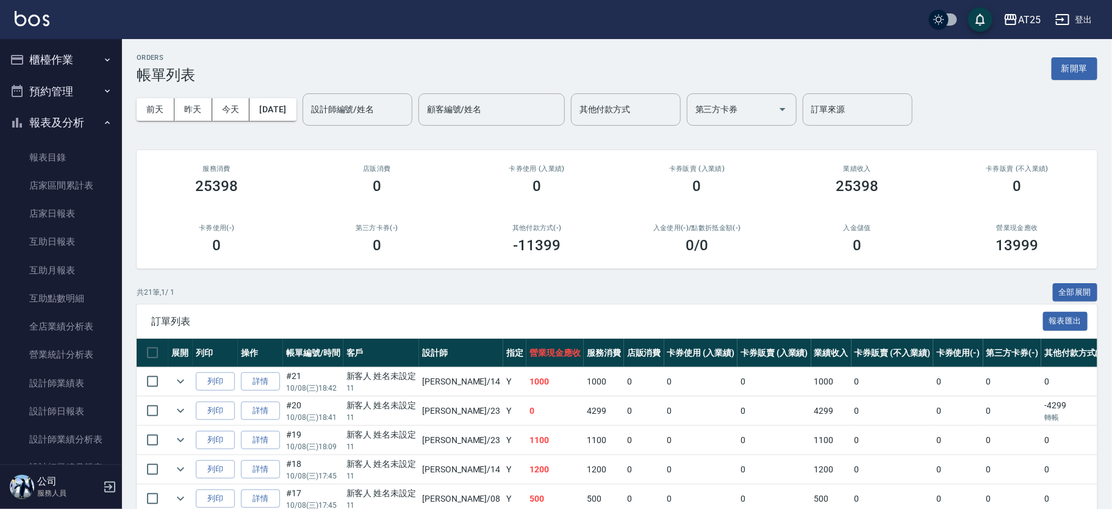
click at [98, 129] on button "報表及分析" at bounding box center [61, 123] width 112 height 32
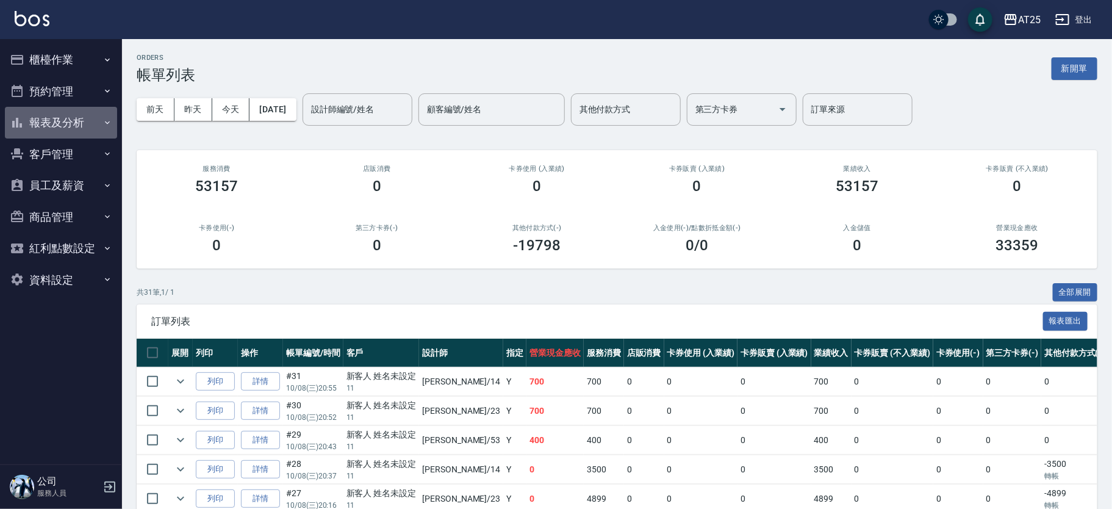
click at [88, 128] on button "報表及分析" at bounding box center [61, 123] width 112 height 32
click at [258, 405] on link "詳情" at bounding box center [260, 410] width 39 height 19
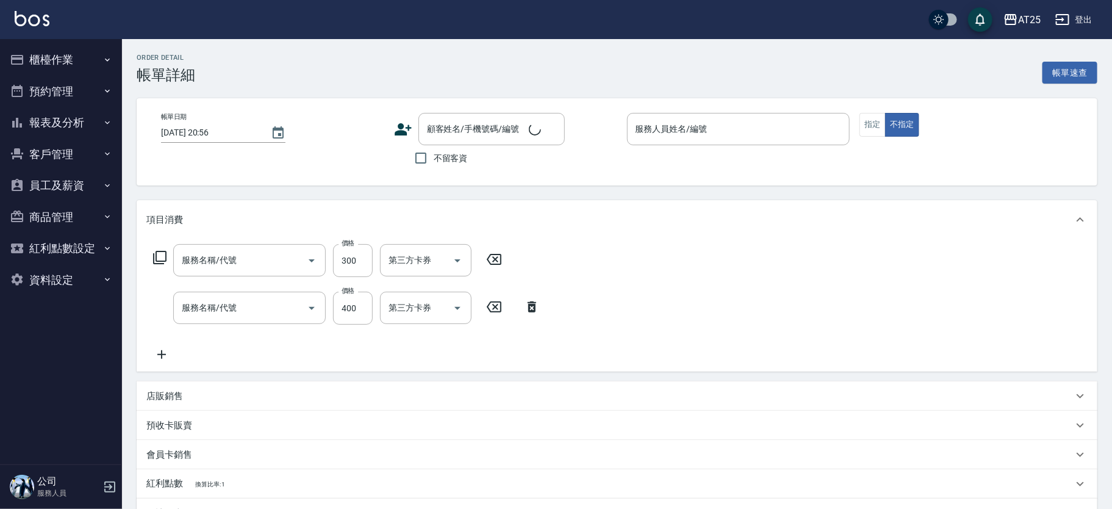
type input "剪髮(401)"
type input "洗髮(201)"
type input "2025/10/08 20:52"
type input "Emma-23"
type input "70"
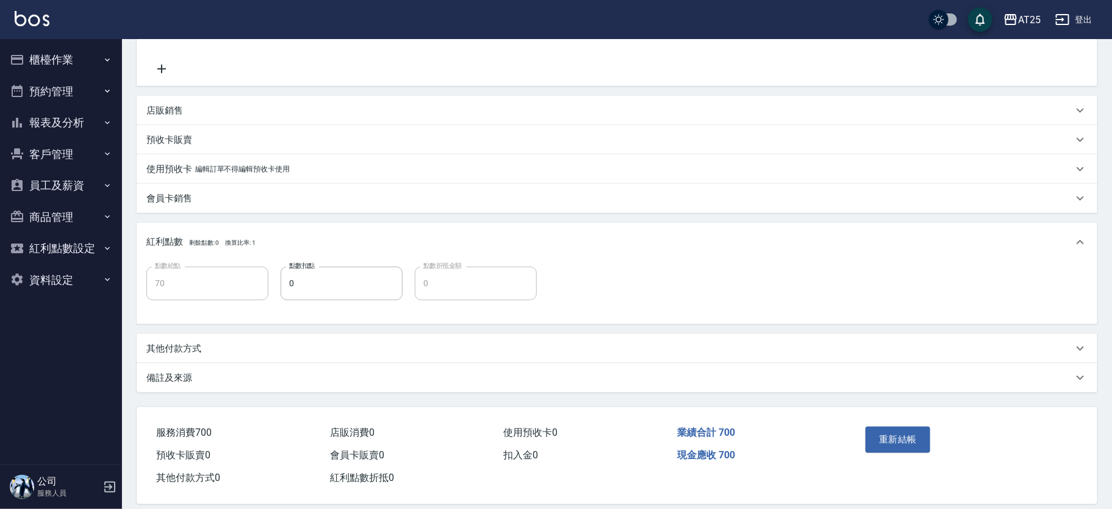
scroll to position [298, 0]
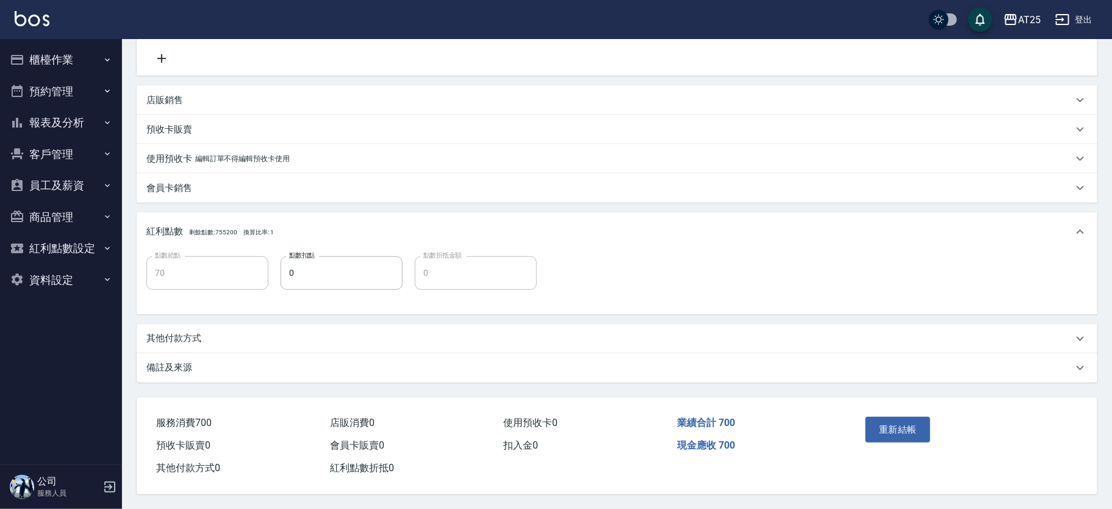
type input "新客人 姓名未設定/11/null"
click at [180, 336] on p "其他付款方式" at bounding box center [173, 338] width 55 height 13
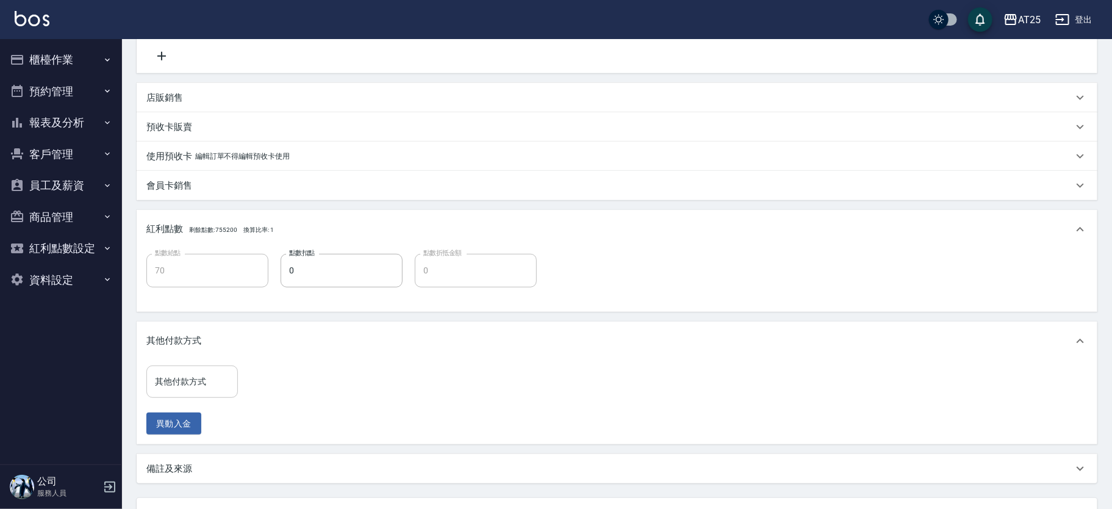
click at [192, 378] on div "其他付款方式 其他付款方式" at bounding box center [191, 381] width 91 height 32
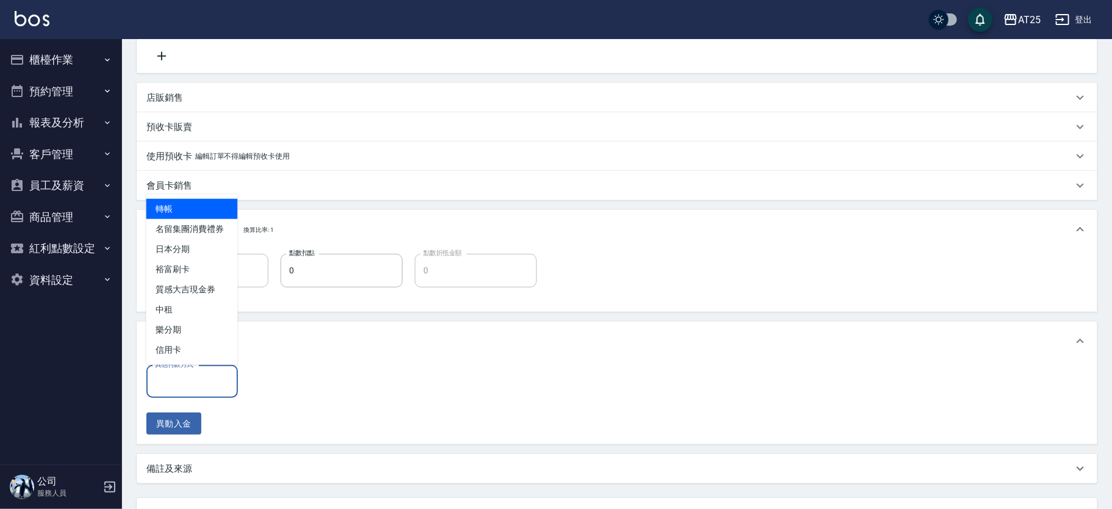
click at [201, 201] on span "轉帳" at bounding box center [191, 209] width 91 height 20
type input "轉帳"
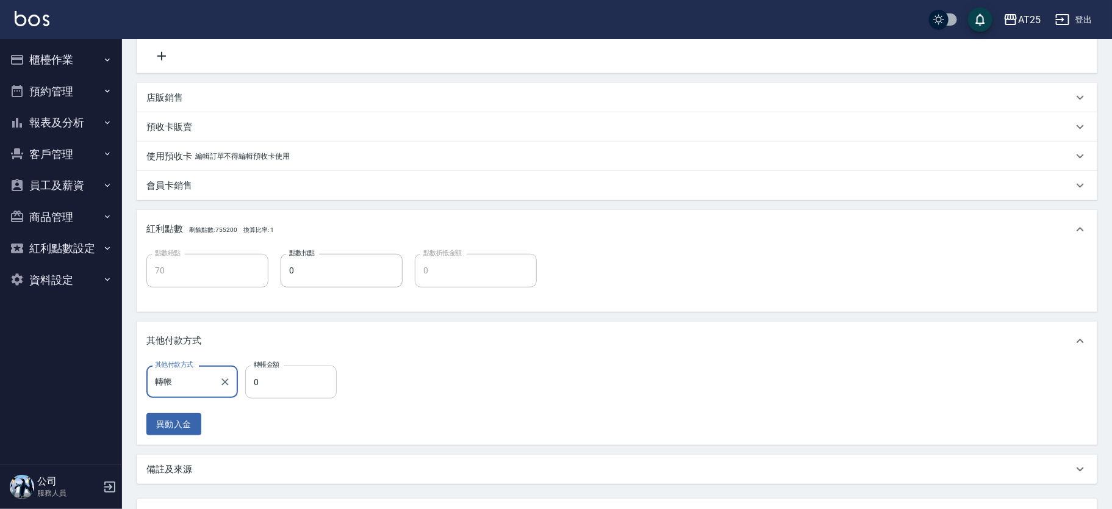
click at [277, 375] on input "0" at bounding box center [290, 381] width 91 height 33
type input "60"
type input "70"
type input "0"
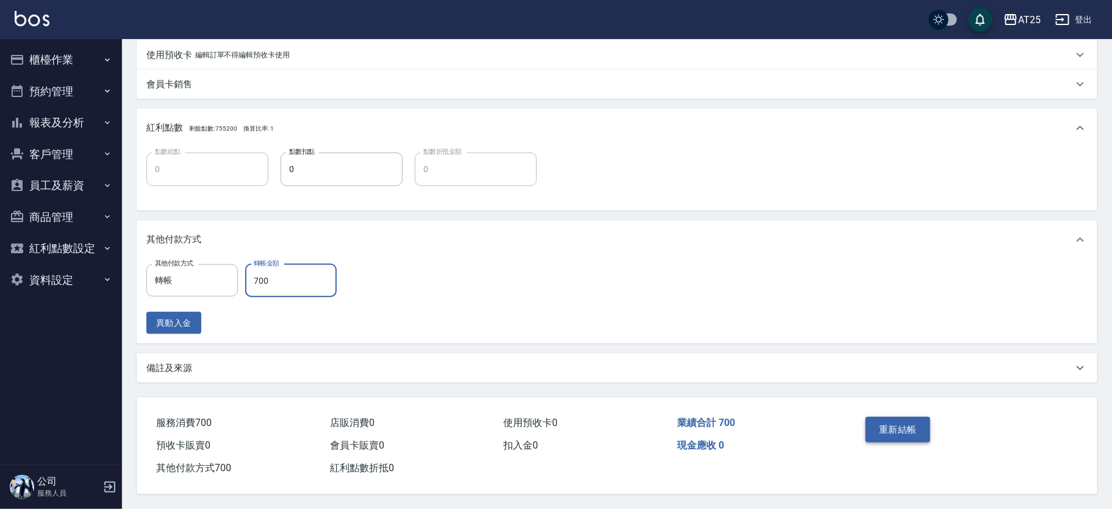
type input "700"
click at [887, 423] on button "重新結帳" at bounding box center [897, 430] width 65 height 26
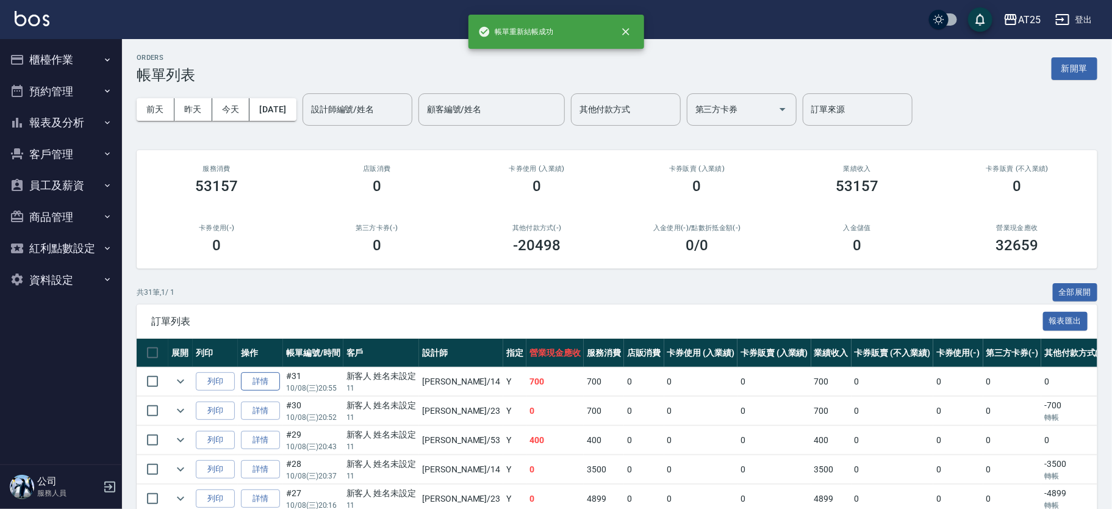
click at [257, 379] on link "詳情" at bounding box center [260, 381] width 39 height 19
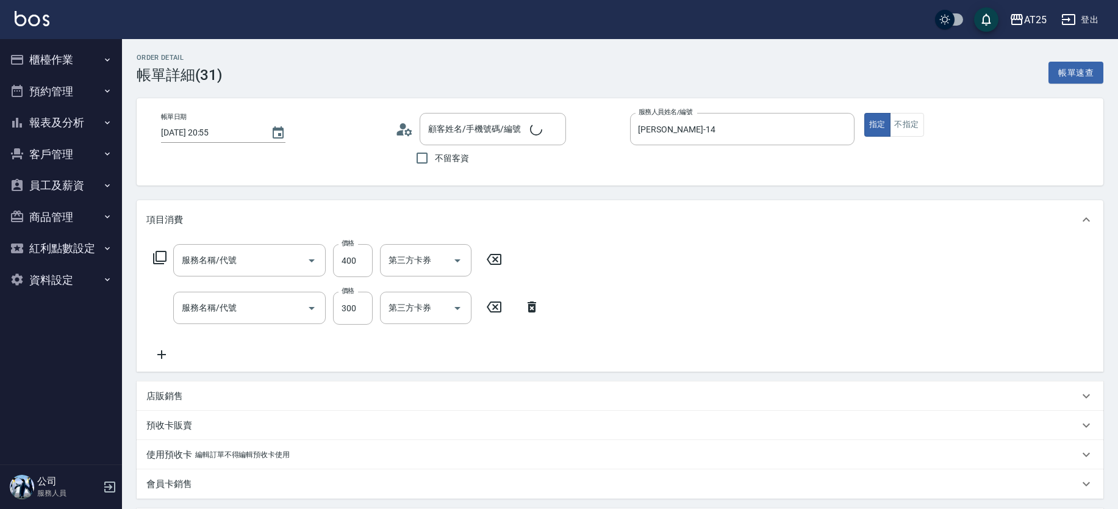
type input "2025/10/08 20:55"
type input "Ken-14"
type input "70"
type input "新客人 姓名未設定/11/null"
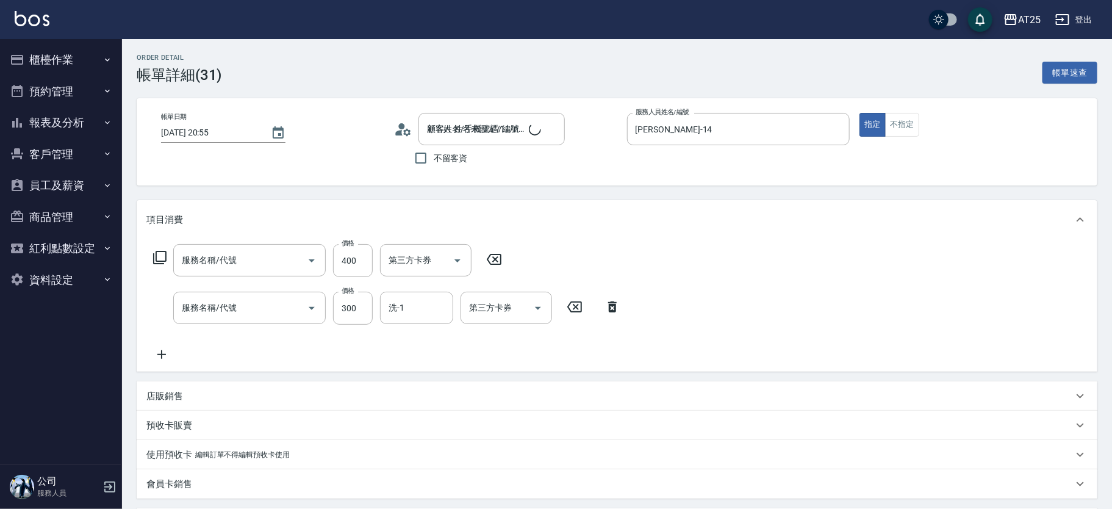
type input "剪髮(401)"
type input "洗髮(201)"
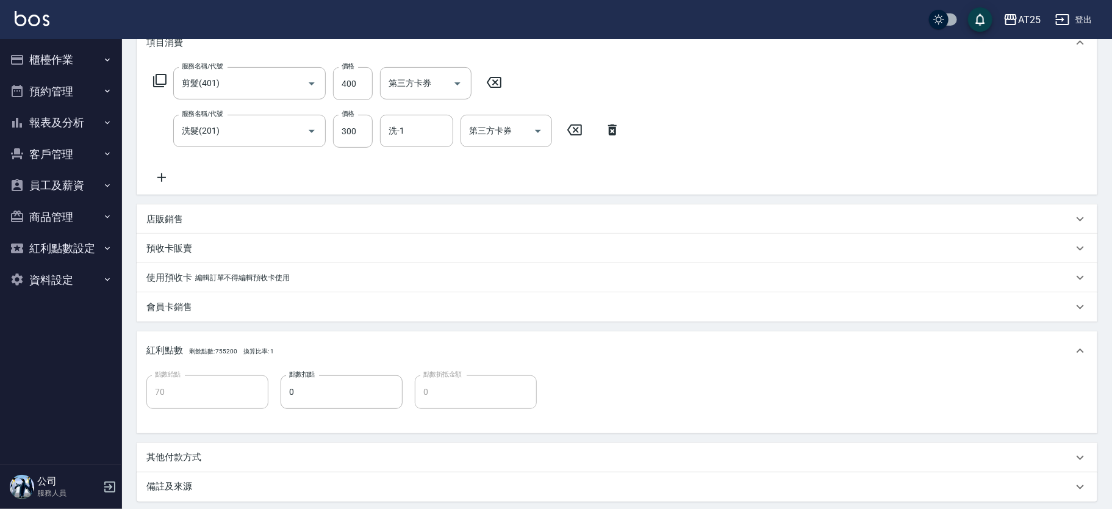
scroll to position [286, 0]
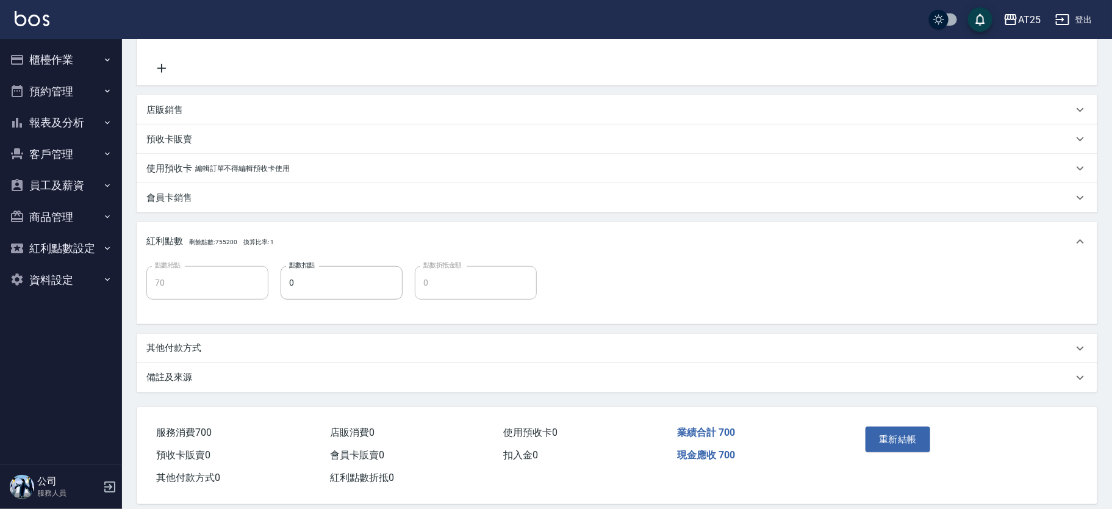
click at [171, 345] on p "其他付款方式" at bounding box center [173, 348] width 55 height 13
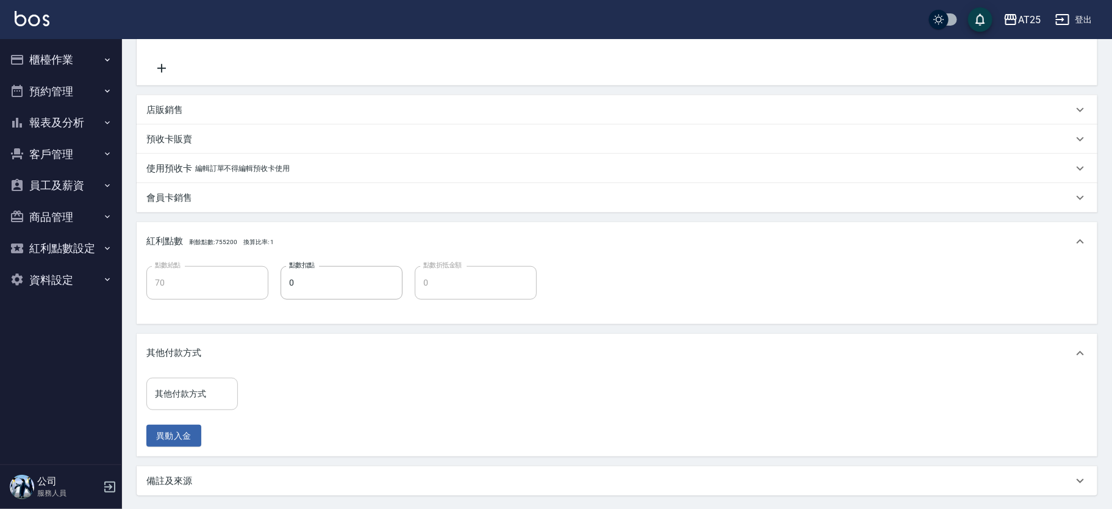
click at [181, 386] on input "其他付款方式" at bounding box center [192, 393] width 81 height 21
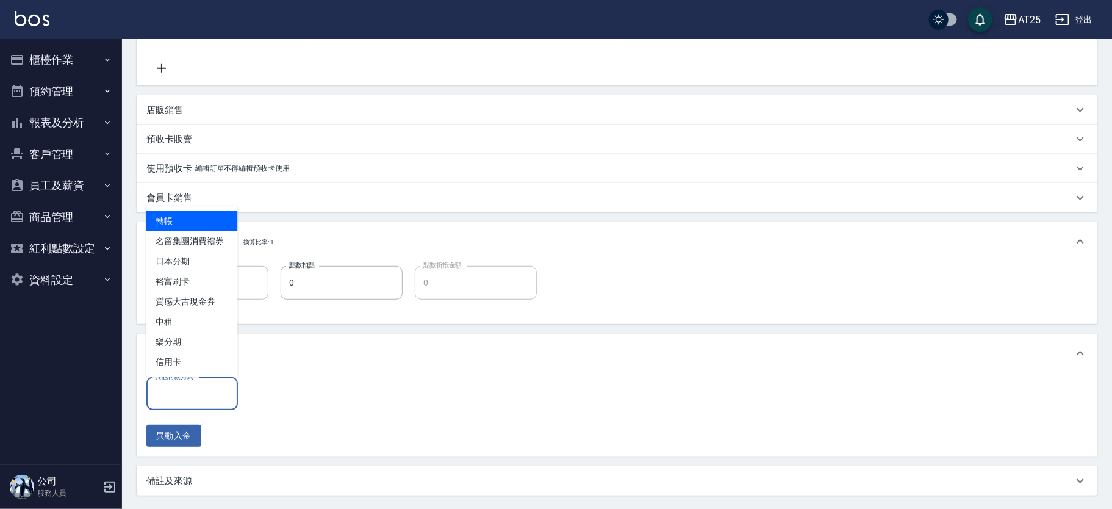
click at [186, 222] on span "轉帳" at bounding box center [191, 221] width 91 height 20
type input "轉帳"
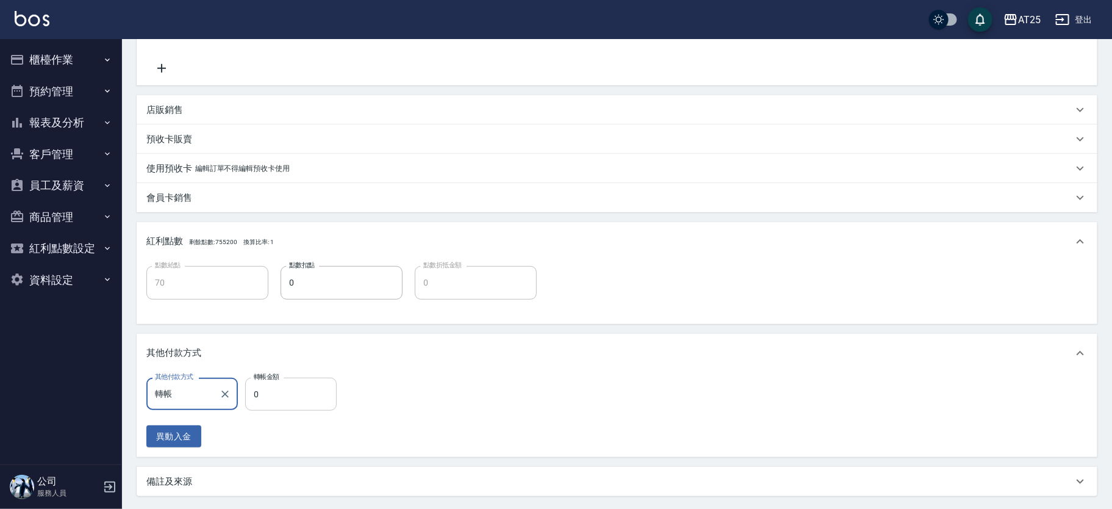
click at [291, 387] on input "0" at bounding box center [290, 394] width 91 height 33
type input "60"
type input "70"
type input "0"
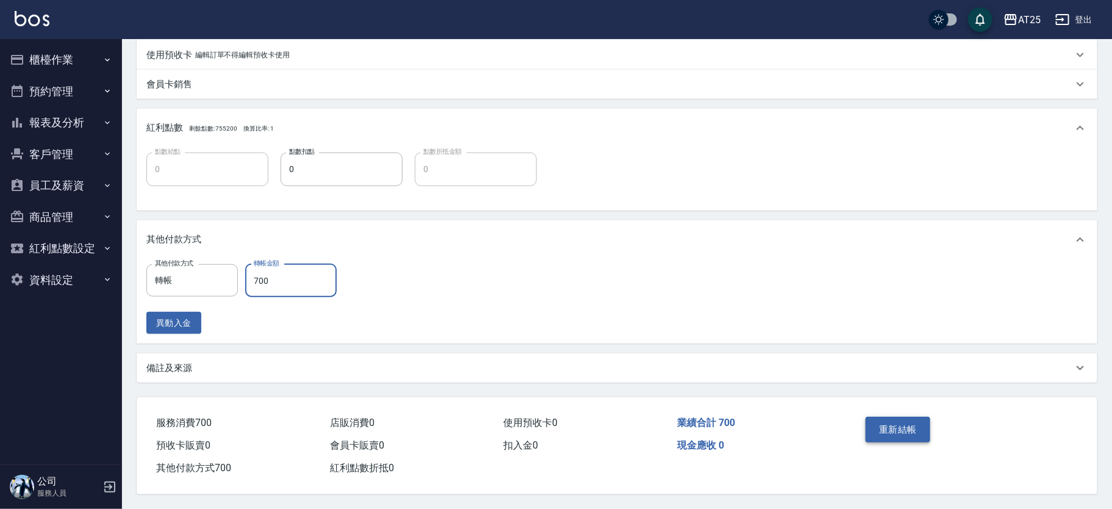
type input "700"
click at [915, 431] on button "重新結帳" at bounding box center [897, 430] width 65 height 26
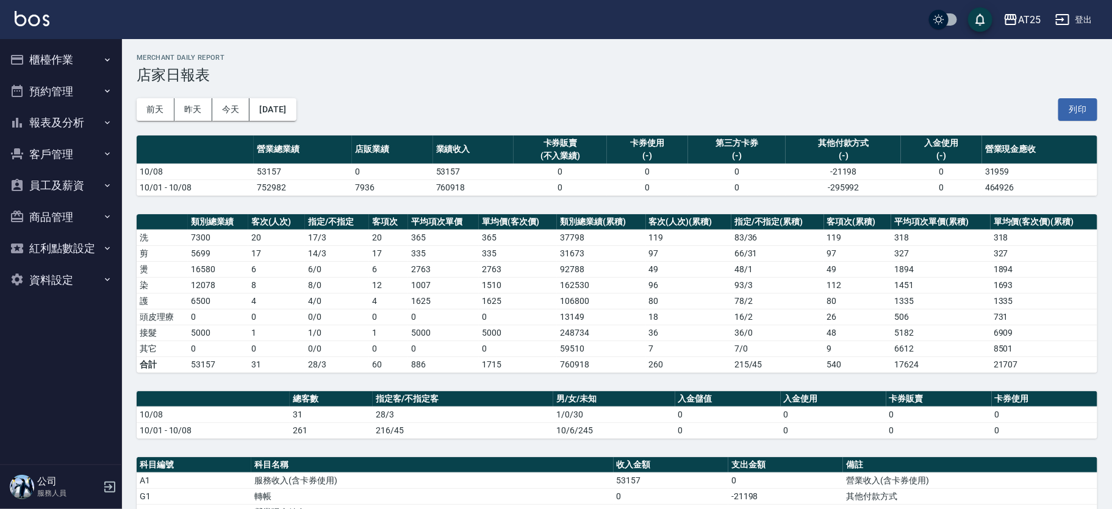
click at [71, 121] on button "報表及分析" at bounding box center [61, 123] width 112 height 32
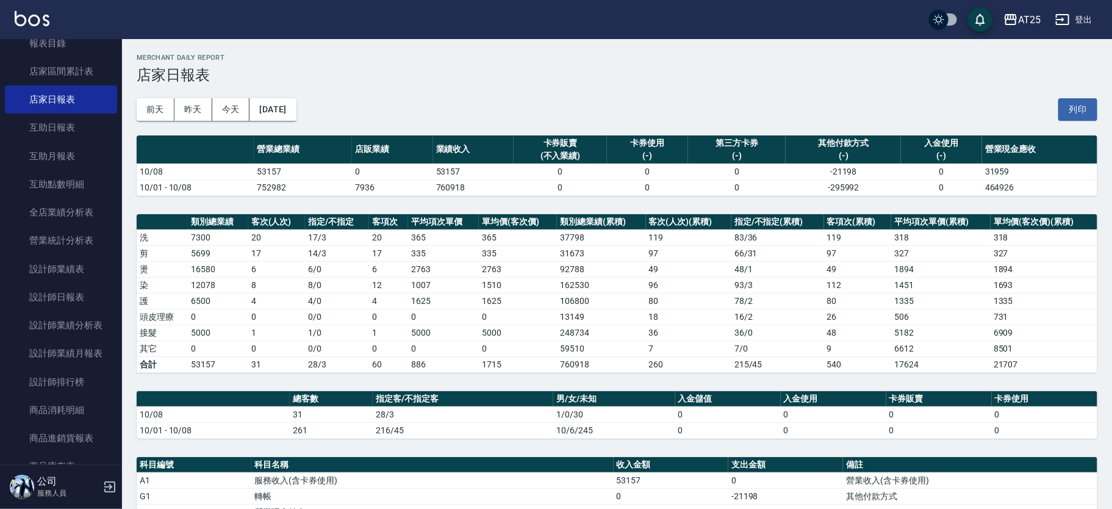
scroll to position [156, 0]
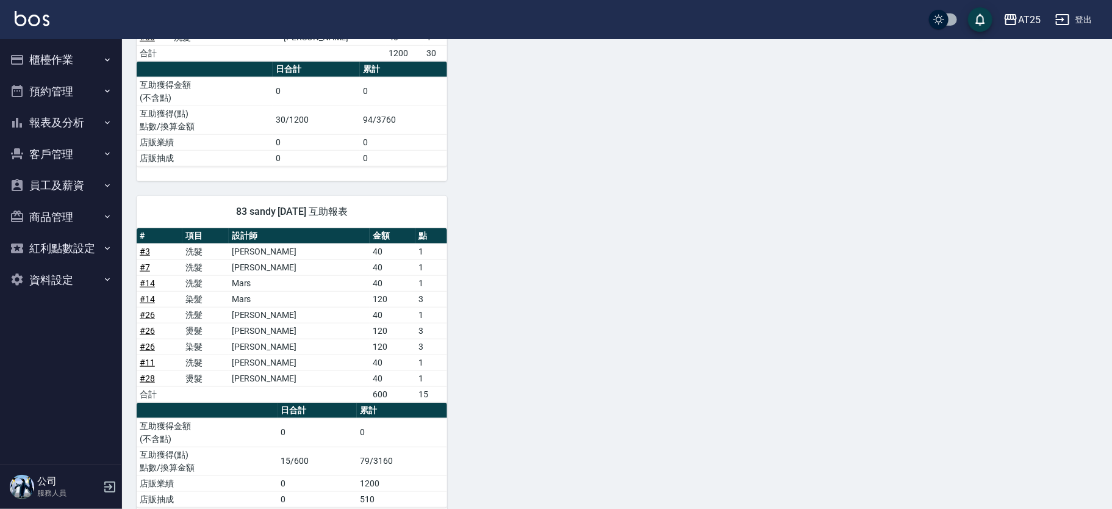
scroll to position [478, 0]
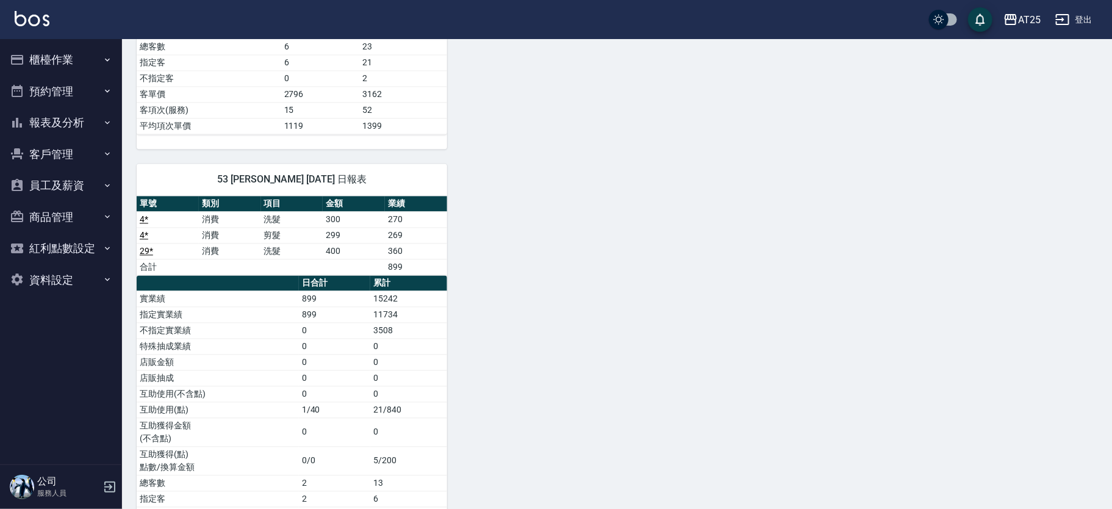
scroll to position [1277, 0]
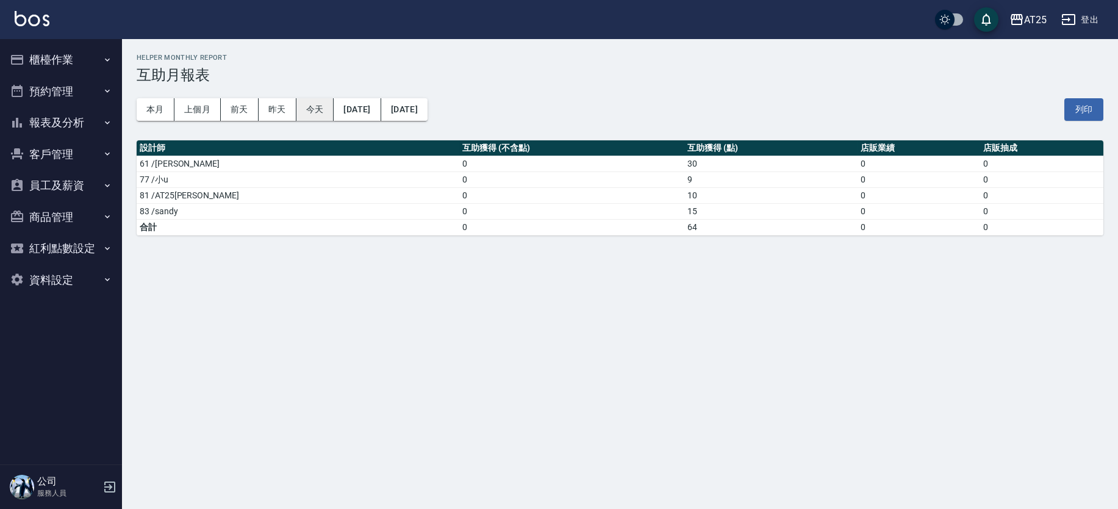
click at [307, 103] on button "今天" at bounding box center [315, 109] width 38 height 23
click at [684, 168] on td "30" at bounding box center [770, 164] width 173 height 16
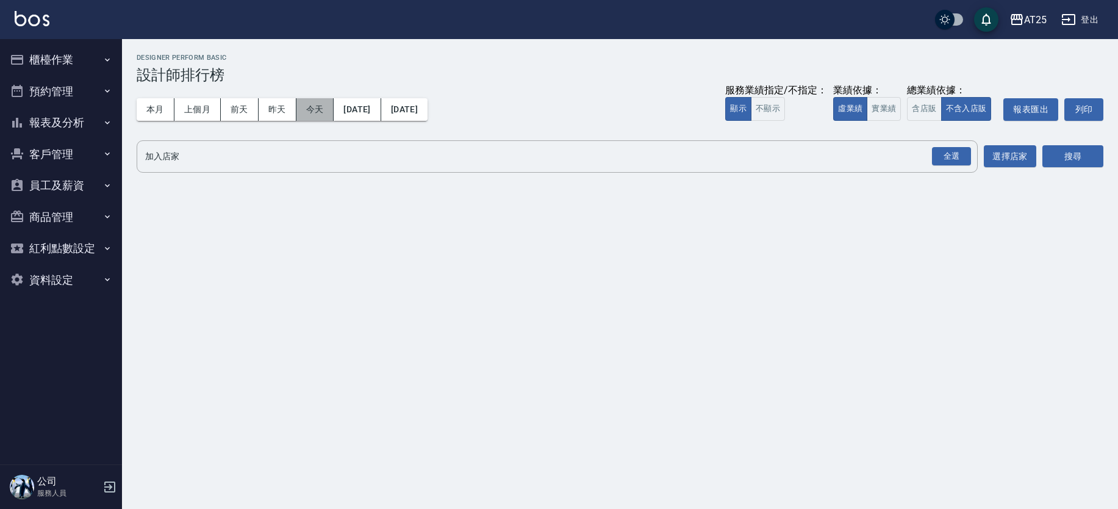
click at [320, 109] on button "今天" at bounding box center [315, 109] width 38 height 23
click at [887, 106] on button "實業績" at bounding box center [884, 109] width 34 height 24
click at [965, 162] on div "全選" at bounding box center [951, 156] width 39 height 19
click at [1047, 156] on button "搜尋" at bounding box center [1072, 157] width 61 height 23
